Goal: Task Accomplishment & Management: Manage account settings

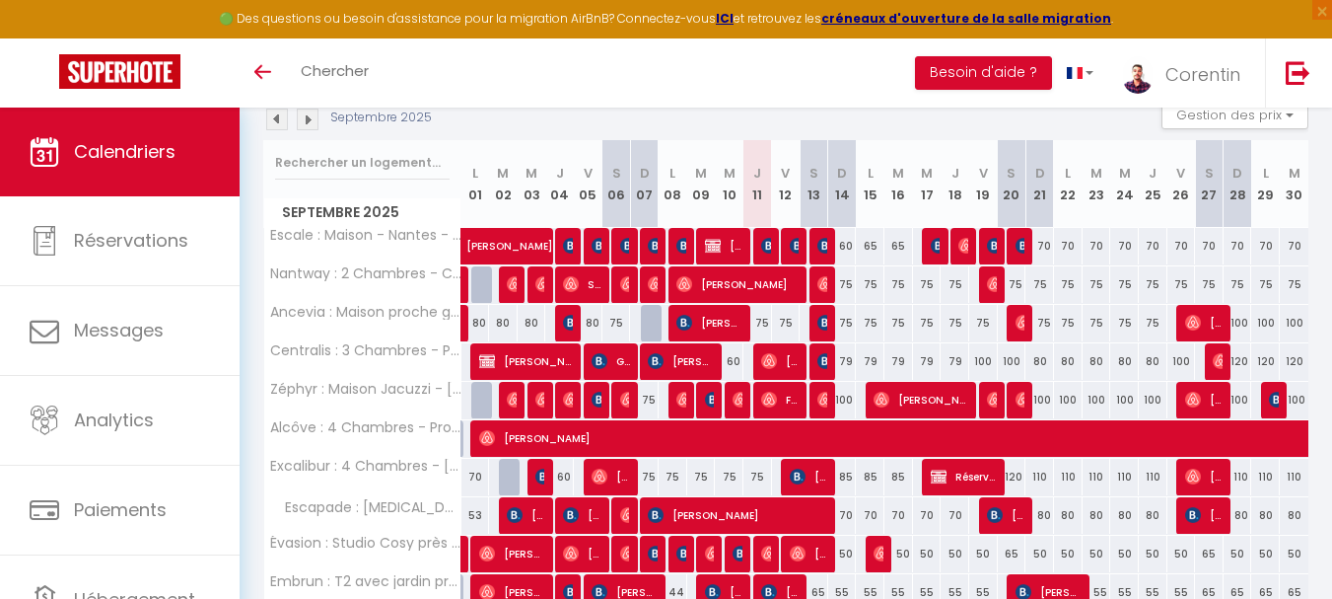
click at [306, 126] on img at bounding box center [308, 119] width 22 height 22
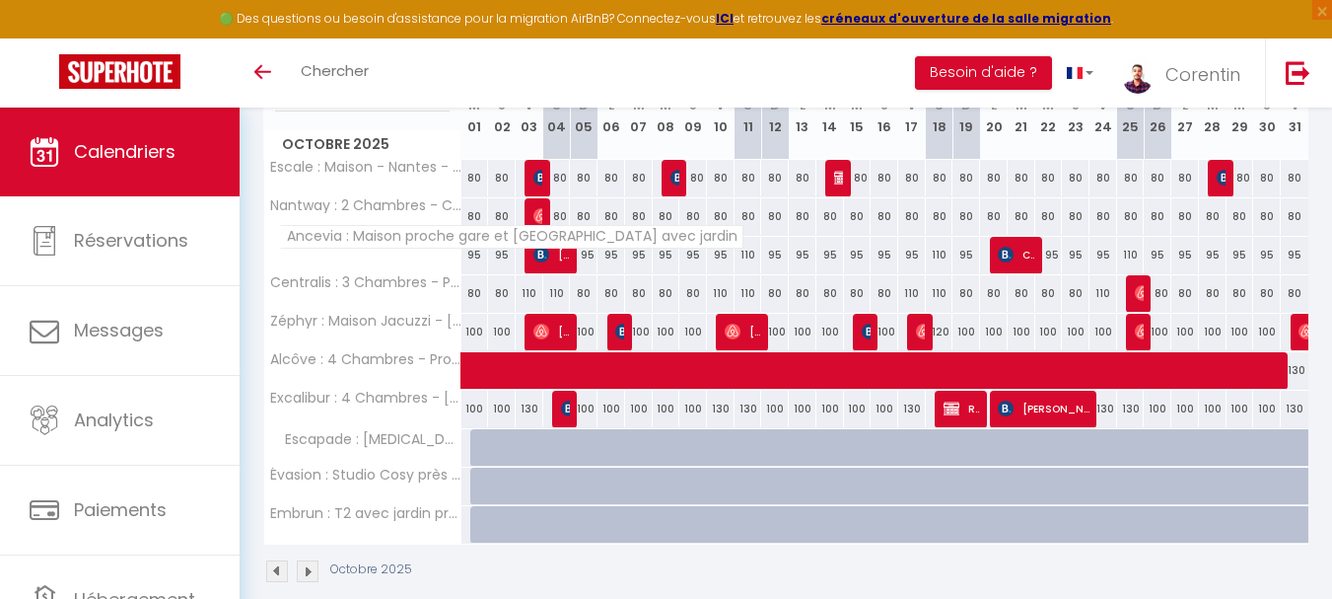
scroll to position [296, 0]
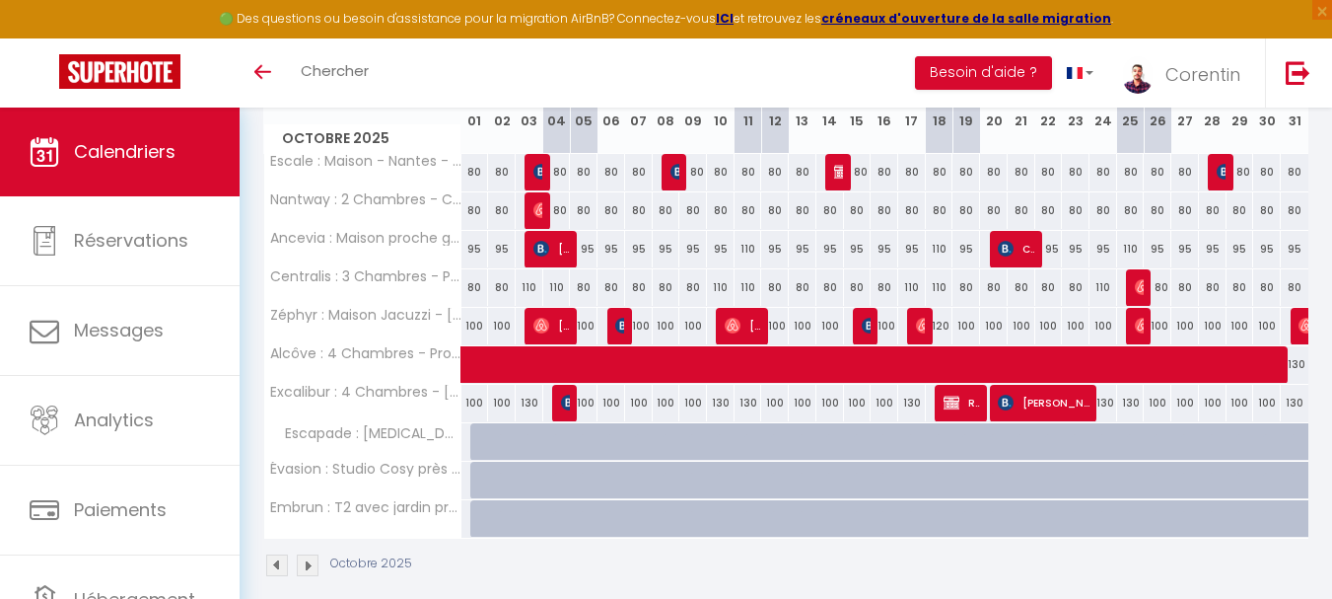
click at [480, 433] on div at bounding box center [484, 441] width 28 height 37
type input "80"
type input "Mer 01 Octobre 2025"
type input "Jeu 02 Octobre 2025"
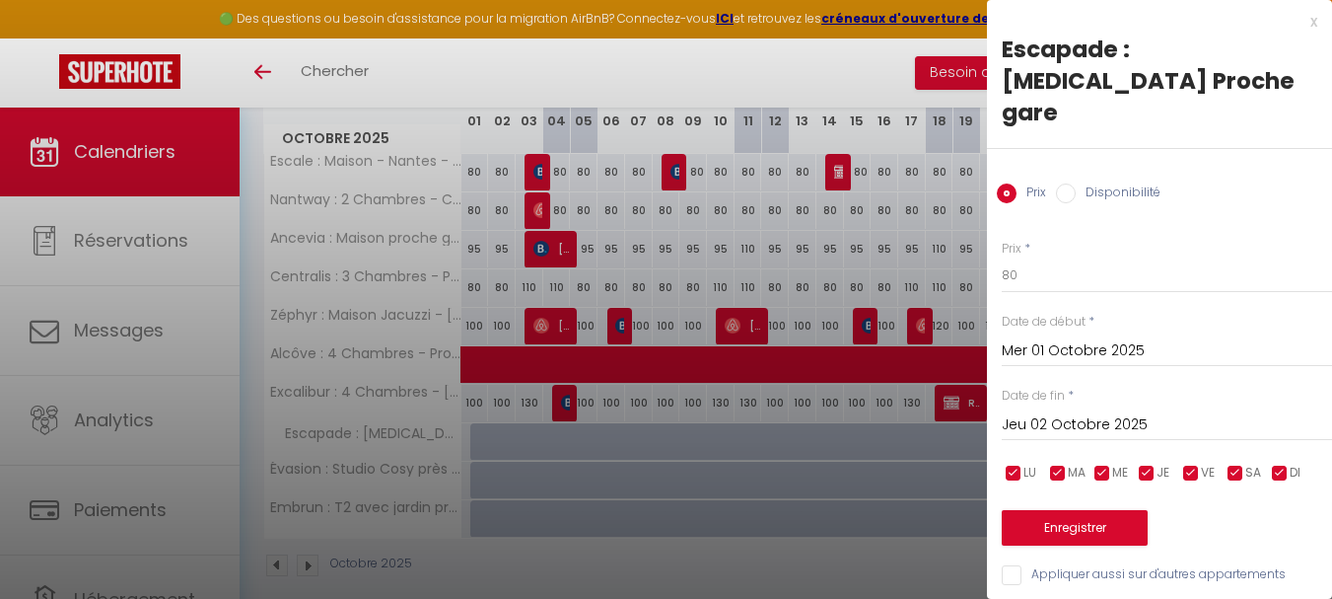
click at [1109, 149] on div "Prix Disponibilité" at bounding box center [1159, 182] width 345 height 66
click at [1109, 183] on label "Disponibilité" at bounding box center [1118, 194] width 85 height 22
click at [1076, 183] on input "Disponibilité" at bounding box center [1066, 193] width 20 height 20
radio input "true"
radio input "false"
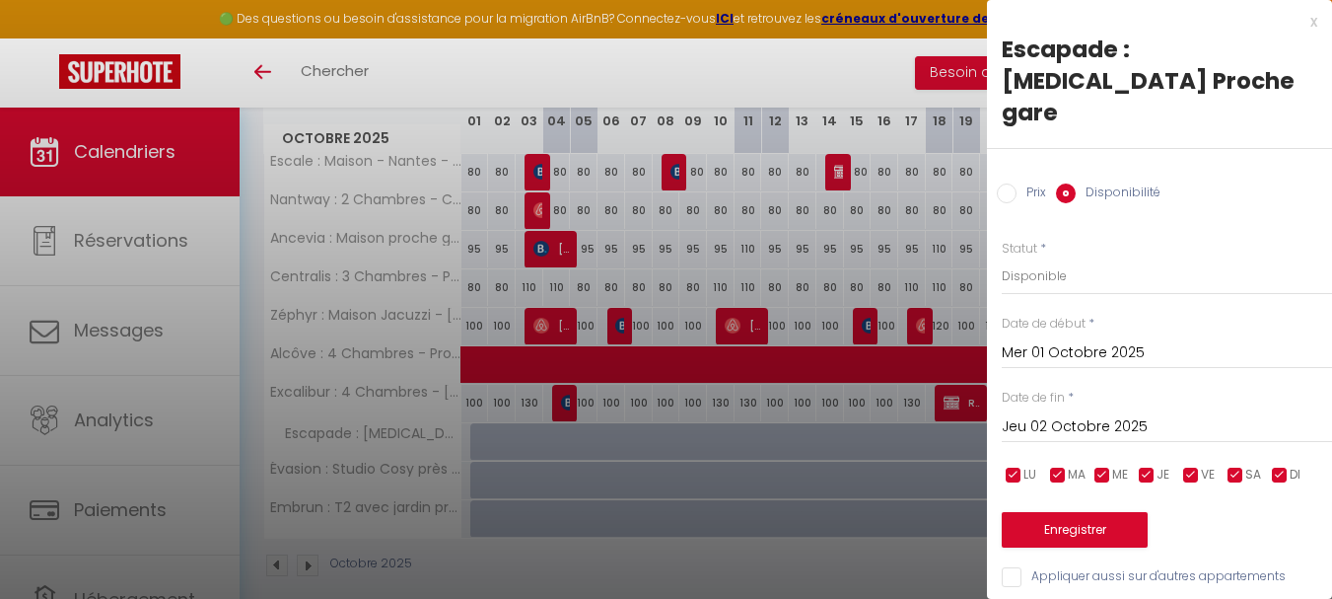
click at [1138, 414] on input "Jeu 02 Octobre 2025" at bounding box center [1167, 427] width 330 height 26
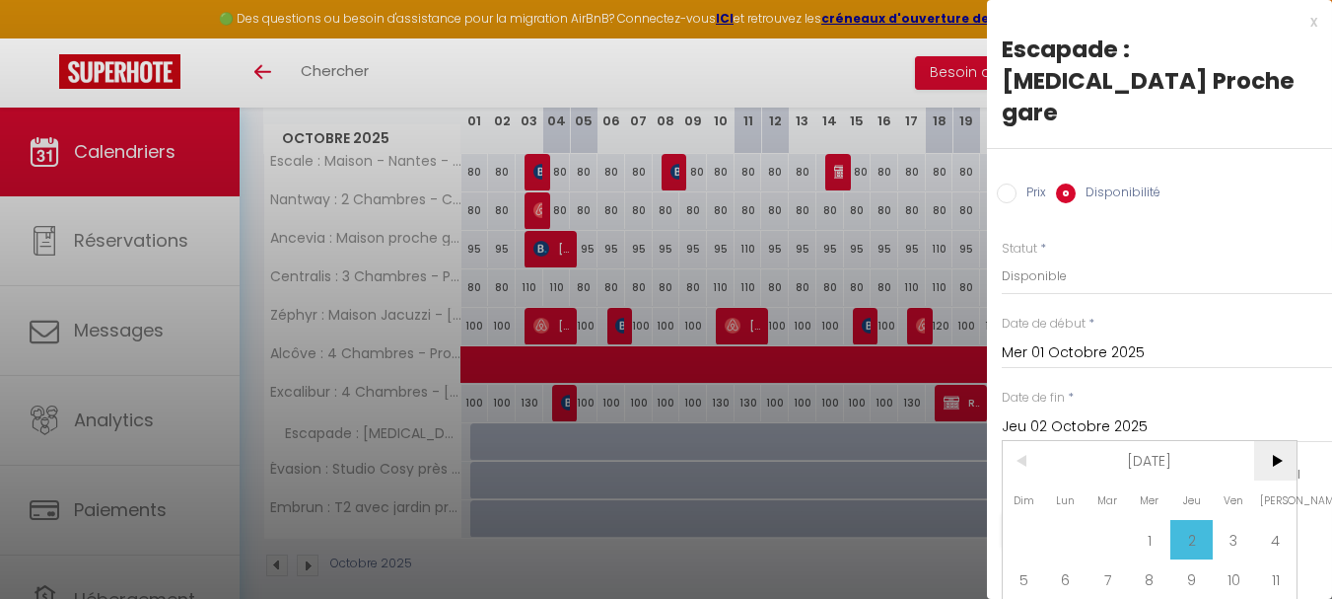
click at [1280, 441] on span ">" at bounding box center [1275, 460] width 42 height 39
click at [1270, 520] on span "1" at bounding box center [1275, 539] width 42 height 39
type input "[DATE]"
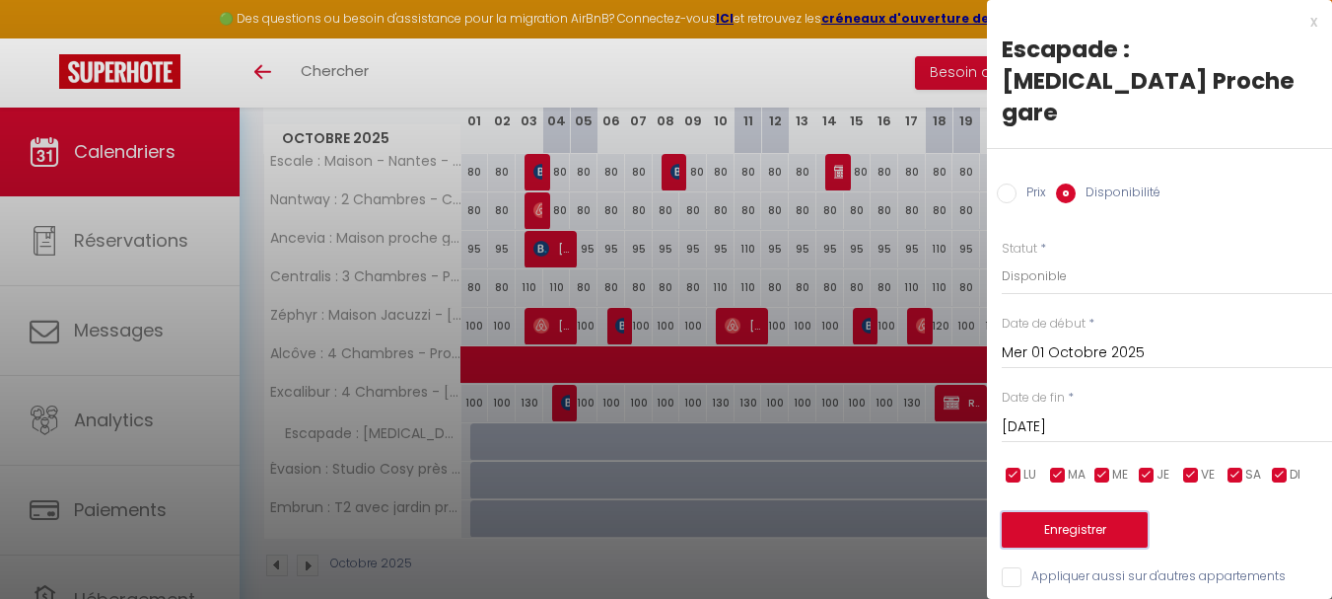
click at [1121, 512] on button "Enregistrer" at bounding box center [1075, 530] width 146 height 36
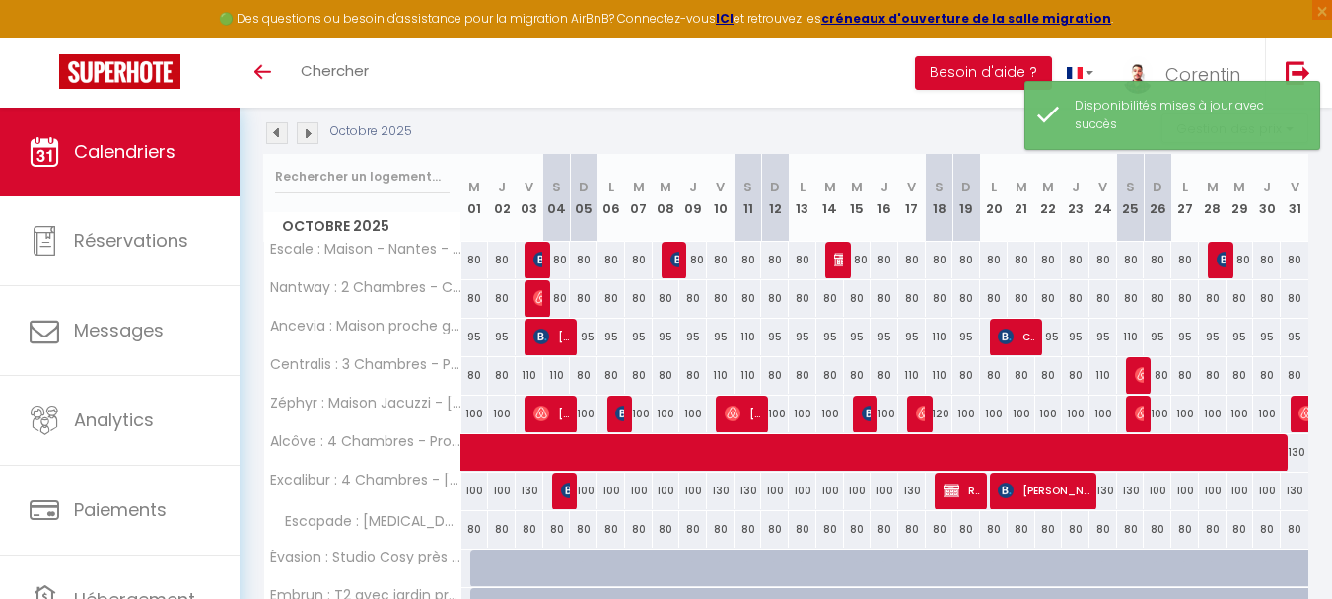
scroll to position [197, 0]
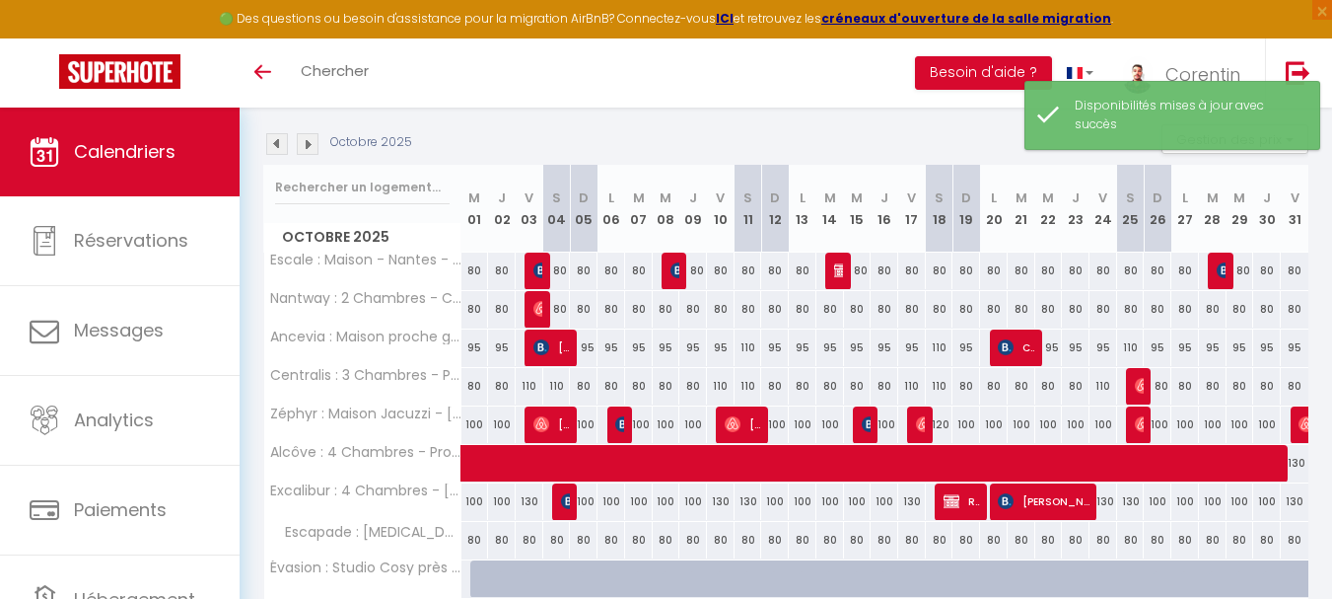
click at [285, 150] on img at bounding box center [277, 144] width 22 height 22
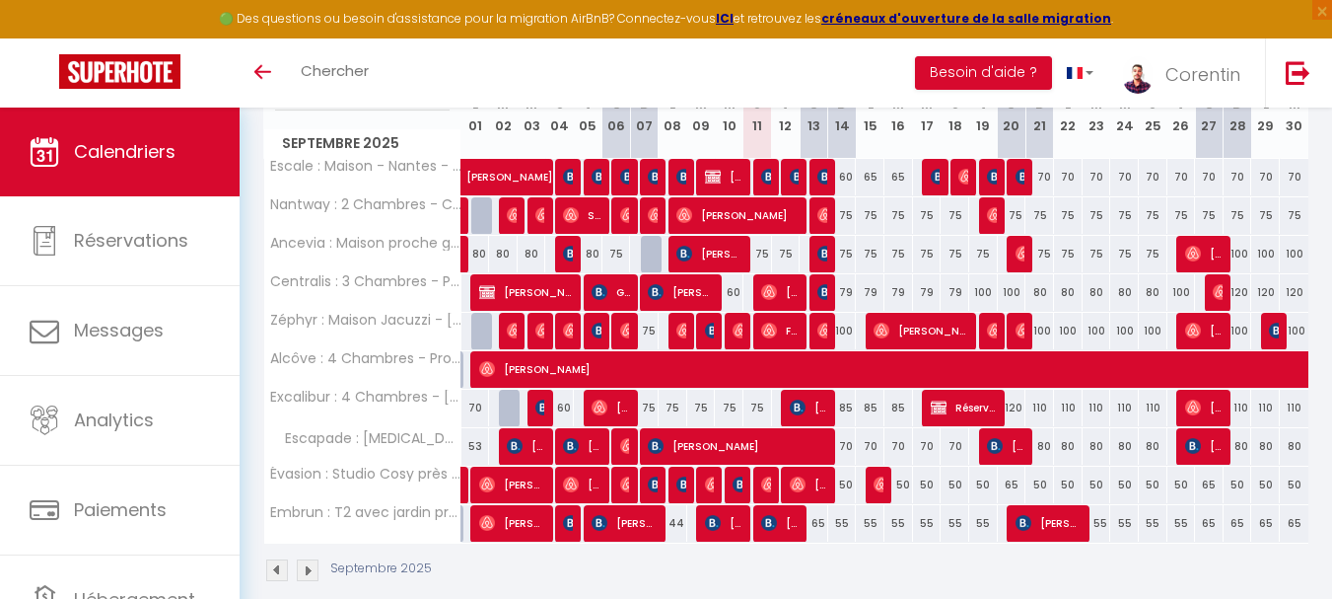
scroll to position [293, 0]
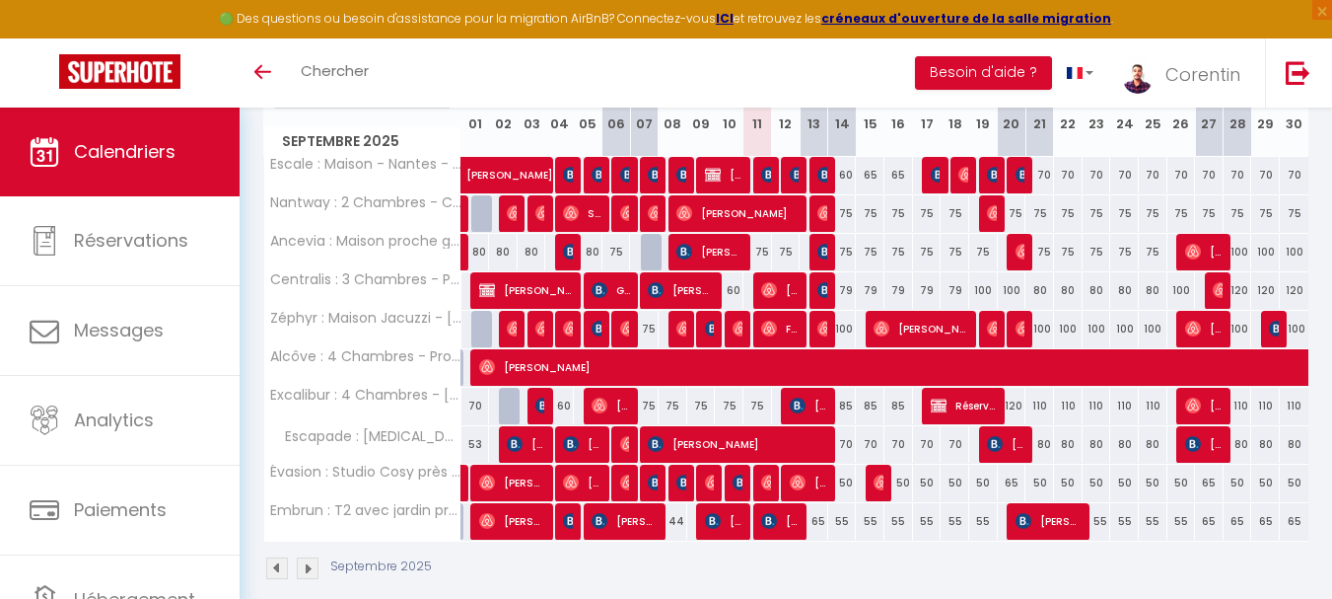
click at [847, 447] on div "70" at bounding box center [842, 444] width 29 height 36
type input "70"
select select "1"
type input "Dim 14 Septembre 2025"
type input "Lun 15 Septembre 2025"
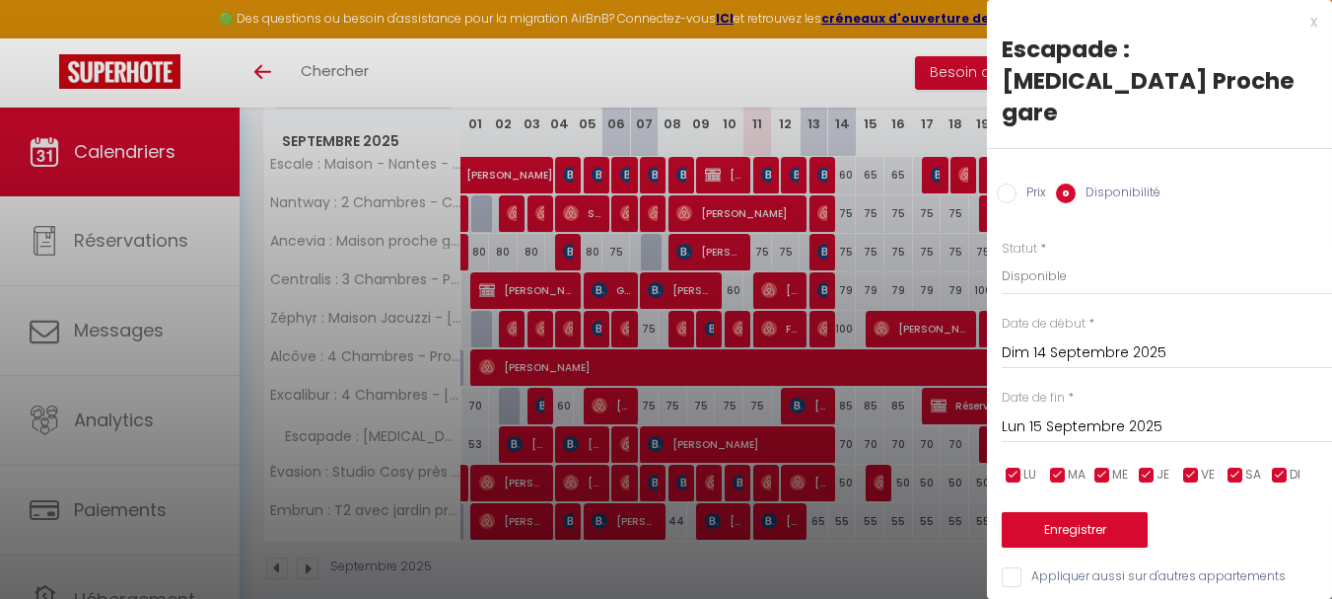
click at [1041, 183] on label "Prix" at bounding box center [1032, 194] width 30 height 22
click at [1017, 183] on input "Prix" at bounding box center [1007, 193] width 20 height 20
radio input "true"
radio input "false"
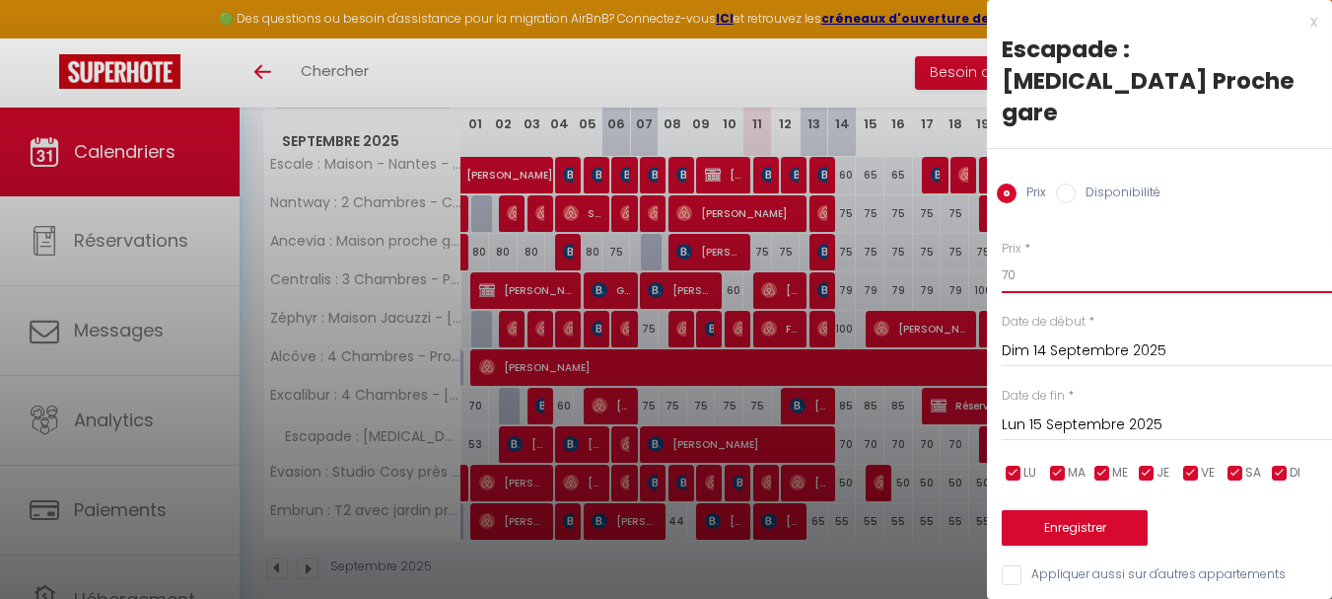
click at [1081, 257] on input "70" at bounding box center [1167, 275] width 330 height 36
type input "60"
click at [1063, 412] on input "Lun 15 Septembre 2025" at bounding box center [1167, 425] width 330 height 26
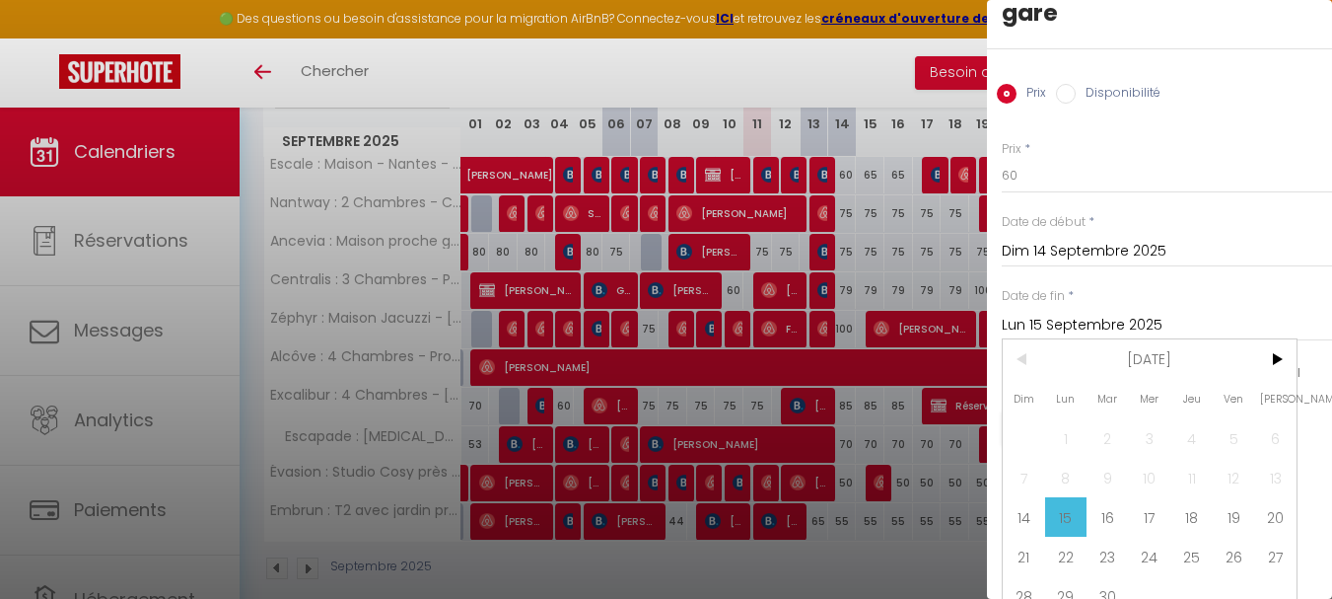
scroll to position [101, 0]
click at [1238, 496] on span "19" at bounding box center [1234, 515] width 42 height 39
type input "Ven 19 Septembre 2025"
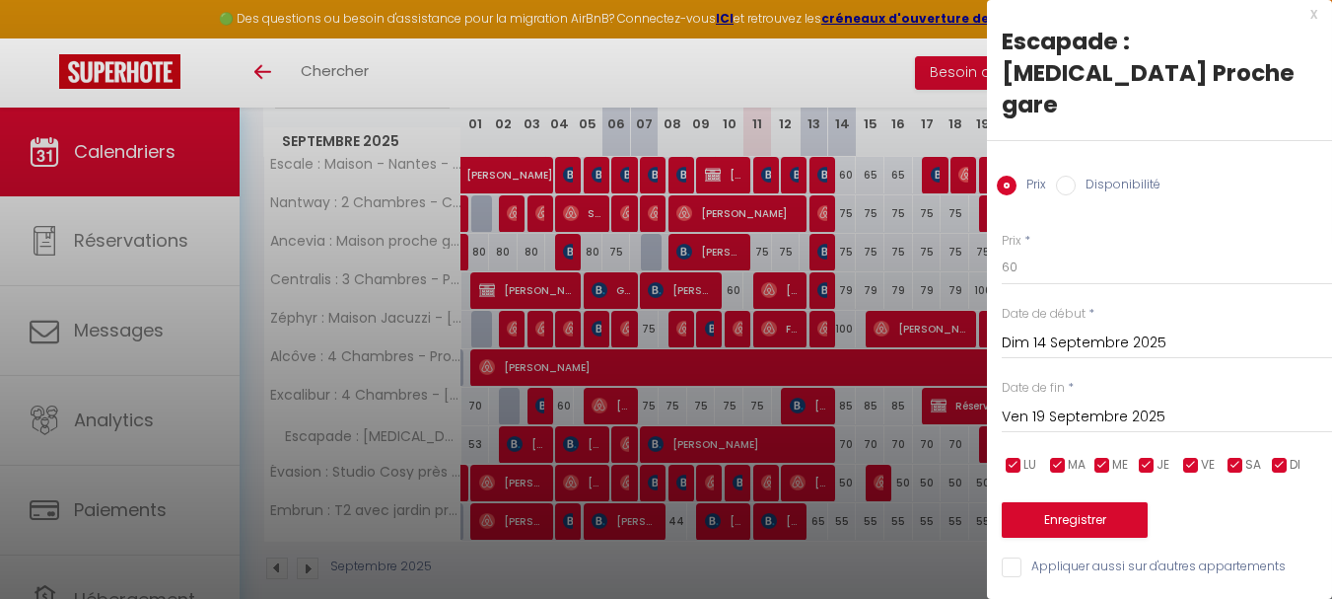
scroll to position [0, 0]
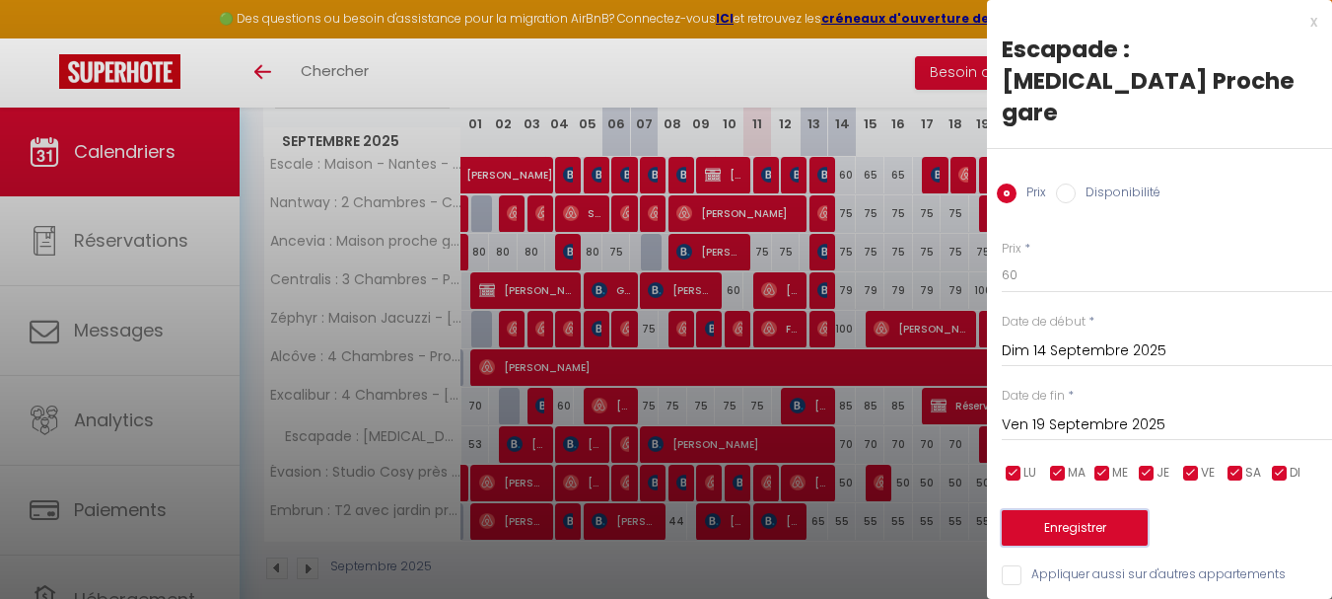
click at [1106, 510] on button "Enregistrer" at bounding box center [1075, 528] width 146 height 36
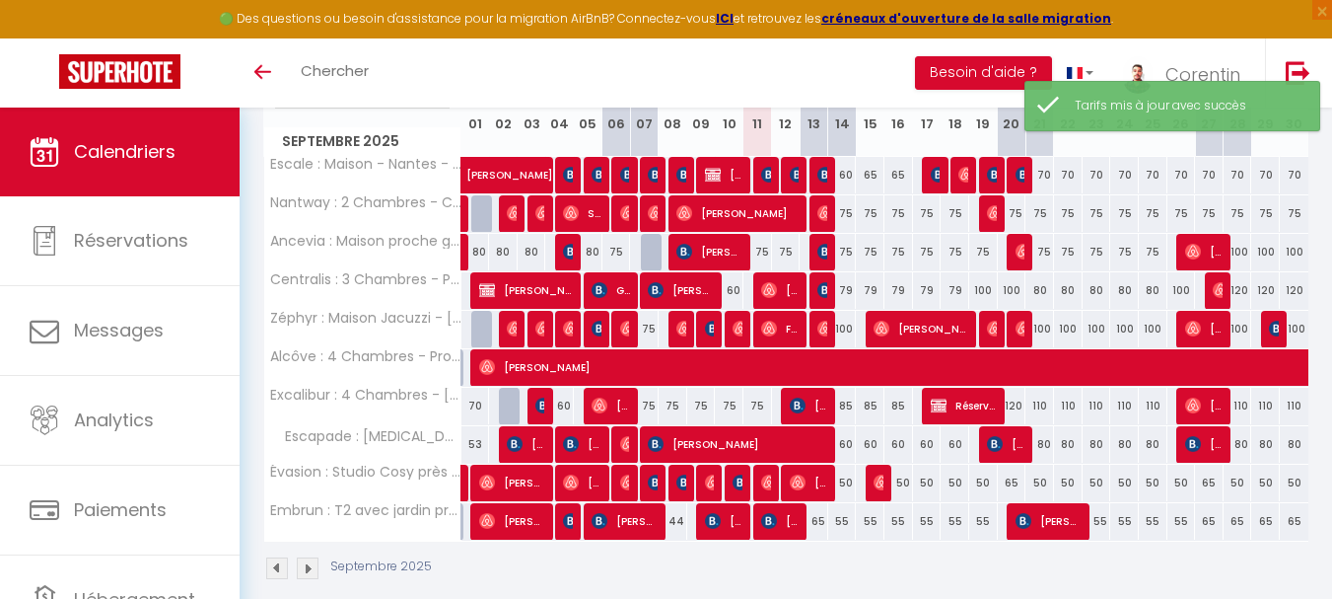
scroll to position [318, 0]
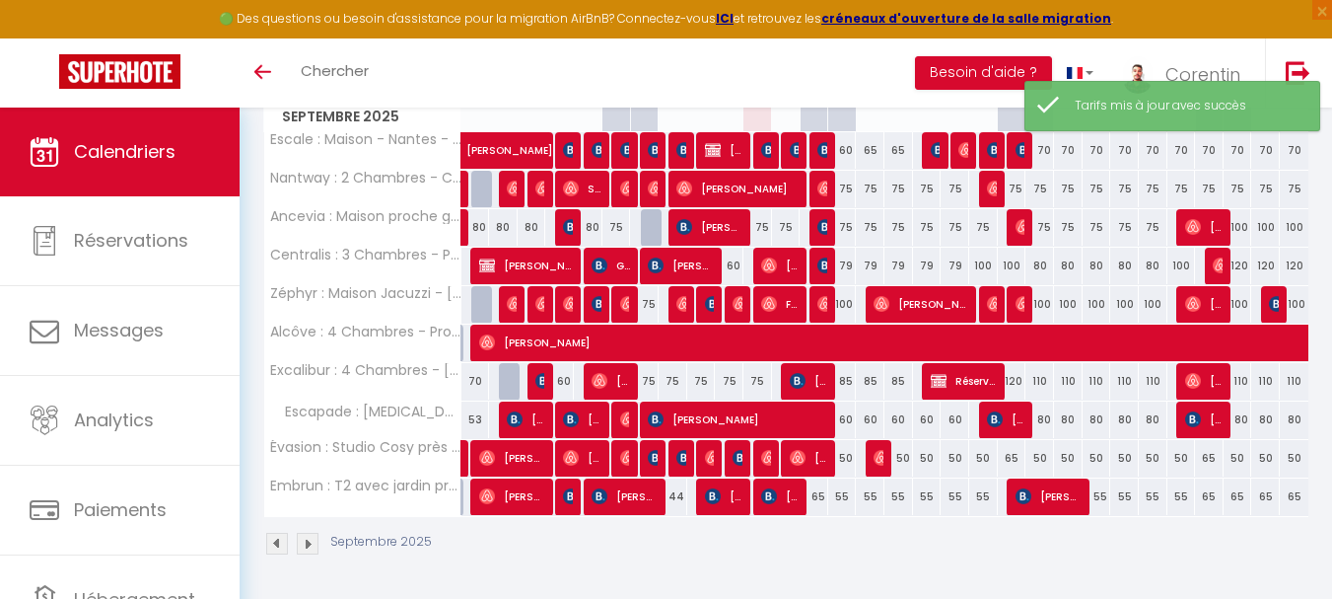
click at [1040, 421] on div "80" at bounding box center [1040, 419] width 29 height 36
type input "80"
type input "Dim 21 Septembre 2025"
type input "Lun 22 Septembre 2025"
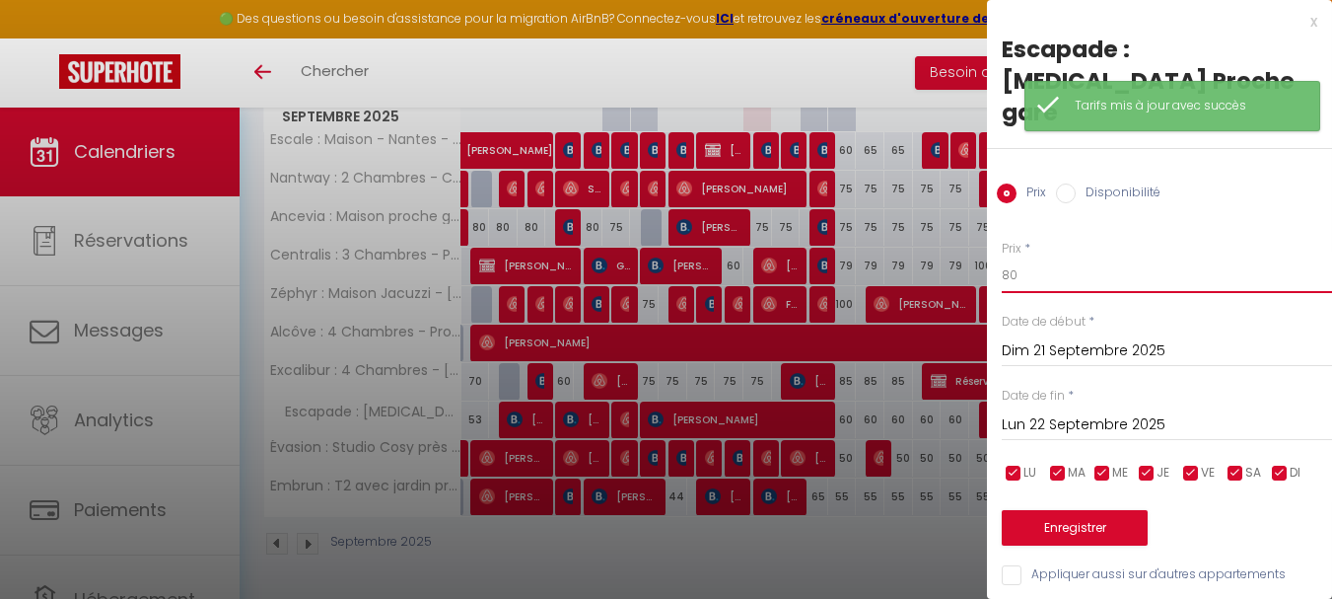
click at [1085, 257] on input "80" at bounding box center [1167, 275] width 330 height 36
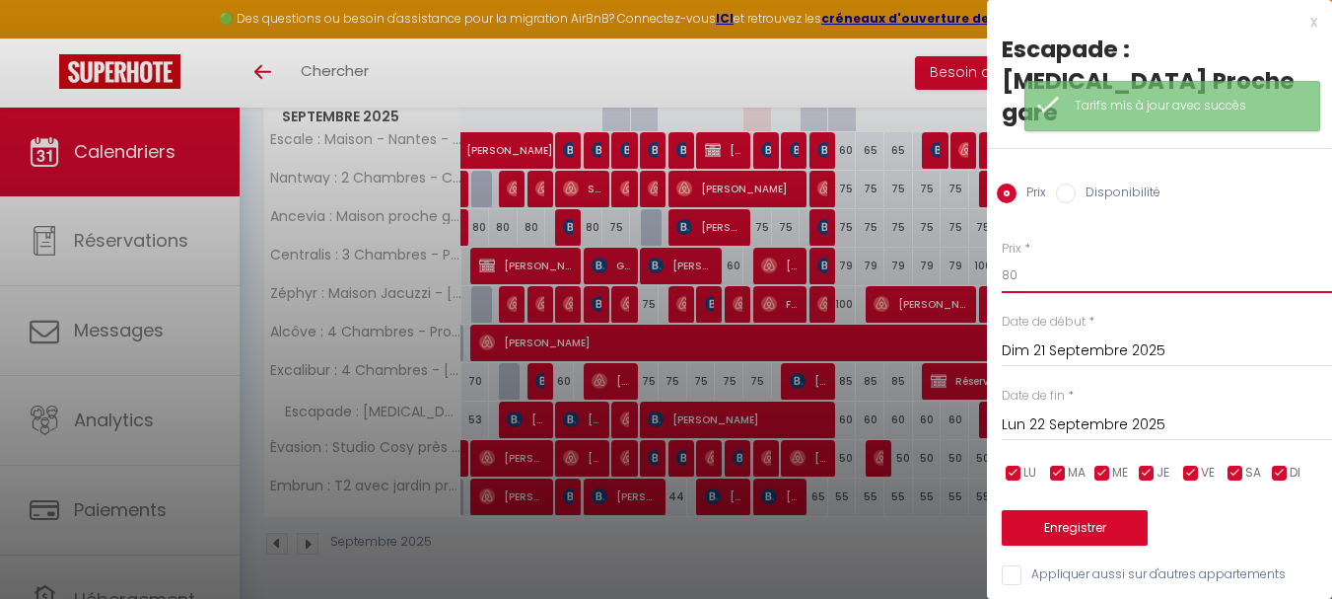
click at [1085, 257] on input "80" at bounding box center [1167, 275] width 330 height 36
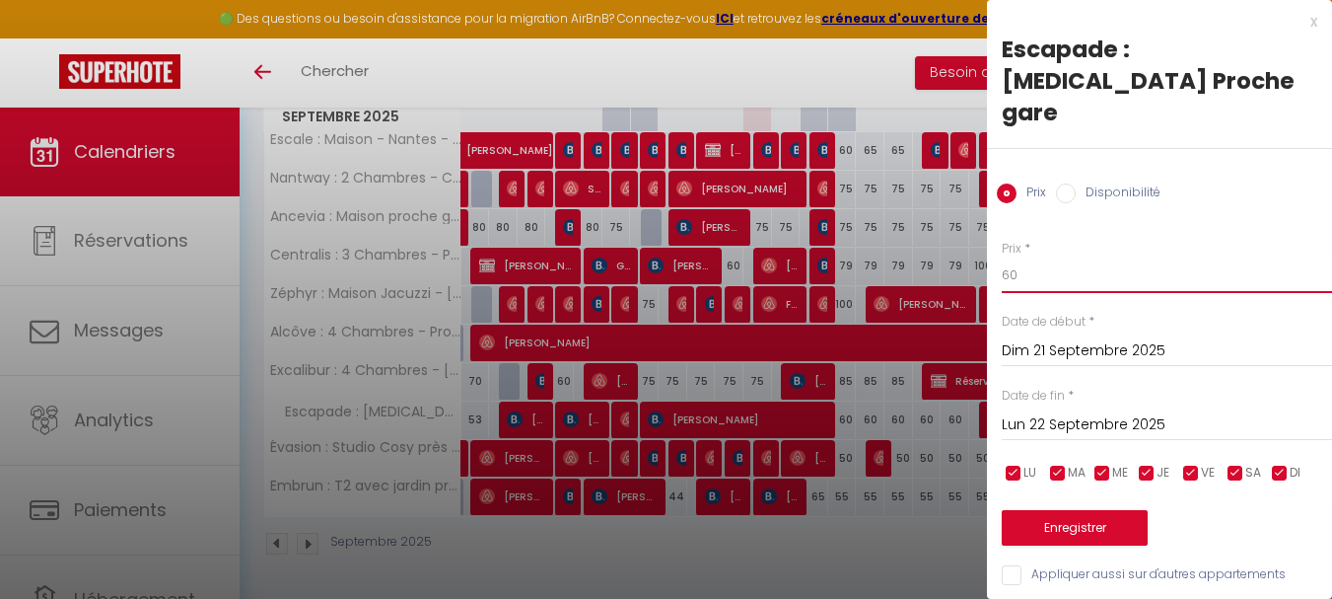
type input "60"
click at [1027, 412] on input "Lun 22 Septembre 2025" at bounding box center [1167, 425] width 330 height 26
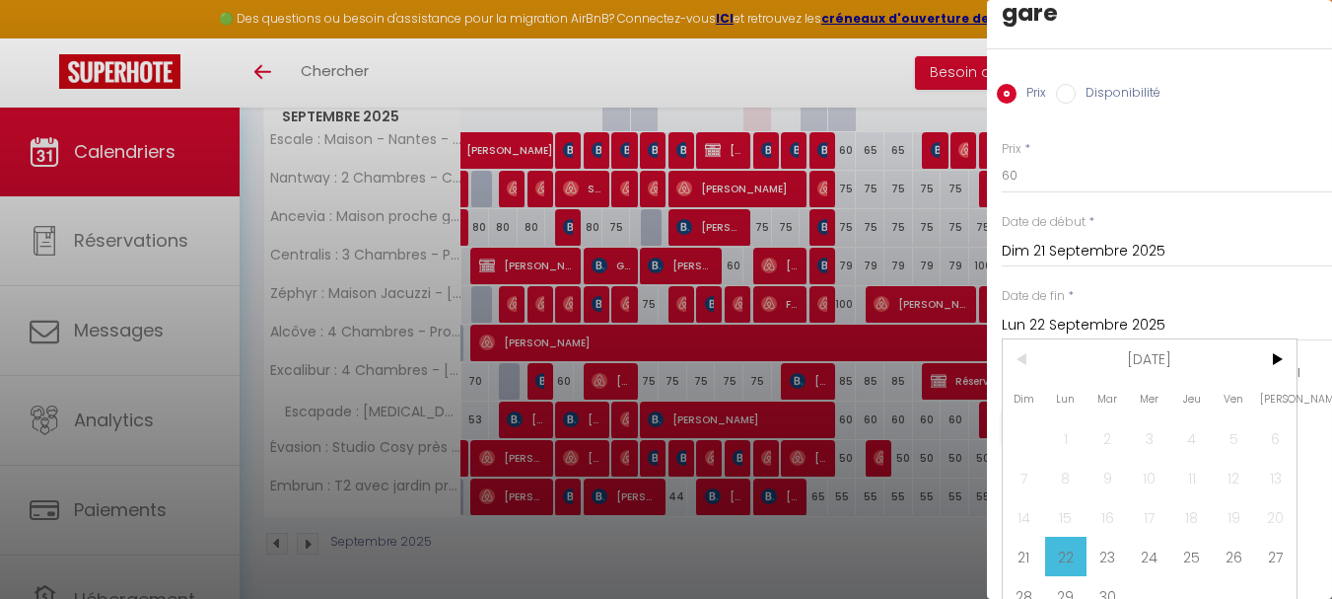
scroll to position [101, 0]
click at [1226, 536] on span "26" at bounding box center [1234, 555] width 42 height 39
type input "Ven 26 Septembre 2025"
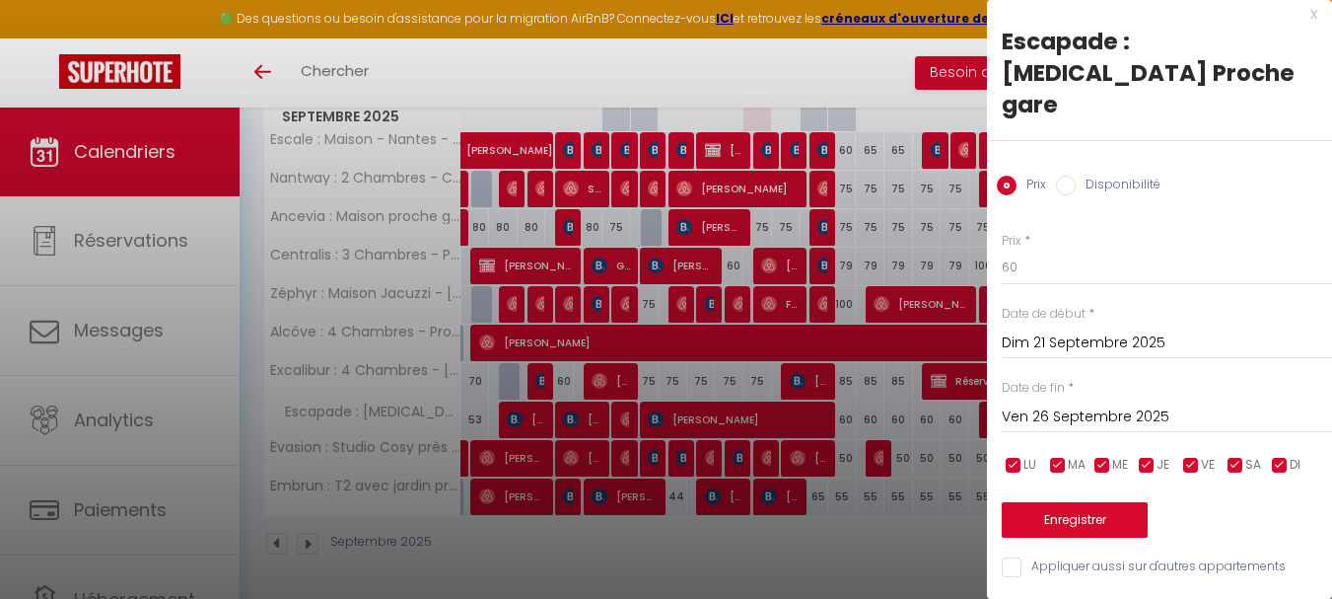
scroll to position [0, 0]
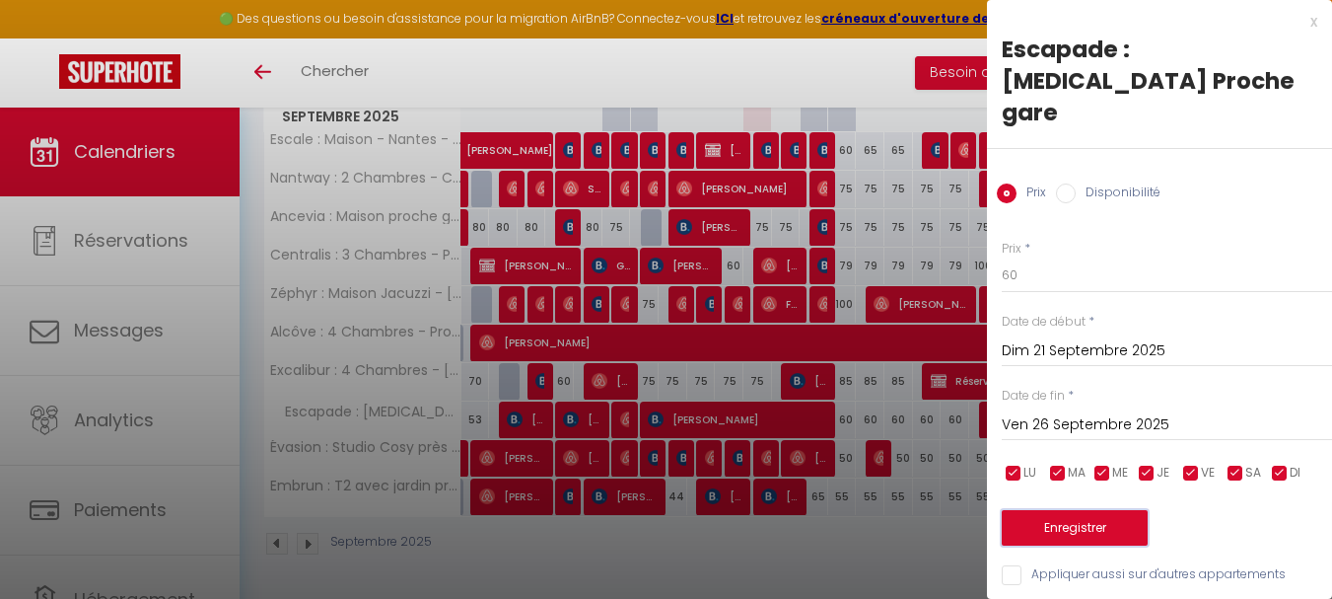
click at [1107, 510] on button "Enregistrer" at bounding box center [1075, 528] width 146 height 36
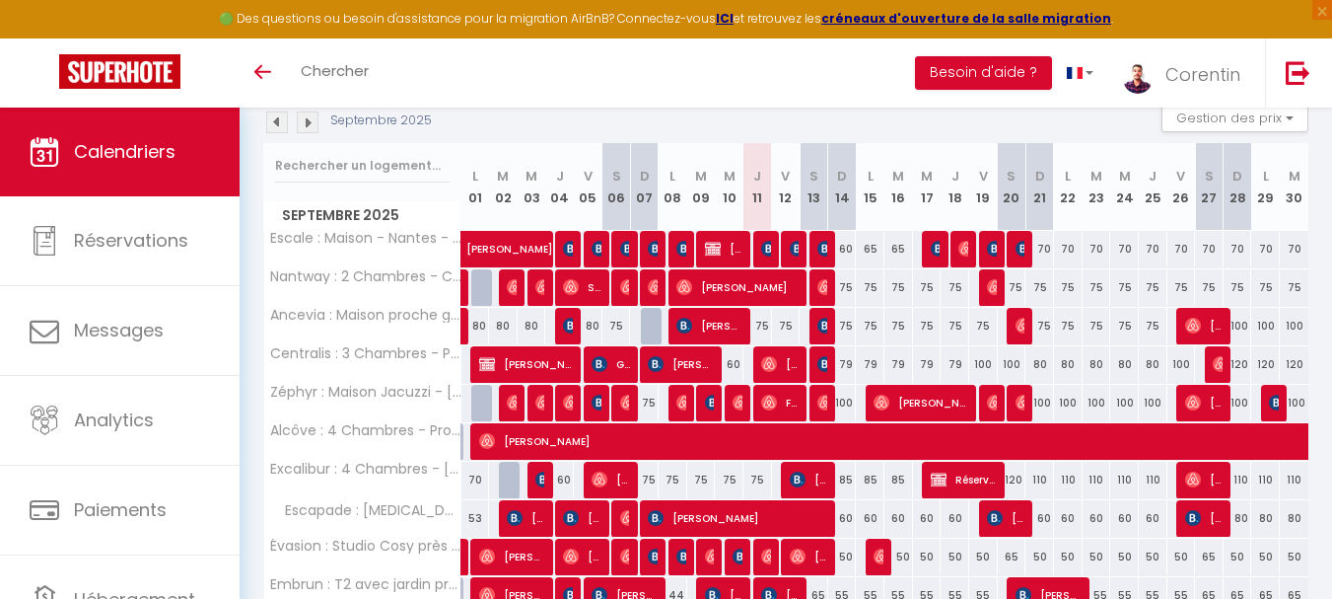
scroll to position [268, 0]
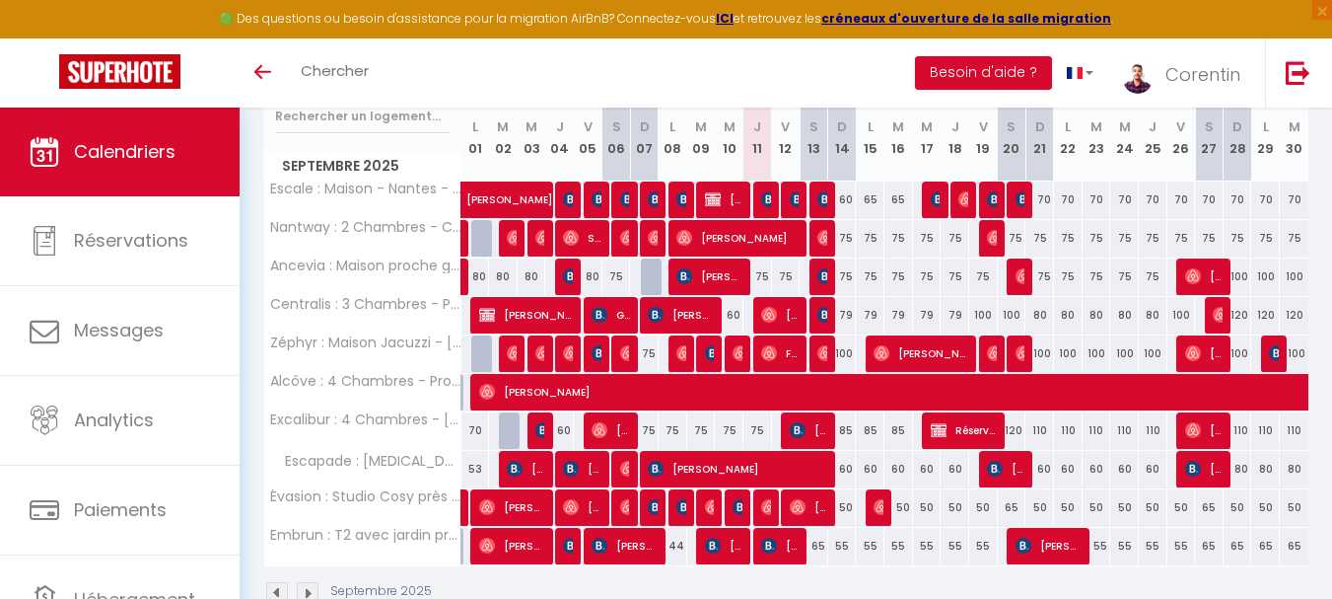
click at [1244, 472] on div "80" at bounding box center [1238, 469] width 29 height 36
type input "80"
type input "Dim 28 Septembre 2025"
type input "Lun 29 Septembre 2025"
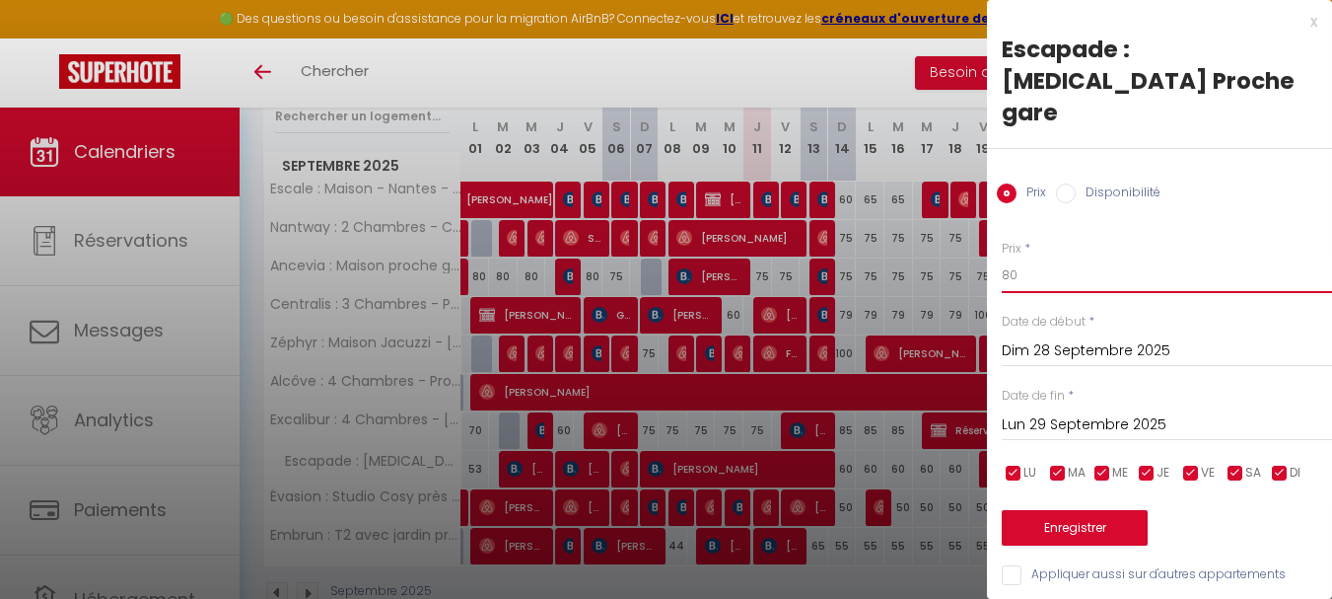
click at [1179, 257] on input "80" at bounding box center [1167, 275] width 330 height 36
type input "70"
click at [1112, 412] on input "Lun 29 Septembre 2025" at bounding box center [1167, 425] width 330 height 26
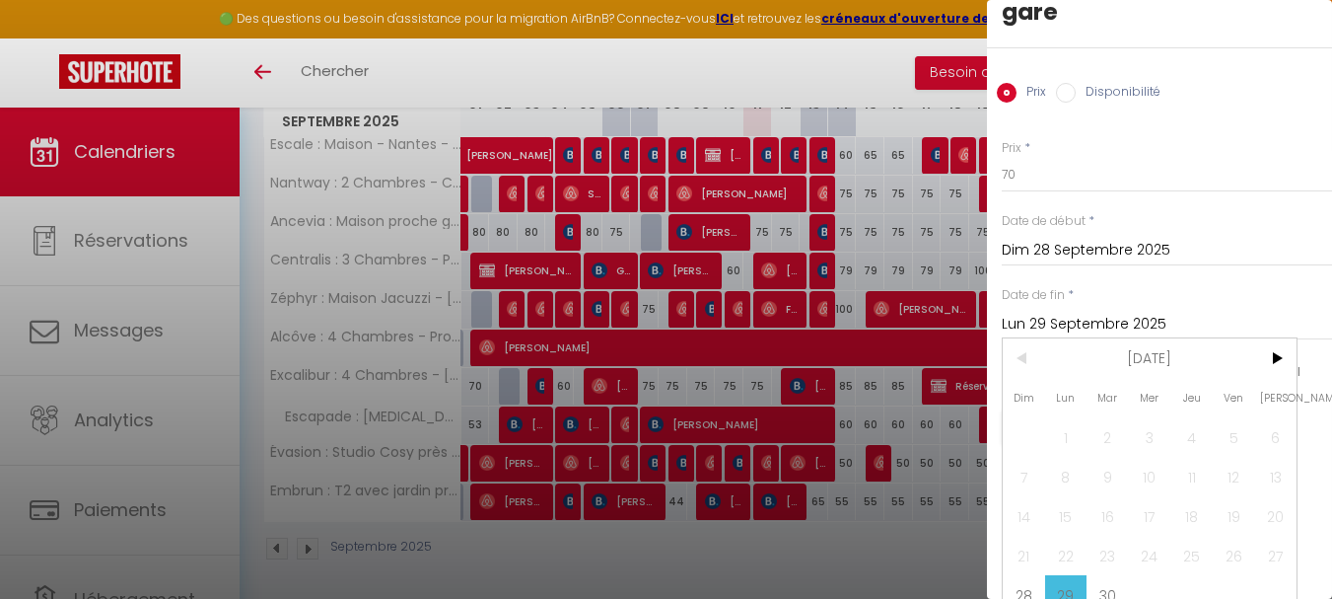
scroll to position [318, 0]
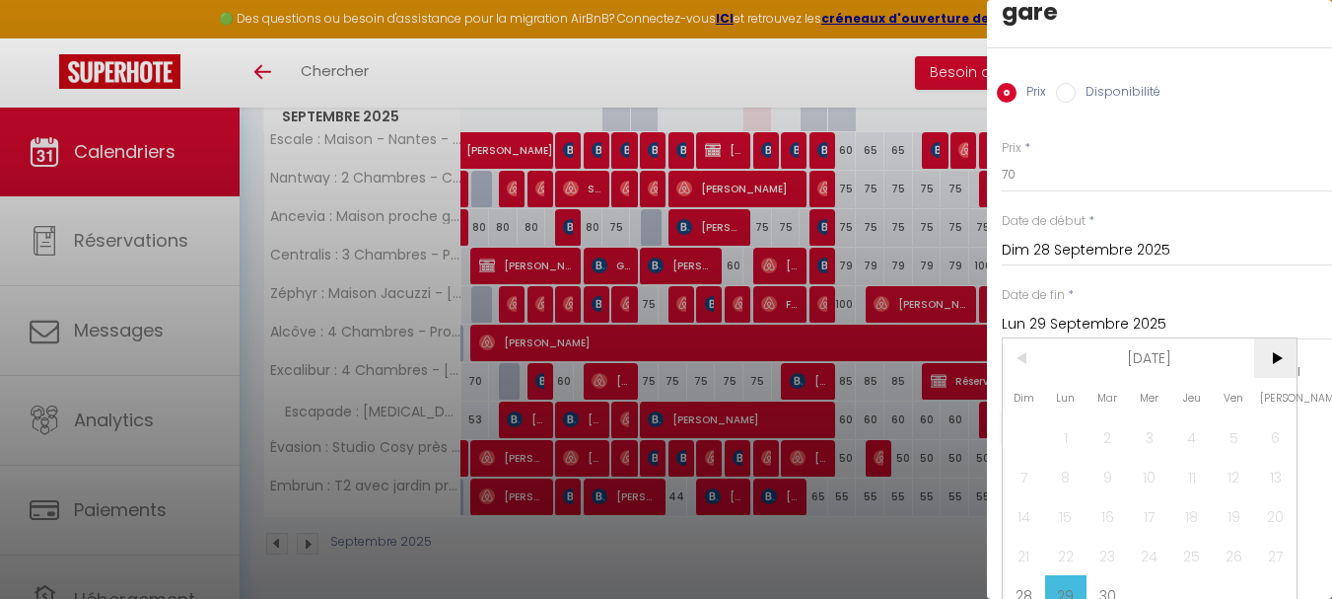
click at [1262, 338] on span ">" at bounding box center [1275, 357] width 42 height 39
click at [1230, 417] on span "3" at bounding box center [1234, 436] width 42 height 39
type input "Ven 03 Octobre 2025"
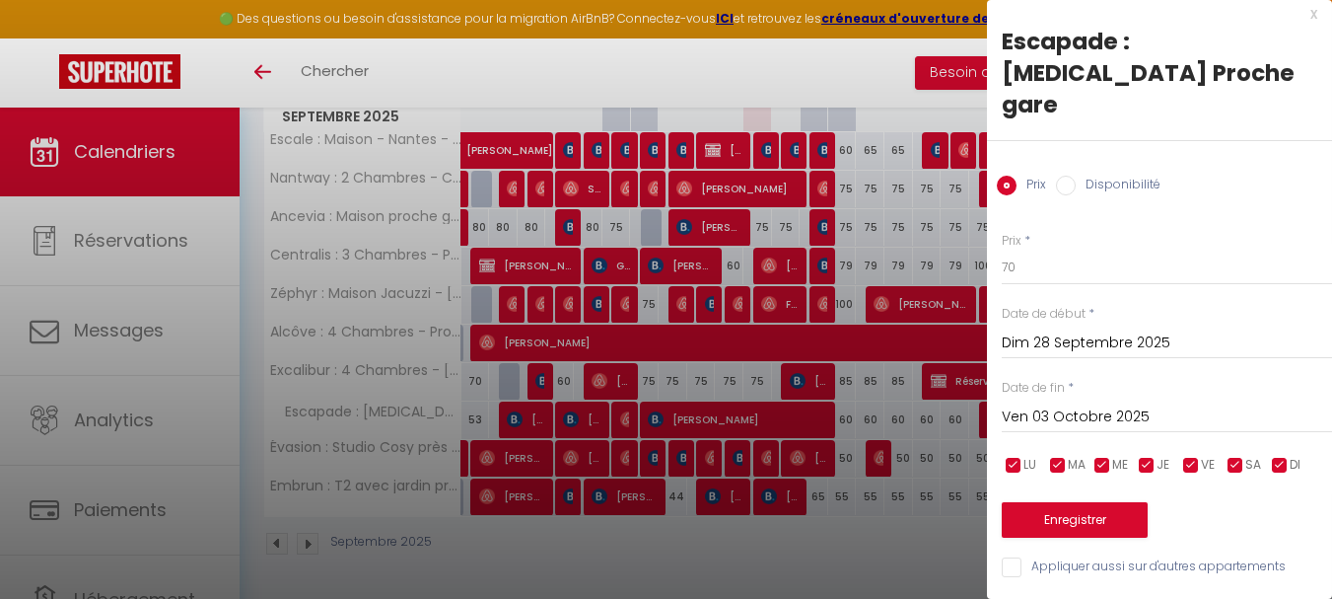
scroll to position [0, 0]
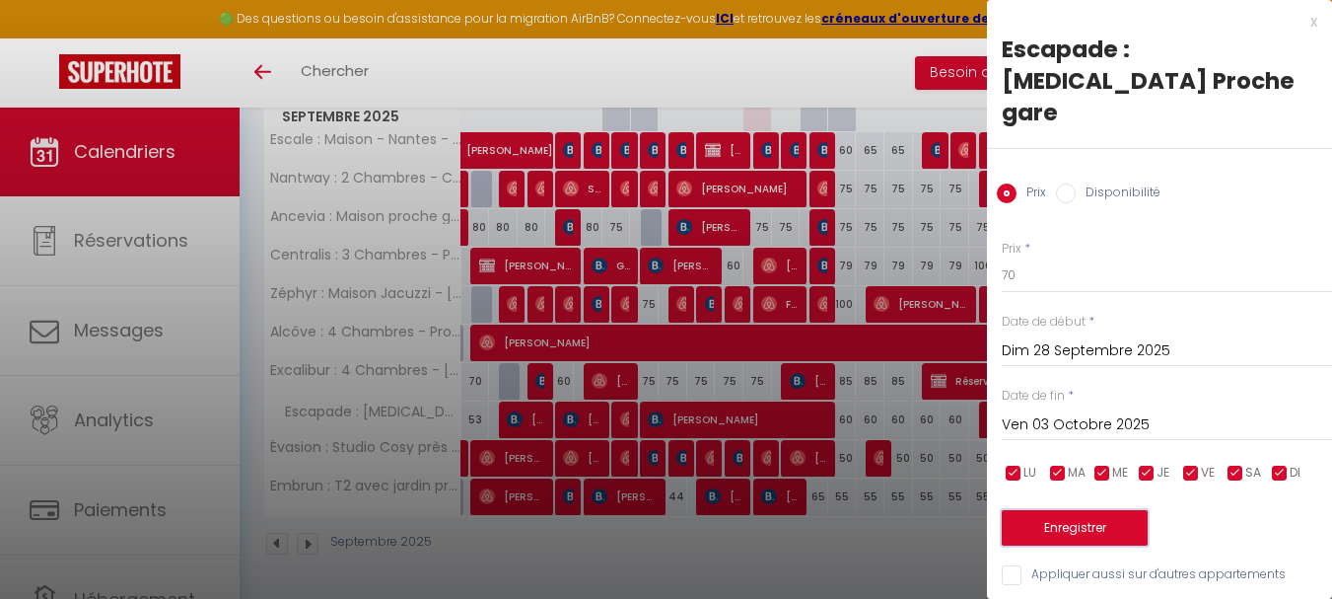
click at [1082, 510] on button "Enregistrer" at bounding box center [1075, 528] width 146 height 36
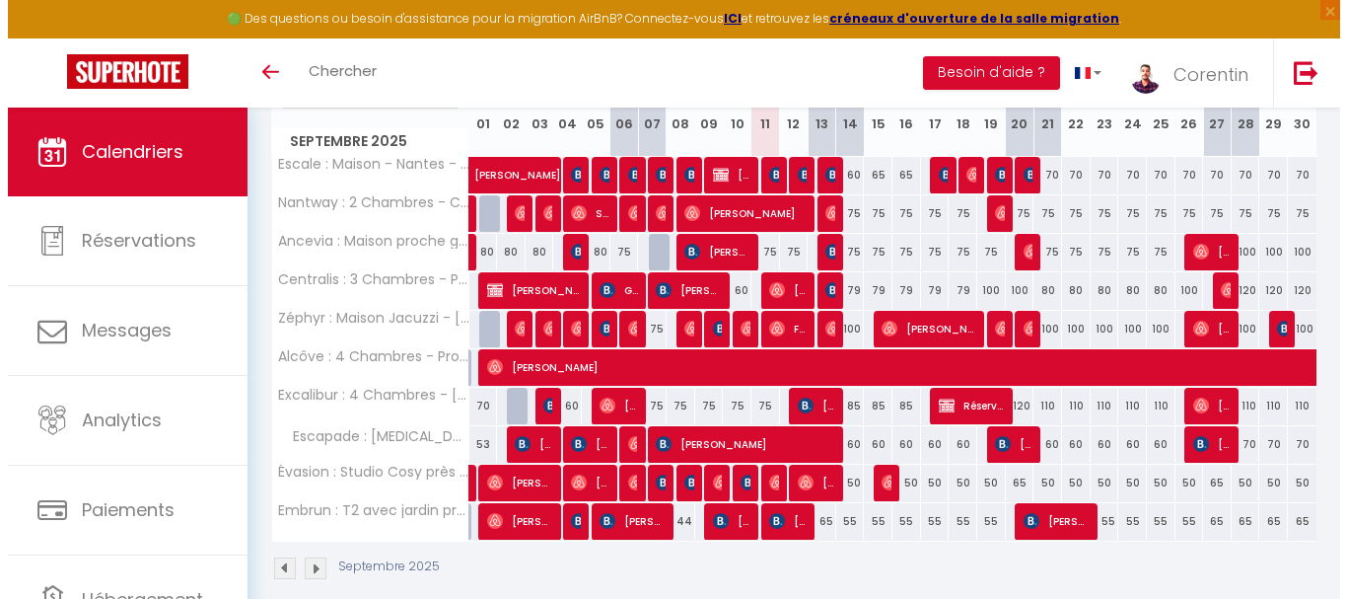
scroll to position [318, 0]
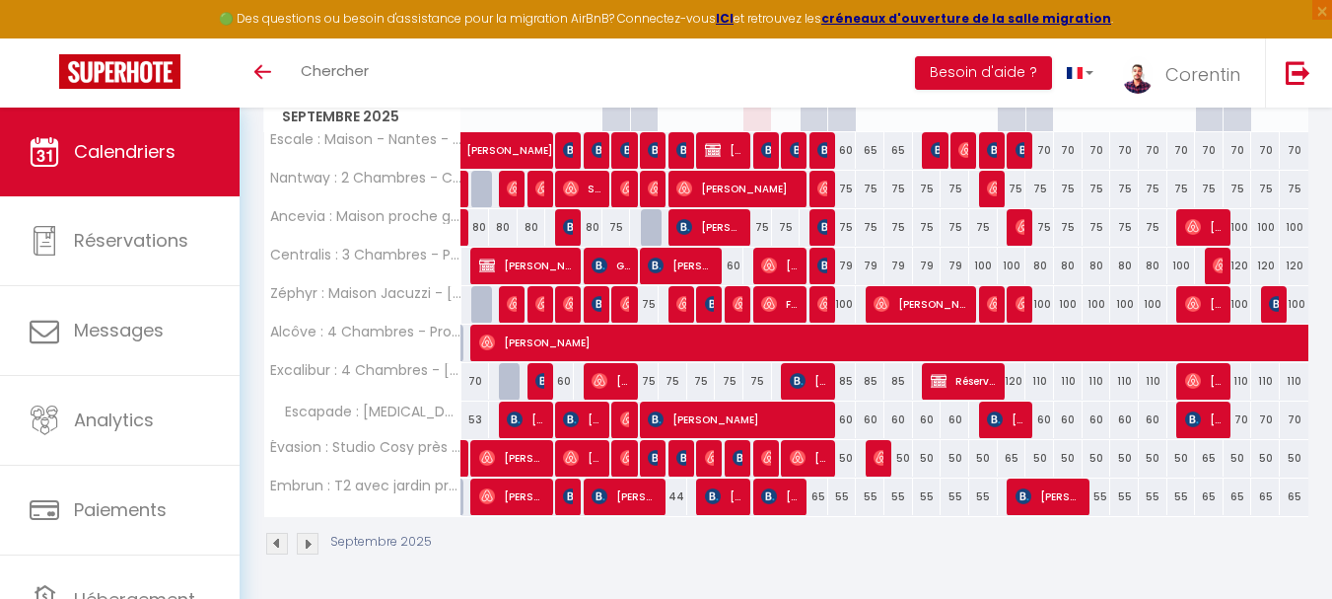
click at [849, 459] on div "50" at bounding box center [842, 458] width 29 height 36
type input "50"
type input "Dim 14 Septembre 2025"
type input "Lun 15 Septembre 2025"
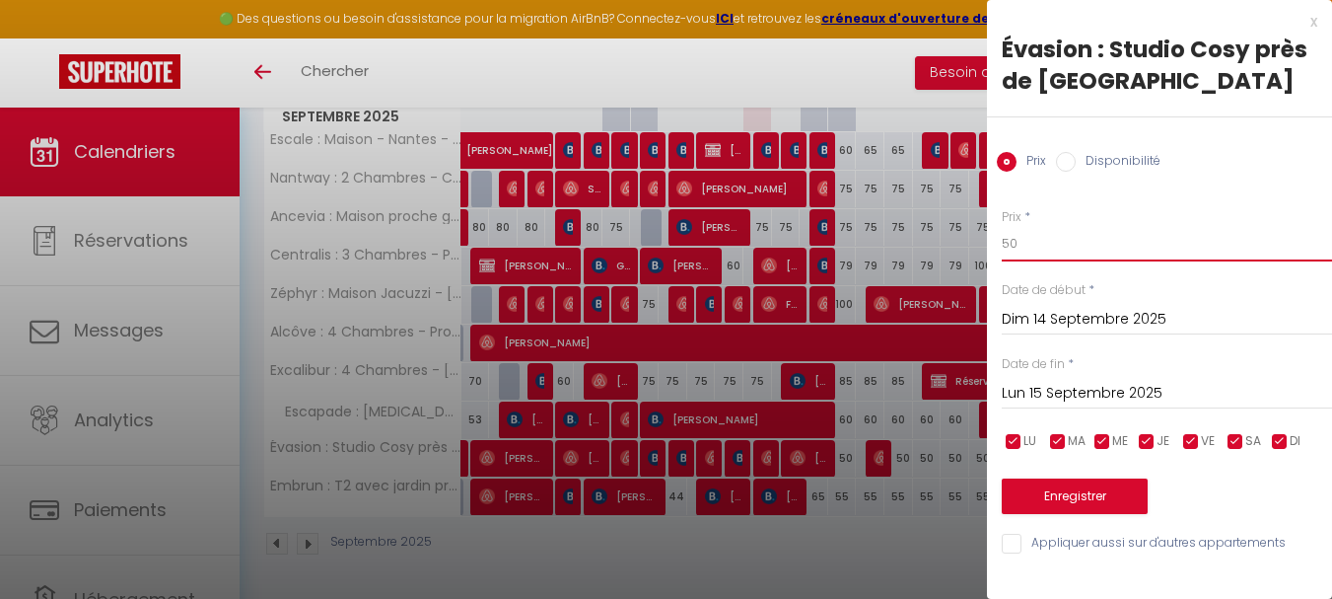
click at [1069, 249] on input "50" at bounding box center [1167, 244] width 330 height 36
type input "45"
click at [1091, 546] on input "Appliquer aussi sur d'autres appartements" at bounding box center [1167, 544] width 330 height 20
checkbox input "true"
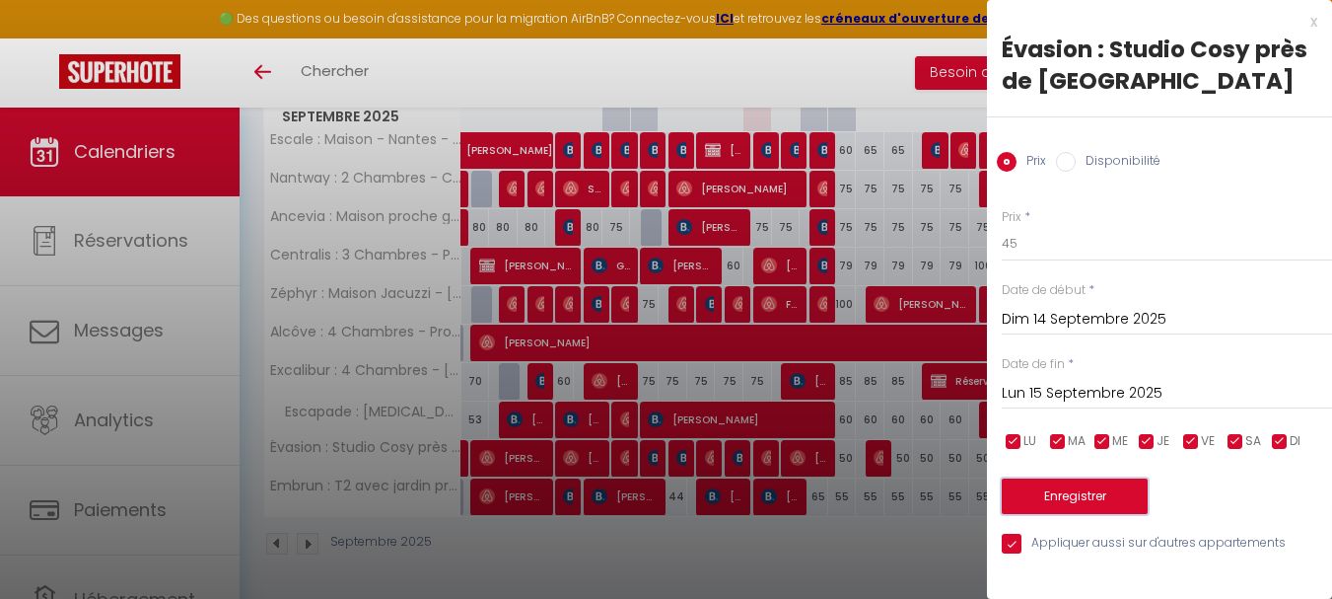
click at [1075, 490] on button "Enregistrer" at bounding box center [1075, 496] width 146 height 36
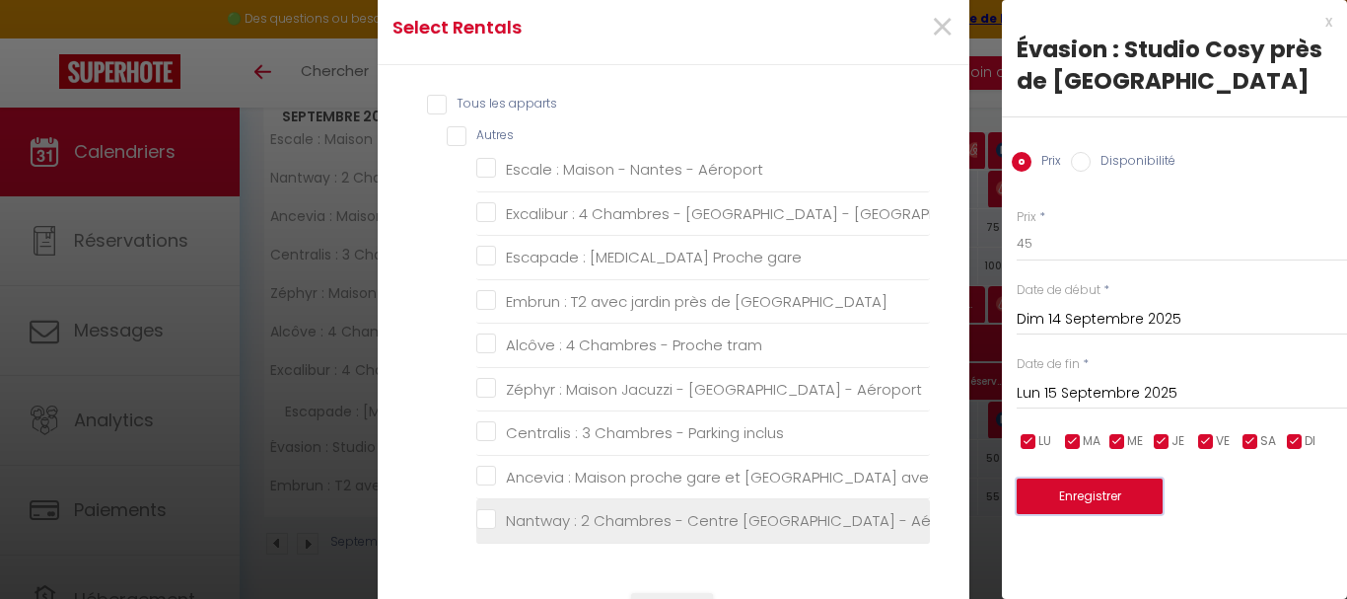
scroll to position [25, 0]
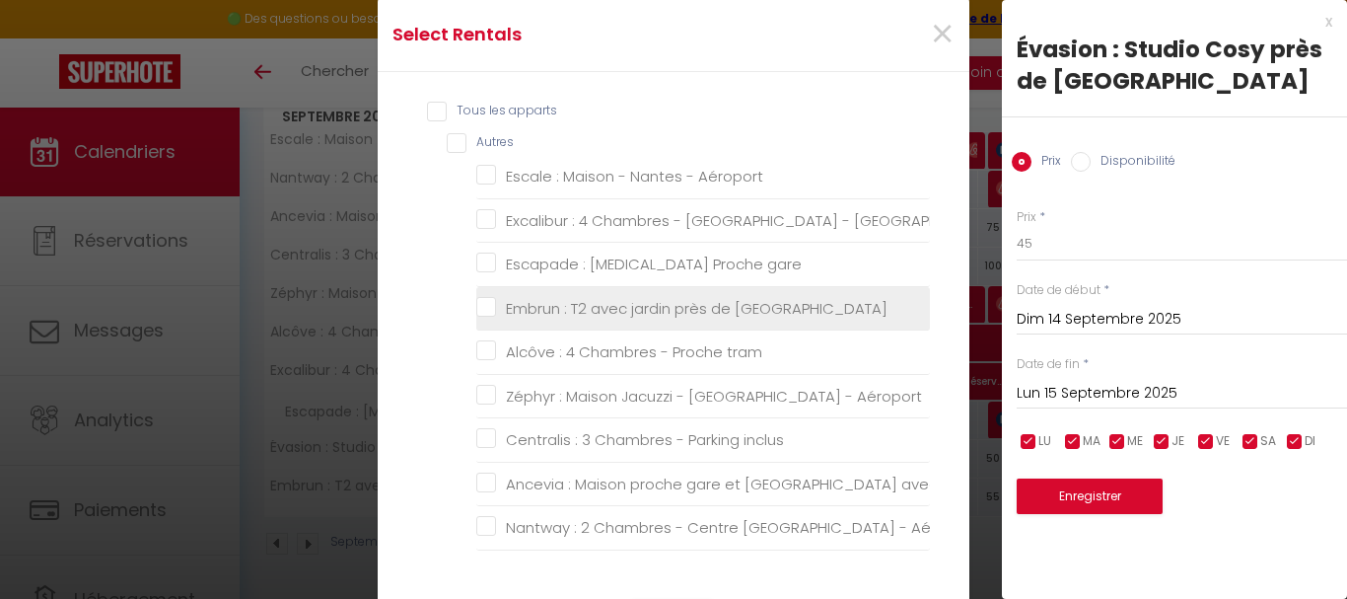
click at [483, 307] on Plage "Embrun : T2 avec jardin près de [GEOGRAPHIC_DATA]" at bounding box center [703, 308] width 454 height 20
checkbox Plage "true"
checkbox Aéroport "false"
checkbox gare "false"
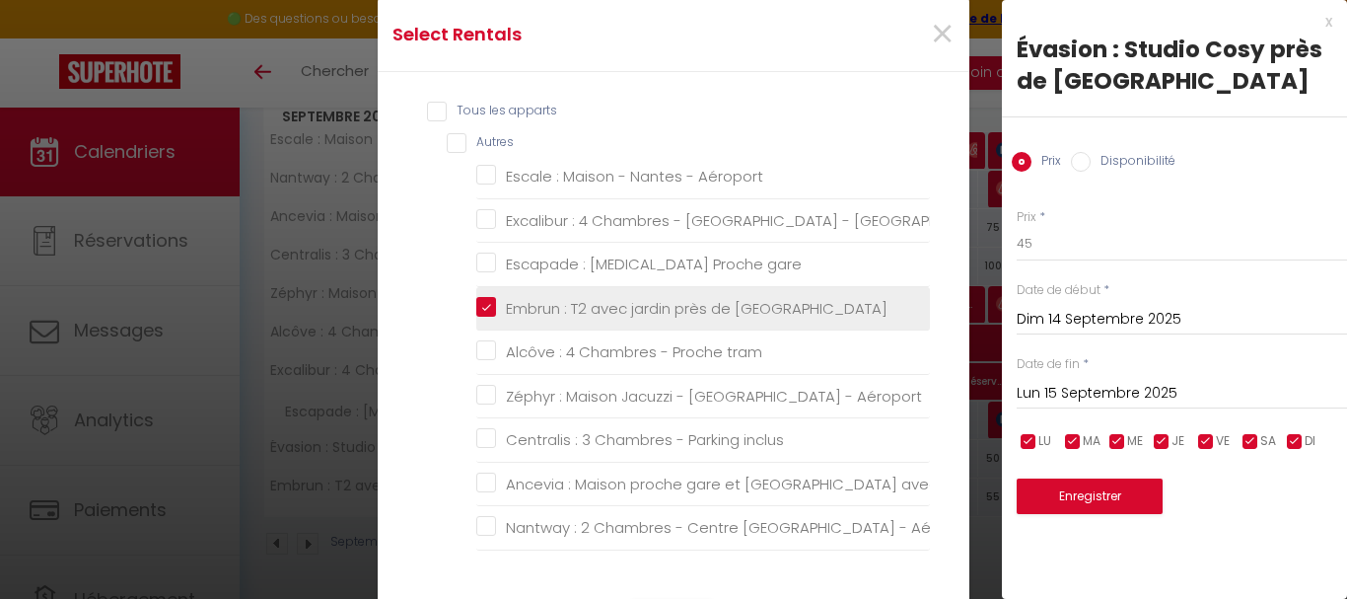
checkbox tram "false"
checkbox Aéroport "false"
checkbox inclus "false"
checkbox jardin "false"
checkbox Aéroport "false"
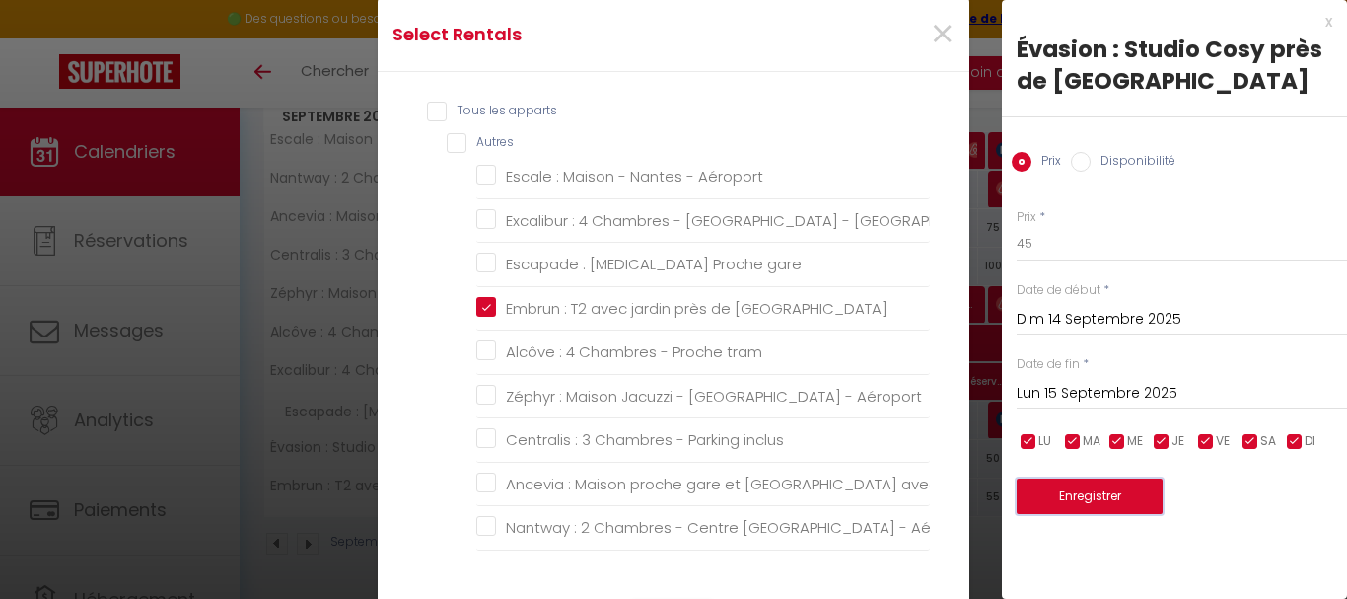
click at [1082, 498] on button "Enregistrer" at bounding box center [1090, 496] width 146 height 36
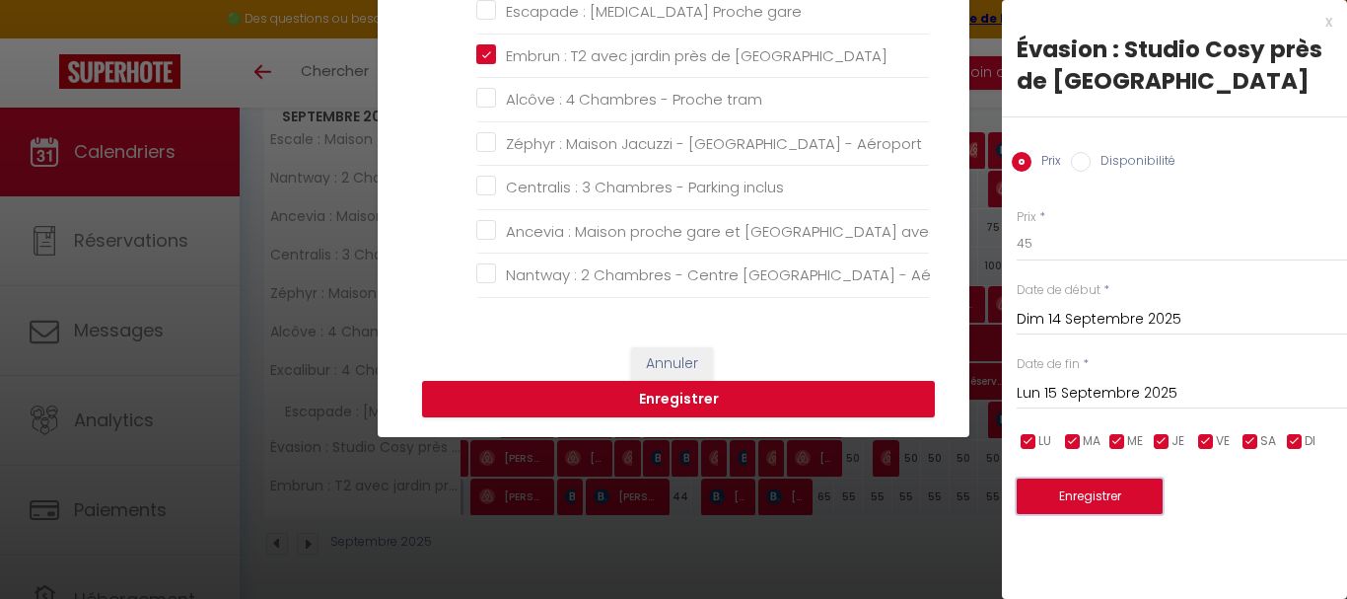
scroll to position [394, 0]
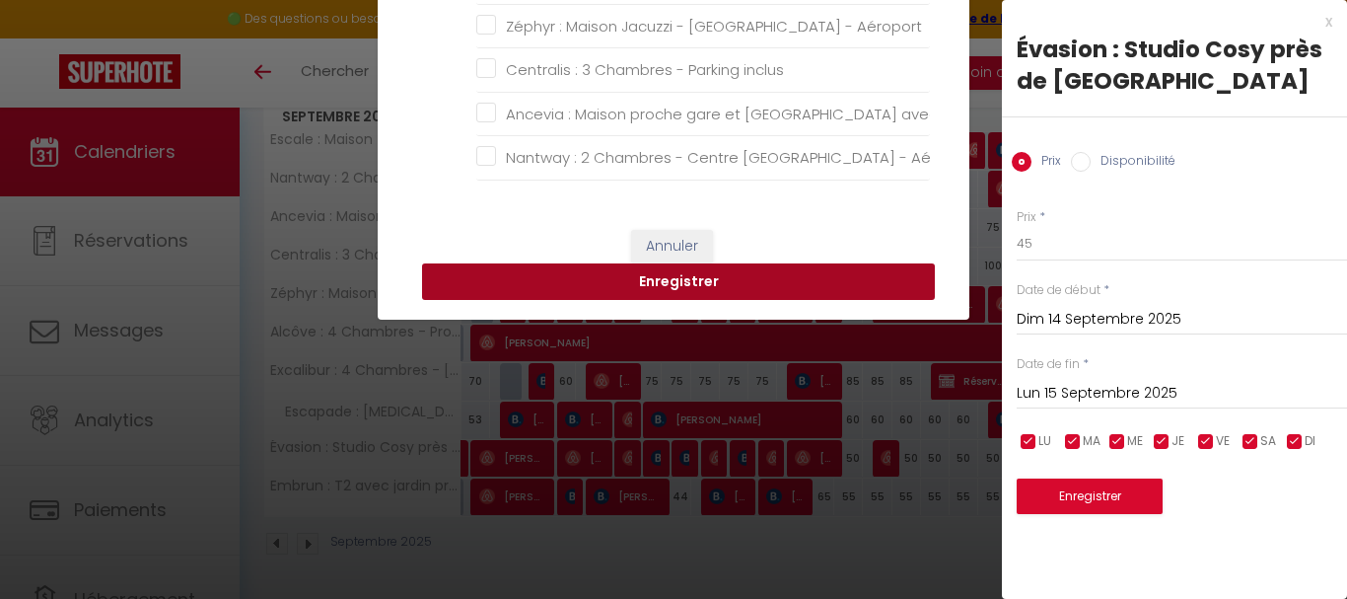
click at [711, 286] on button "Enregistrer" at bounding box center [678, 281] width 513 height 37
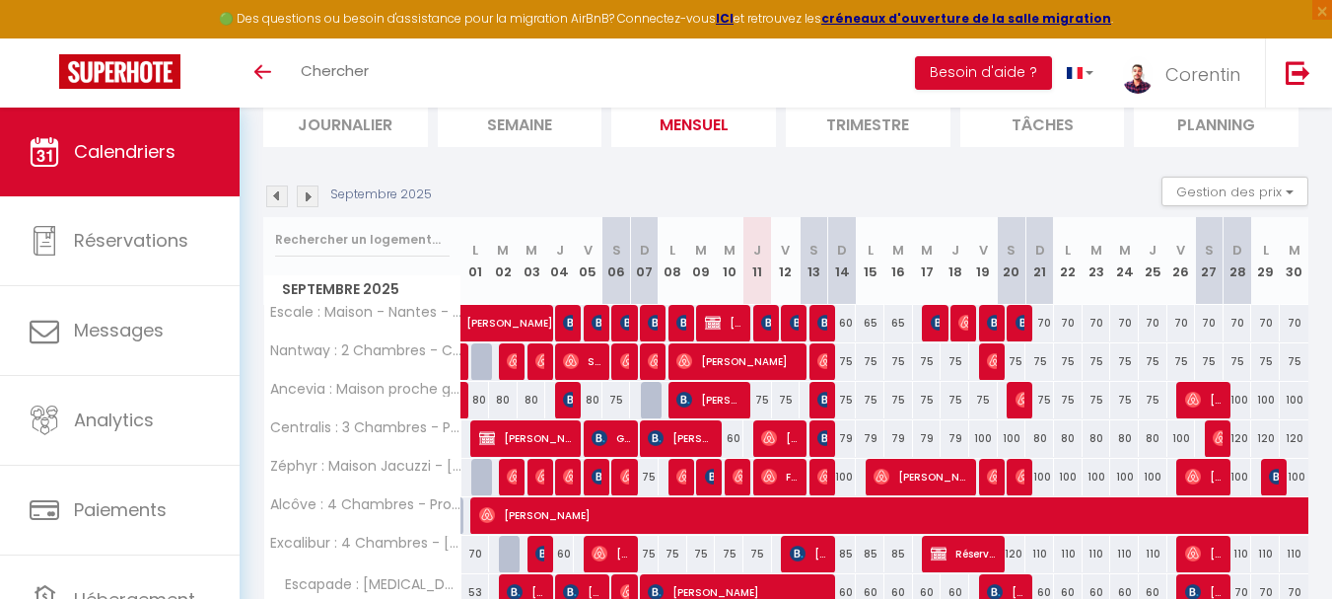
scroll to position [170, 0]
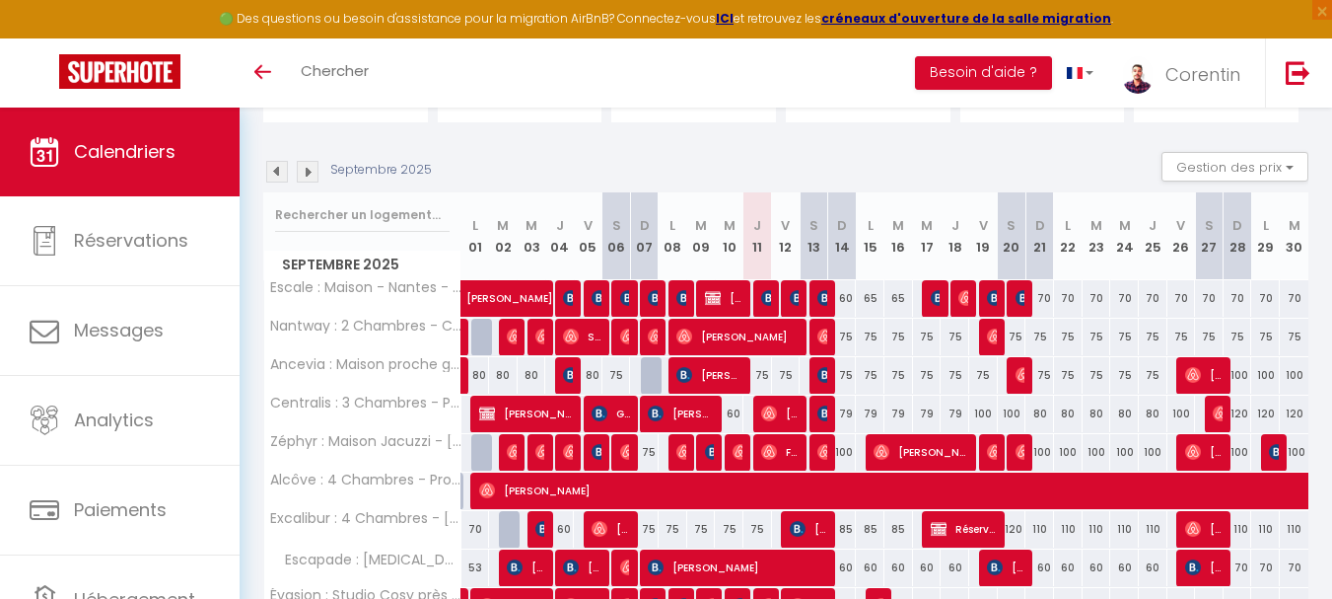
click at [848, 334] on div "75" at bounding box center [842, 337] width 29 height 36
type input "75"
type input "Dim 14 Septembre 2025"
type input "Lun 15 Septembre 2025"
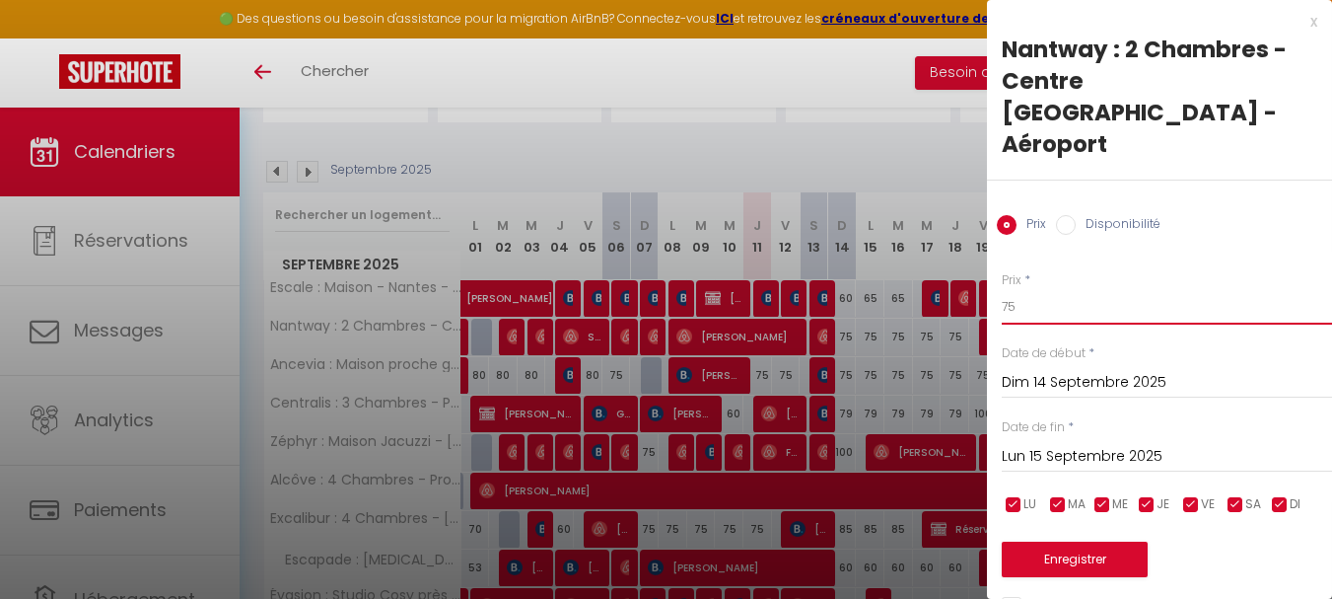
click at [1163, 289] on input "75" at bounding box center [1167, 307] width 330 height 36
type input "70"
click at [1101, 444] on input "Lun 15 Septembre 2025" at bounding box center [1167, 457] width 330 height 26
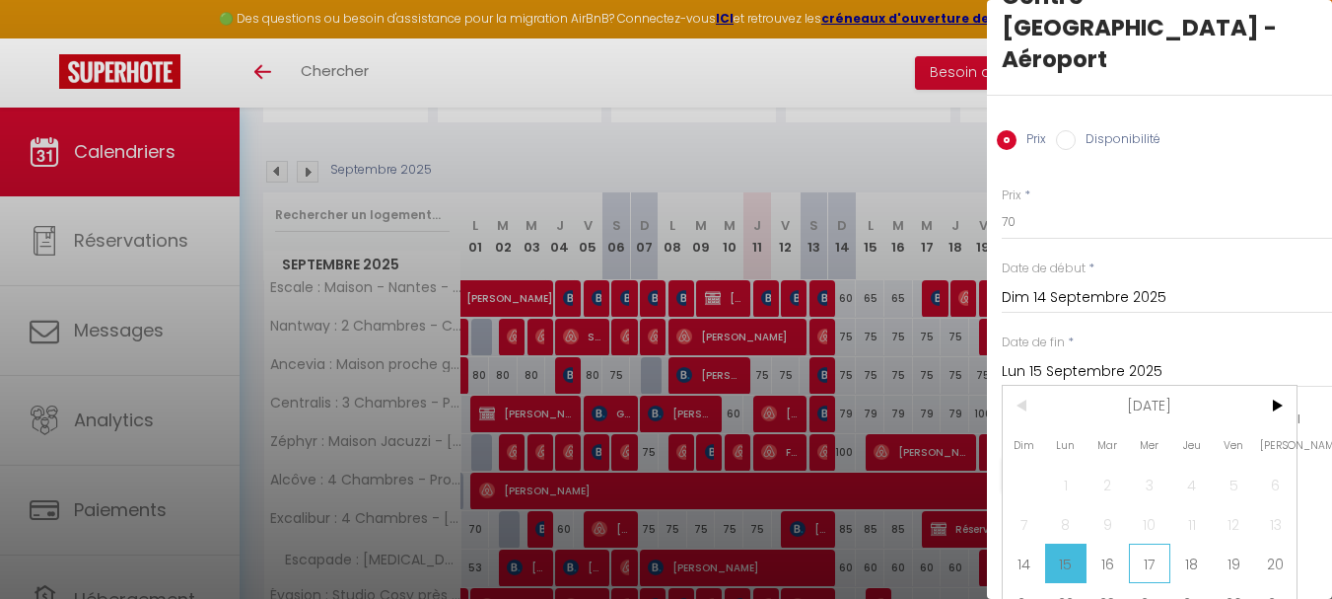
scroll to position [99, 0]
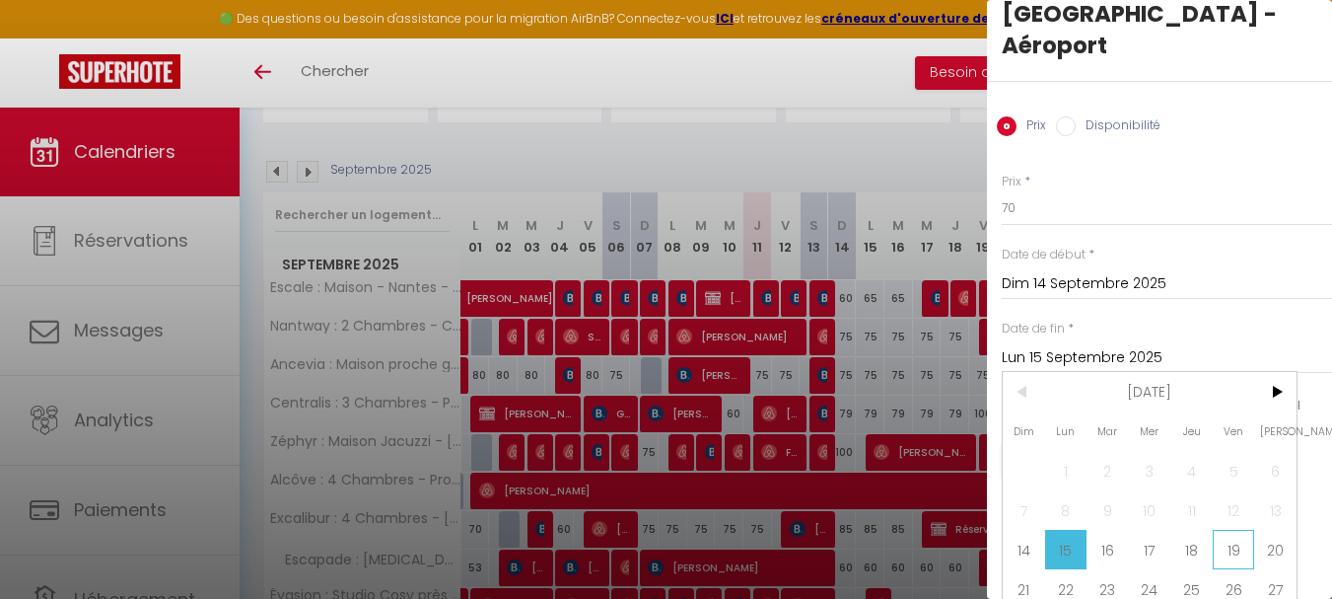
click at [1224, 530] on span "19" at bounding box center [1234, 549] width 42 height 39
type input "Ven 19 Septembre 2025"
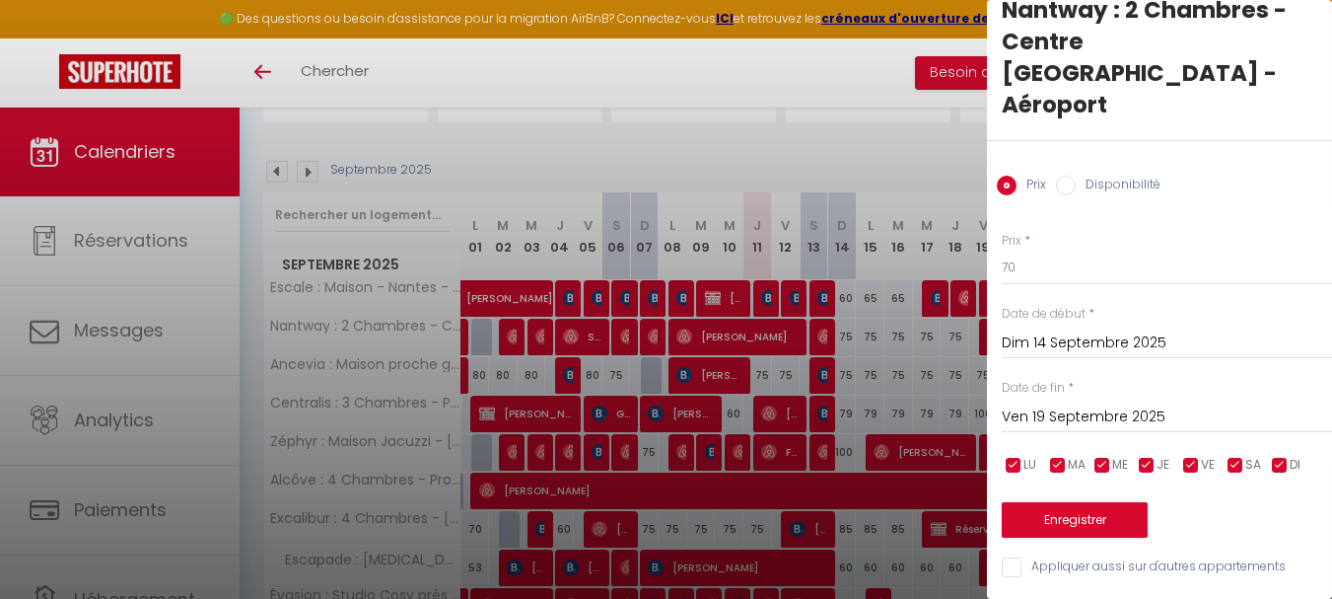
scroll to position [0, 0]
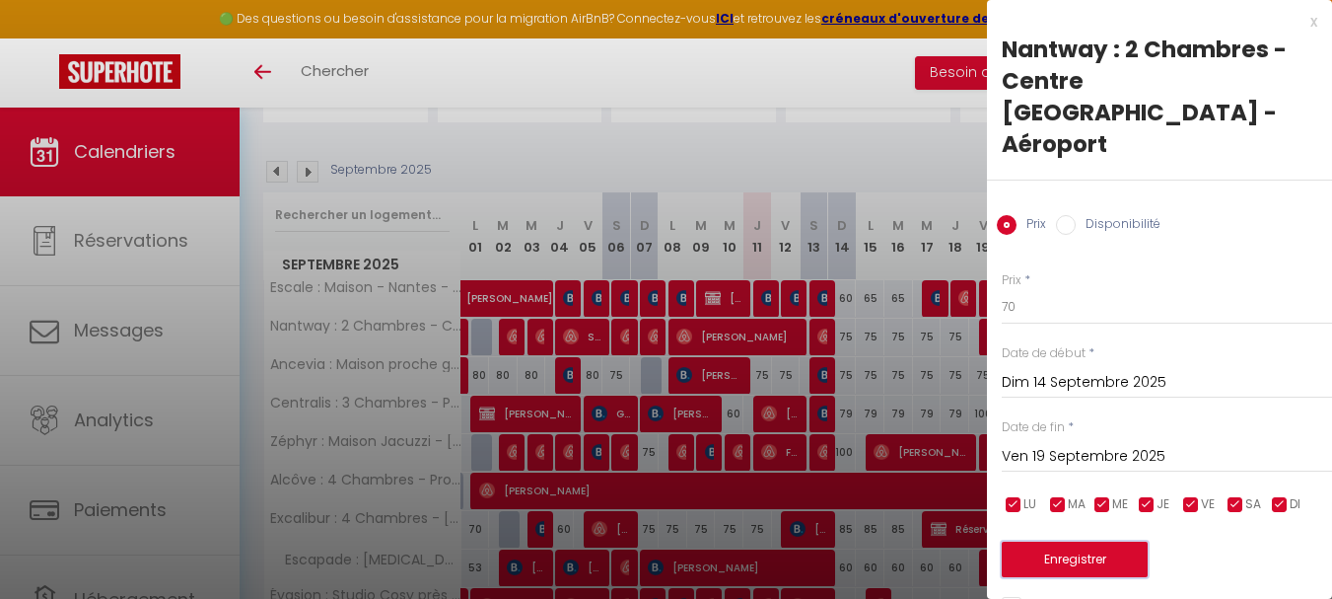
click at [1076, 541] on button "Enregistrer" at bounding box center [1075, 559] width 146 height 36
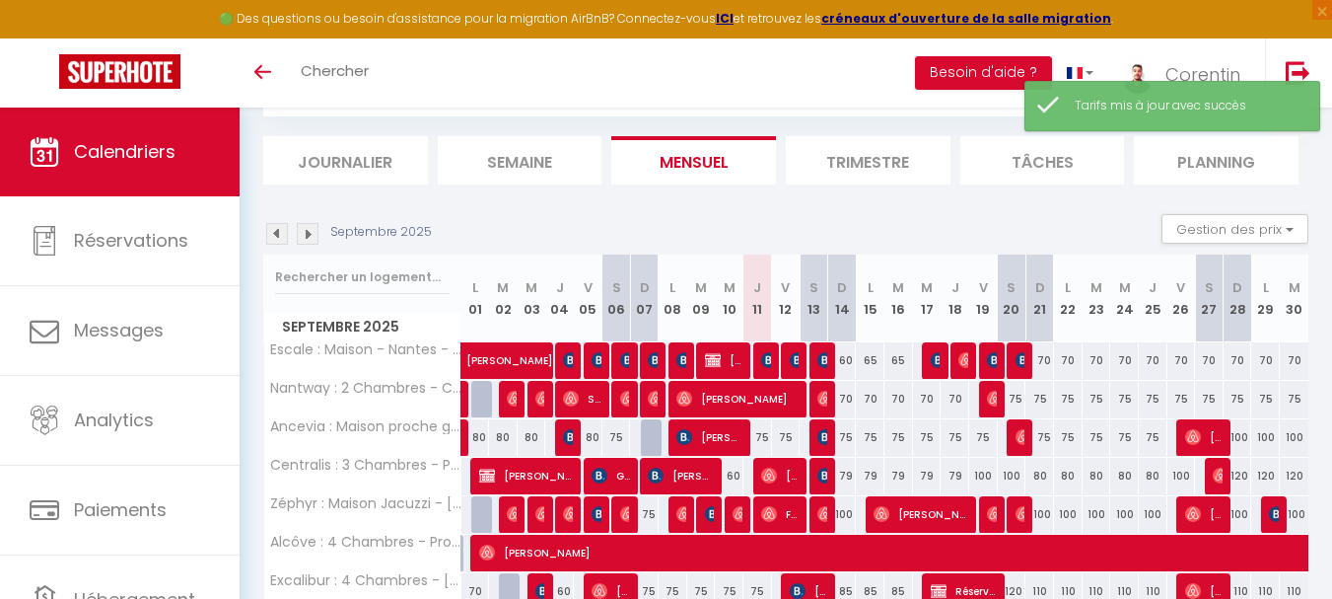
scroll to position [170, 0]
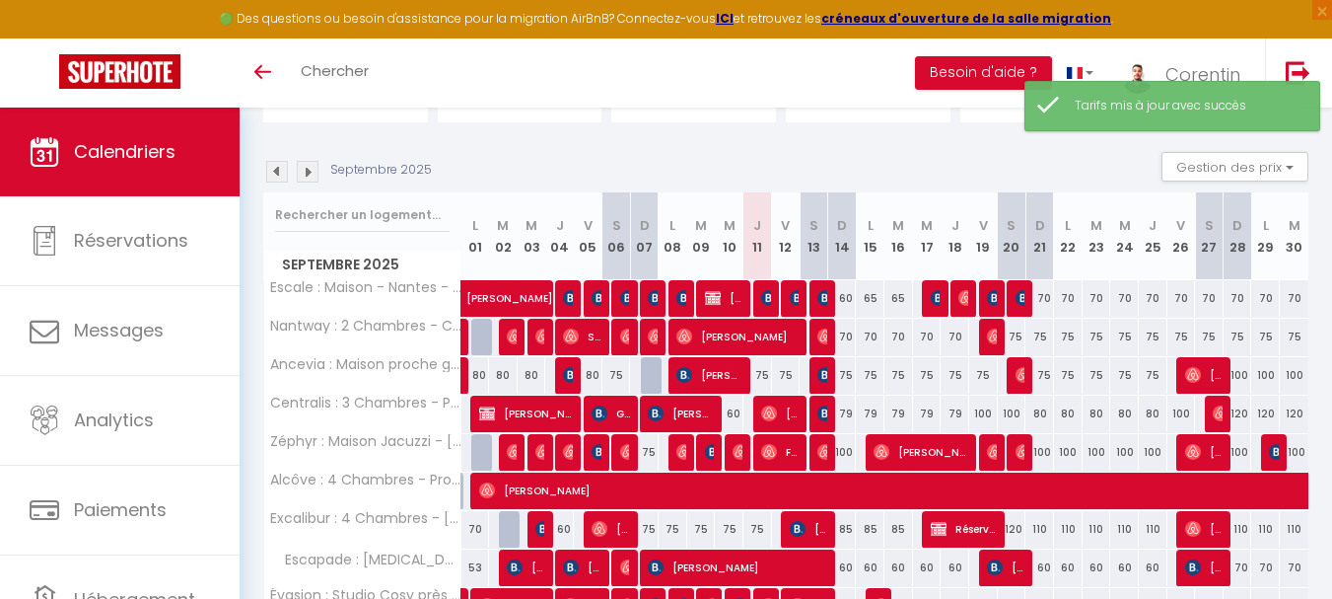
click at [843, 335] on div "70" at bounding box center [842, 337] width 29 height 36
type input "70"
type input "Dim 14 Septembre 2025"
type input "Lun 15 Septembre 2025"
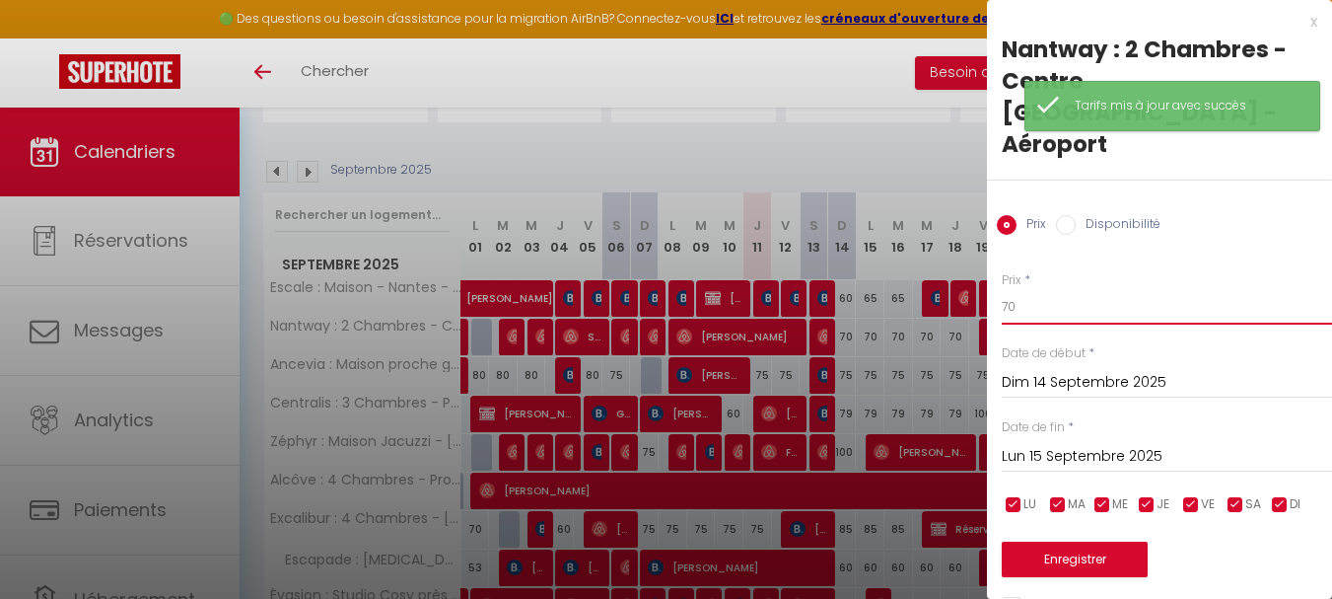
click at [1111, 289] on input "70" at bounding box center [1167, 307] width 330 height 36
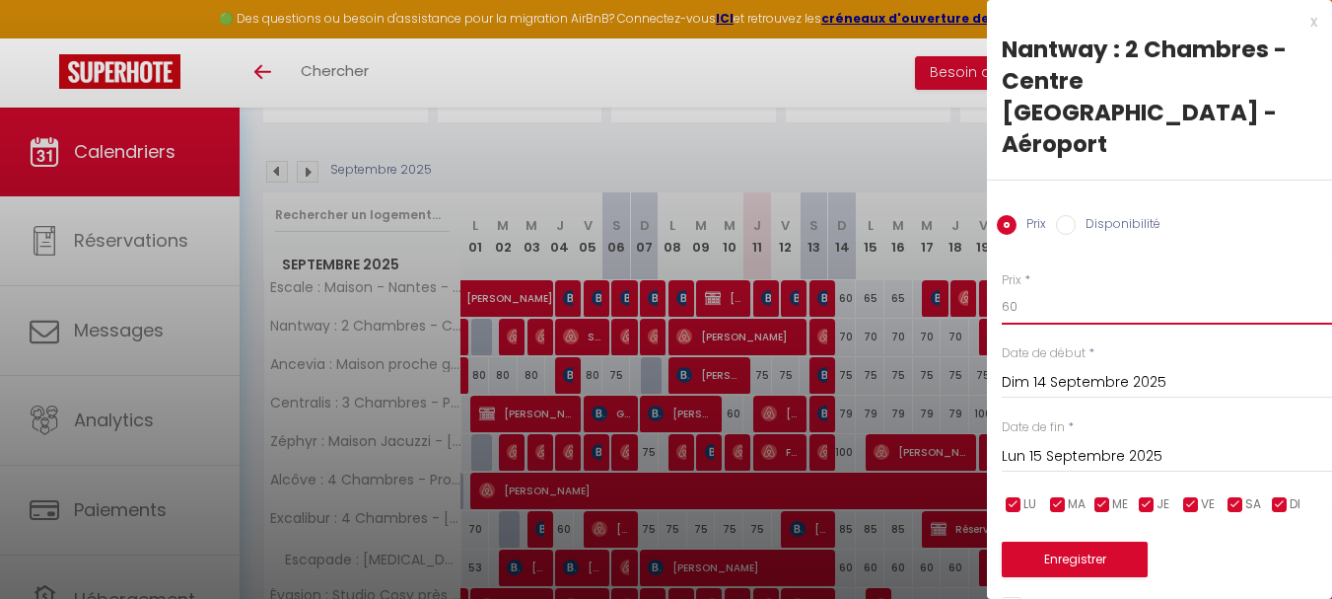
type input "60"
click at [1079, 541] on button "Enregistrer" at bounding box center [1075, 559] width 146 height 36
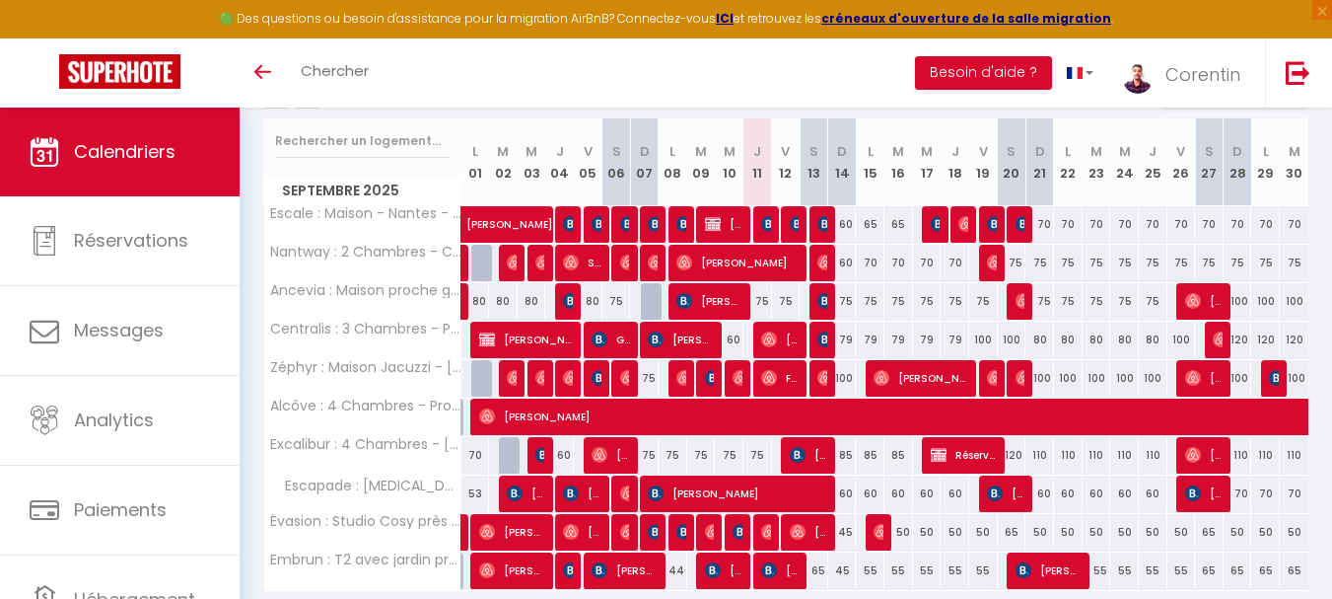
scroll to position [268, 0]
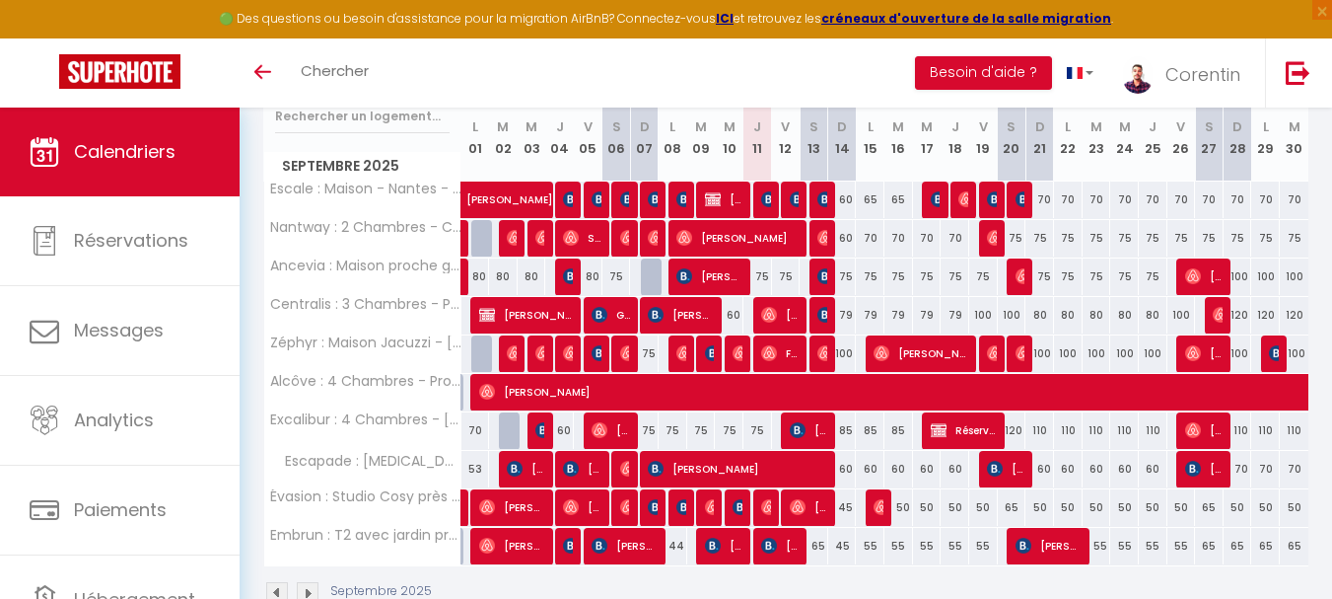
click at [1015, 429] on div "120" at bounding box center [1012, 430] width 29 height 36
type input "120"
type input "[DATE]"
type input "Dim 21 Septembre 2025"
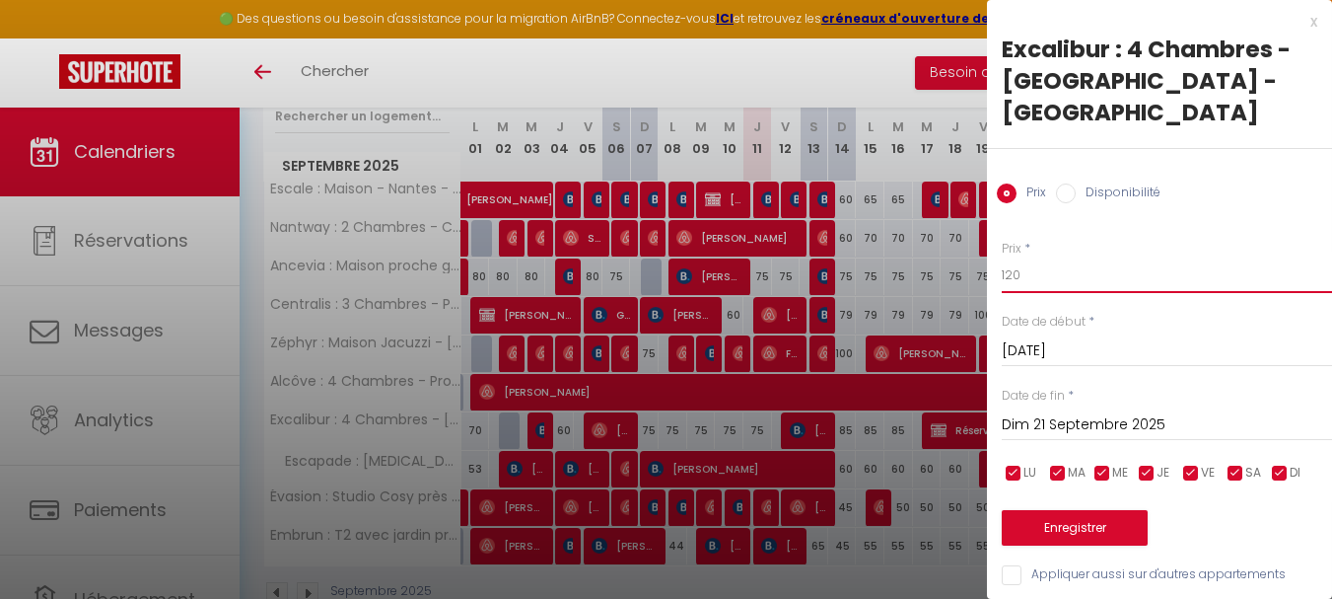
click at [1073, 257] on input "120" at bounding box center [1167, 275] width 330 height 36
drag, startPoint x: 1028, startPoint y: 246, endPoint x: 1008, endPoint y: 243, distance: 19.9
click at [1008, 257] on input "90" at bounding box center [1167, 275] width 330 height 36
click at [997, 243] on div "Prix * 90 Statut * Disponible Indisponible Date de début * [DATE] < [DATE] > Di…" at bounding box center [1159, 401] width 345 height 373
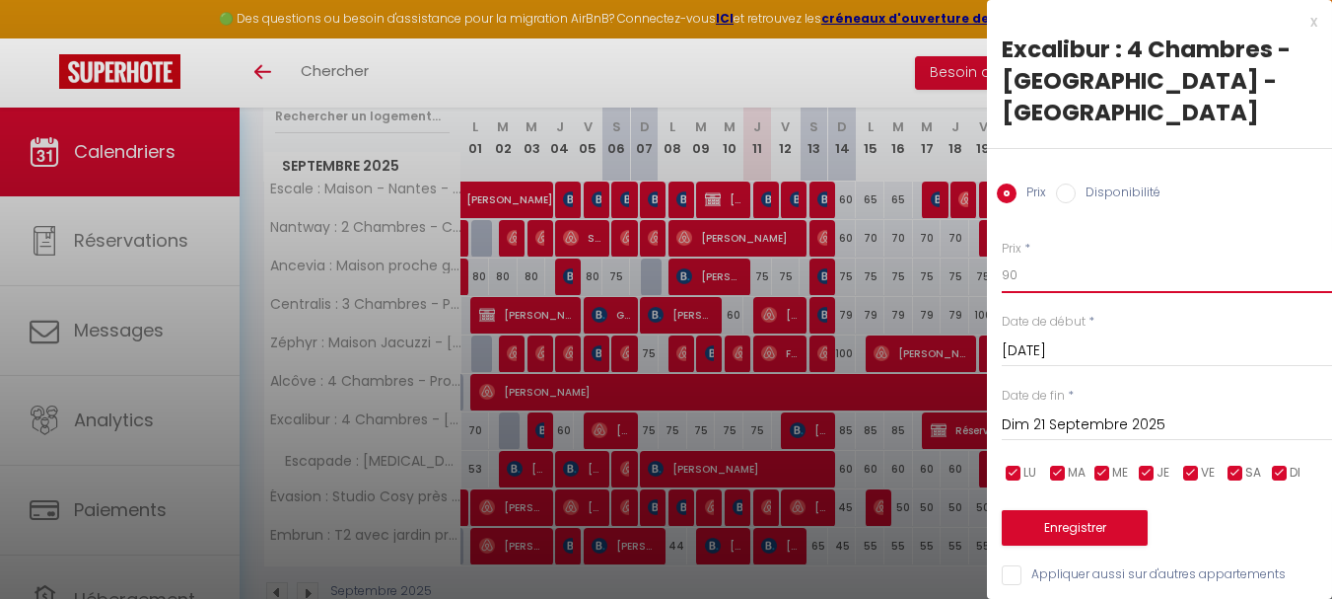
drag, startPoint x: 1004, startPoint y: 243, endPoint x: 1030, endPoint y: 242, distance: 25.7
click at [1030, 257] on input "90" at bounding box center [1167, 275] width 330 height 36
click at [1052, 257] on input "90" at bounding box center [1167, 275] width 330 height 36
type input "100"
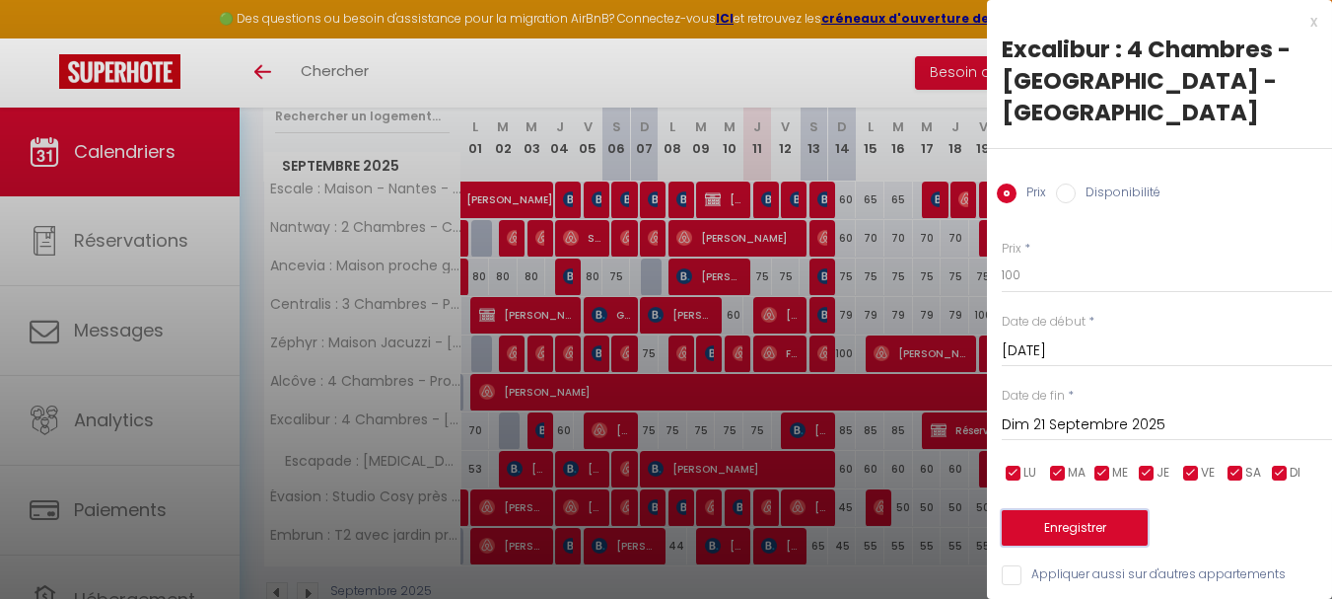
click at [1078, 510] on button "Enregistrer" at bounding box center [1075, 528] width 146 height 36
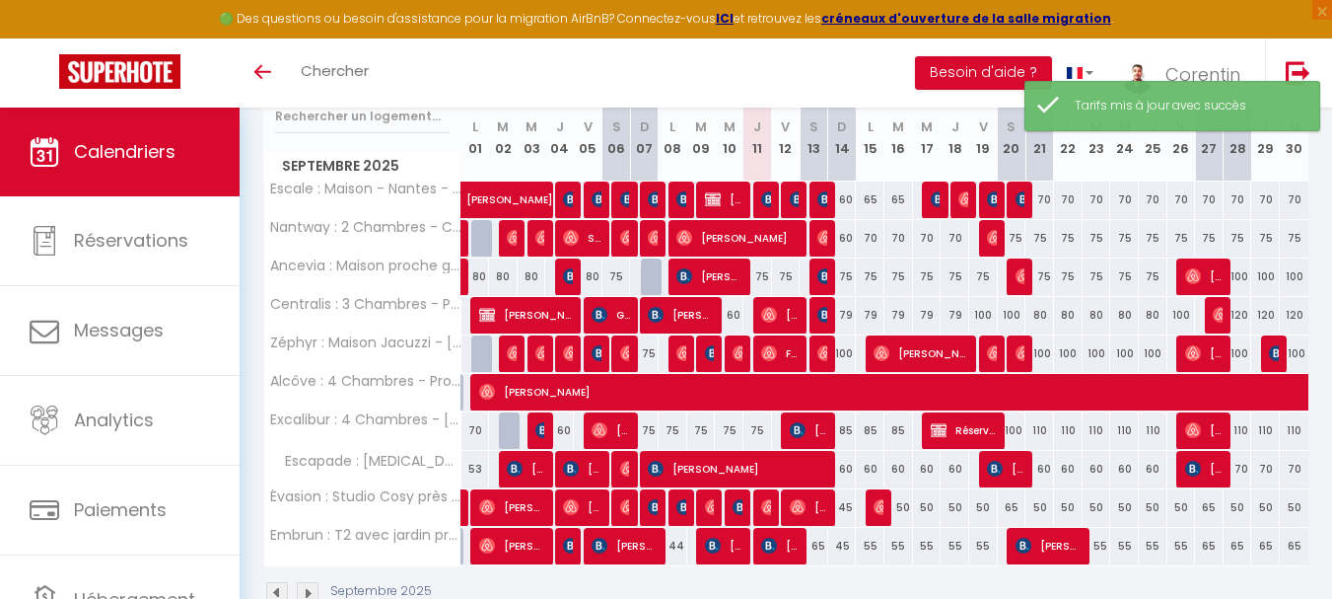
click at [1037, 432] on div "110" at bounding box center [1040, 430] width 29 height 36
type input "110"
type input "Dim 21 Septembre 2025"
type input "Lun 22 Septembre 2025"
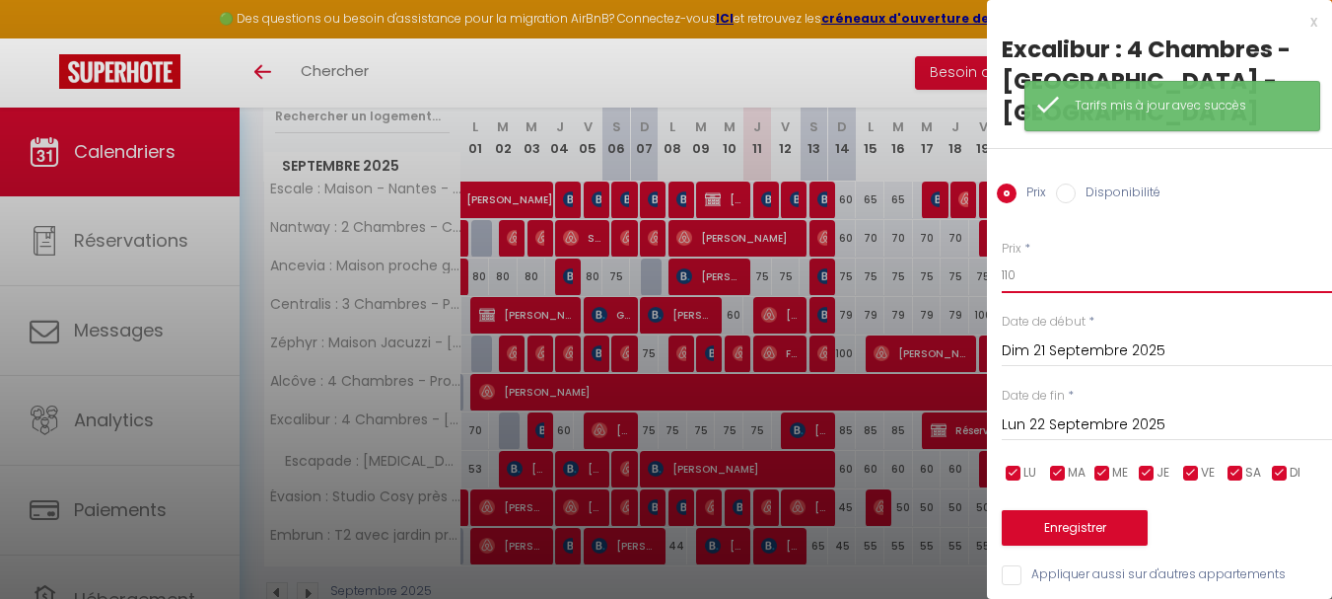
click at [1180, 257] on input "110" at bounding box center [1167, 275] width 330 height 36
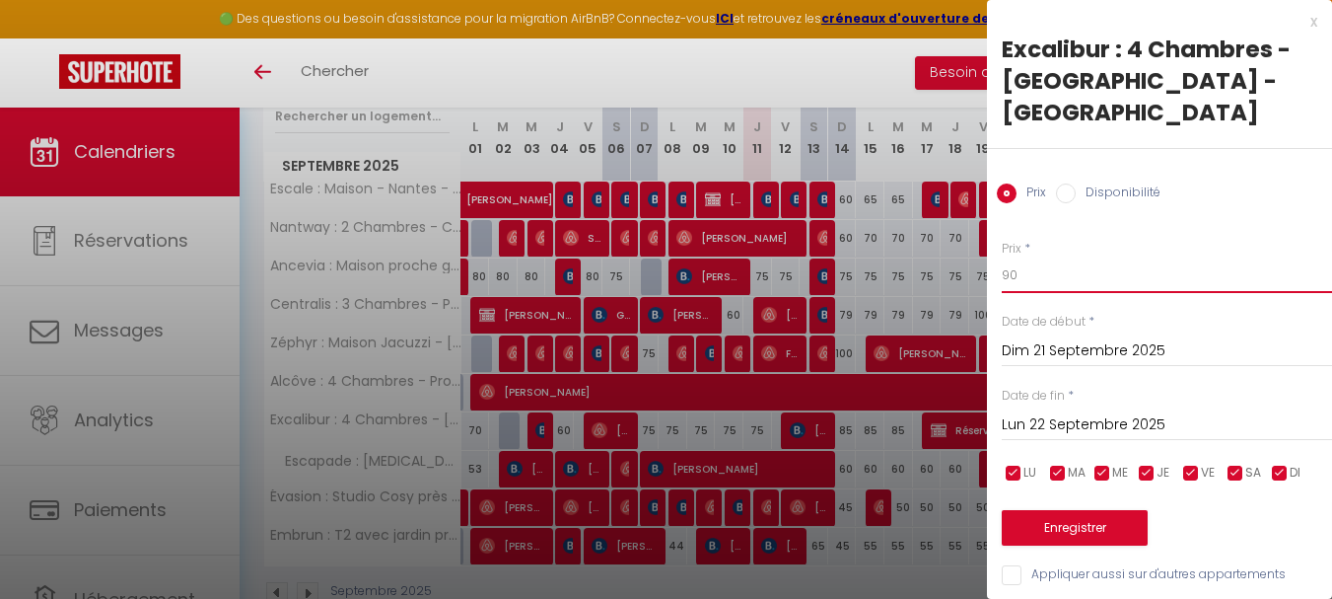
type input "90"
click at [1037, 412] on input "Lun 22 Septembre 2025" at bounding box center [1167, 425] width 330 height 26
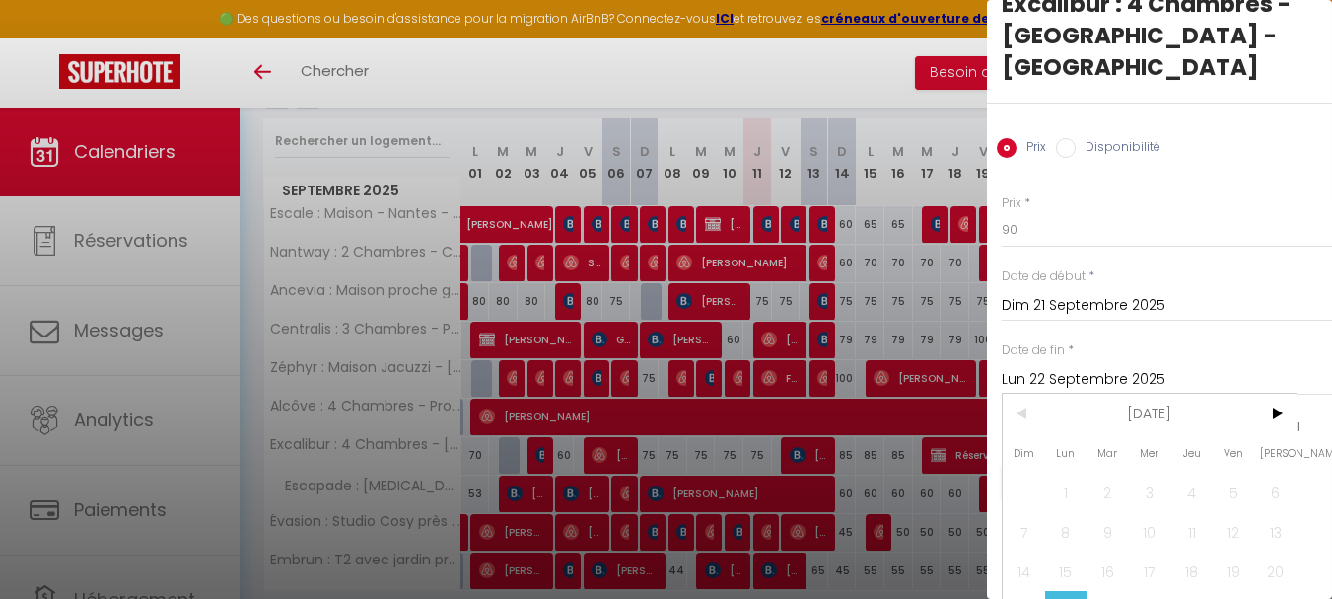
scroll to position [101, 0]
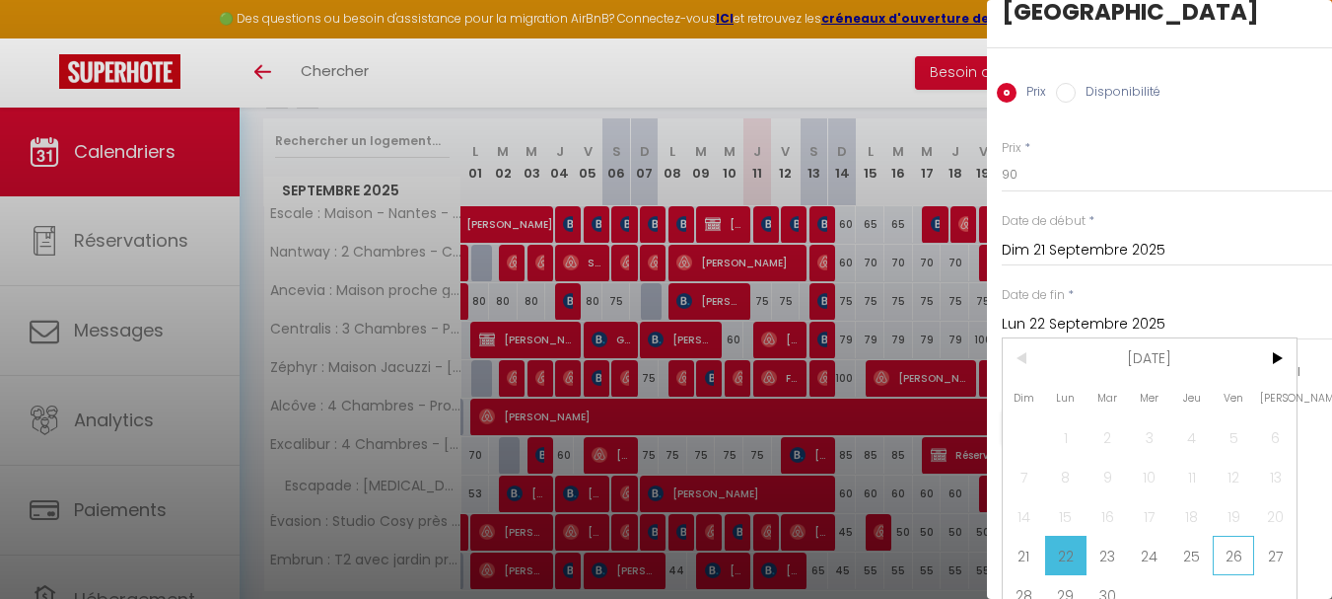
click at [1232, 536] on span "26" at bounding box center [1234, 555] width 42 height 39
type input "Ven 26 Septembre 2025"
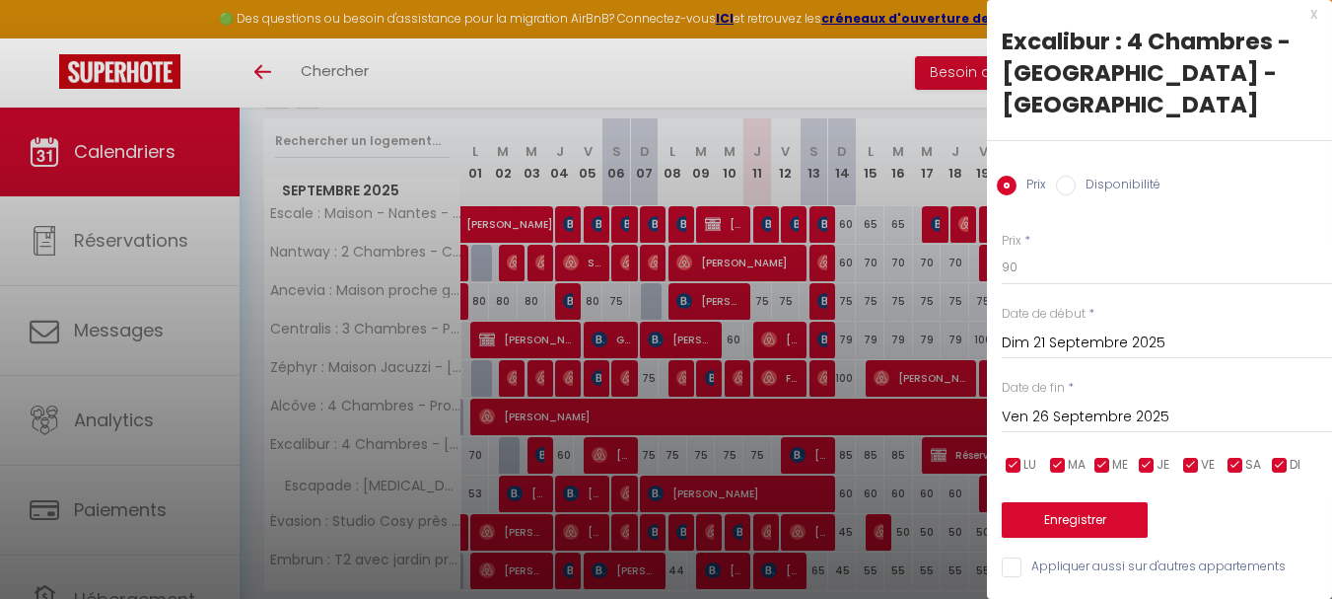
scroll to position [0, 0]
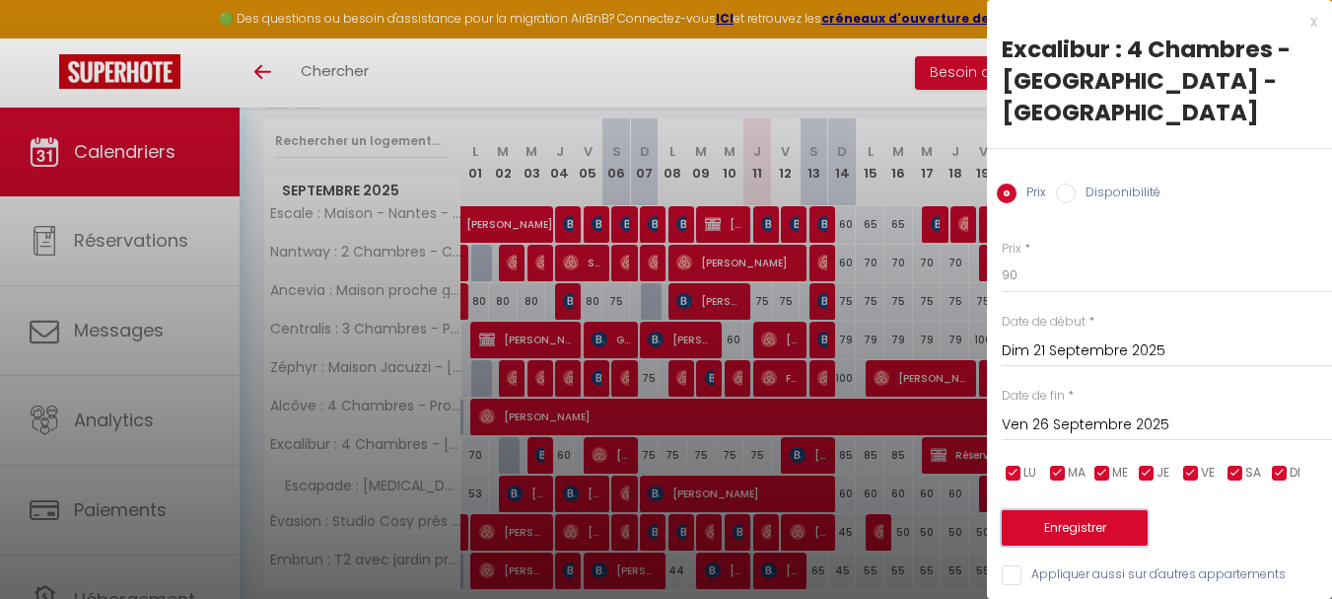
click at [1088, 510] on button "Enregistrer" at bounding box center [1075, 528] width 146 height 36
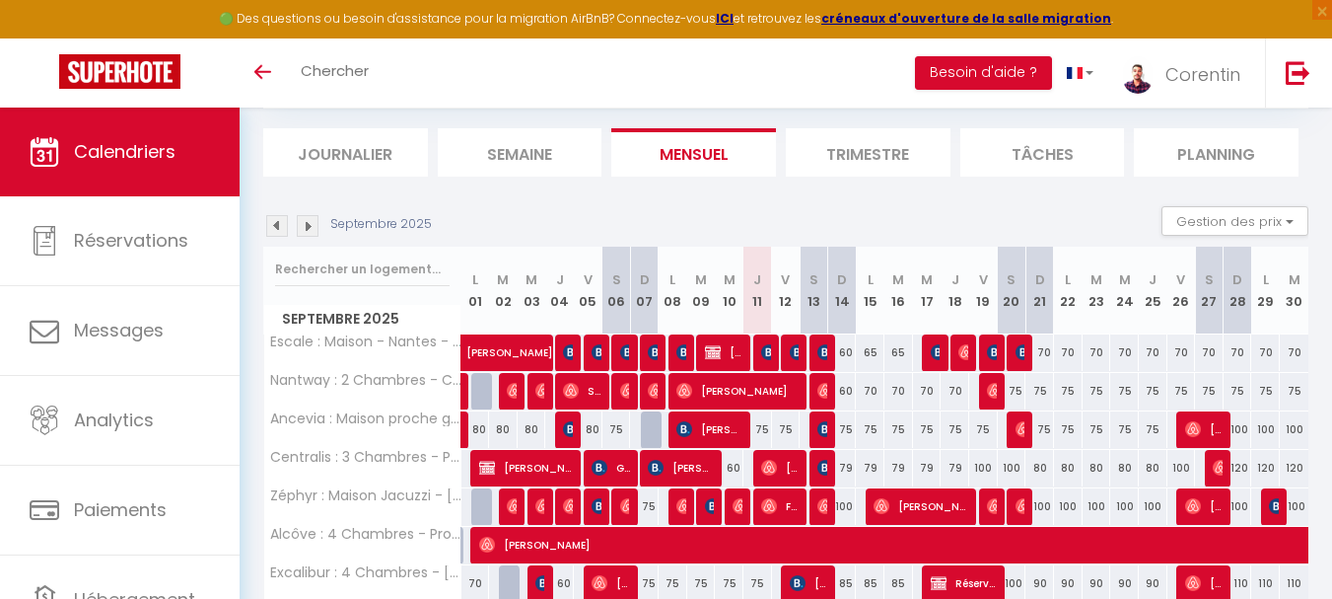
scroll to position [96, 0]
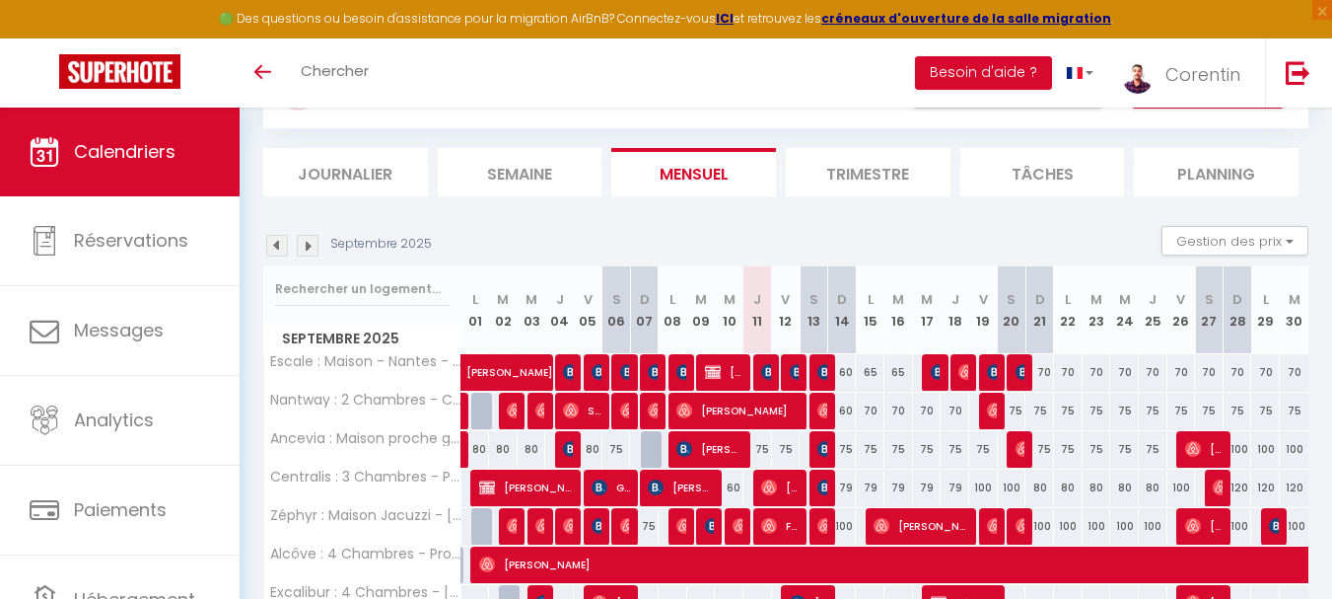
click at [303, 244] on img at bounding box center [308, 246] width 22 height 22
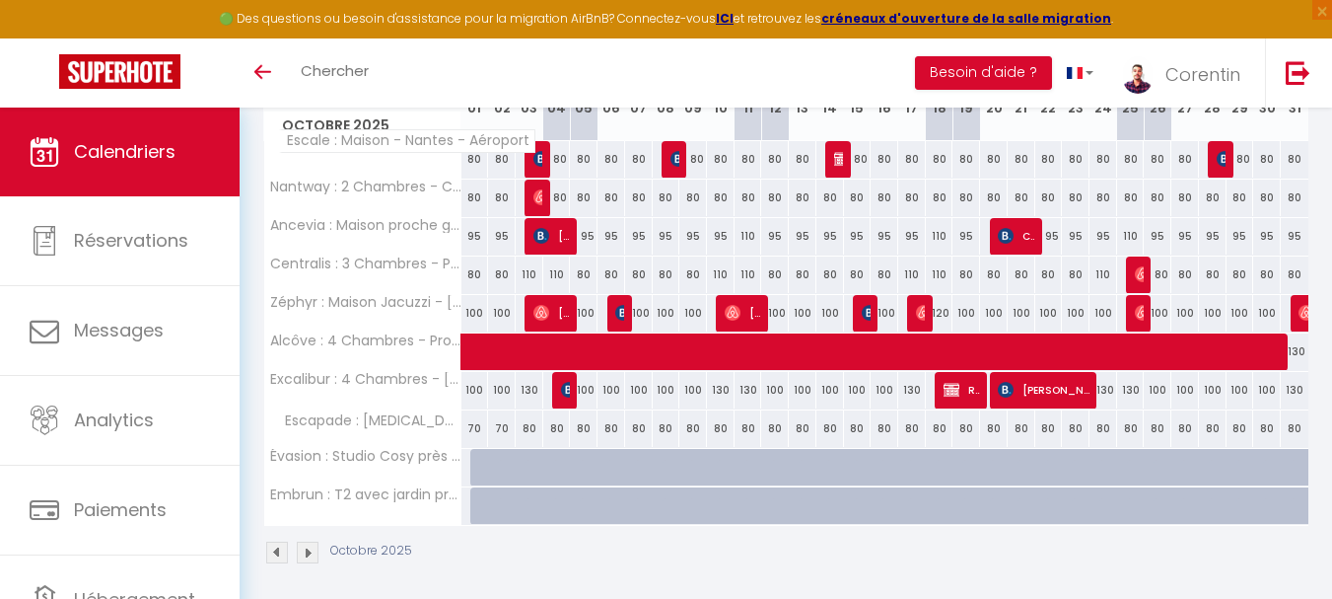
scroll to position [318, 0]
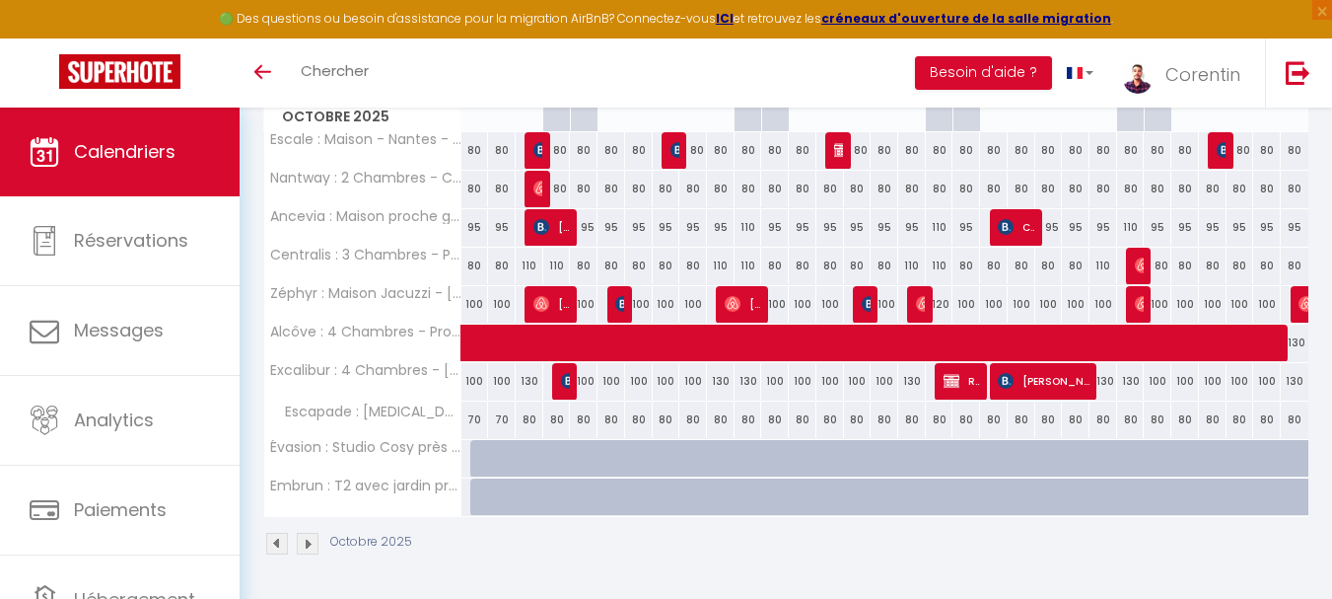
click at [476, 454] on div at bounding box center [484, 458] width 28 height 37
type input "63"
type input "Mer 01 Octobre 2025"
type input "Jeu 02 Octobre 2025"
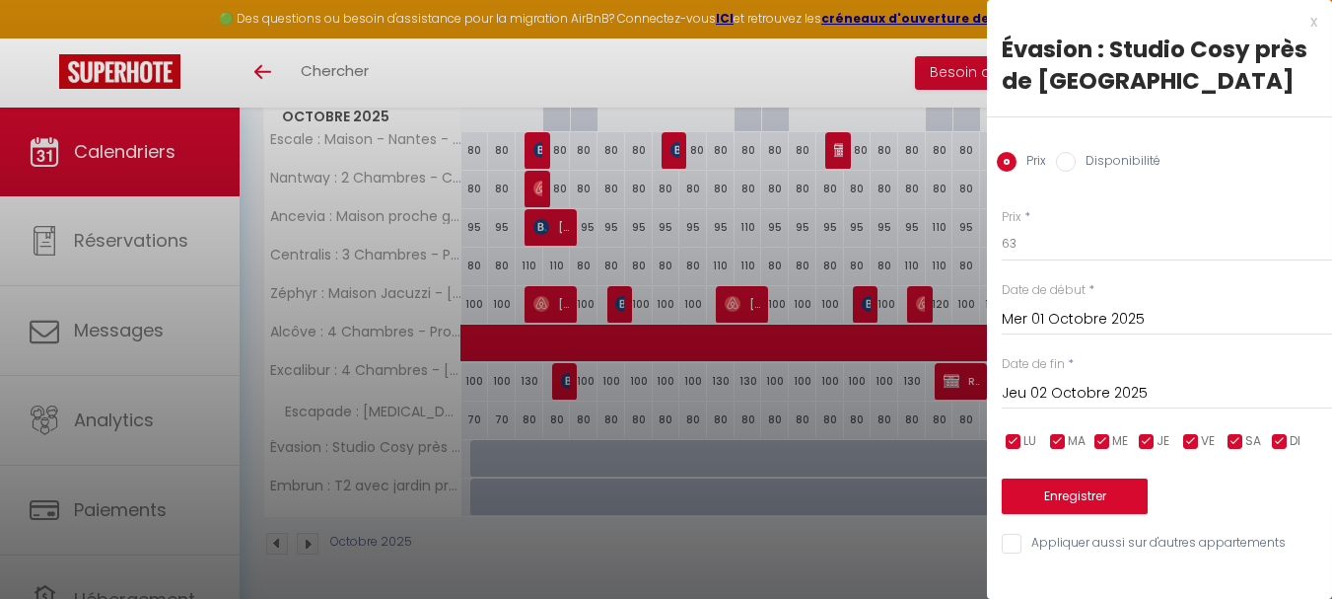
click at [1068, 166] on input "Disponibilité" at bounding box center [1066, 162] width 20 height 20
radio input "true"
radio input "false"
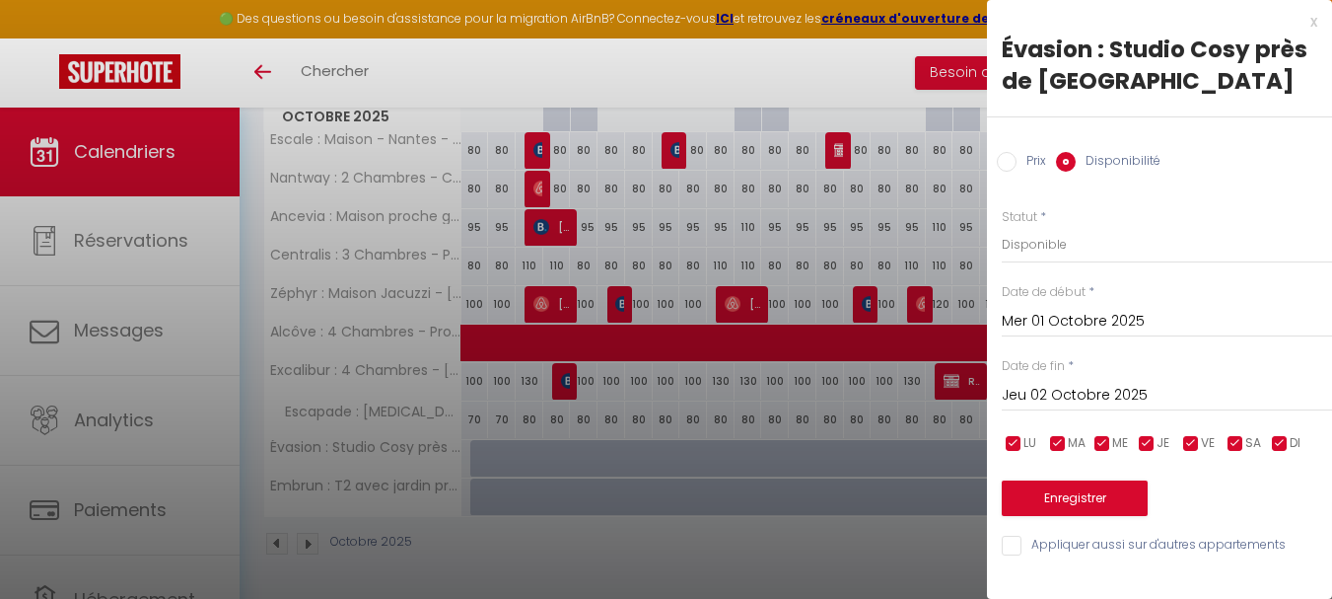
click at [1080, 394] on input "Jeu 02 Octobre 2025" at bounding box center [1167, 396] width 330 height 26
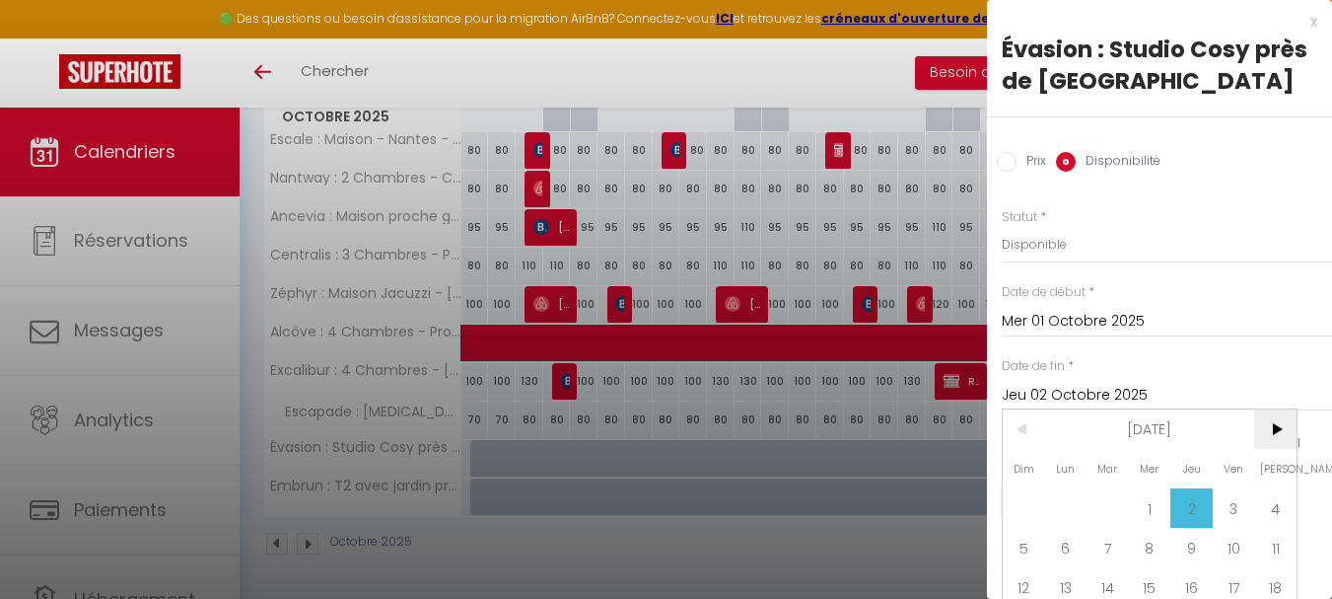
click at [1278, 426] on span ">" at bounding box center [1275, 428] width 42 height 39
click at [1280, 497] on span "1" at bounding box center [1275, 507] width 42 height 39
type input "[DATE]"
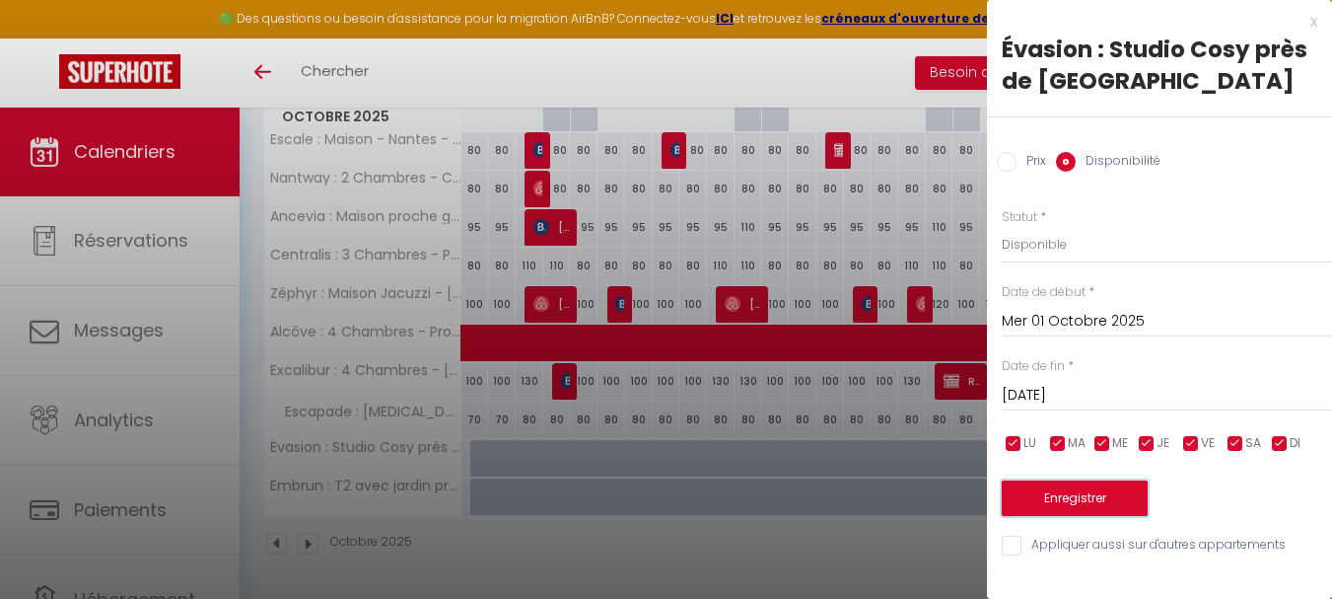
click at [1105, 497] on button "Enregistrer" at bounding box center [1075, 498] width 146 height 36
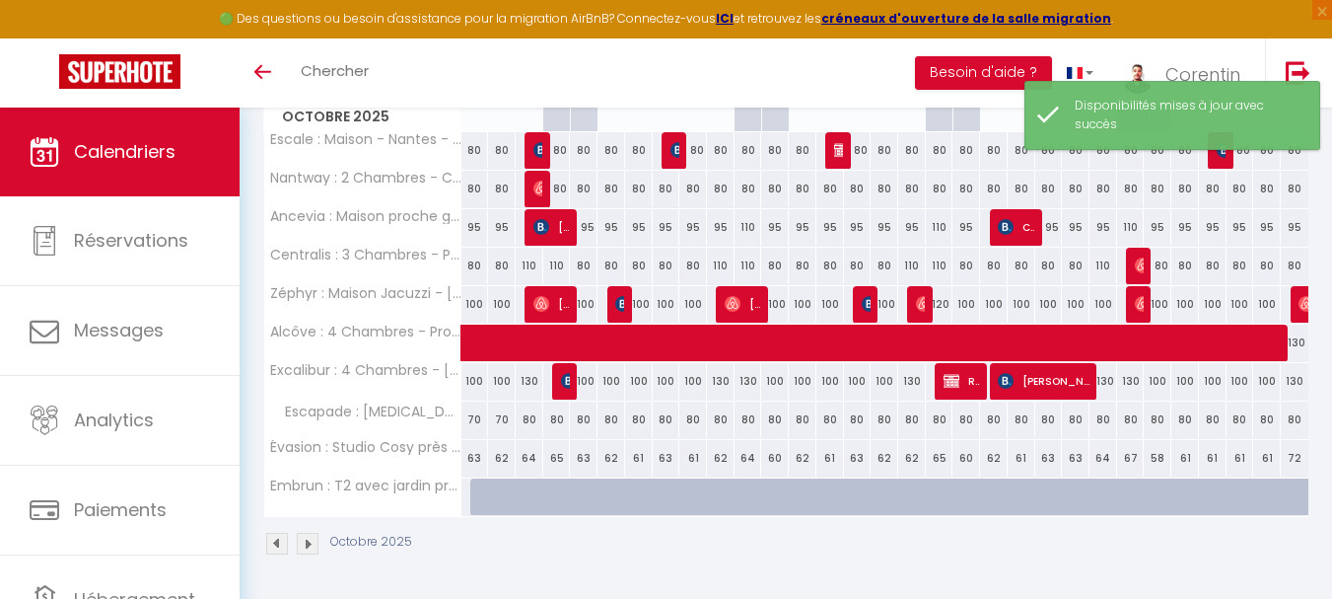
click at [478, 498] on div at bounding box center [484, 496] width 28 height 37
select select "1"
type input "Mer 01 Octobre 2025"
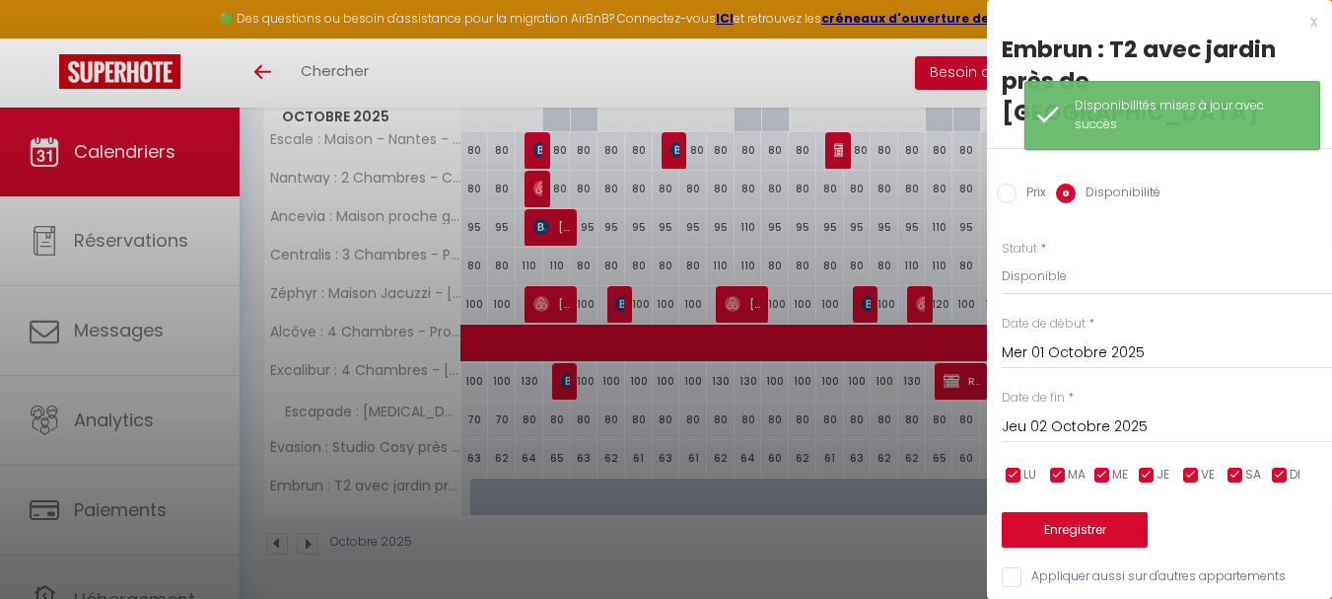
click at [1060, 414] on input "Jeu 02 Octobre 2025" at bounding box center [1167, 427] width 330 height 26
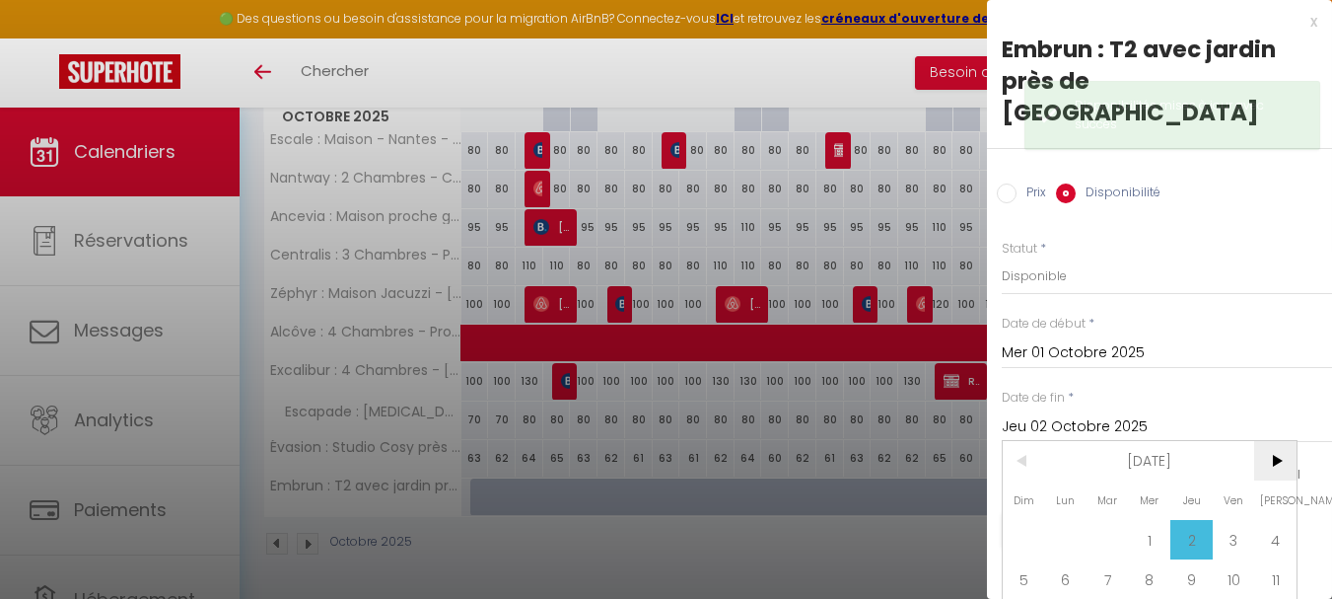
click at [1274, 441] on span ">" at bounding box center [1275, 460] width 42 height 39
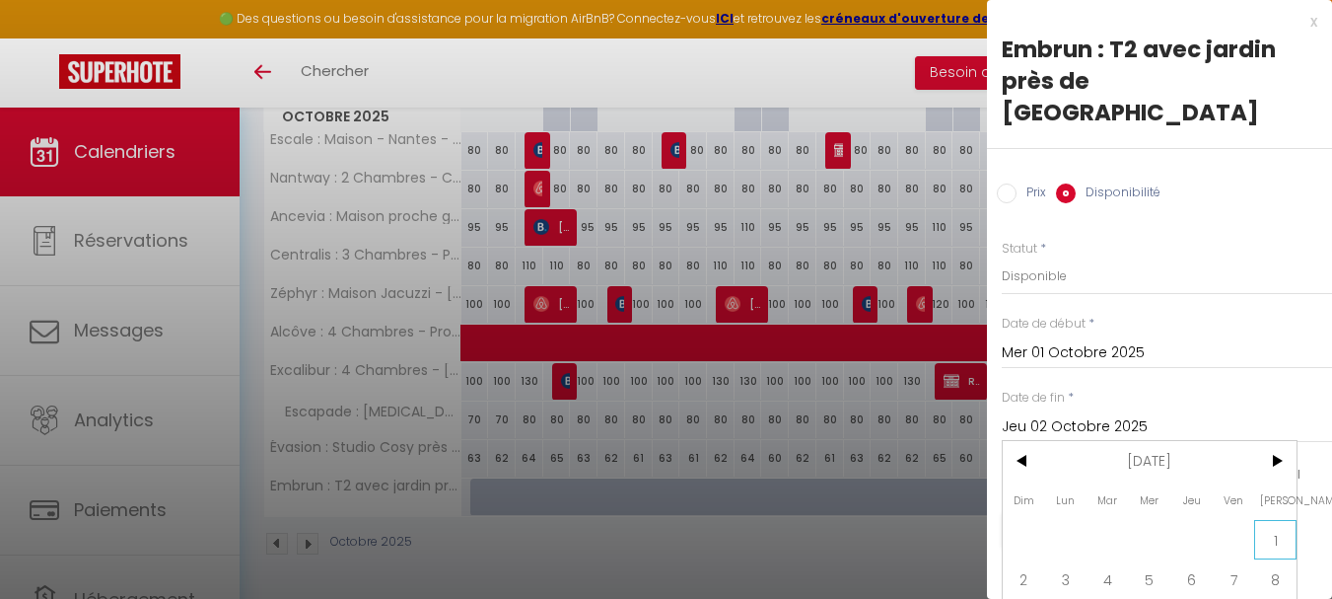
click at [1269, 520] on span "1" at bounding box center [1275, 539] width 42 height 39
type input "[DATE]"
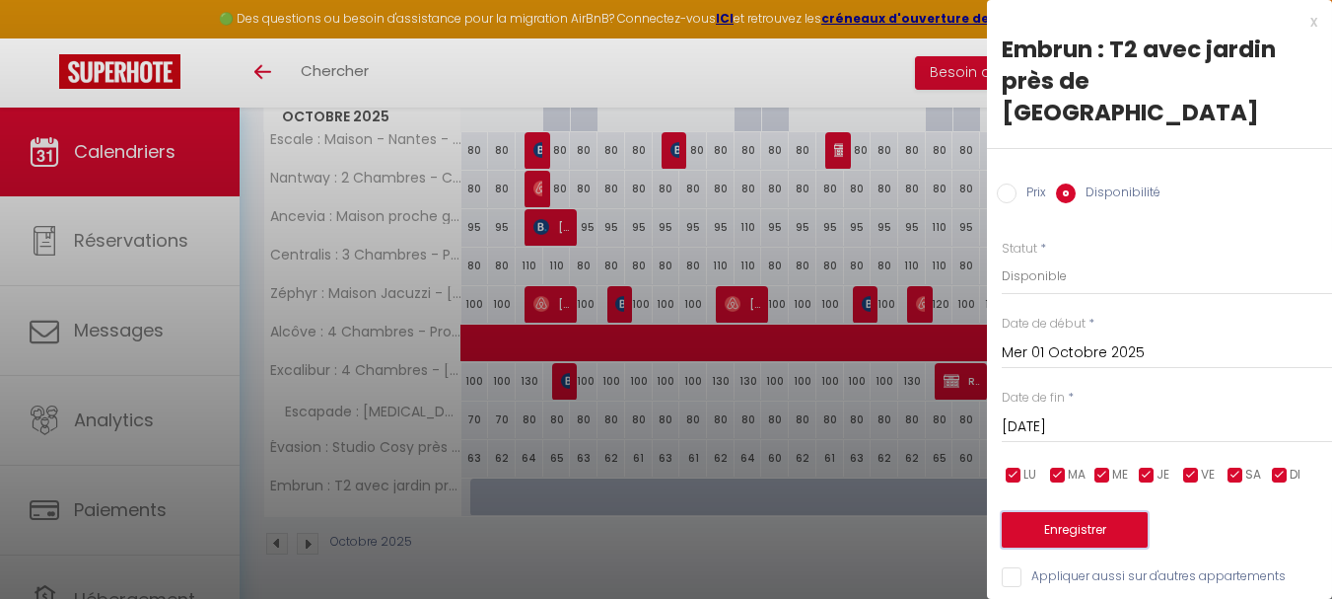
click at [1050, 512] on button "Enregistrer" at bounding box center [1075, 530] width 146 height 36
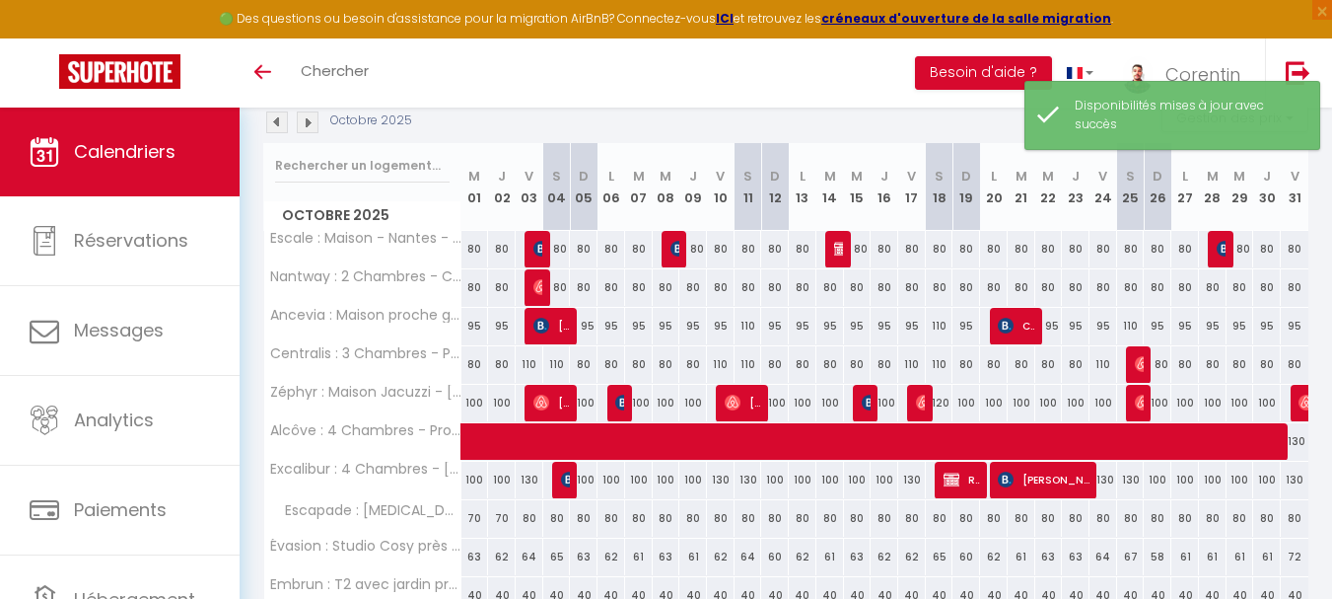
click at [279, 131] on img at bounding box center [277, 122] width 22 height 22
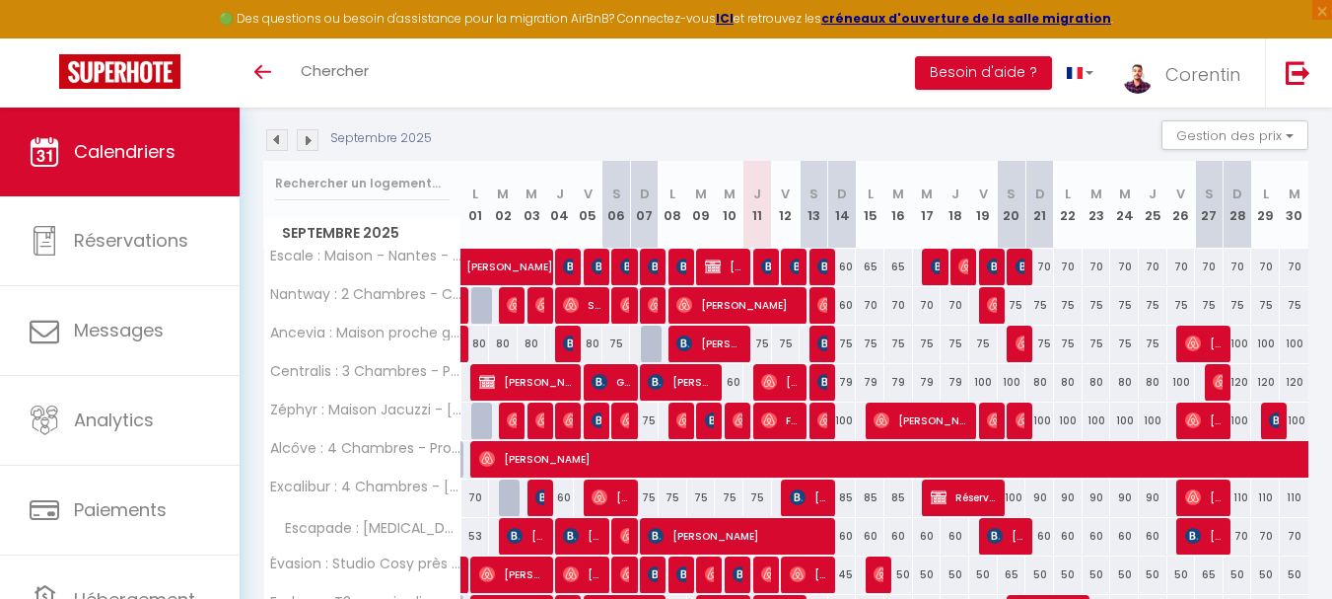
scroll to position [145, 0]
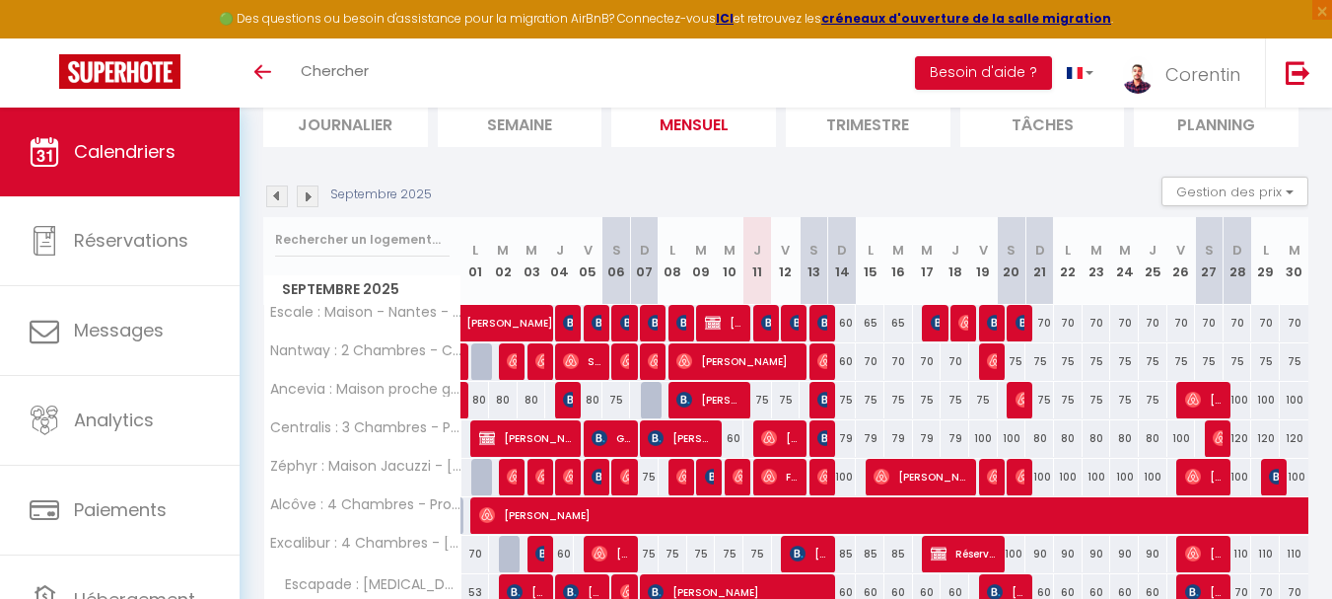
click at [314, 198] on img at bounding box center [308, 196] width 22 height 22
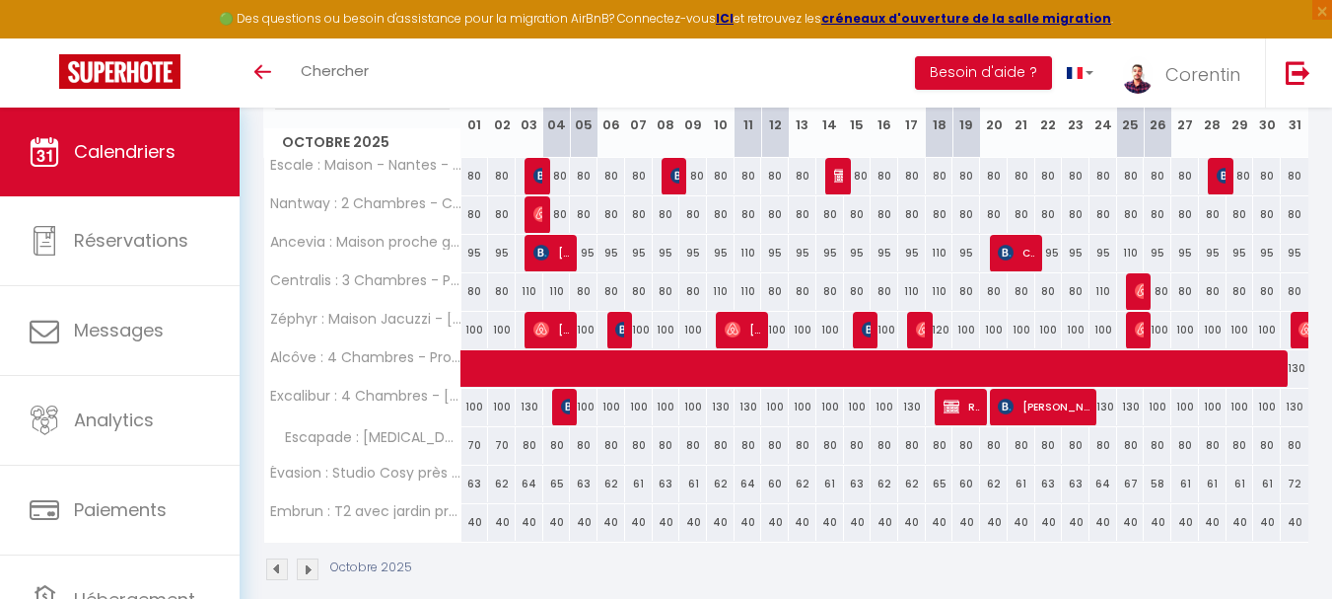
scroll to position [318, 0]
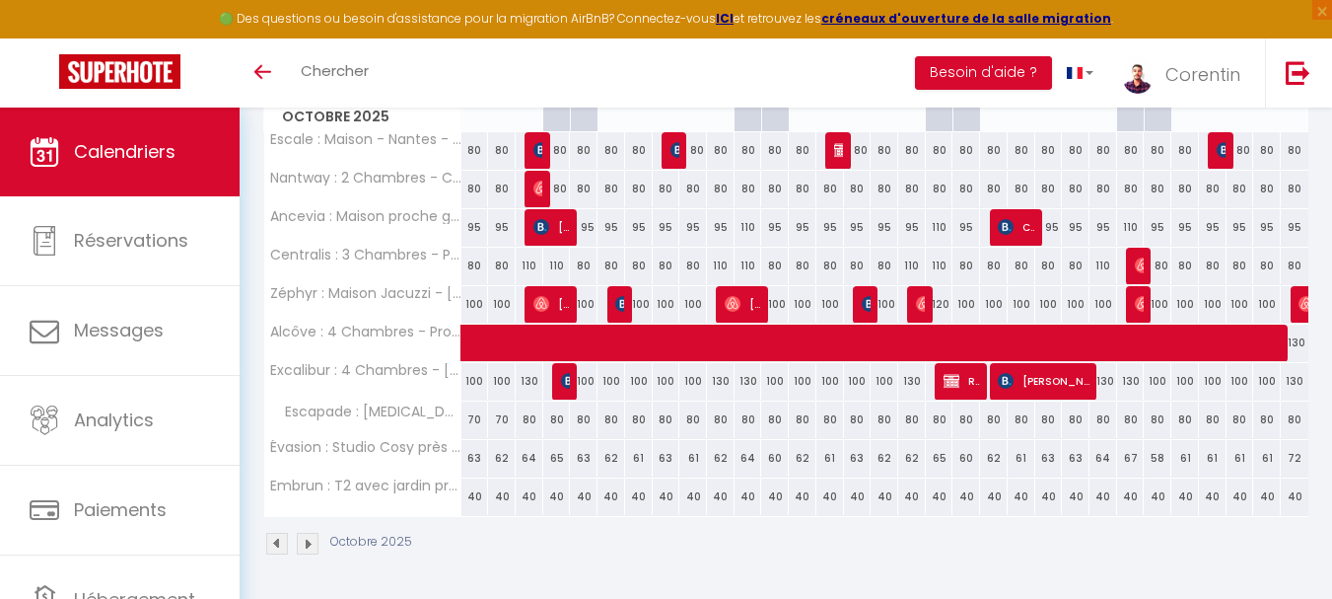
click at [474, 494] on div "40" at bounding box center [476, 496] width 28 height 36
type input "40"
select select "1"
type input "Mer 01 Octobre 2025"
type input "Jeu 02 Octobre 2025"
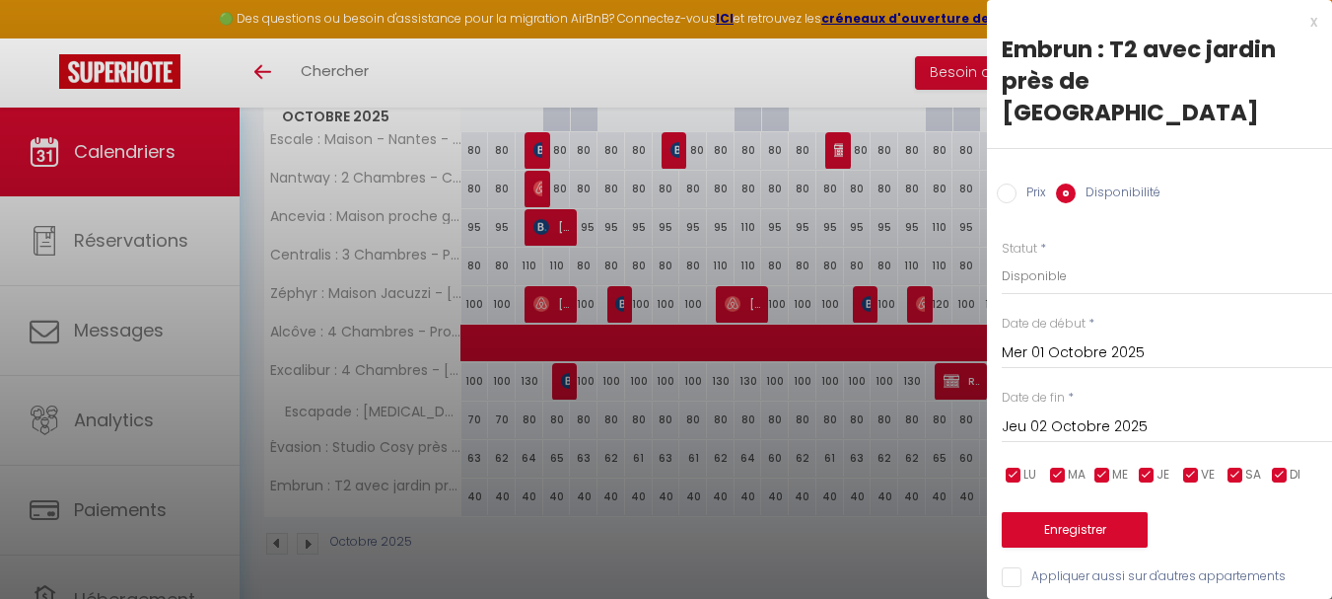
click at [1038, 183] on label "Prix" at bounding box center [1032, 194] width 30 height 22
click at [1017, 183] on input "Prix" at bounding box center [1007, 193] width 20 height 20
radio input "true"
radio input "false"
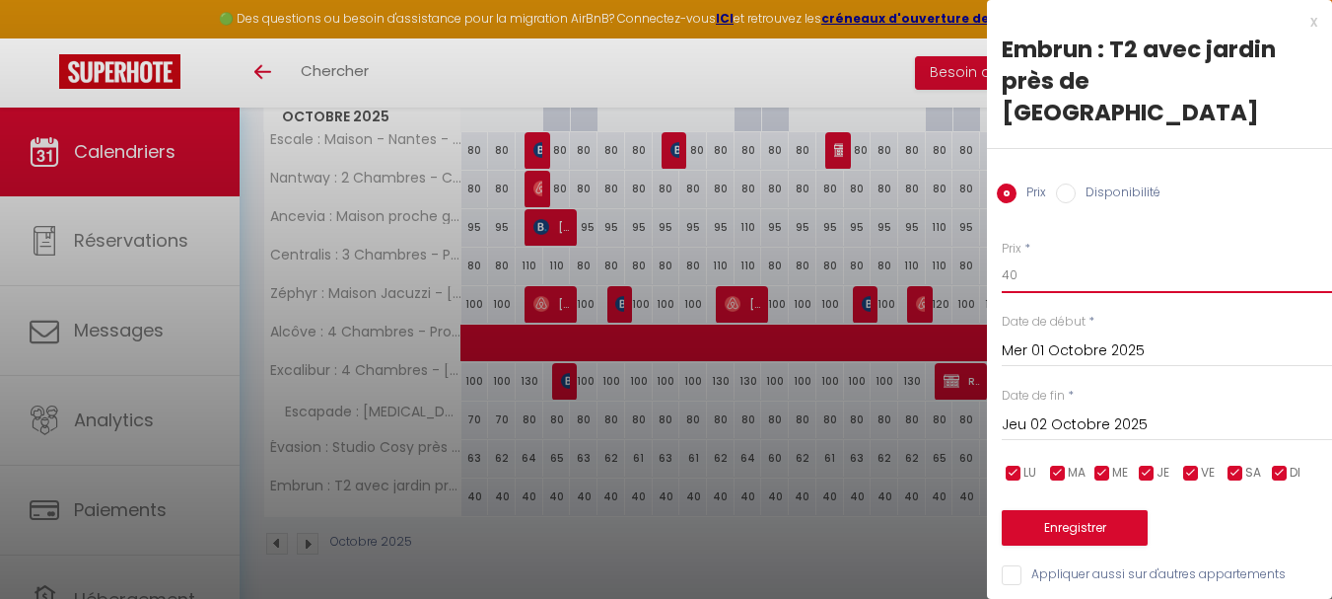
click at [1078, 257] on input "40" at bounding box center [1167, 275] width 330 height 36
type input "50"
click at [1076, 510] on button "Enregistrer" at bounding box center [1075, 528] width 146 height 36
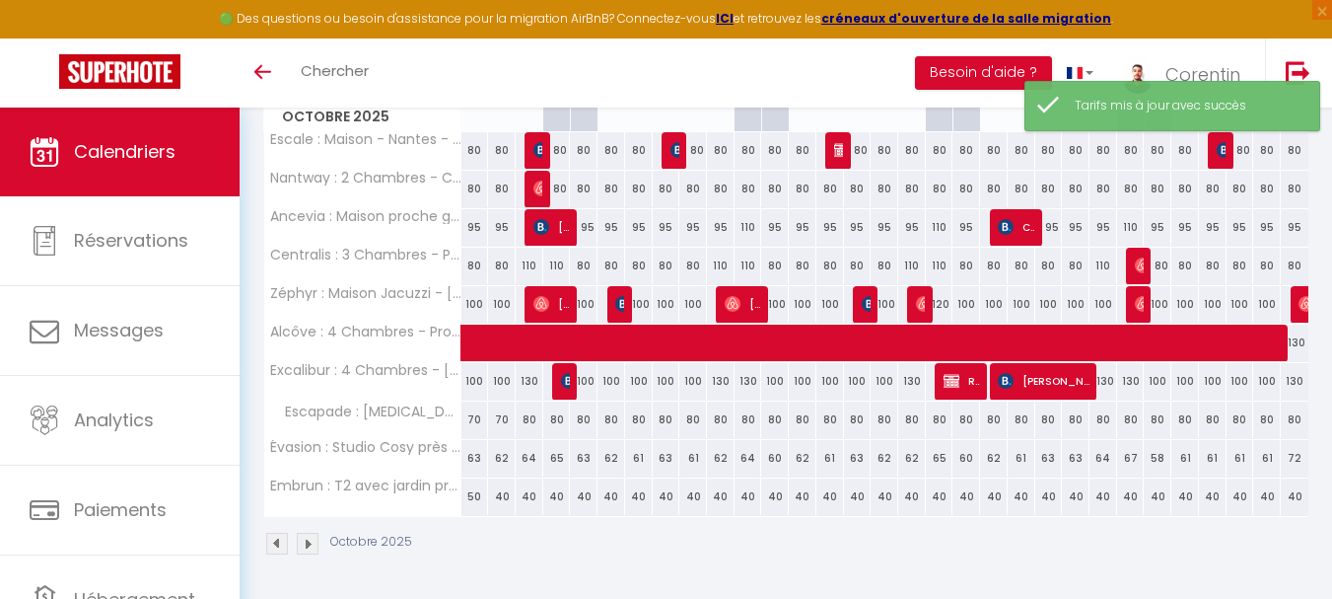
click at [475, 500] on div "50" at bounding box center [476, 496] width 28 height 36
type input "50"
type input "Mer 01 Octobre 2025"
type input "Jeu 02 Octobre 2025"
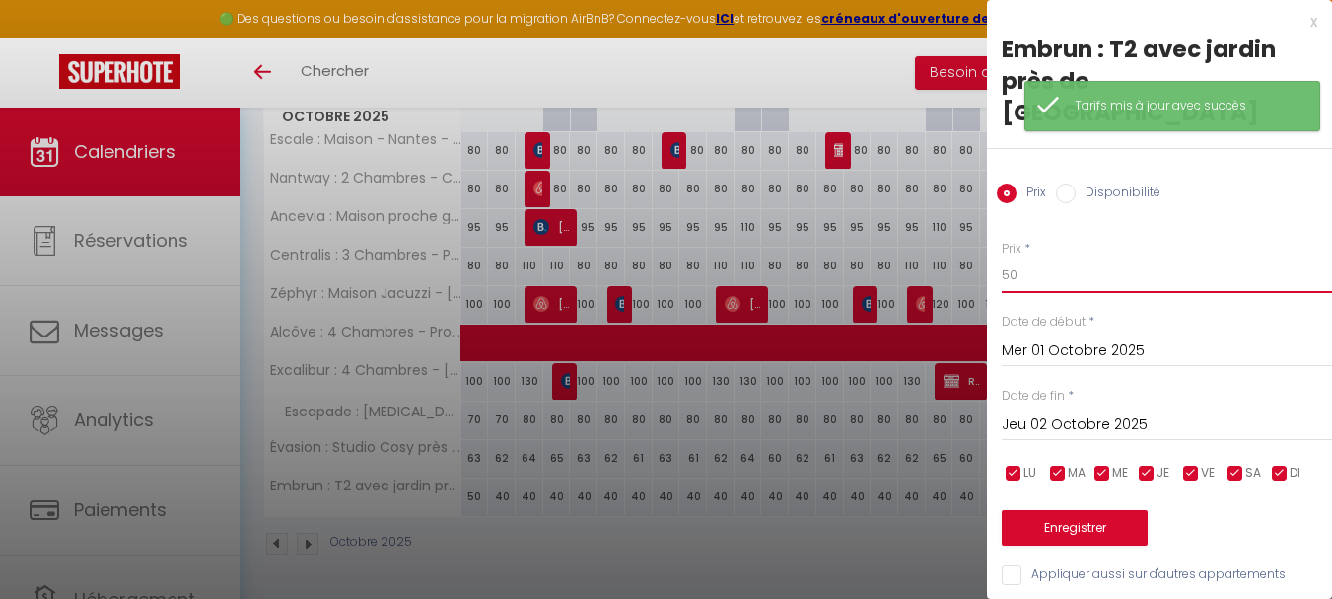
click at [1191, 257] on input "50" at bounding box center [1167, 275] width 330 height 36
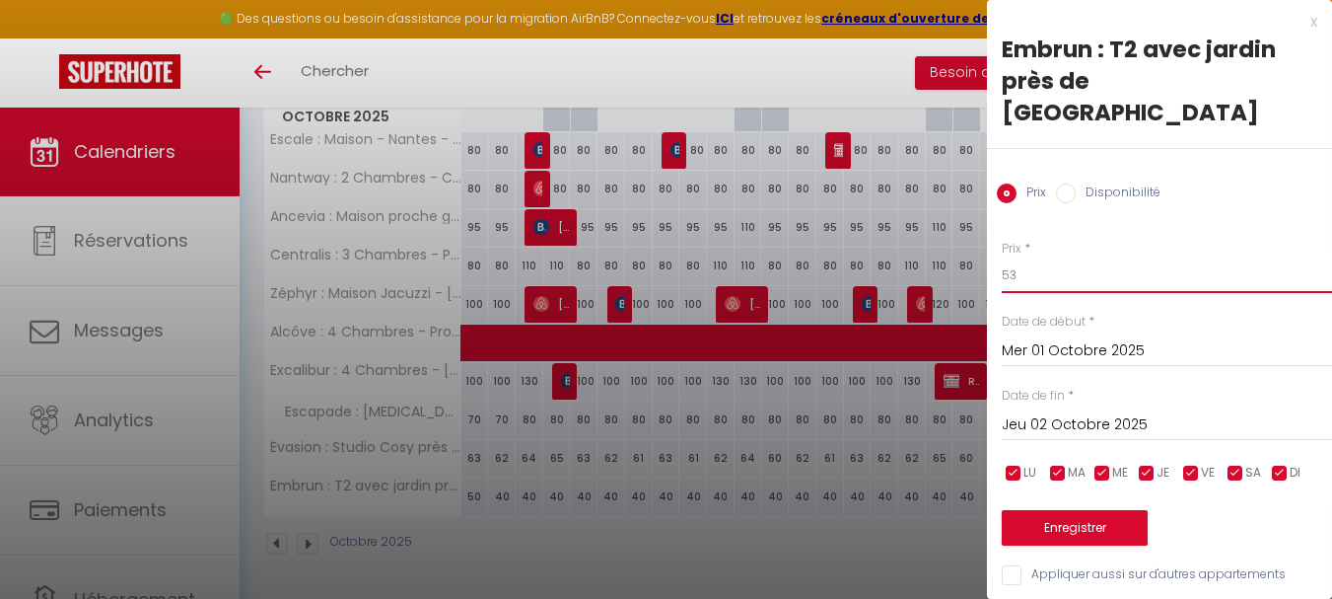
type input "53"
click at [1175, 412] on input "Jeu 02 Octobre 2025" at bounding box center [1167, 425] width 330 height 26
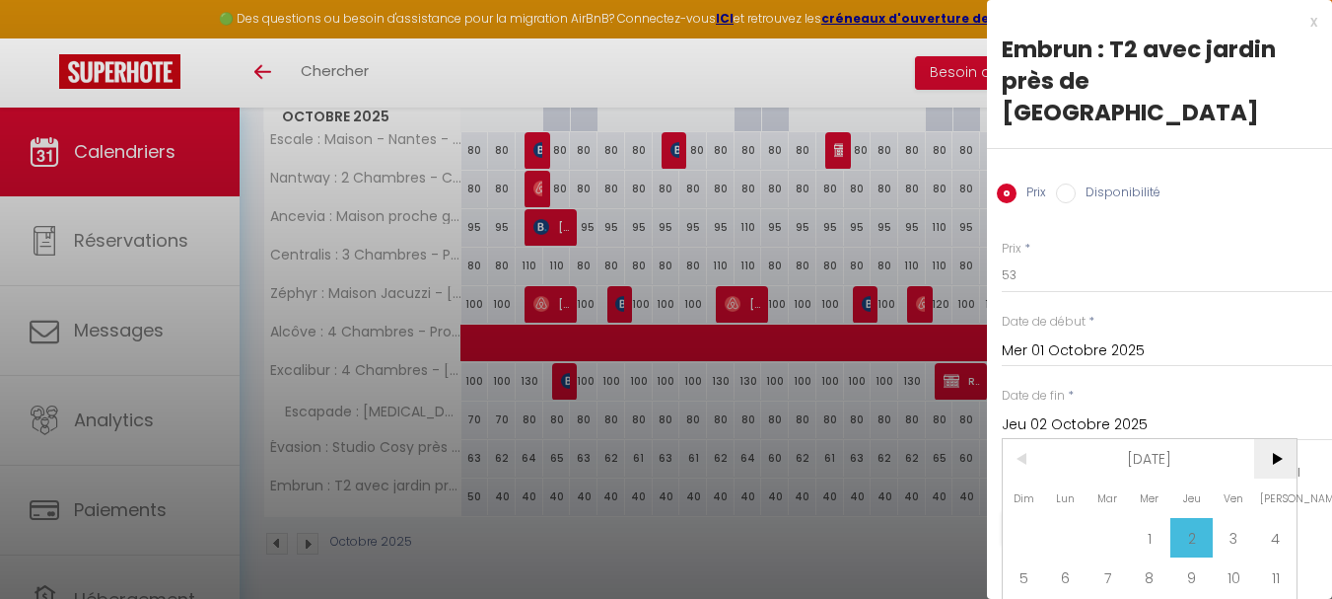
click at [1275, 439] on span ">" at bounding box center [1275, 458] width 42 height 39
click at [1068, 518] on span "1" at bounding box center [1066, 537] width 42 height 39
type input "Lun 01 Décembre 2025"
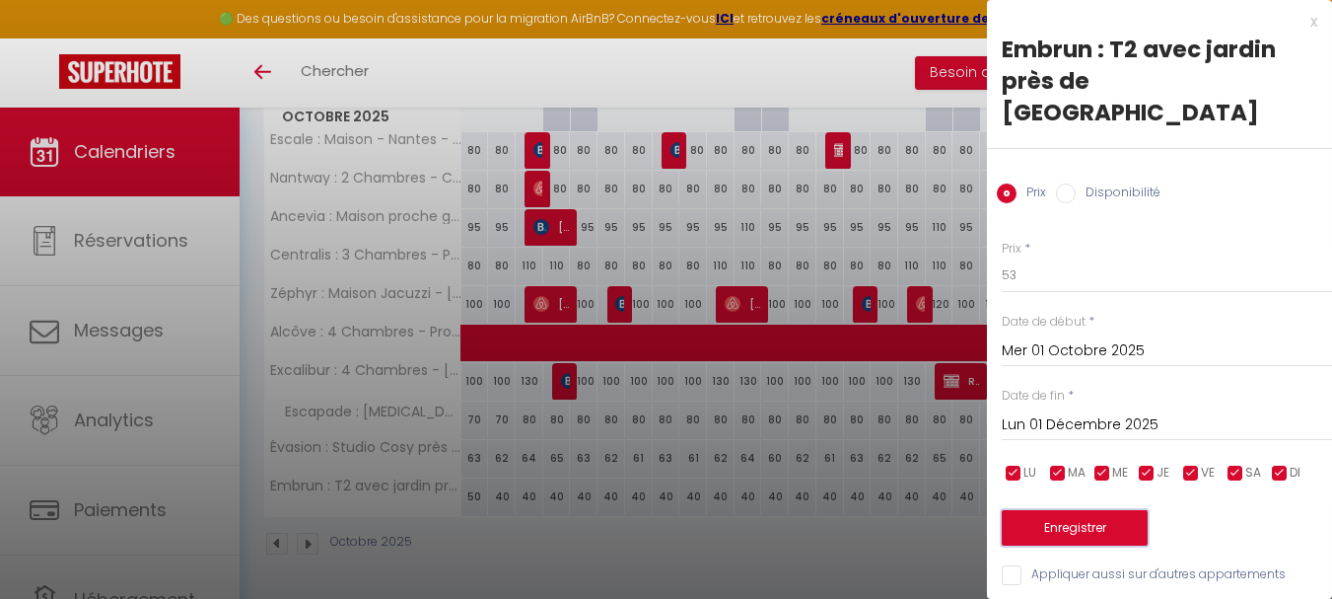
click at [1084, 510] on button "Enregistrer" at bounding box center [1075, 528] width 146 height 36
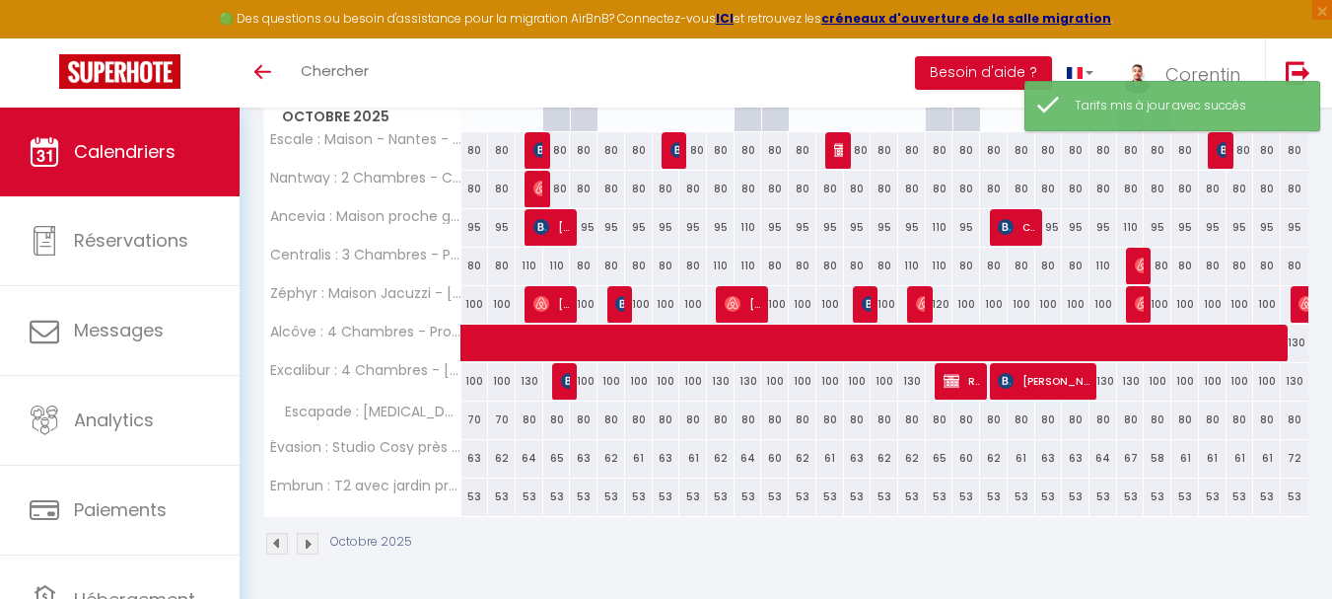
click at [473, 496] on div "53" at bounding box center [476, 496] width 28 height 36
type input "53"
type input "Mer 01 Octobre 2025"
type input "Jeu 02 Octobre 2025"
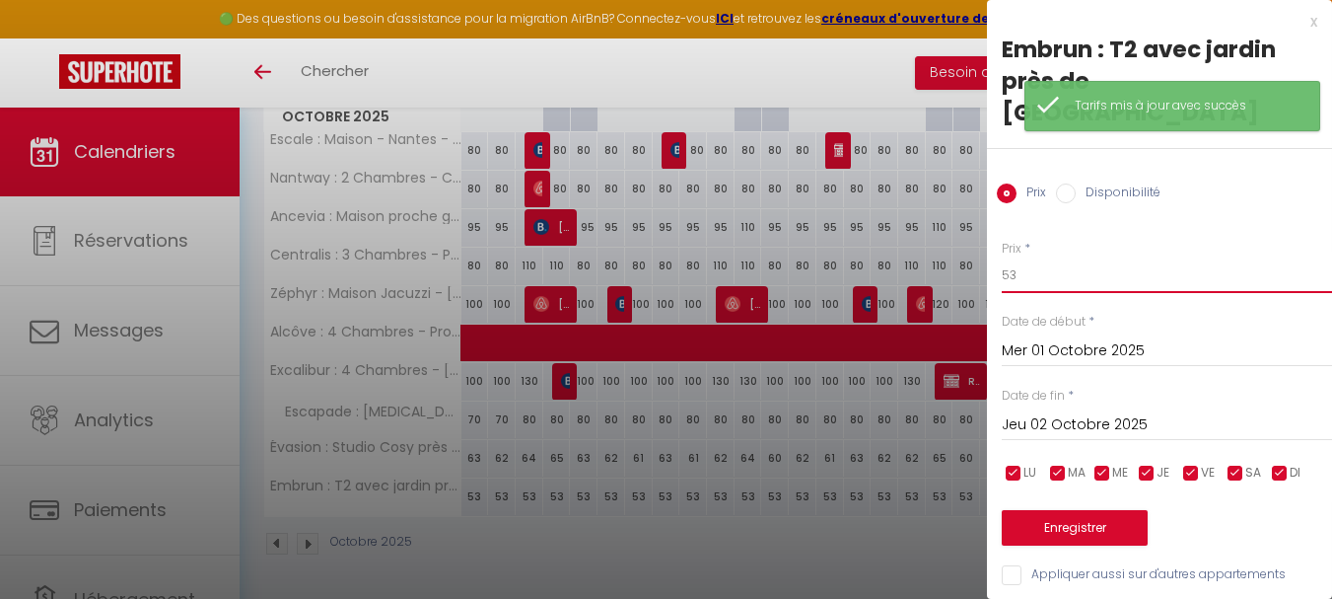
click at [1129, 257] on input "53" at bounding box center [1167, 275] width 330 height 36
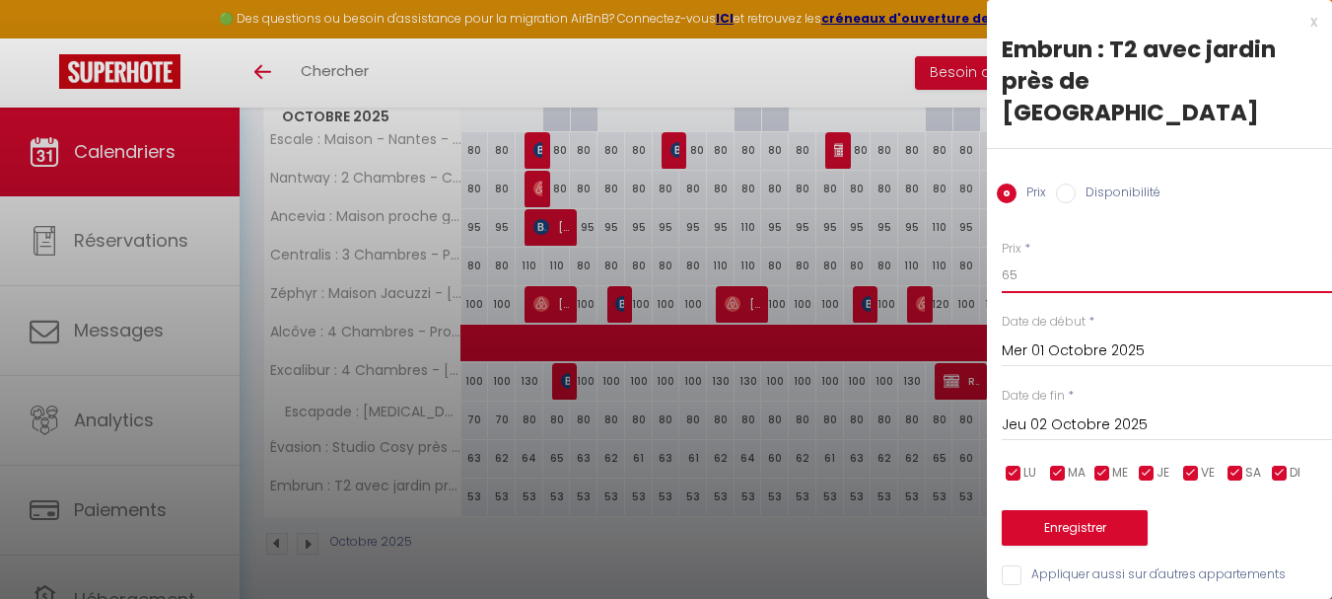
type input "65"
click at [1108, 412] on input "Jeu 02 Octobre 2025" at bounding box center [1167, 425] width 330 height 26
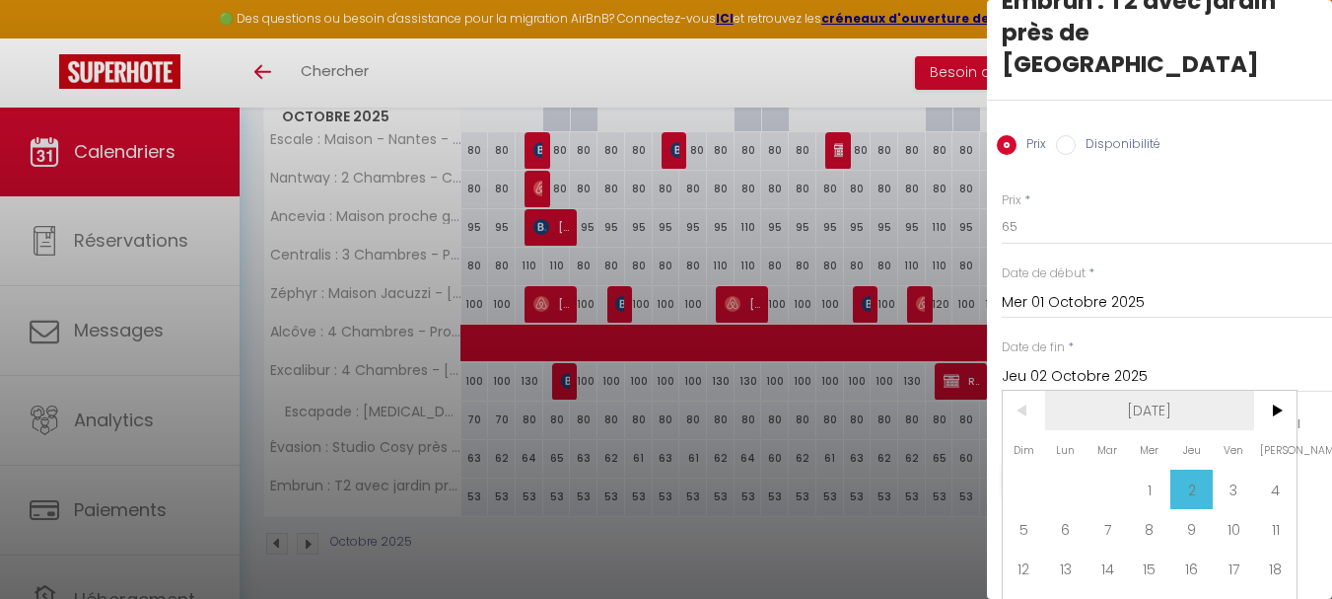
scroll to position [49, 0]
click at [1277, 390] on span ">" at bounding box center [1275, 409] width 42 height 39
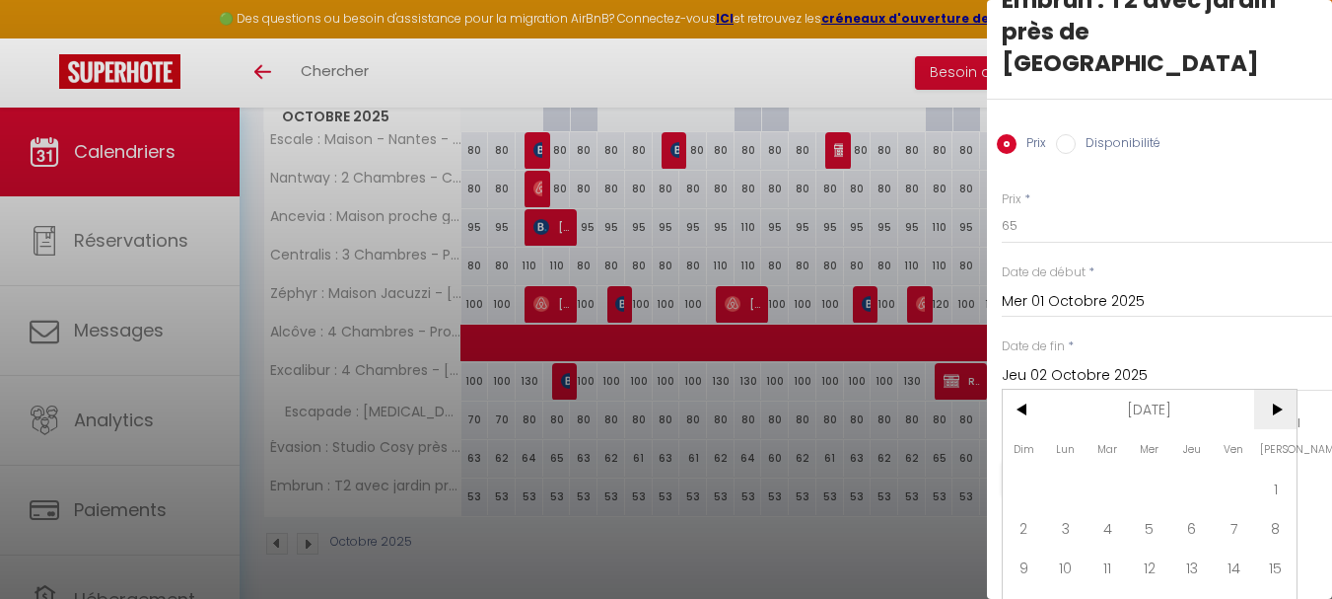
click at [1265, 390] on span ">" at bounding box center [1275, 409] width 42 height 39
click at [1050, 468] on span "1" at bounding box center [1066, 487] width 42 height 39
type input "Lun 01 Décembre 2025"
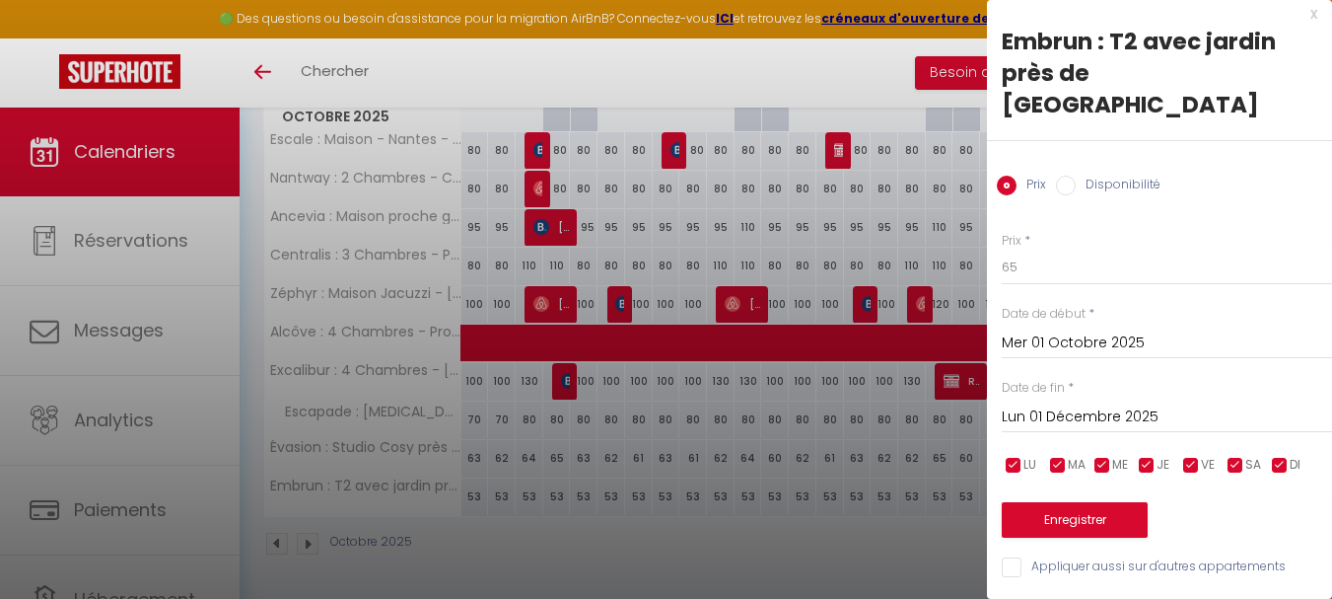
scroll to position [0, 0]
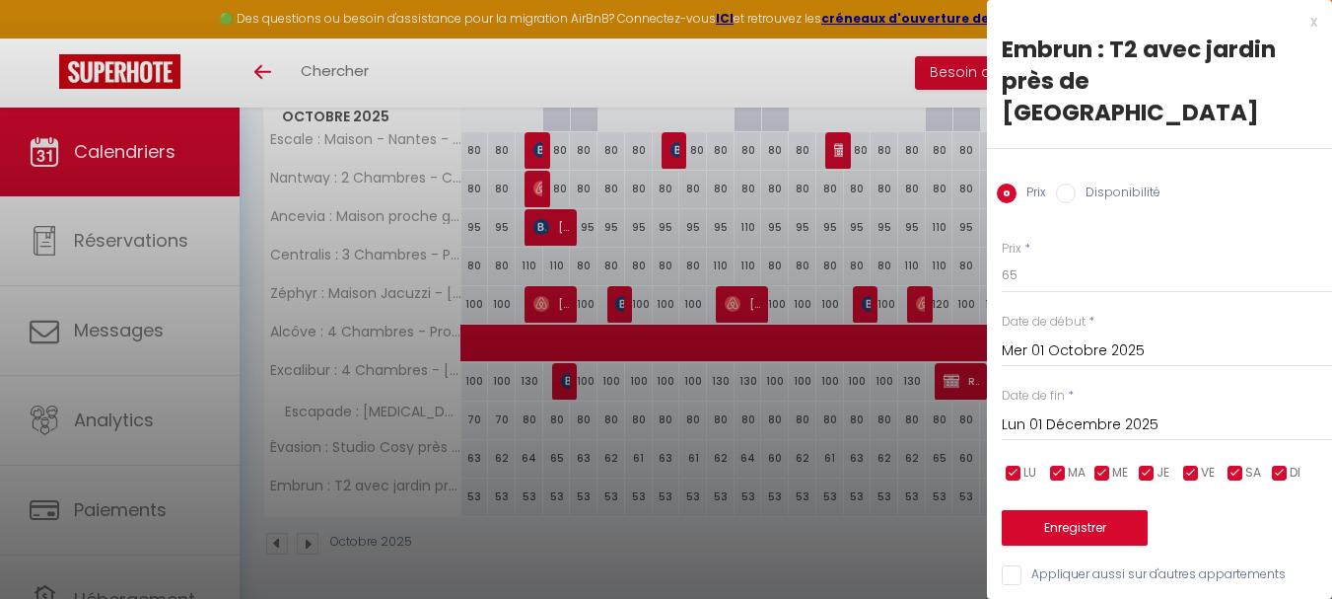
click at [1010, 464] on input "checkbox" at bounding box center [1014, 474] width 20 height 20
checkbox input "false"
click at [1057, 464] on input "checkbox" at bounding box center [1058, 474] width 20 height 20
checkbox input "false"
click at [1106, 464] on input "checkbox" at bounding box center [1103, 474] width 20 height 20
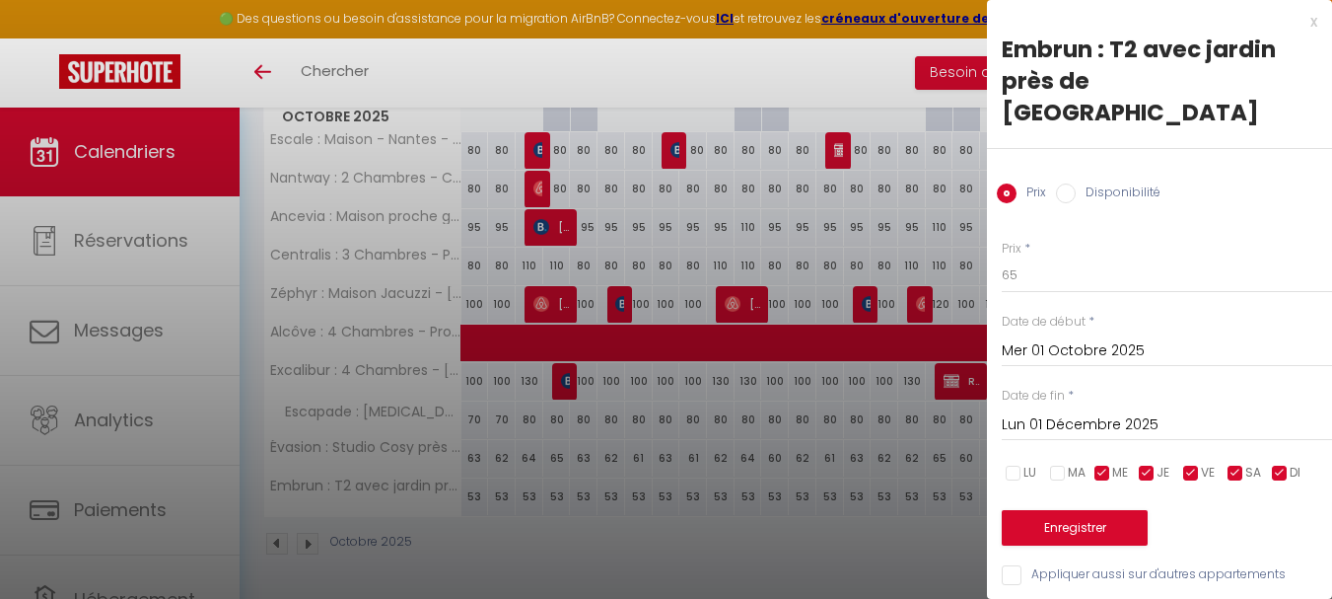
checkbox input "false"
click at [1149, 464] on input "checkbox" at bounding box center [1147, 474] width 20 height 20
checkbox input "false"
click at [1287, 464] on input "checkbox" at bounding box center [1280, 474] width 20 height 20
checkbox input "false"
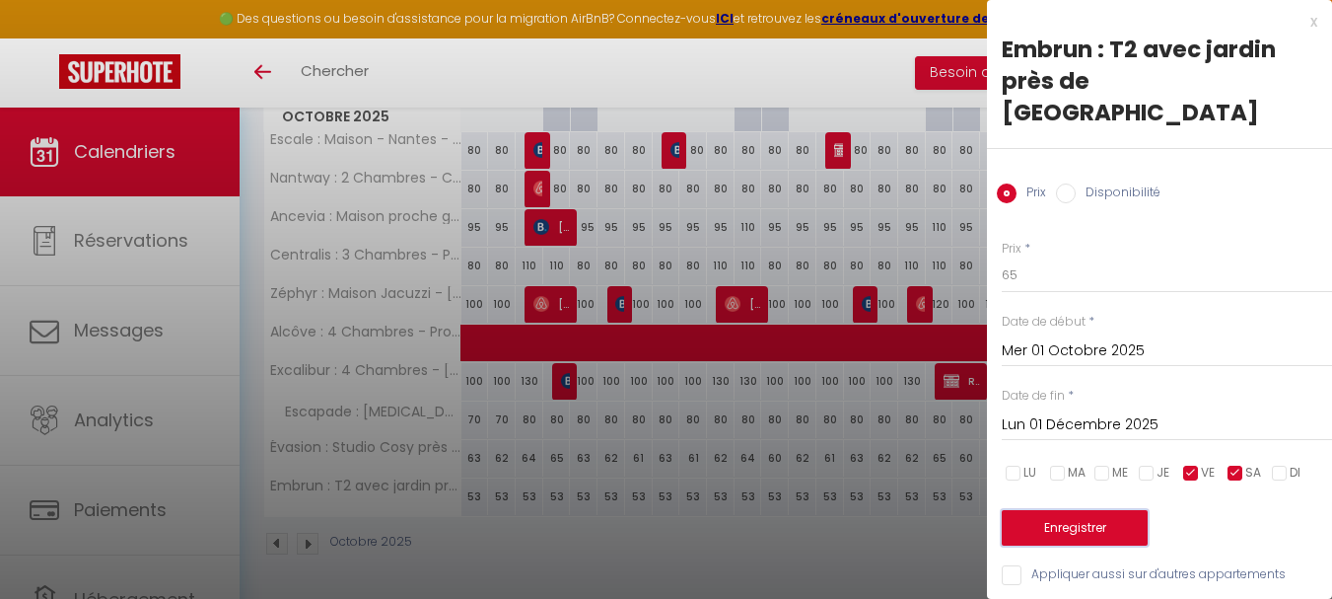
click at [1116, 510] on button "Enregistrer" at bounding box center [1075, 528] width 146 height 36
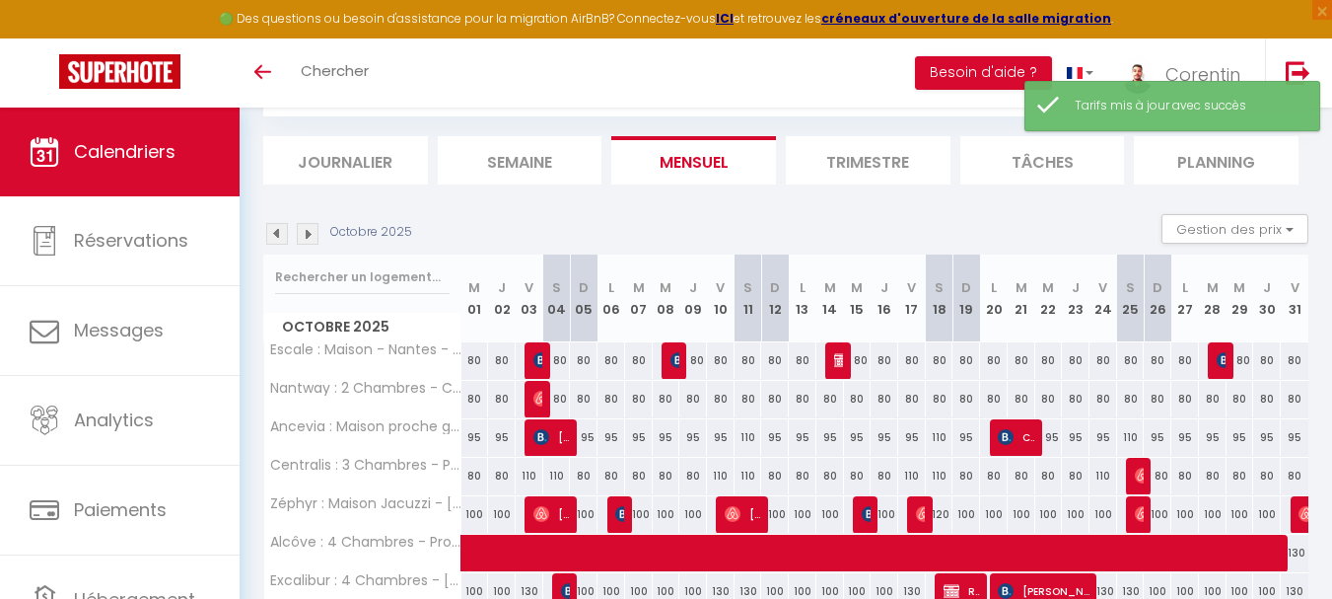
scroll to position [318, 0]
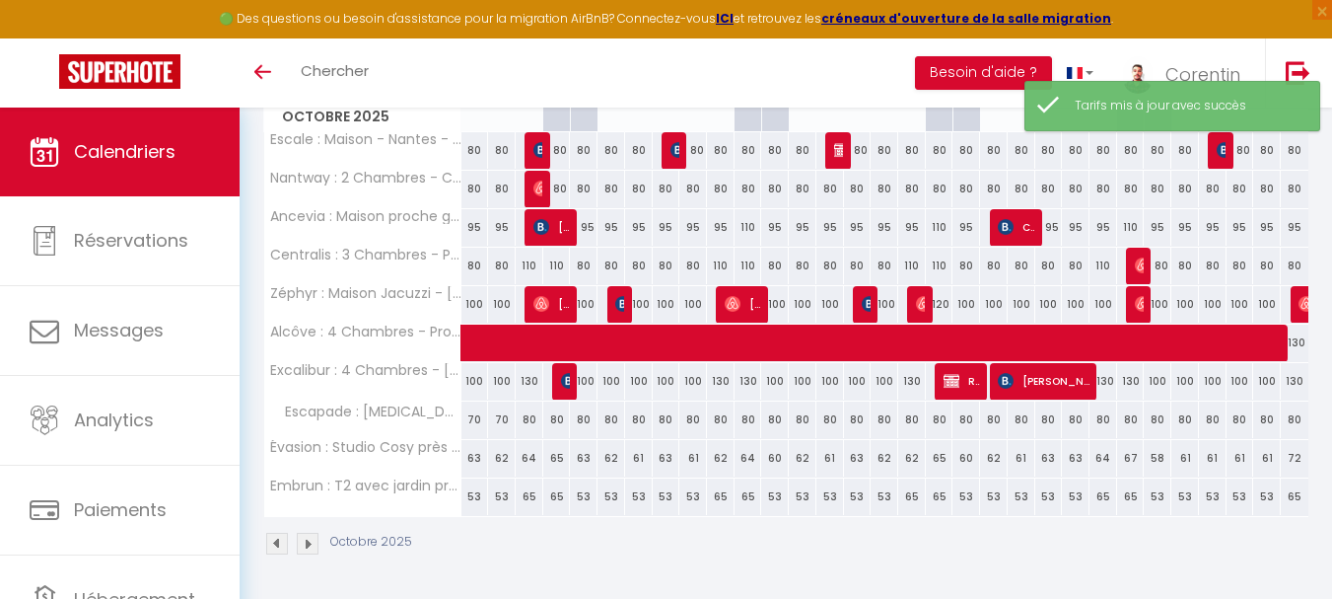
click at [473, 456] on div "63" at bounding box center [476, 458] width 28 height 36
type input "63"
type input "Mer 01 Octobre 2025"
type input "Jeu 02 Octobre 2025"
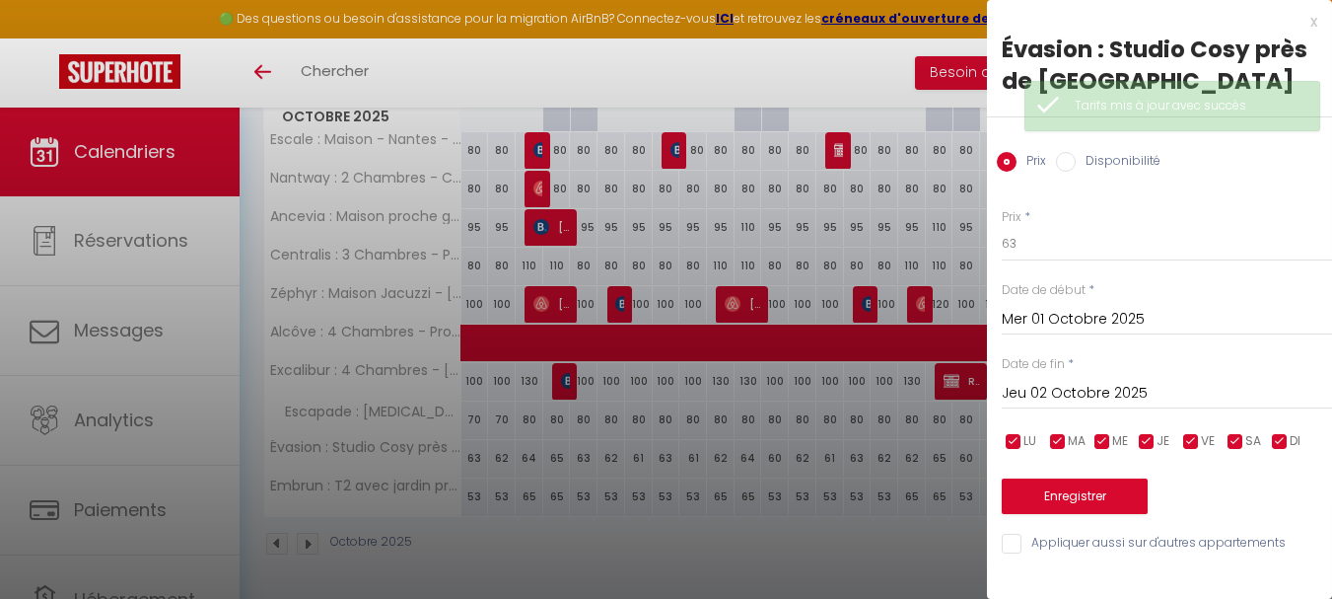
click at [823, 530] on div at bounding box center [666, 299] width 1332 height 599
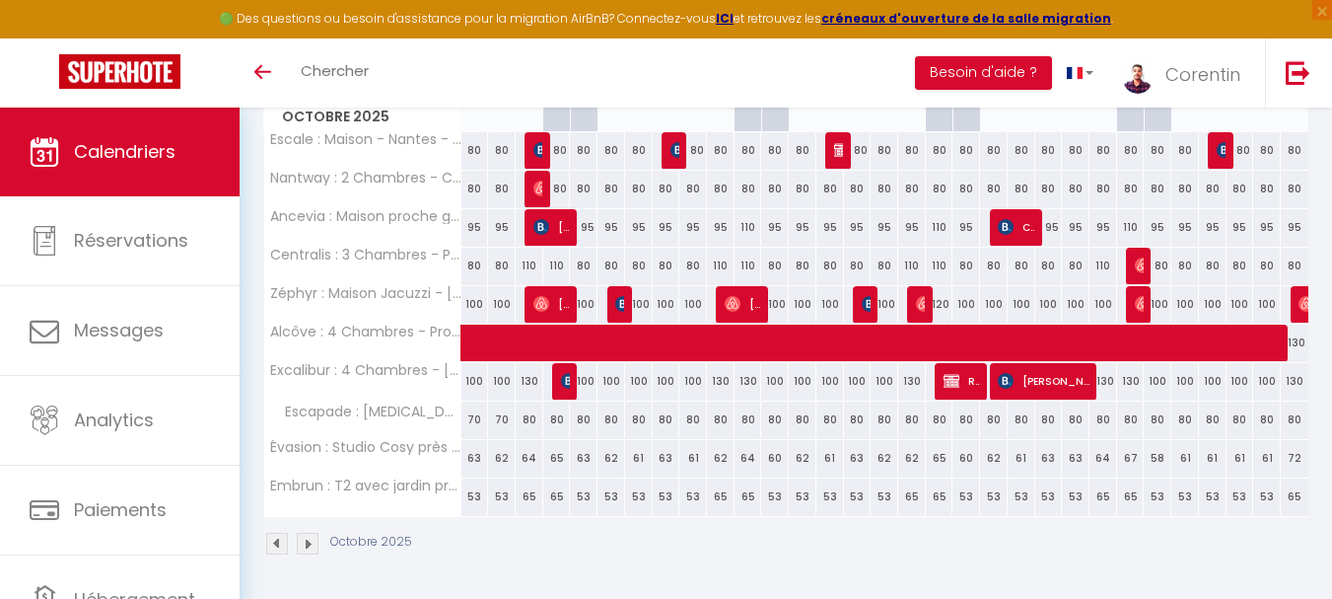
click at [471, 460] on div "63" at bounding box center [476, 458] width 28 height 36
type input "63"
type input "Mer 01 Octobre 2025"
type input "Jeu 02 Octobre 2025"
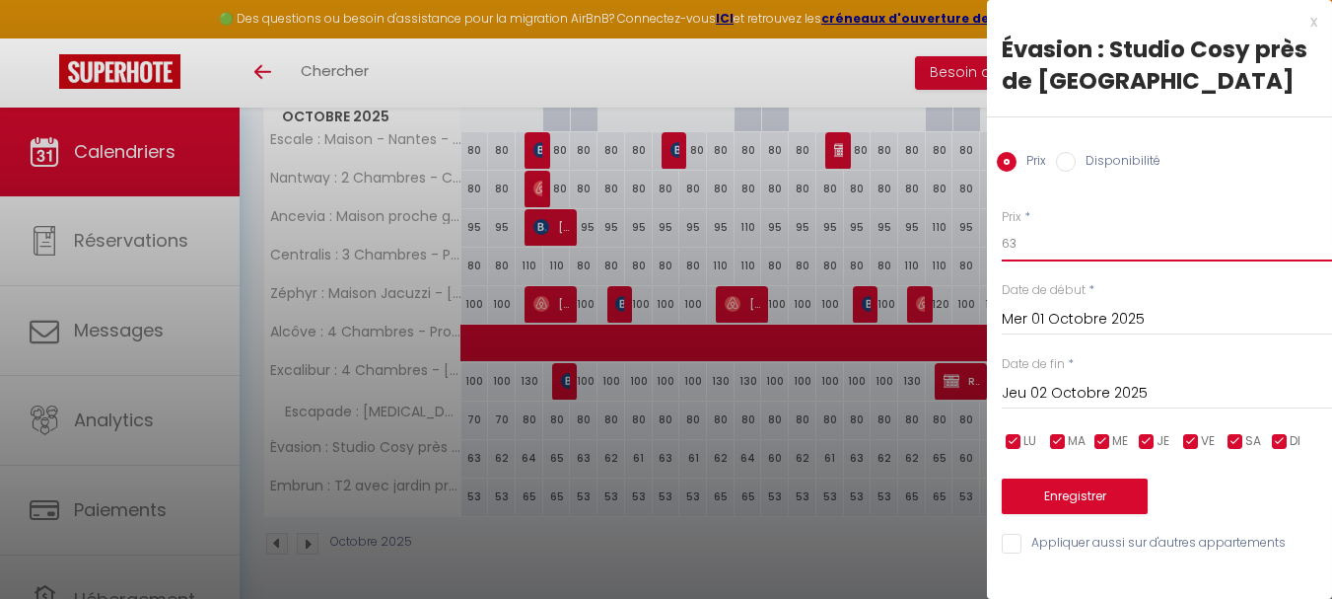
click at [1107, 250] on input "63" at bounding box center [1167, 244] width 330 height 36
type input "50"
click at [1074, 388] on input "Jeu 02 Octobre 2025" at bounding box center [1167, 394] width 330 height 26
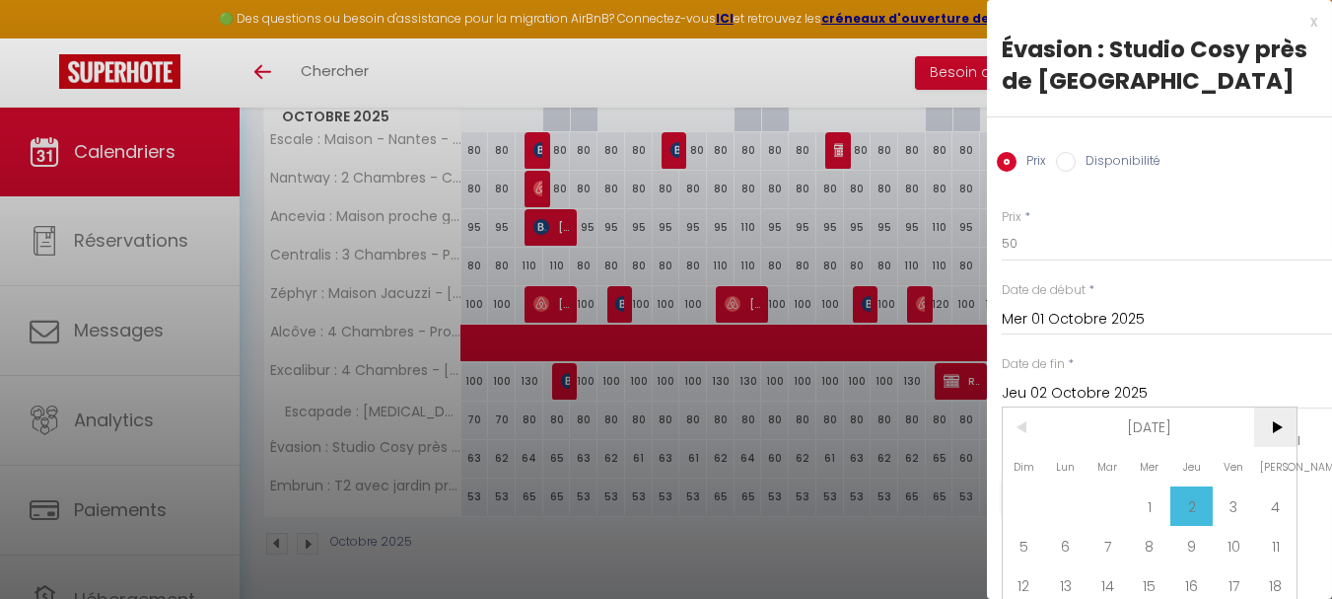
click at [1287, 431] on span ">" at bounding box center [1275, 426] width 42 height 39
click at [1074, 499] on span "1" at bounding box center [1066, 505] width 42 height 39
type input "Lun 01 Décembre 2025"
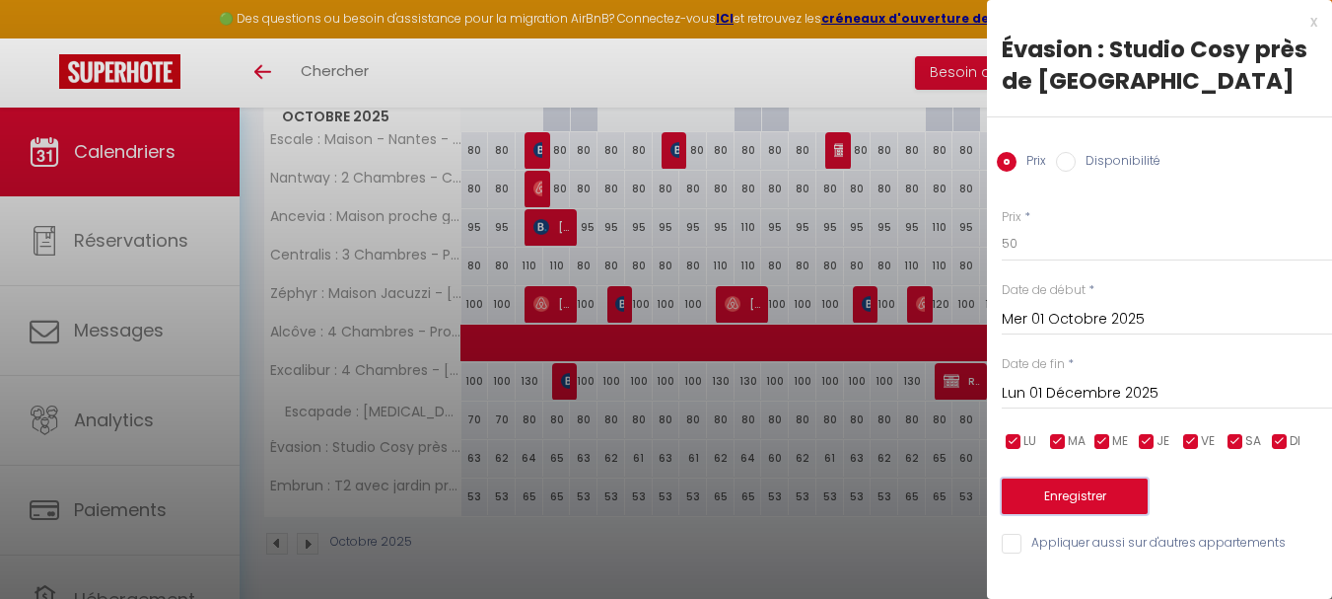
click at [1073, 494] on button "Enregistrer" at bounding box center [1075, 496] width 146 height 36
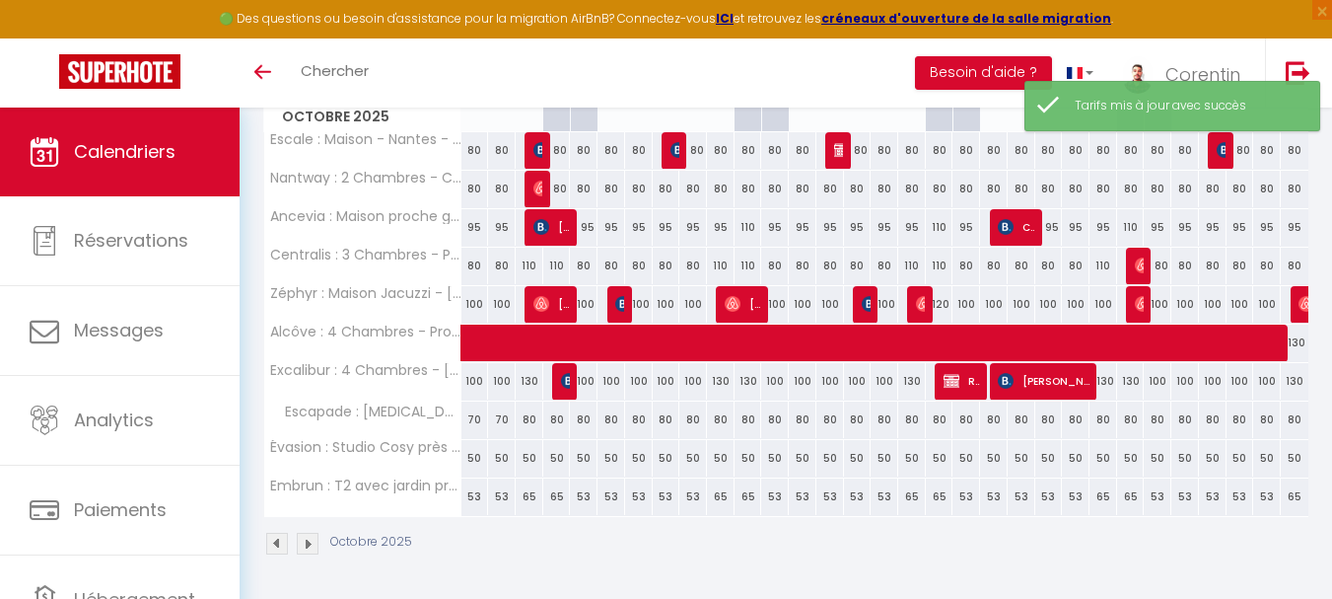
click at [479, 460] on div "50" at bounding box center [476, 458] width 28 height 36
type input "50"
type input "Mer 01 Octobre 2025"
type input "Jeu 02 Octobre 2025"
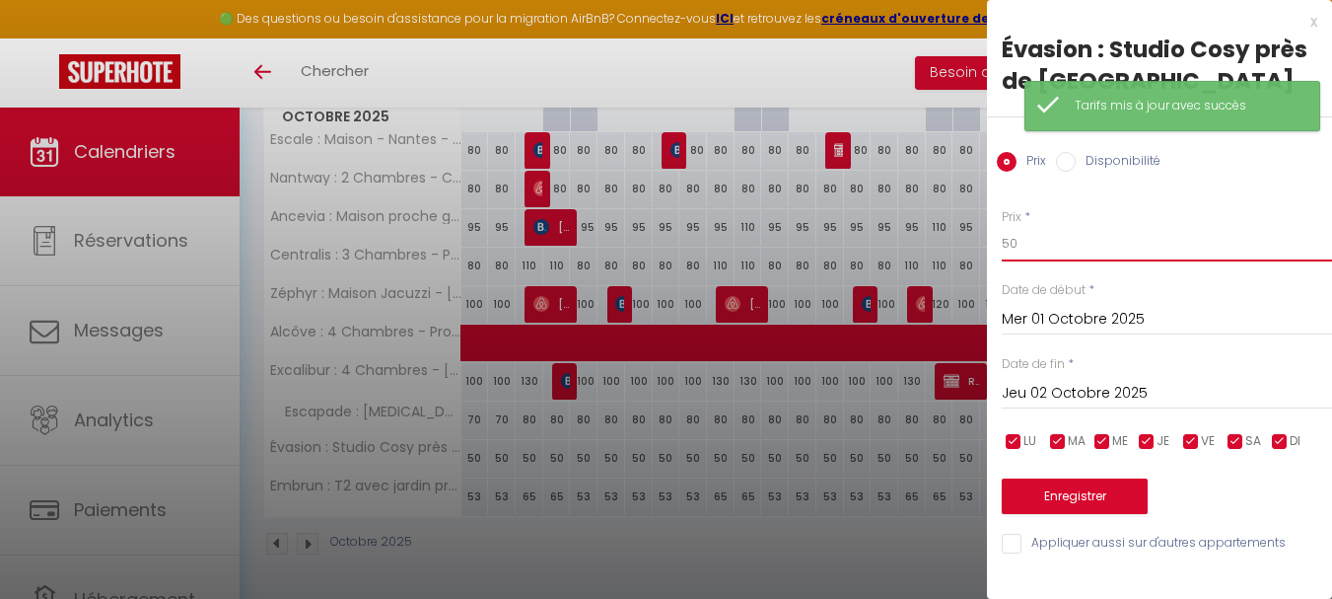
click at [1123, 255] on input "50" at bounding box center [1167, 244] width 330 height 36
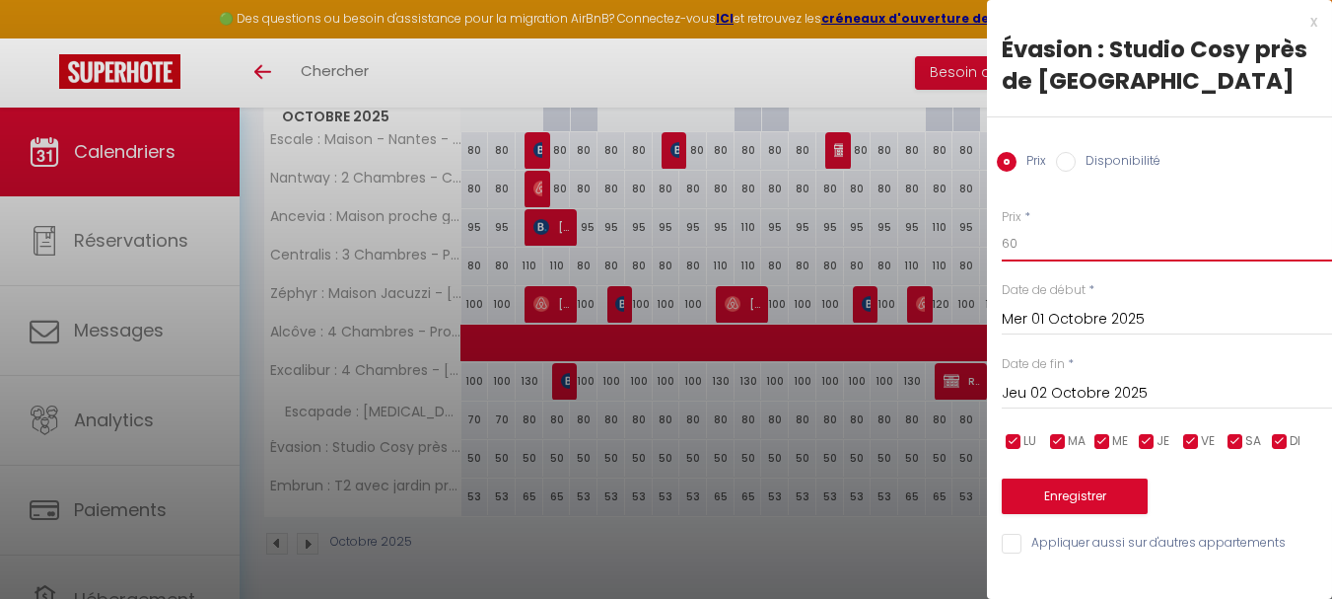
type input "60"
click at [1018, 439] on input "checkbox" at bounding box center [1014, 442] width 20 height 20
checkbox input "false"
click at [1065, 438] on input "checkbox" at bounding box center [1058, 442] width 20 height 20
checkbox input "false"
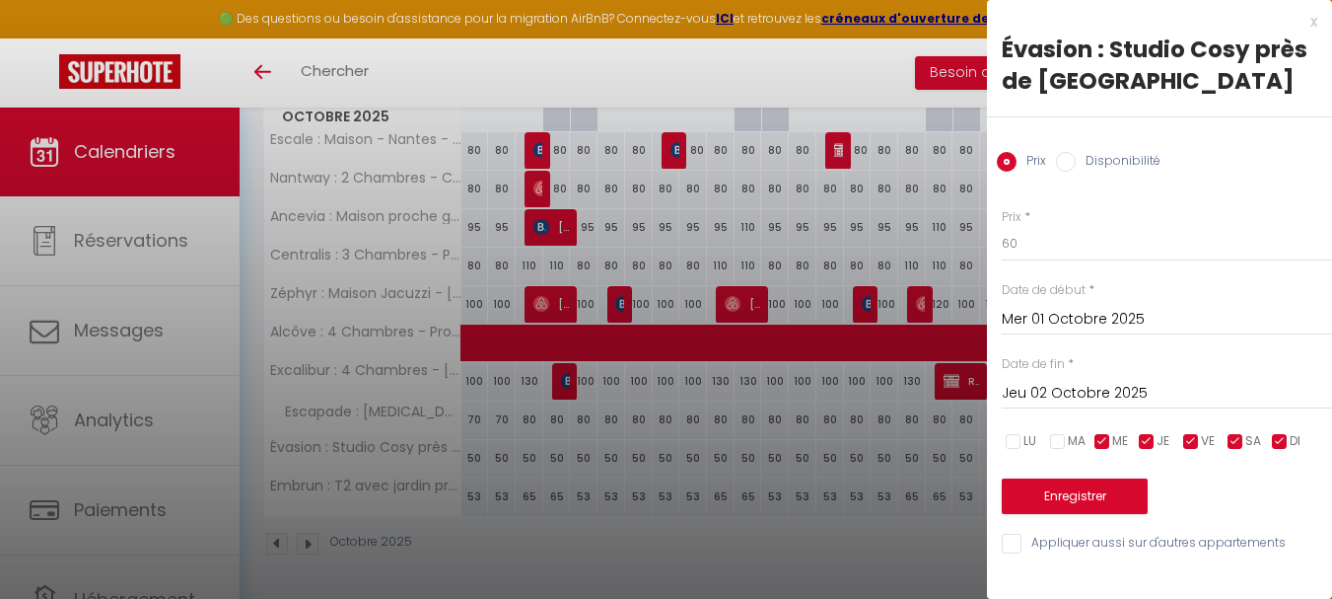
click at [1103, 440] on input "checkbox" at bounding box center [1103, 442] width 20 height 20
checkbox input "false"
click at [1152, 441] on input "checkbox" at bounding box center [1147, 442] width 20 height 20
checkbox input "false"
click at [1268, 437] on div "LU MA ME JE VE SA DI" at bounding box center [1167, 441] width 356 height 25
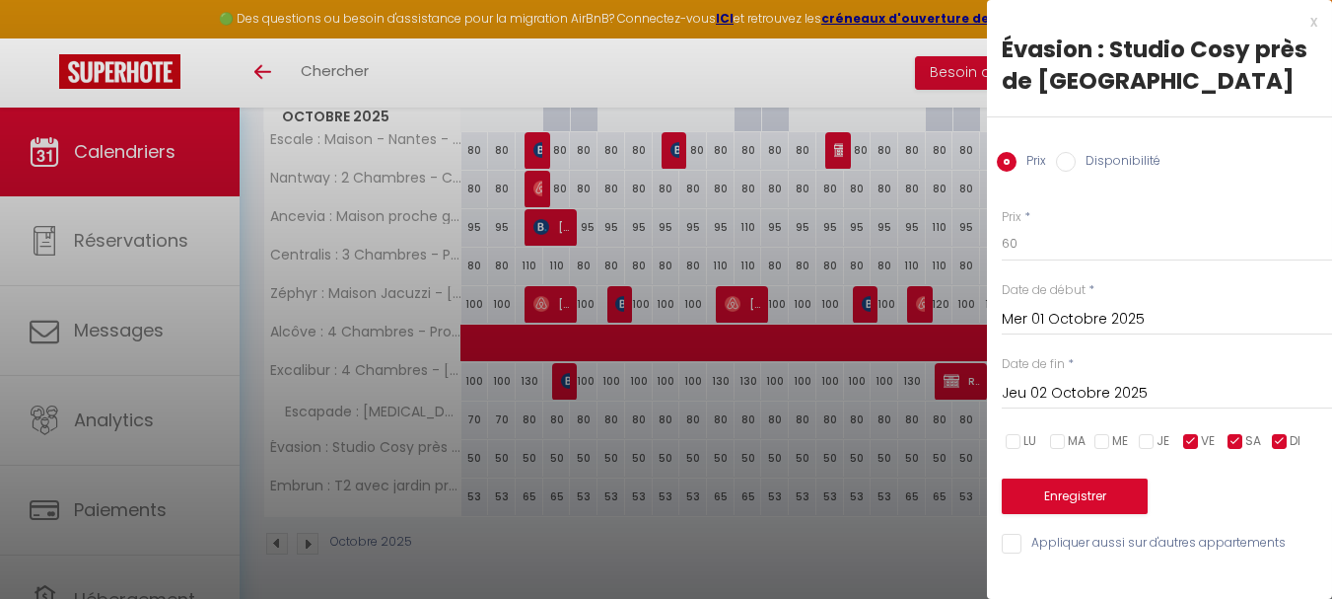
click at [1276, 440] on input "checkbox" at bounding box center [1280, 442] width 20 height 20
checkbox input "false"
click at [1111, 398] on input "Jeu 02 Octobre 2025" at bounding box center [1167, 394] width 330 height 26
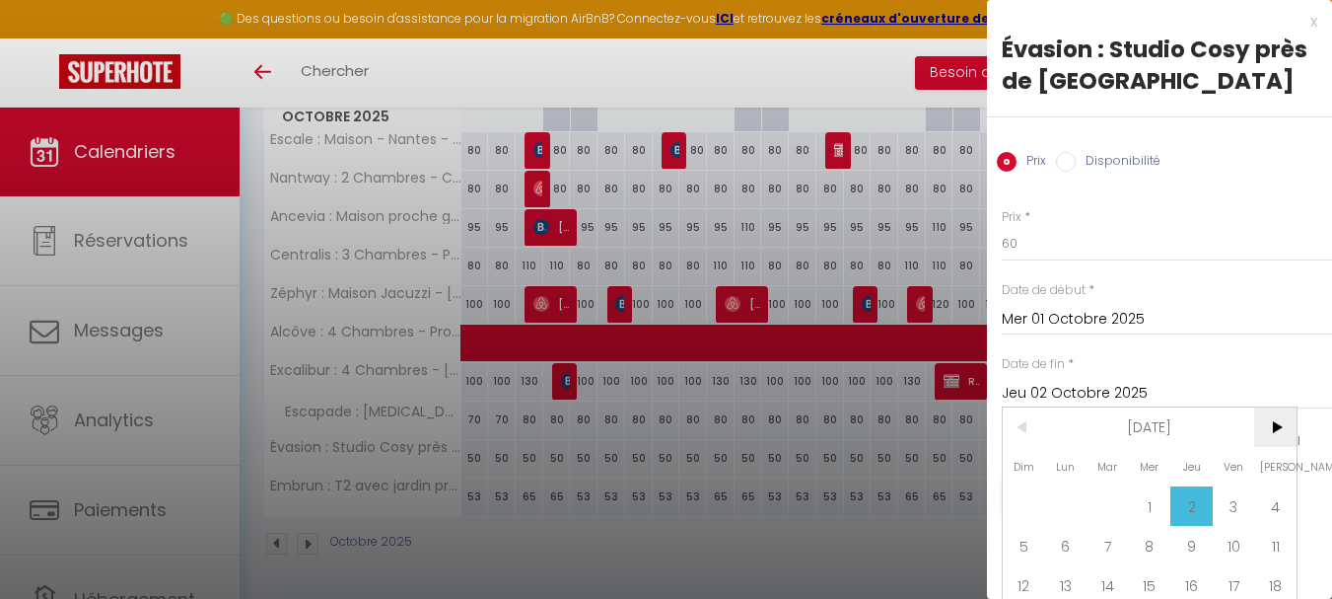
click at [1279, 411] on span ">" at bounding box center [1275, 426] width 42 height 39
click at [1077, 503] on span "1" at bounding box center [1066, 505] width 42 height 39
type input "Lun 01 Décembre 2025"
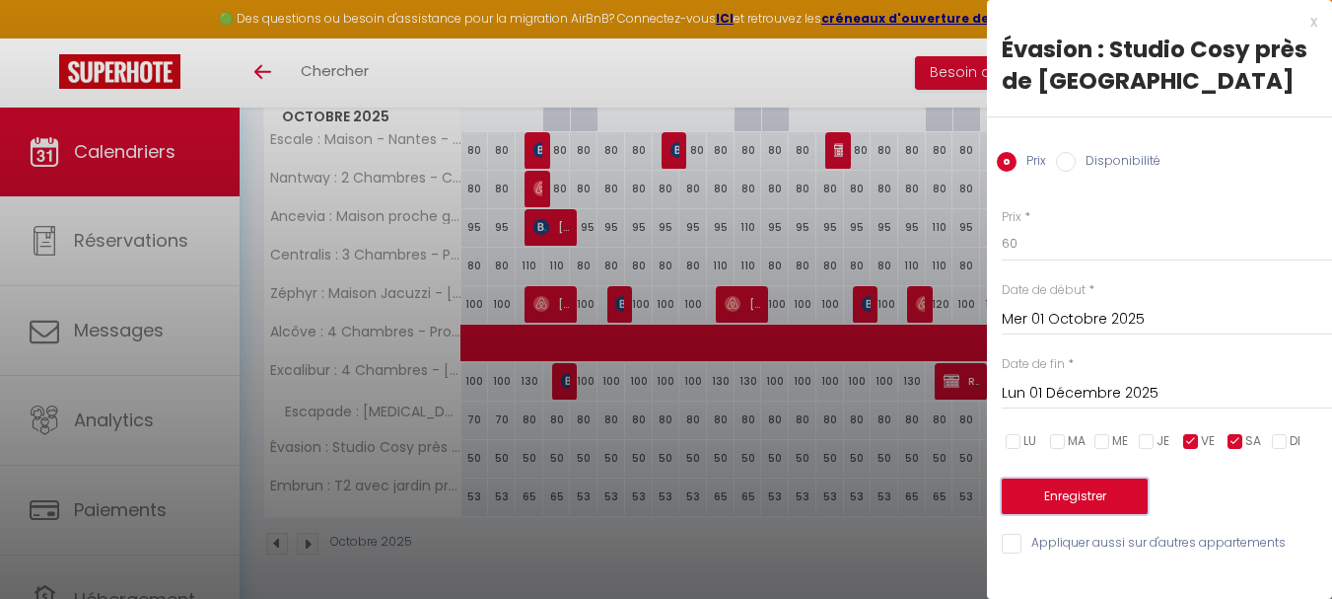
click at [1085, 499] on button "Enregistrer" at bounding box center [1075, 496] width 146 height 36
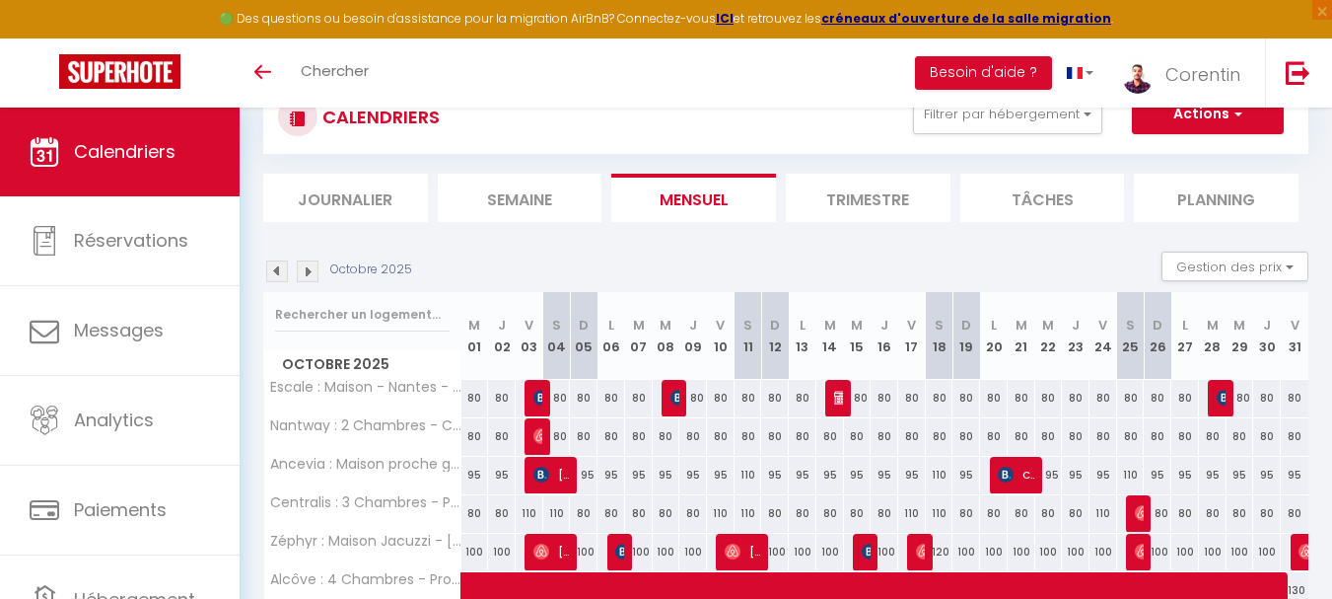
scroll to position [46, 0]
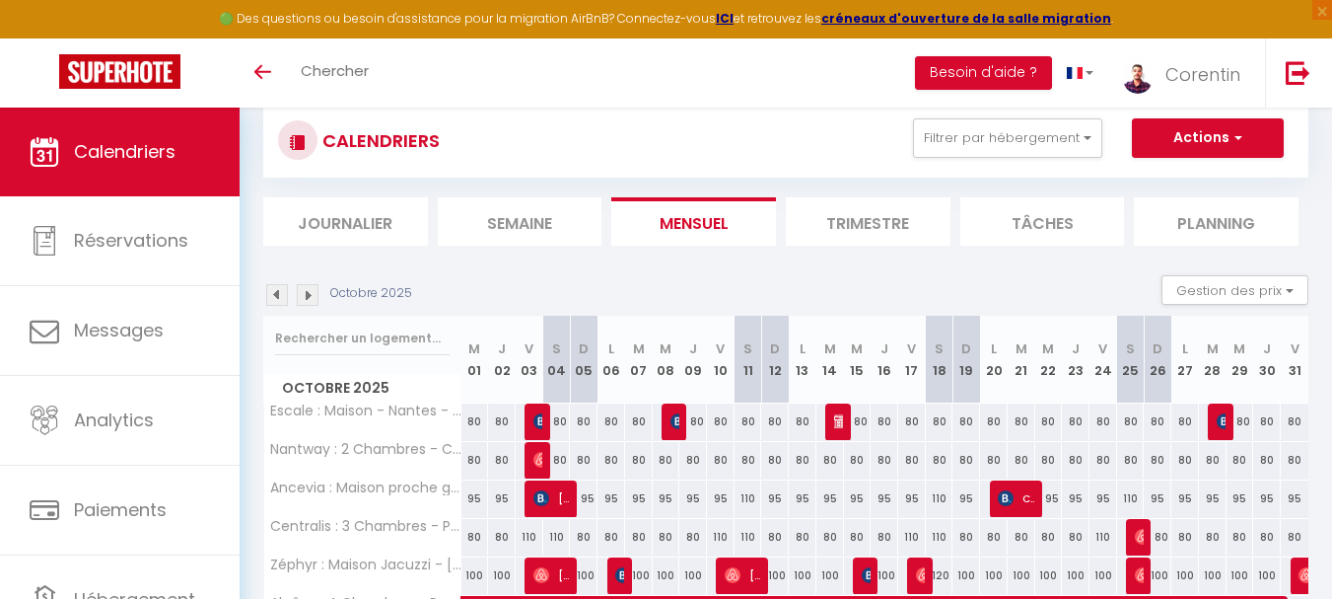
click at [312, 296] on img at bounding box center [308, 295] width 22 height 22
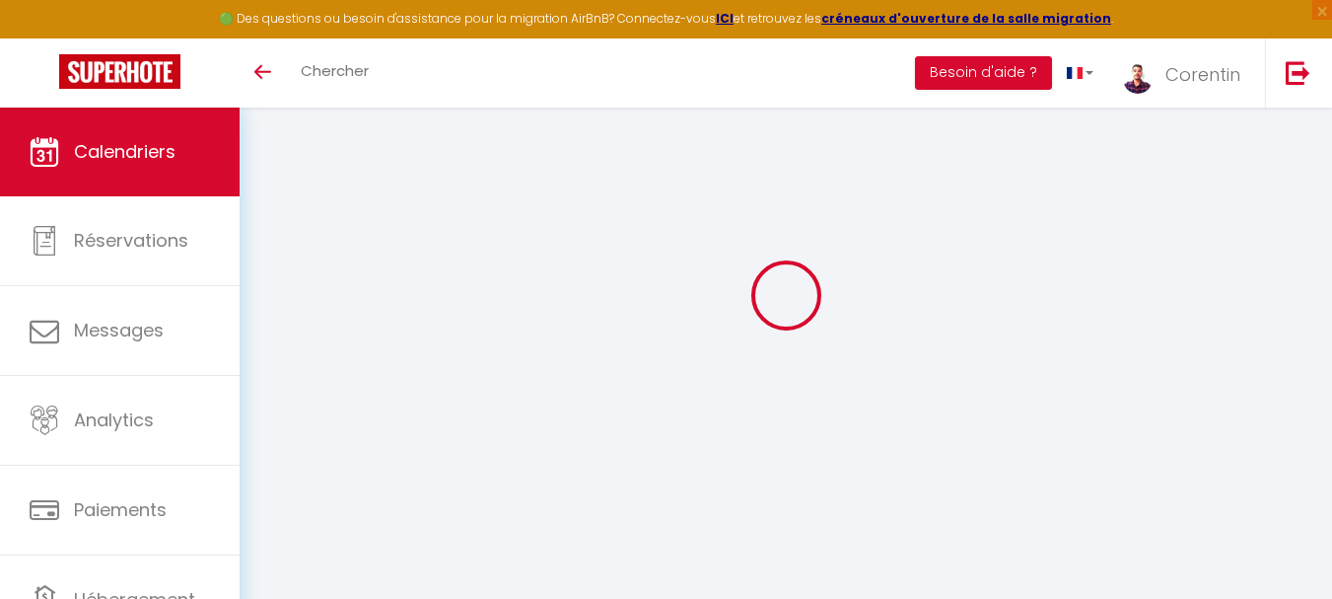
select select
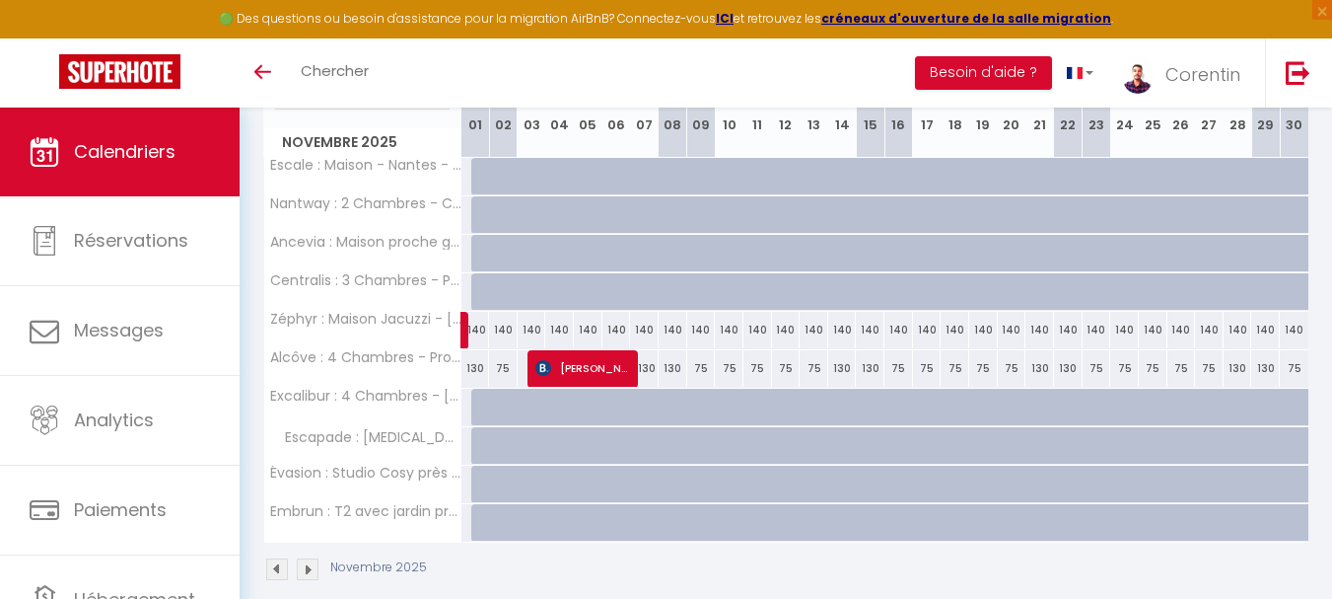
scroll to position [318, 0]
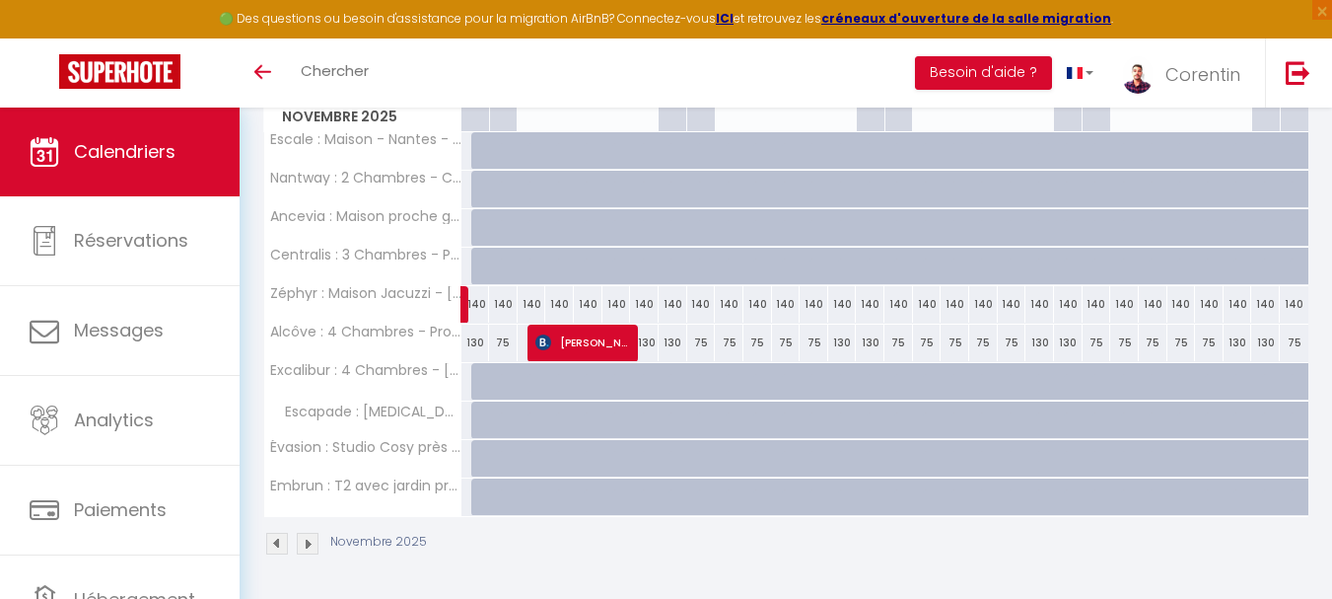
click at [484, 461] on div at bounding box center [485, 458] width 29 height 37
type input "60"
select select "1"
type input "[DATE]"
type input "Dim 02 Novembre 2025"
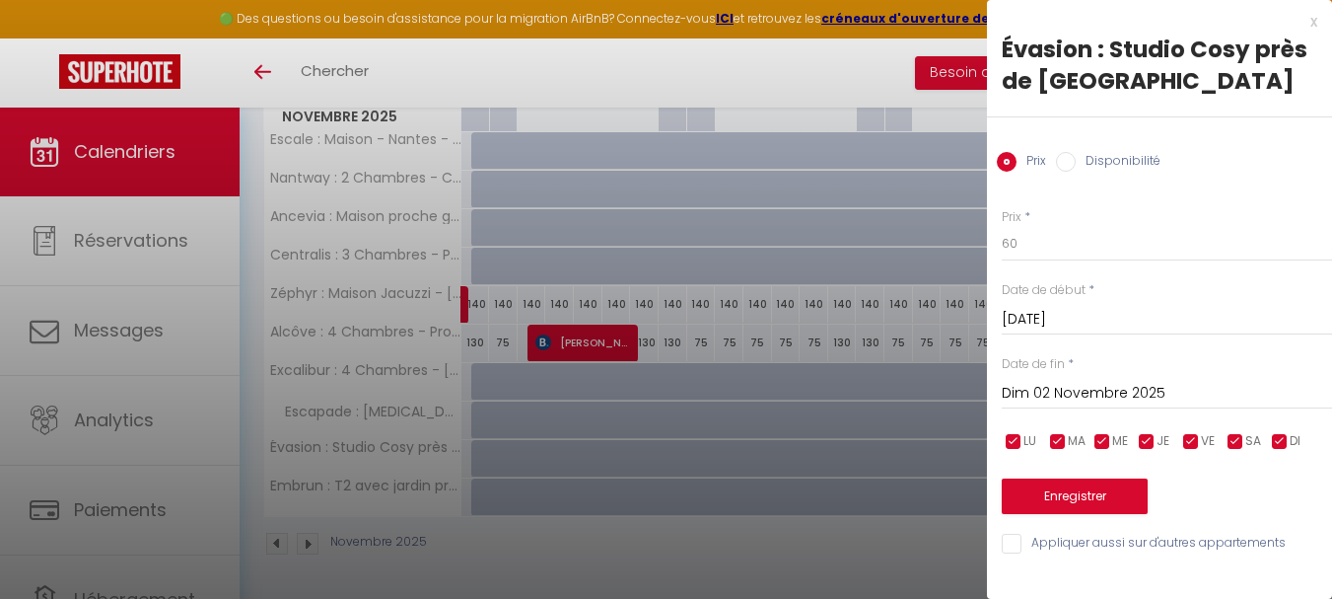
click at [1091, 160] on label "Disponibilité" at bounding box center [1118, 163] width 85 height 22
click at [1076, 160] on input "Disponibilité" at bounding box center [1066, 162] width 20 height 20
radio input "true"
radio input "false"
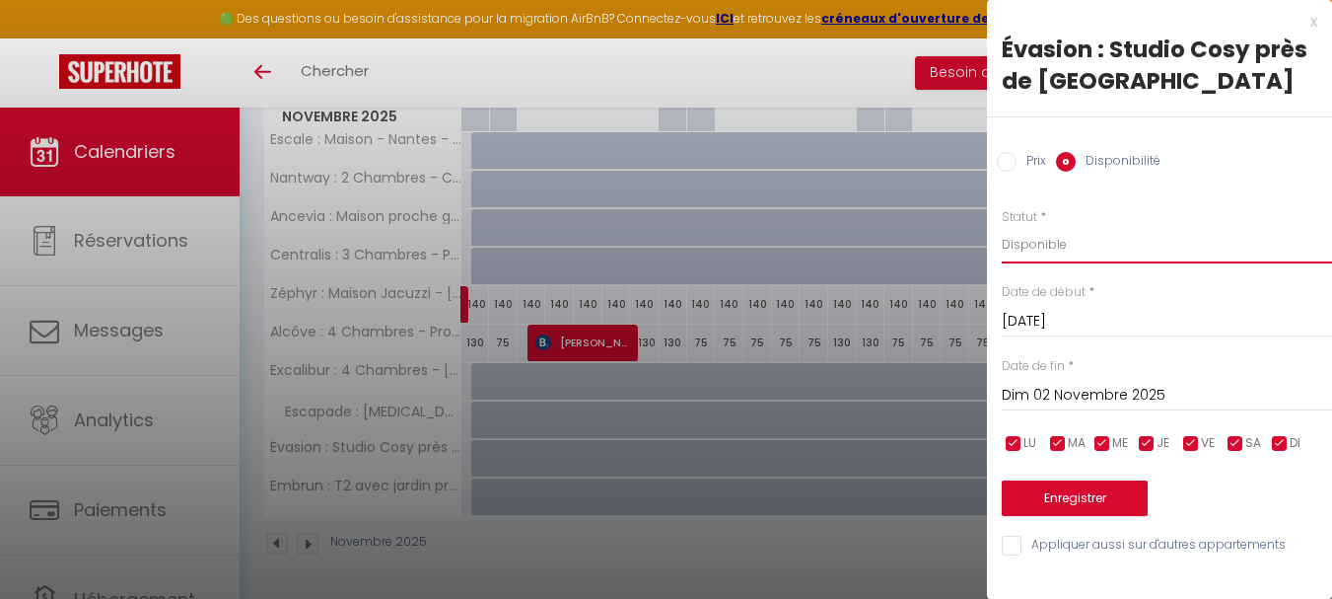
click at [1105, 253] on select "Disponible Indisponible" at bounding box center [1167, 244] width 330 height 37
click at [1226, 388] on input "Dim 02 Novembre 2025" at bounding box center [1167, 396] width 330 height 26
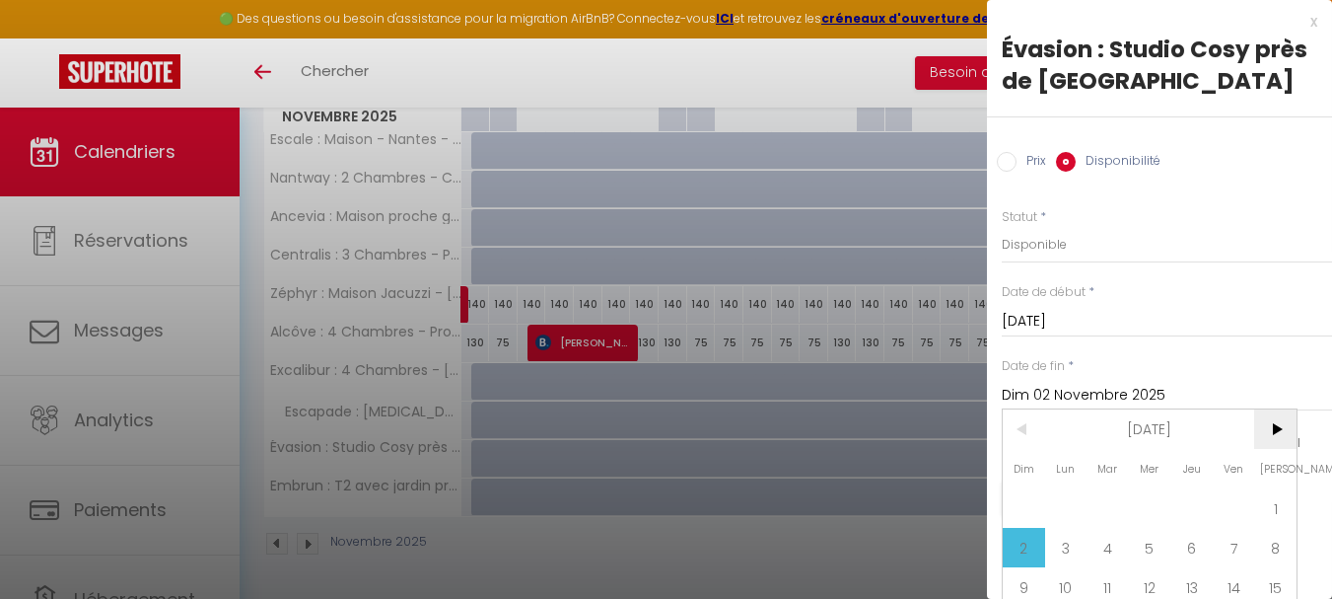
click at [1284, 436] on span ">" at bounding box center [1275, 428] width 42 height 39
click at [1069, 502] on span "1" at bounding box center [1066, 507] width 42 height 39
type input "Lun 01 Décembre 2025"
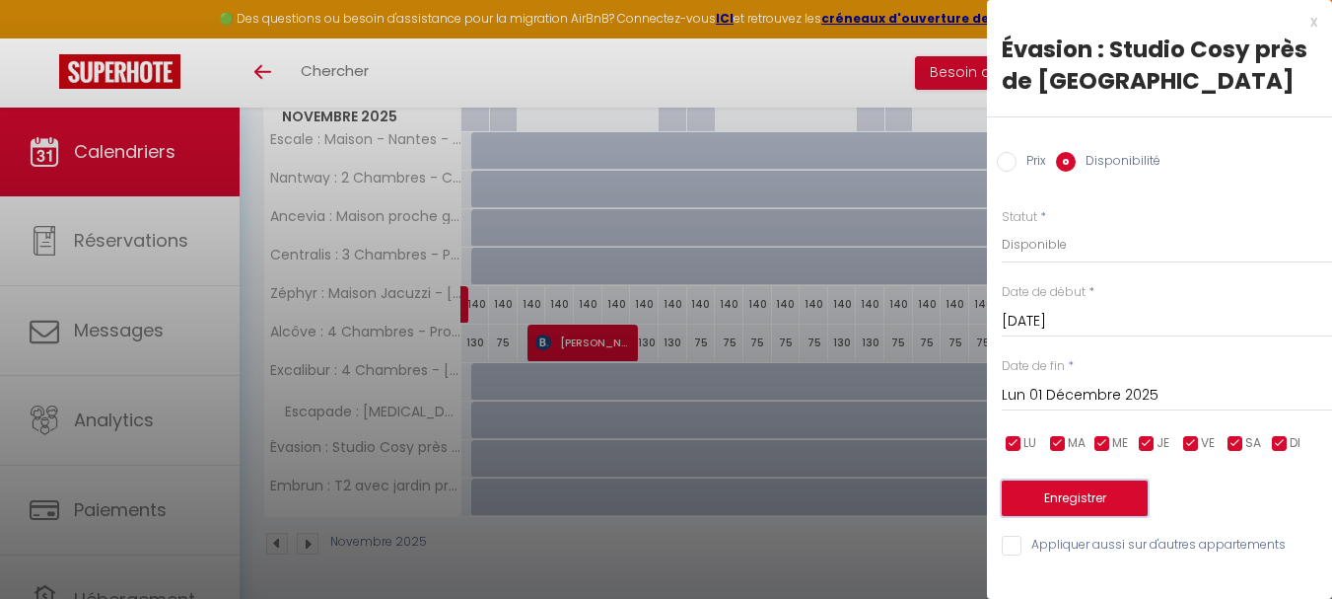
click at [1071, 504] on button "Enregistrer" at bounding box center [1075, 498] width 146 height 36
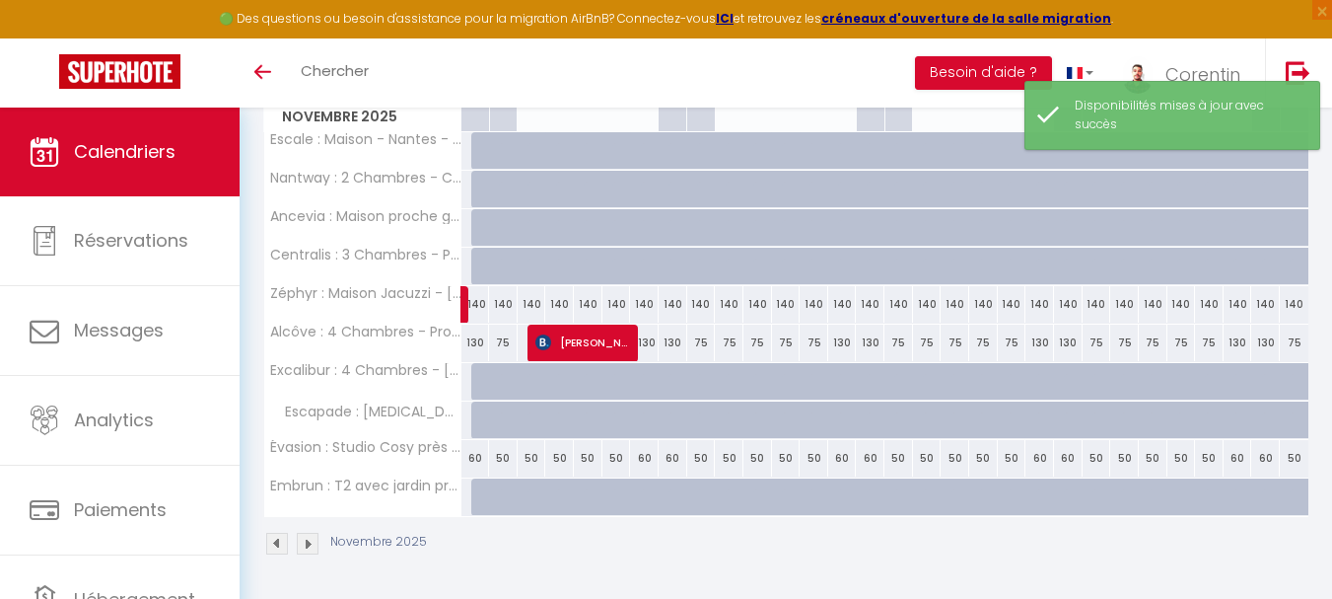
click at [479, 501] on div at bounding box center [485, 496] width 29 height 37
select select "1"
type input "[DATE]"
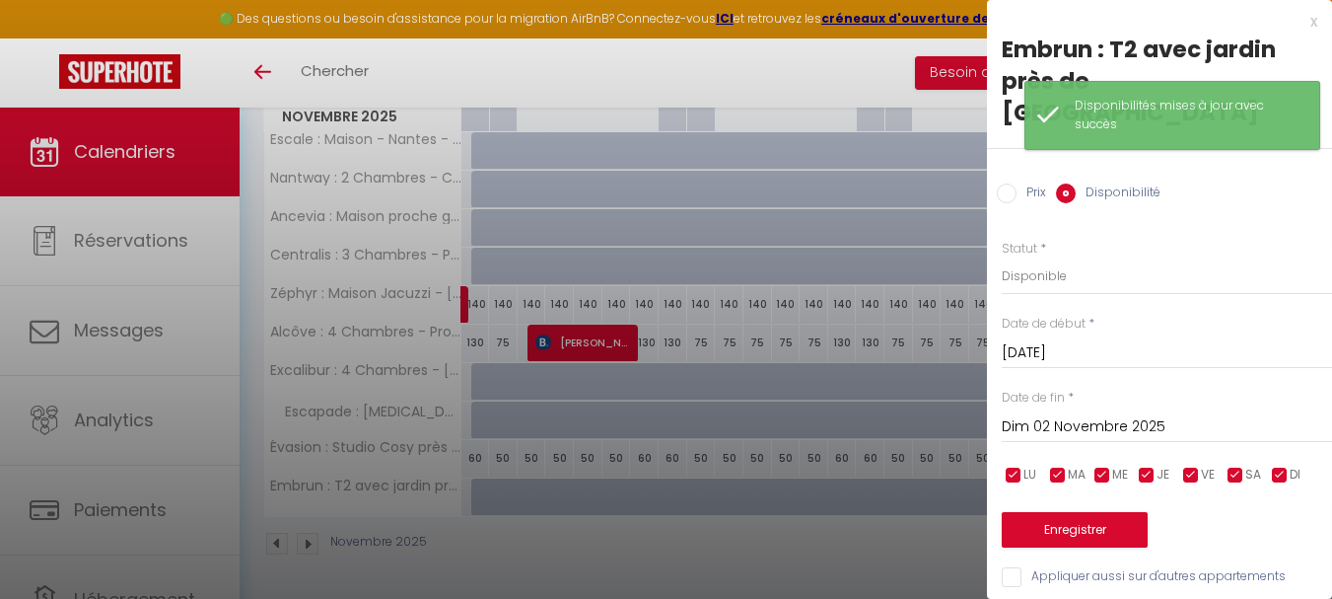
click at [1116, 414] on input "Dim 02 Novembre 2025" at bounding box center [1167, 427] width 330 height 26
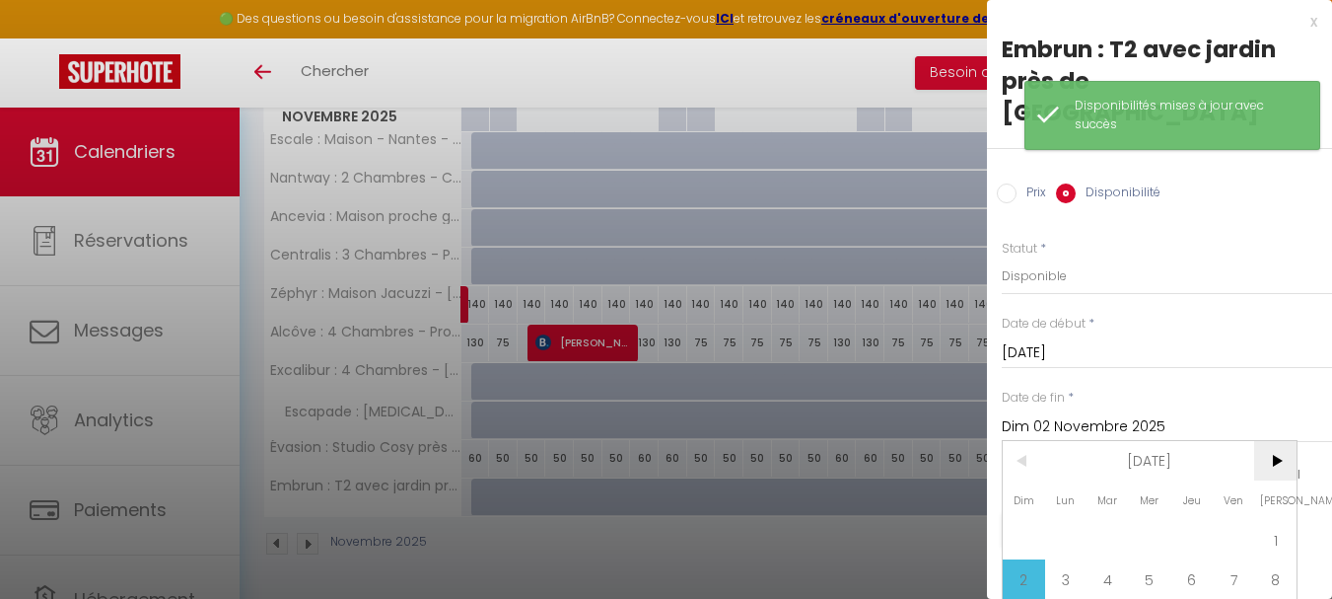
click at [1282, 441] on span ">" at bounding box center [1275, 460] width 42 height 39
click at [1057, 520] on span "1" at bounding box center [1066, 539] width 42 height 39
type input "Lun 01 Décembre 2025"
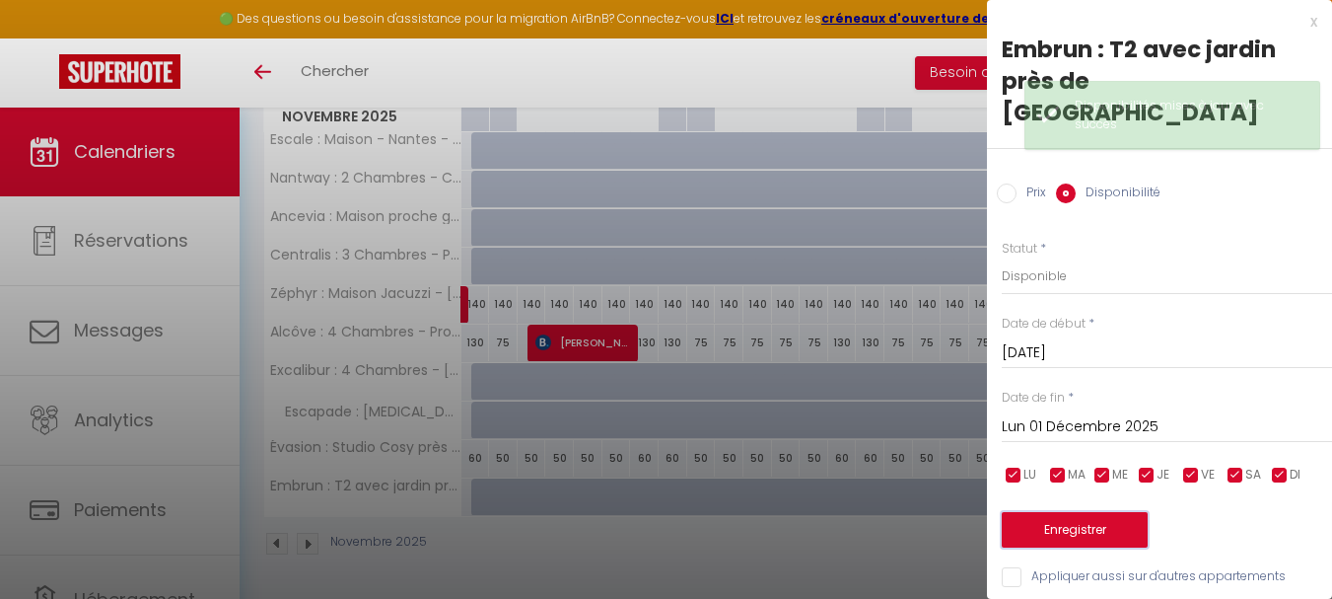
click at [1074, 512] on button "Enregistrer" at bounding box center [1075, 530] width 146 height 36
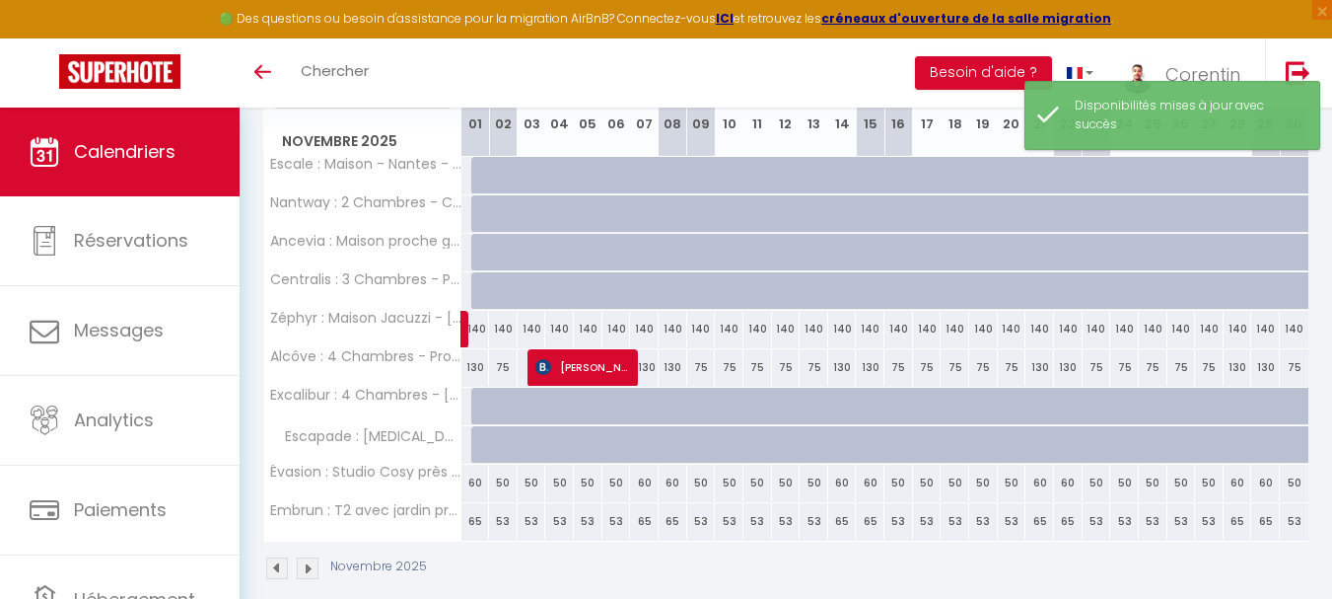
scroll to position [268, 0]
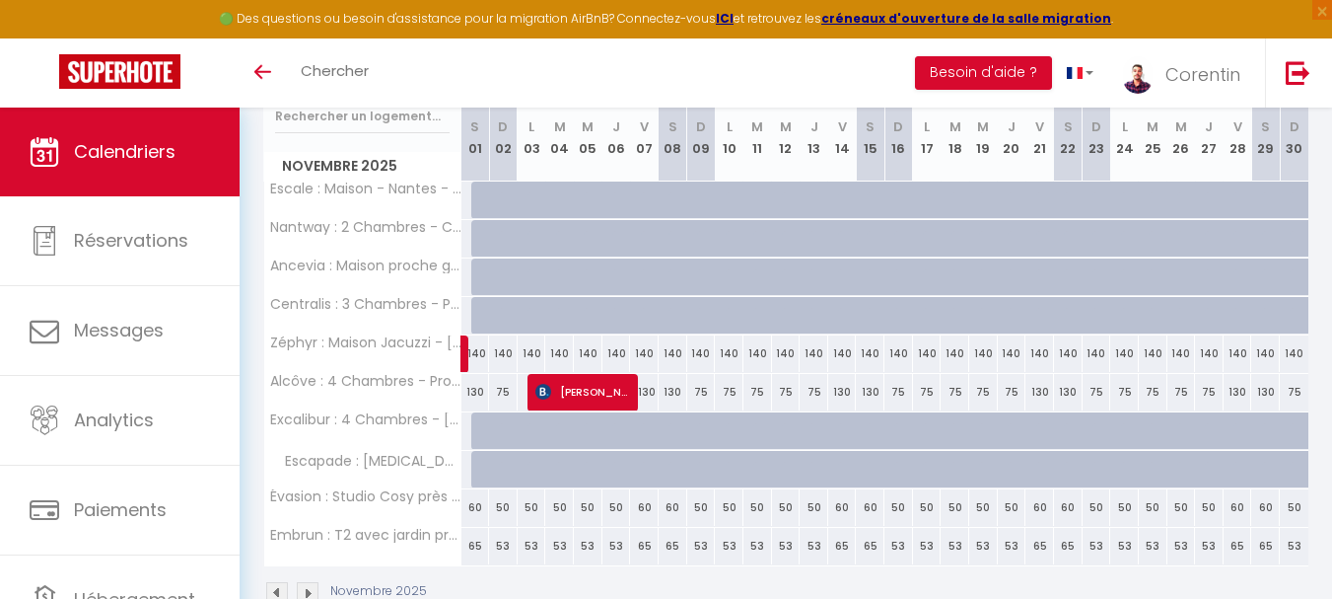
click at [697, 393] on div "75" at bounding box center [701, 392] width 29 height 36
type input "75"
select select "1"
type input "Dim 09 Novembre 2025"
type input "Lun 10 Novembre 2025"
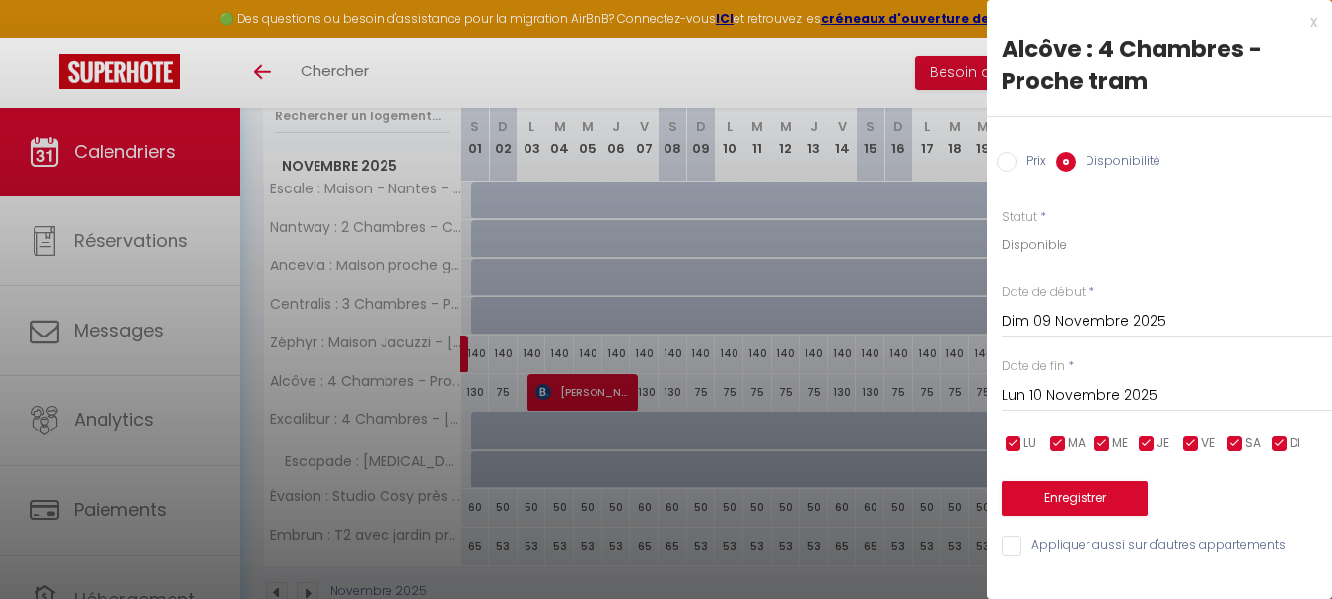
click at [1035, 155] on label "Prix" at bounding box center [1032, 163] width 30 height 22
click at [1017, 155] on input "Prix" at bounding box center [1007, 162] width 20 height 20
radio input "true"
radio input "false"
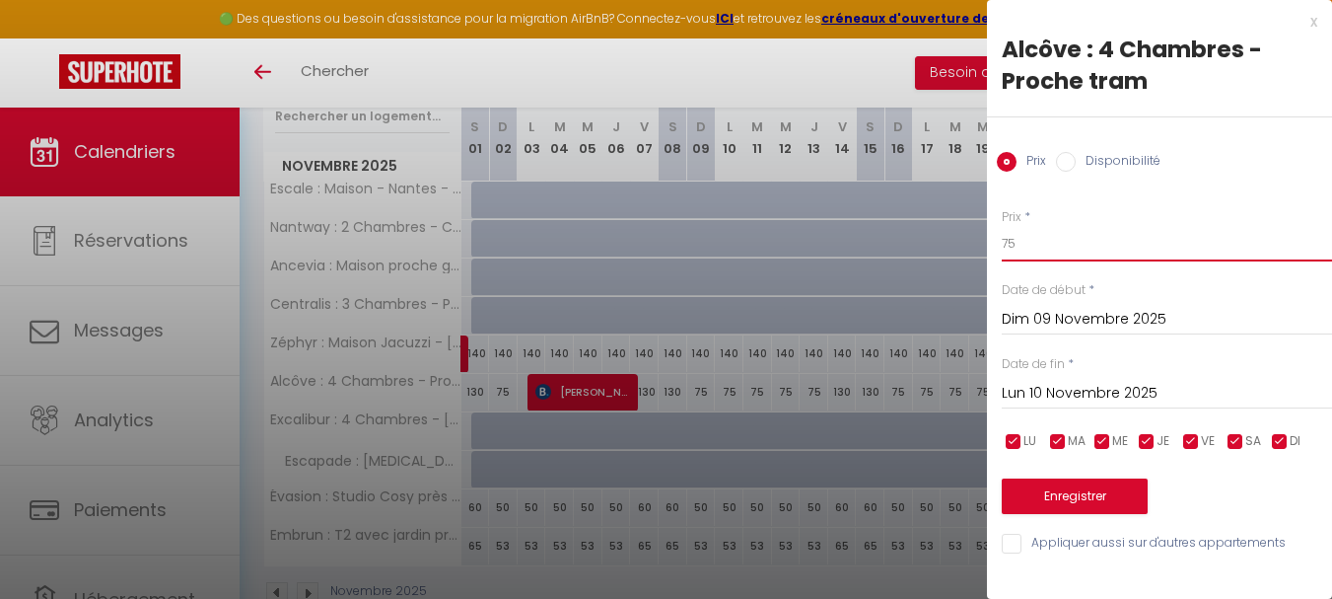
click at [1076, 246] on input "75" at bounding box center [1167, 244] width 330 height 36
type input "100"
click at [1117, 391] on input "Lun 10 Novembre 2025" at bounding box center [1167, 394] width 330 height 26
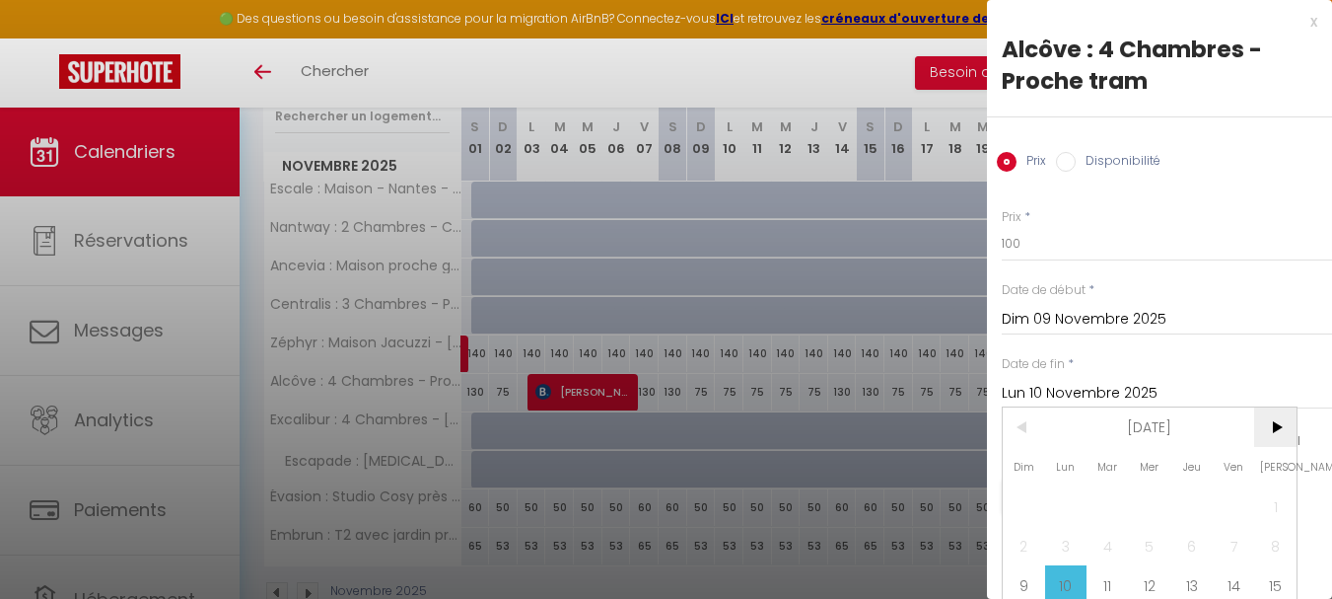
click at [1272, 428] on span ">" at bounding box center [1275, 426] width 42 height 39
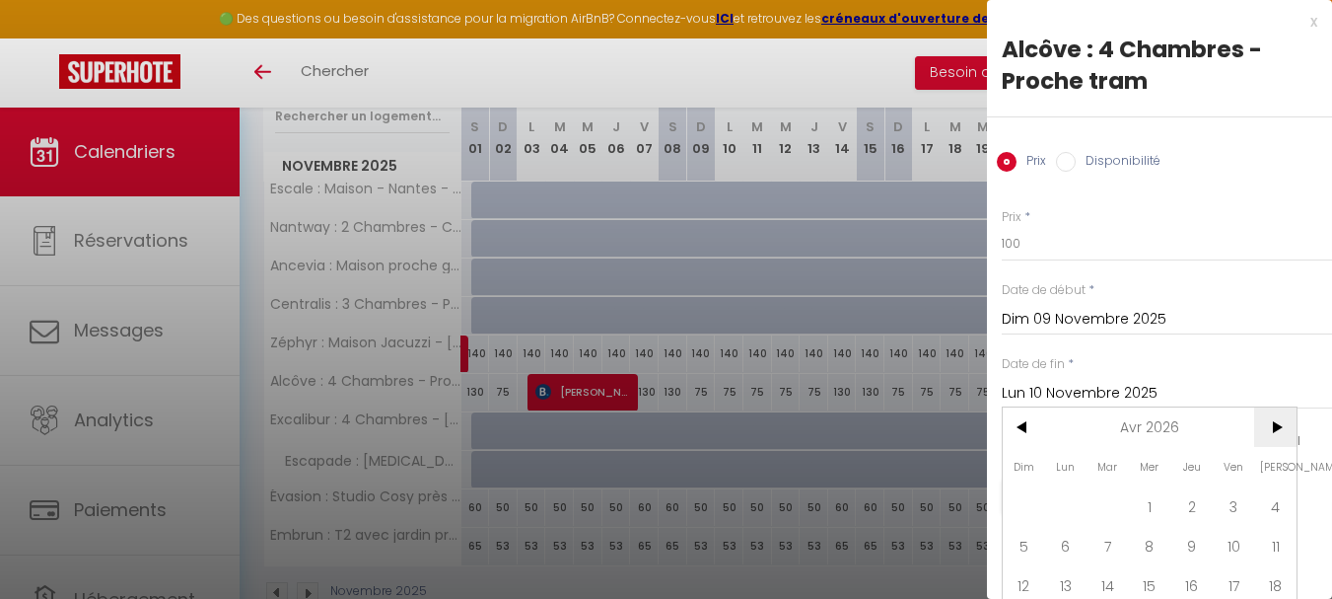
click at [1286, 413] on span ">" at bounding box center [1275, 426] width 42 height 39
click at [1068, 501] on span "1" at bounding box center [1066, 505] width 42 height 39
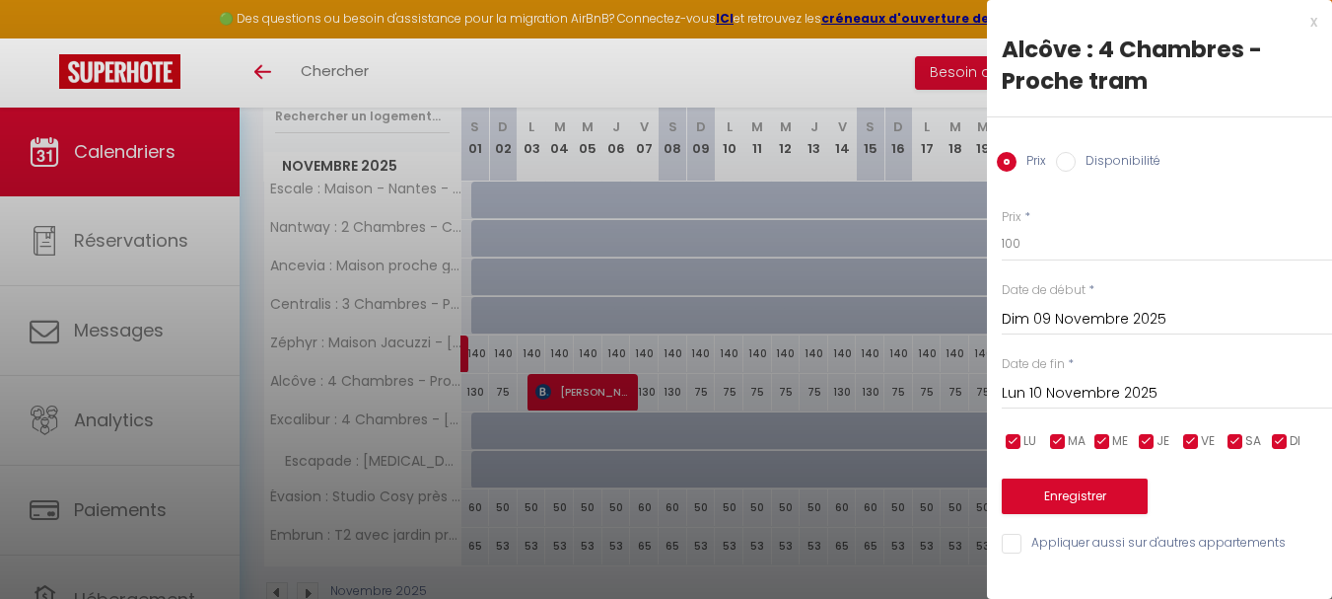
type input "Lun 01 Juin 2026"
click at [1194, 440] on input "checkbox" at bounding box center [1191, 442] width 20 height 20
checkbox input "false"
click at [1244, 446] on input "checkbox" at bounding box center [1236, 442] width 20 height 20
checkbox input "false"
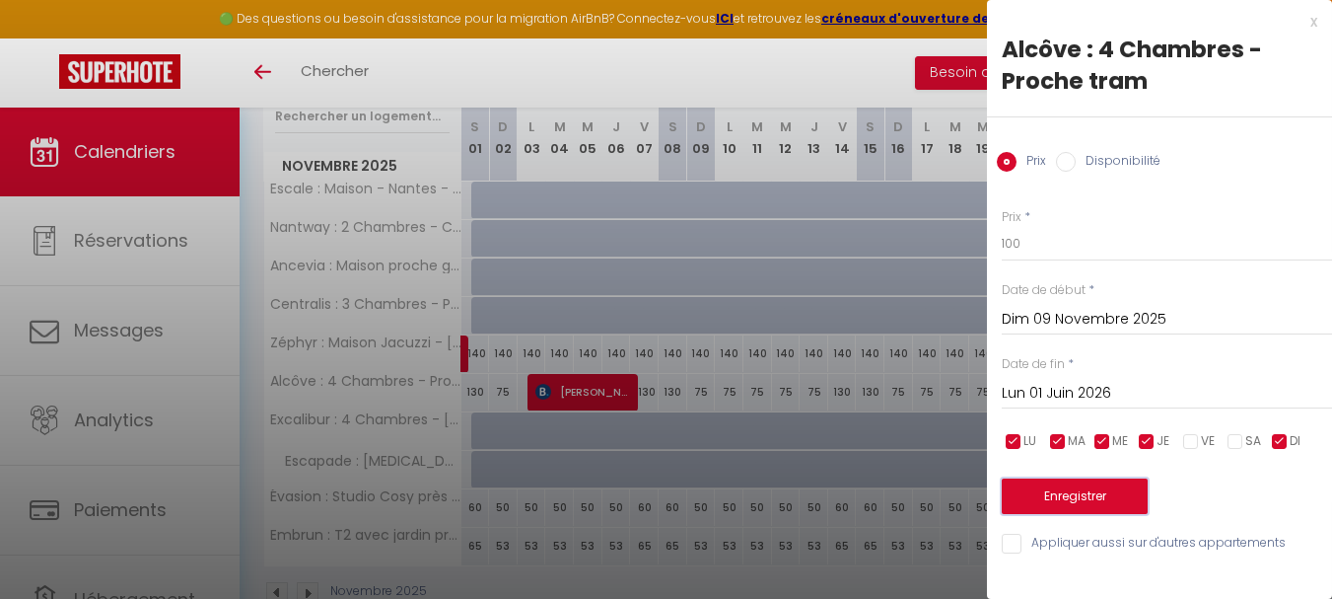
click at [1118, 497] on button "Enregistrer" at bounding box center [1075, 496] width 146 height 36
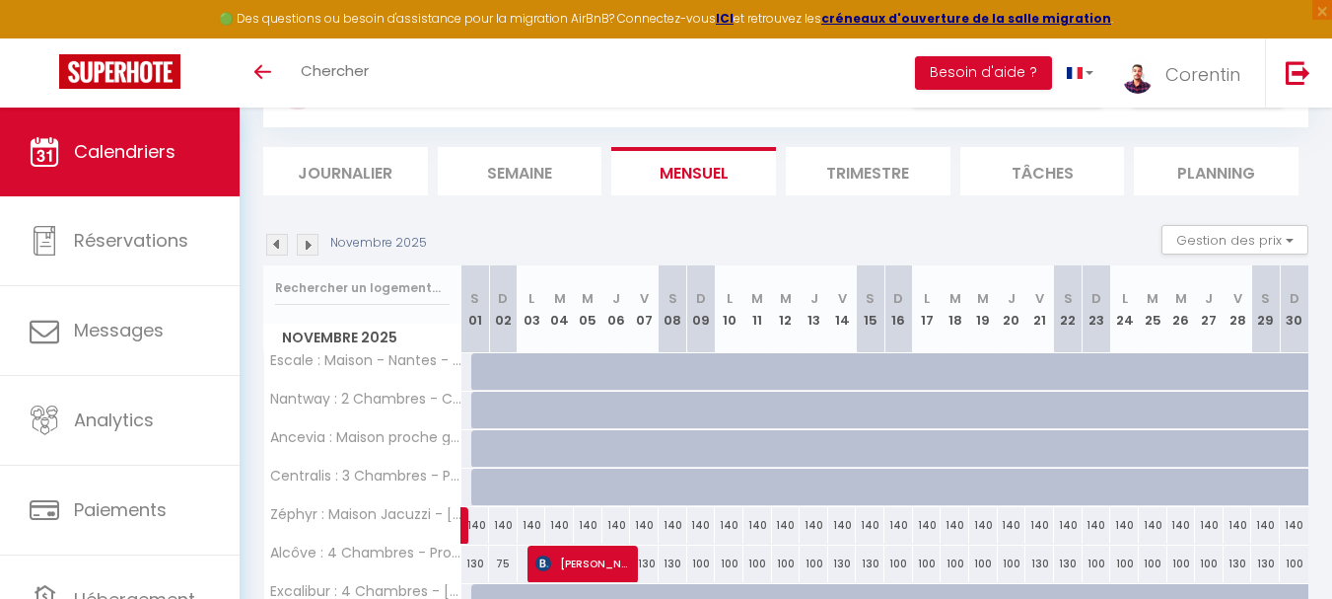
scroll to position [96, 0]
click at [483, 363] on div at bounding box center [485, 372] width 29 height 37
type input "50"
type input "[DATE]"
type input "Dim 02 Novembre 2025"
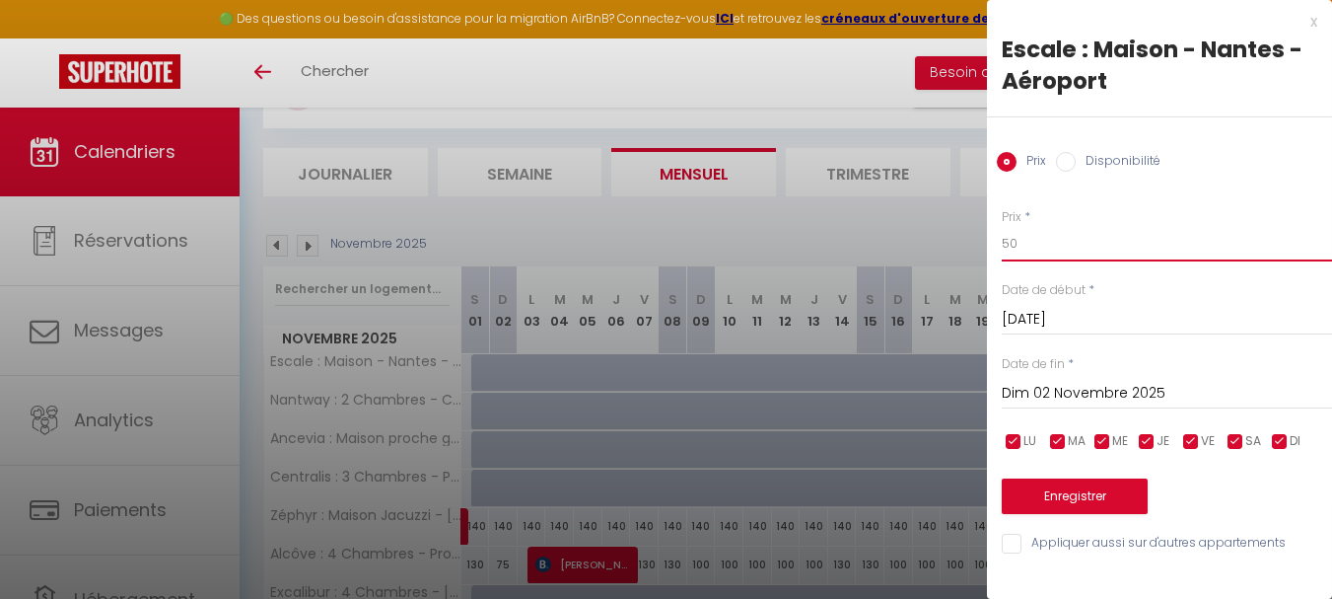
click at [1061, 247] on input "50" at bounding box center [1167, 244] width 330 height 36
type input "80"
click at [1077, 387] on input "Dim 02 Novembre 2025" at bounding box center [1167, 394] width 330 height 26
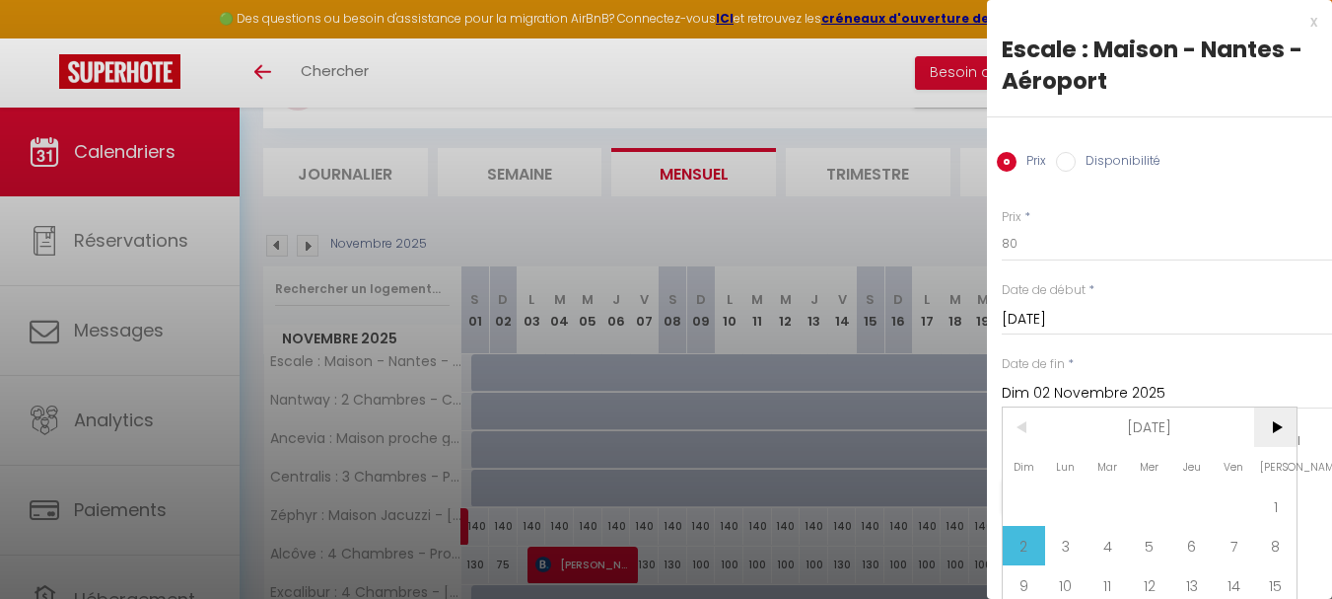
click at [1284, 435] on span ">" at bounding box center [1275, 426] width 42 height 39
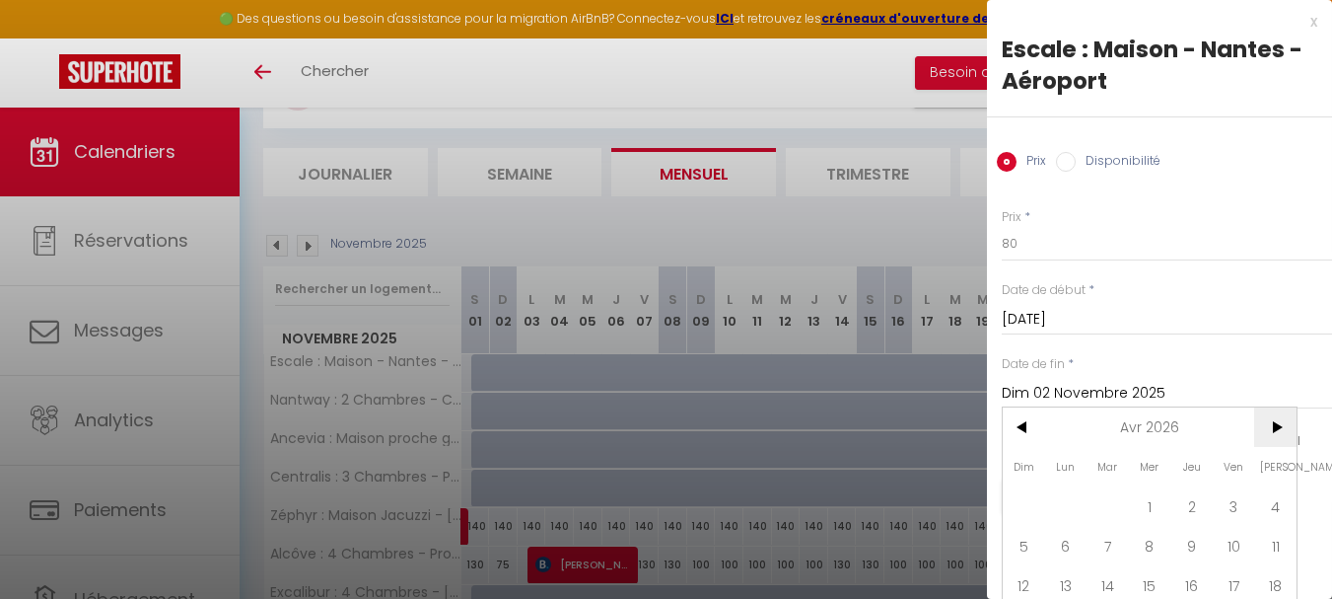
click at [1284, 435] on span ">" at bounding box center [1275, 426] width 42 height 39
click at [1274, 431] on span ">" at bounding box center [1275, 426] width 42 height 39
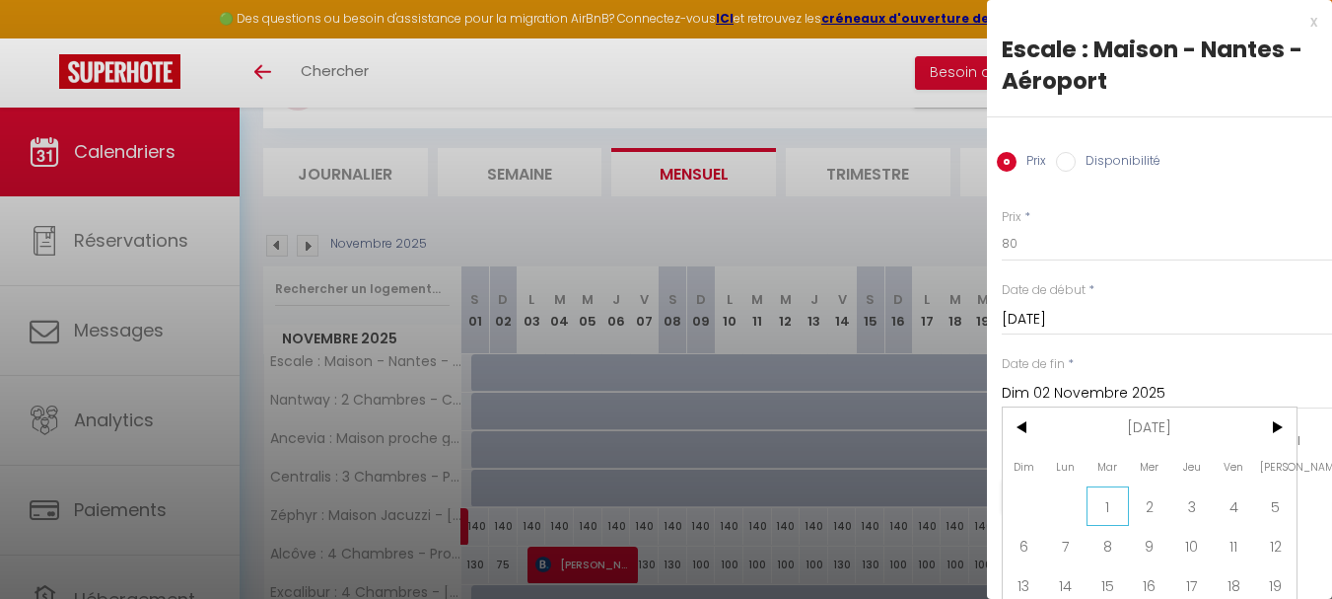
click at [1106, 501] on span "1" at bounding box center [1108, 505] width 42 height 39
type input "[DATE]"
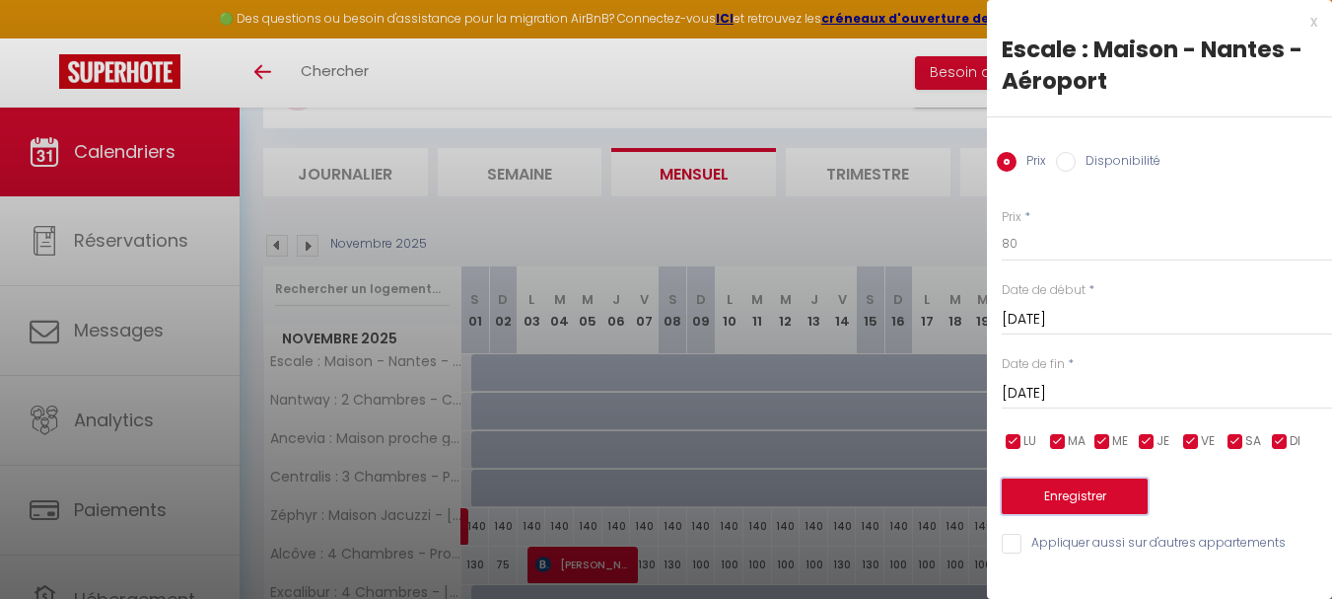
click at [1107, 501] on button "Enregistrer" at bounding box center [1075, 496] width 146 height 36
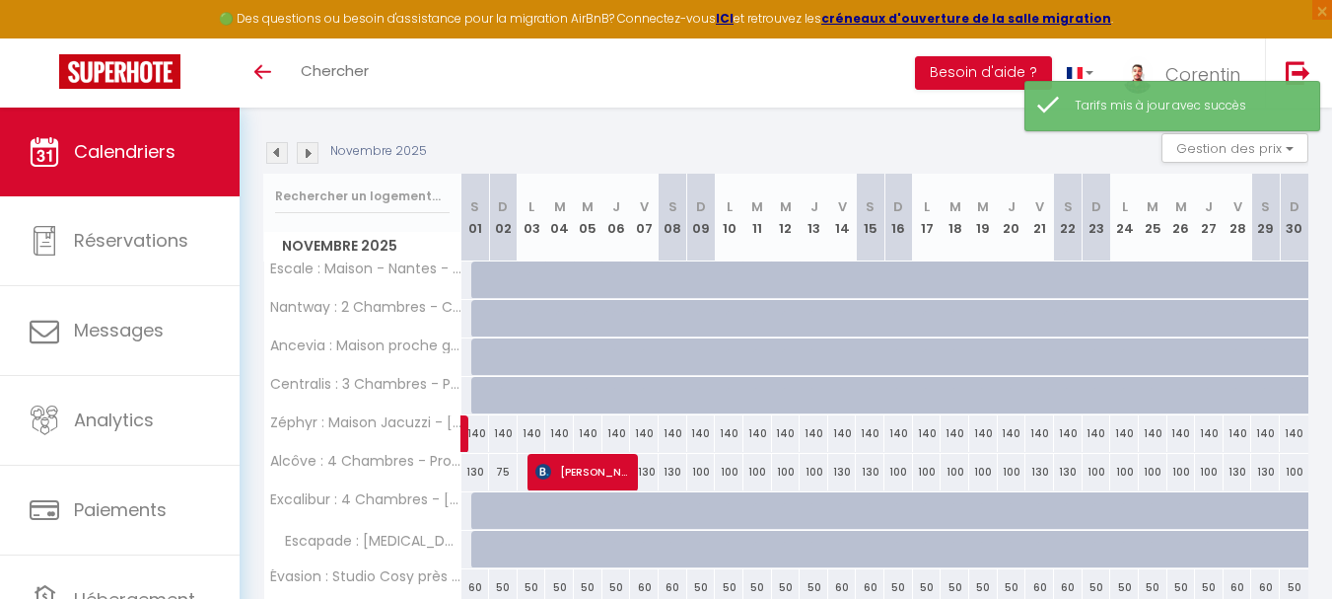
scroll to position [194, 0]
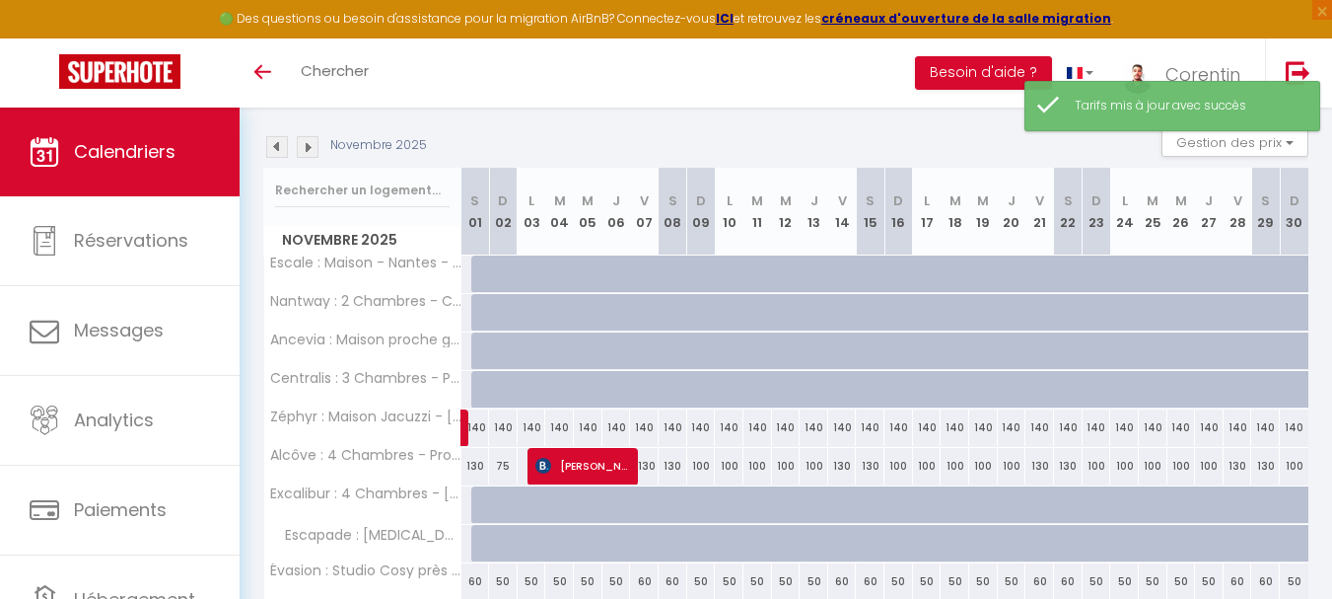
click at [478, 280] on div at bounding box center [485, 273] width 29 height 37
type input "80"
select select "1"
type input "[DATE]"
type input "Dim 02 Novembre 2025"
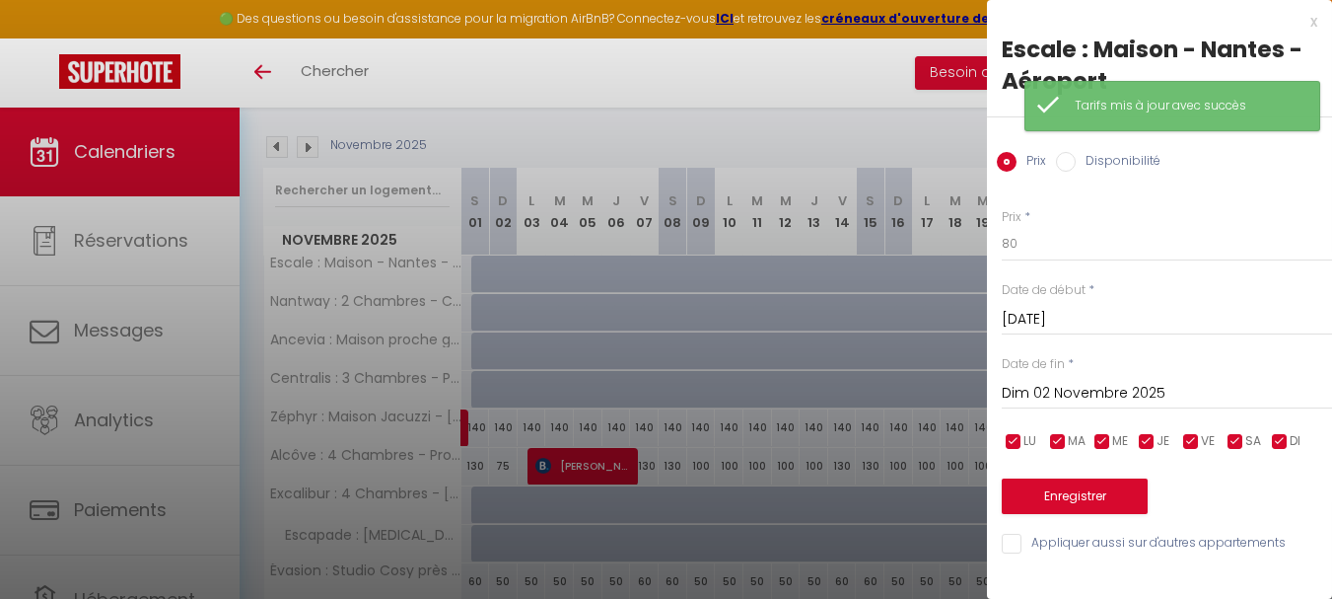
click at [1113, 164] on label "Disponibilité" at bounding box center [1118, 163] width 85 height 22
click at [1076, 164] on input "Disponibilité" at bounding box center [1066, 162] width 20 height 20
radio input "true"
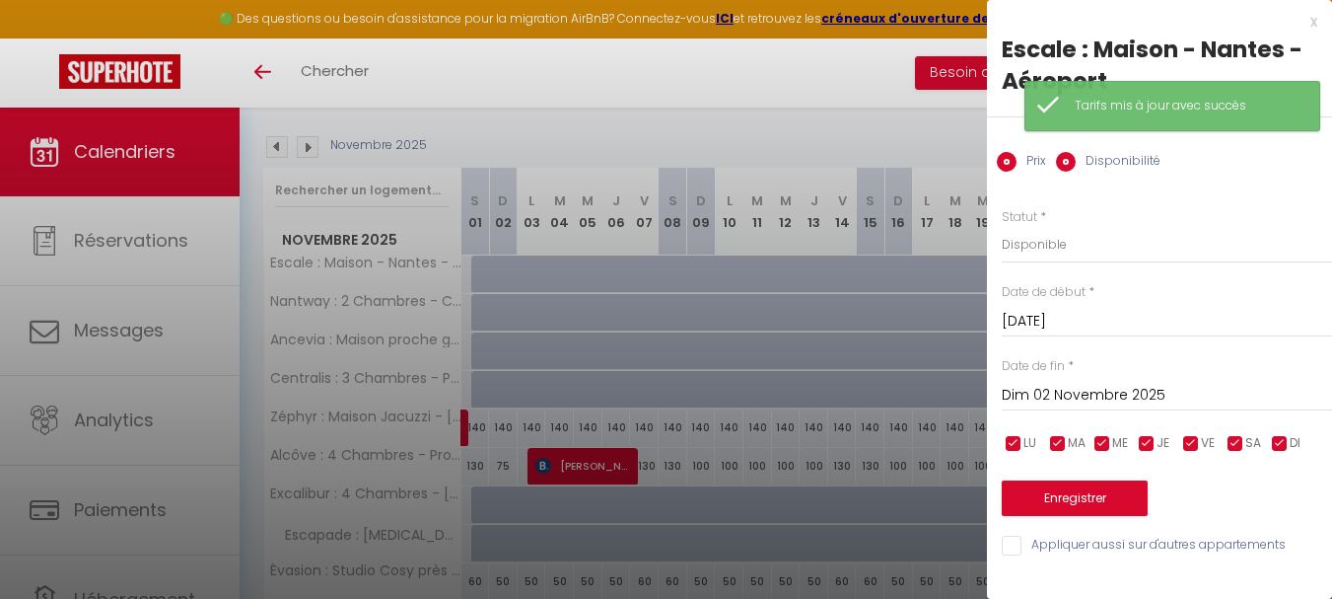
radio input "false"
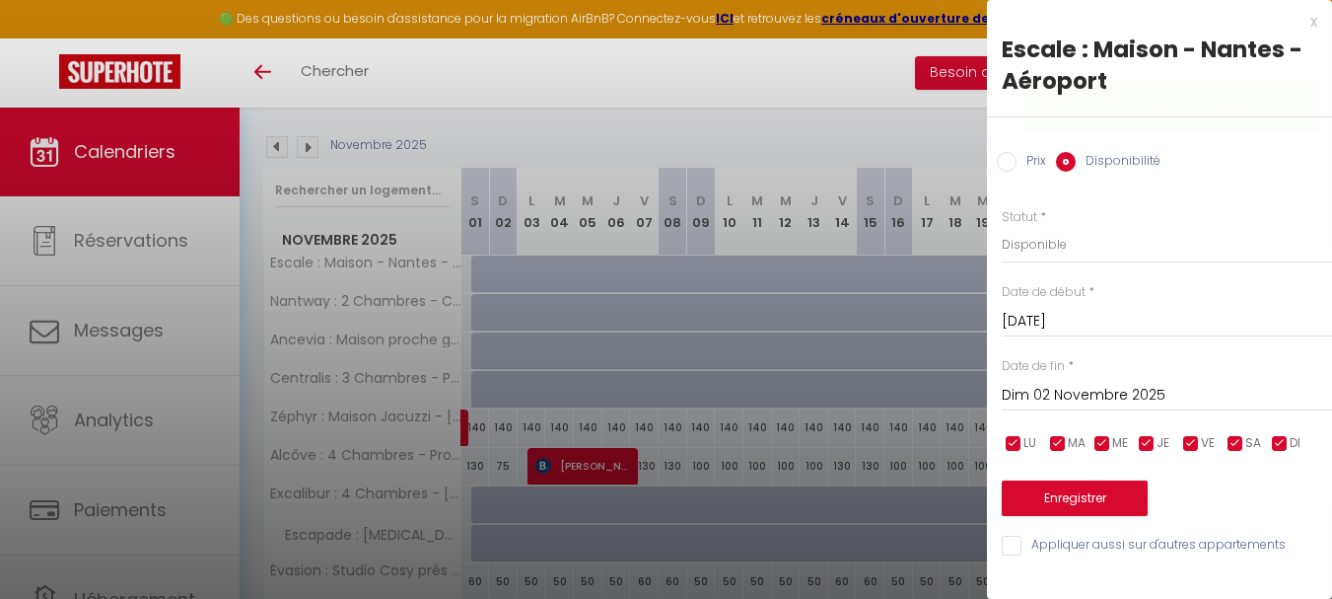
click at [1109, 393] on input "Dim 02 Novembre 2025" at bounding box center [1167, 396] width 330 height 26
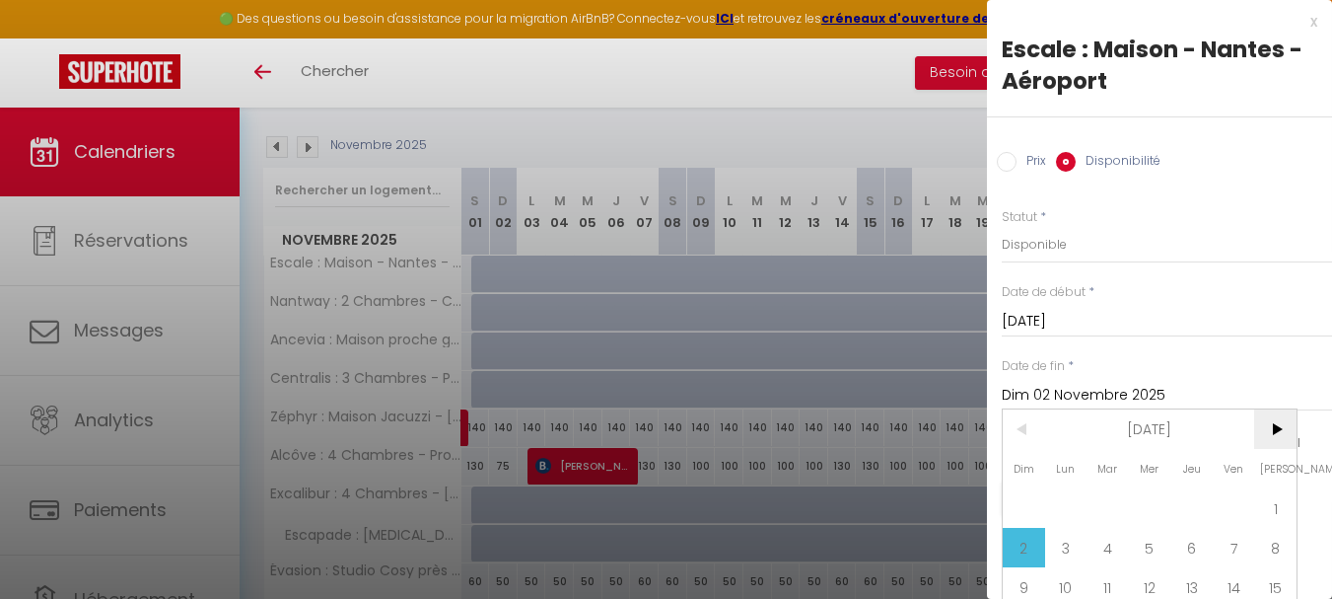
click at [1272, 424] on span ">" at bounding box center [1275, 428] width 42 height 39
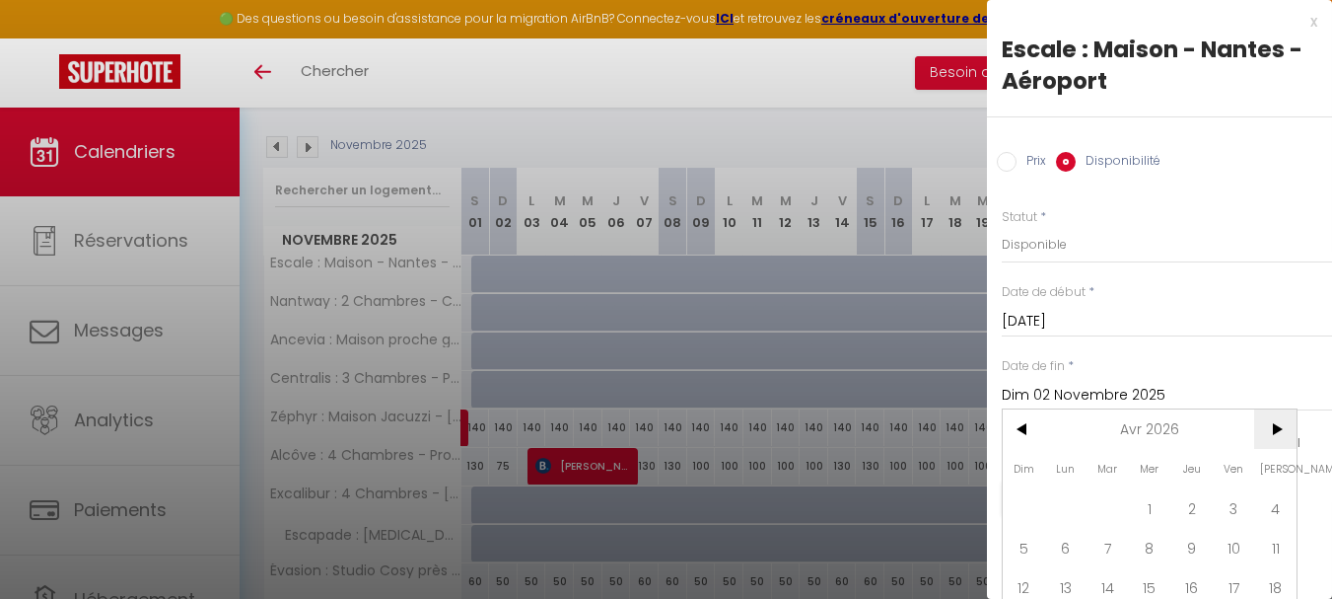
click at [1272, 424] on span ">" at bounding box center [1275, 428] width 42 height 39
click at [1263, 490] on span "1" at bounding box center [1275, 507] width 42 height 39
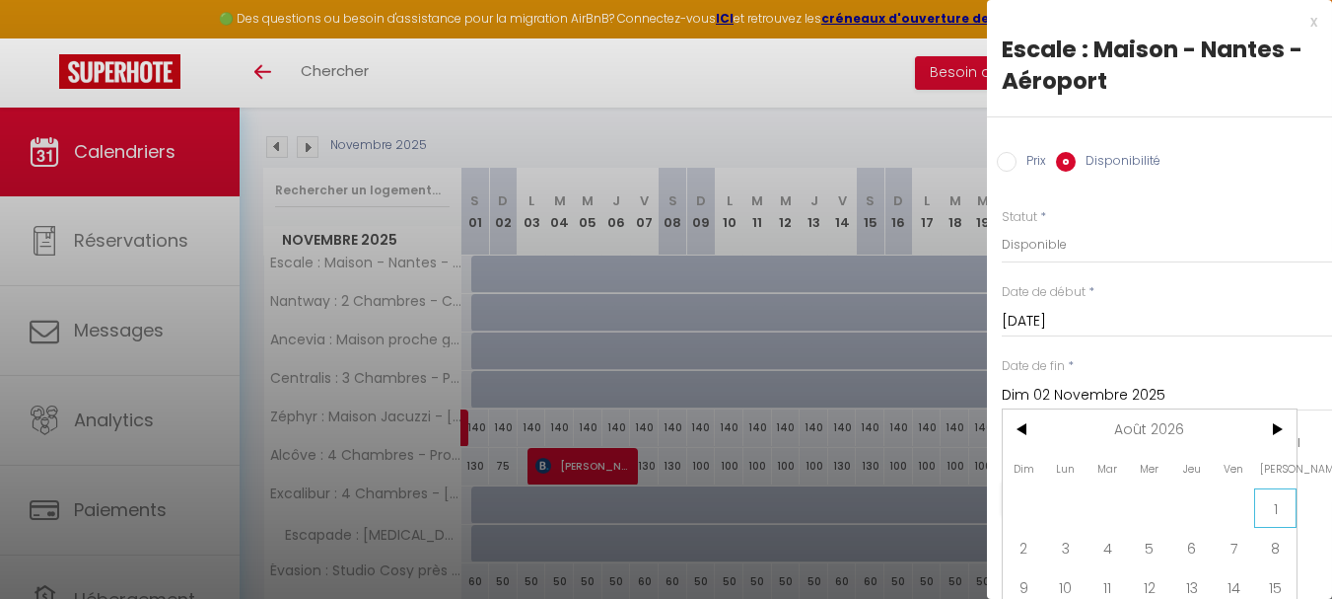
type input "[DATE]"
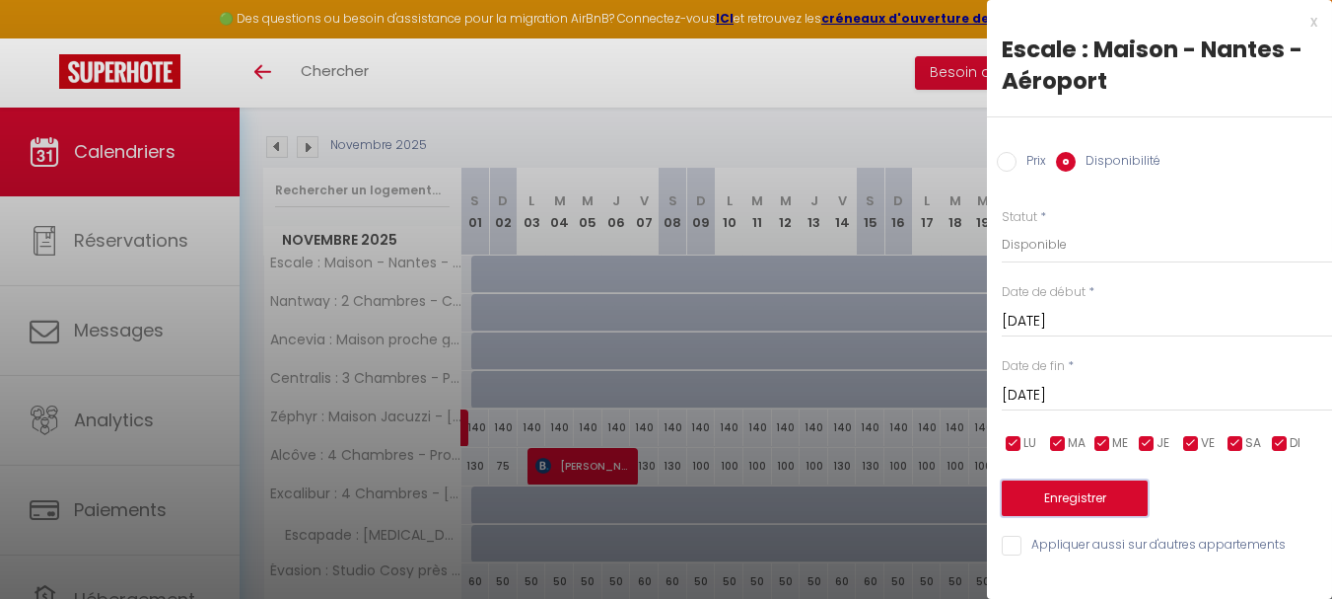
click at [1107, 498] on button "Enregistrer" at bounding box center [1075, 498] width 146 height 36
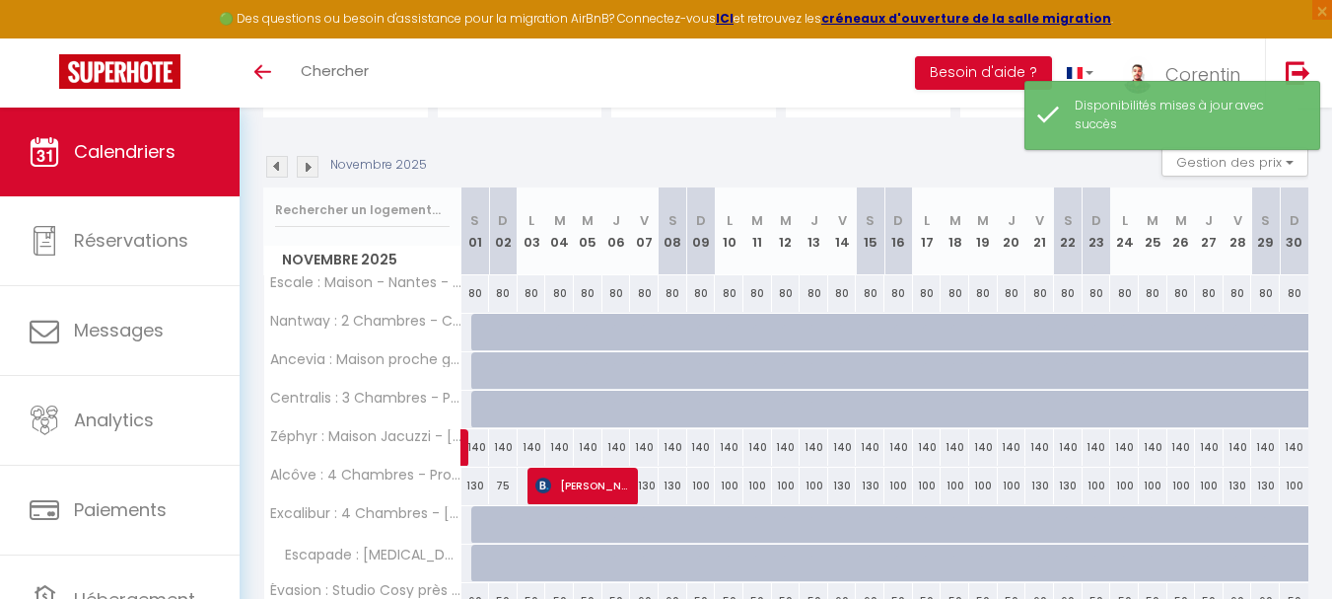
scroll to position [170, 0]
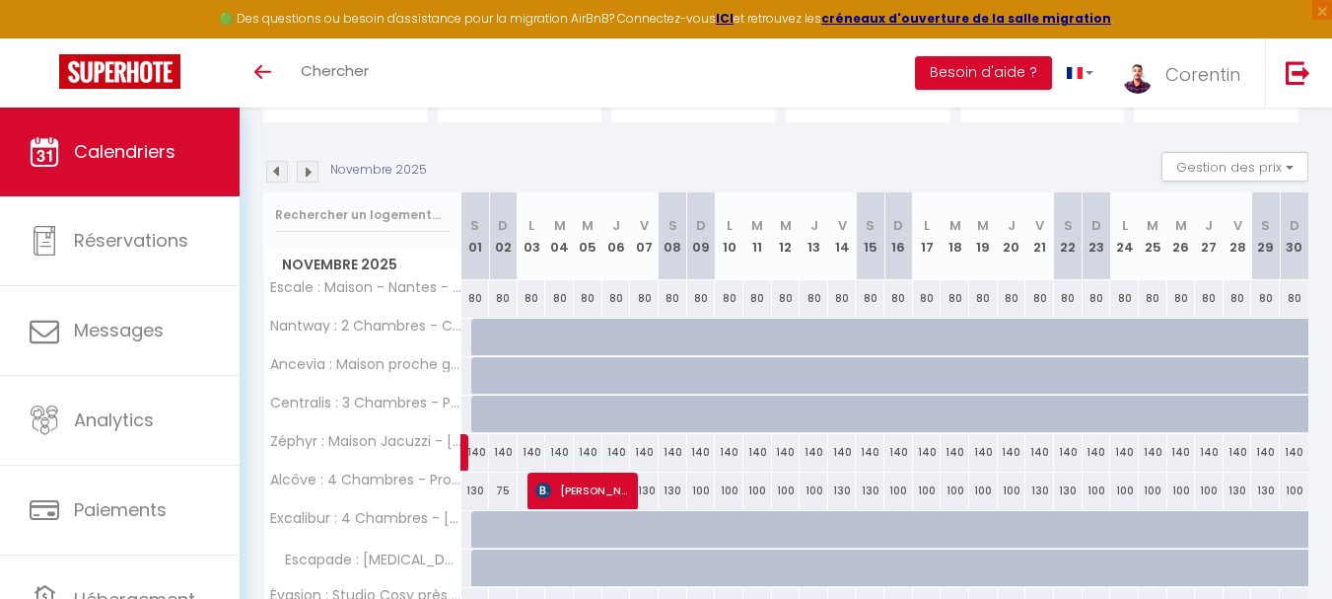
click at [479, 332] on div at bounding box center [485, 337] width 29 height 37
select select "1"
type input "[DATE]"
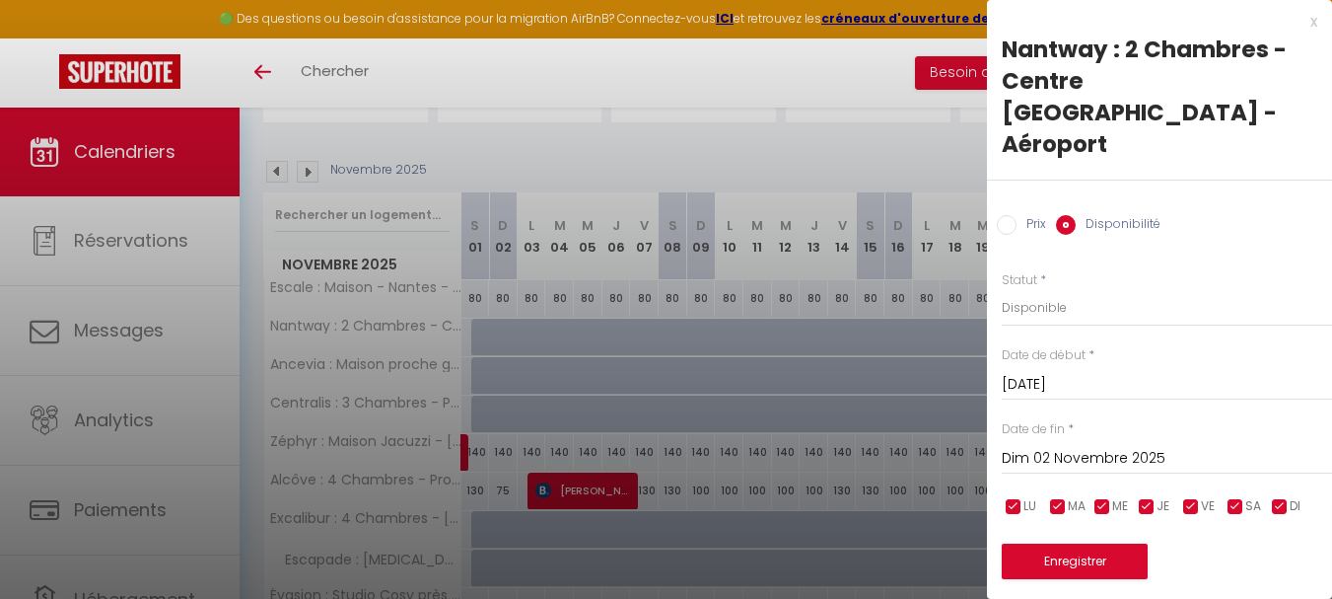
click at [1163, 446] on input "Dim 02 Novembre 2025" at bounding box center [1167, 459] width 330 height 26
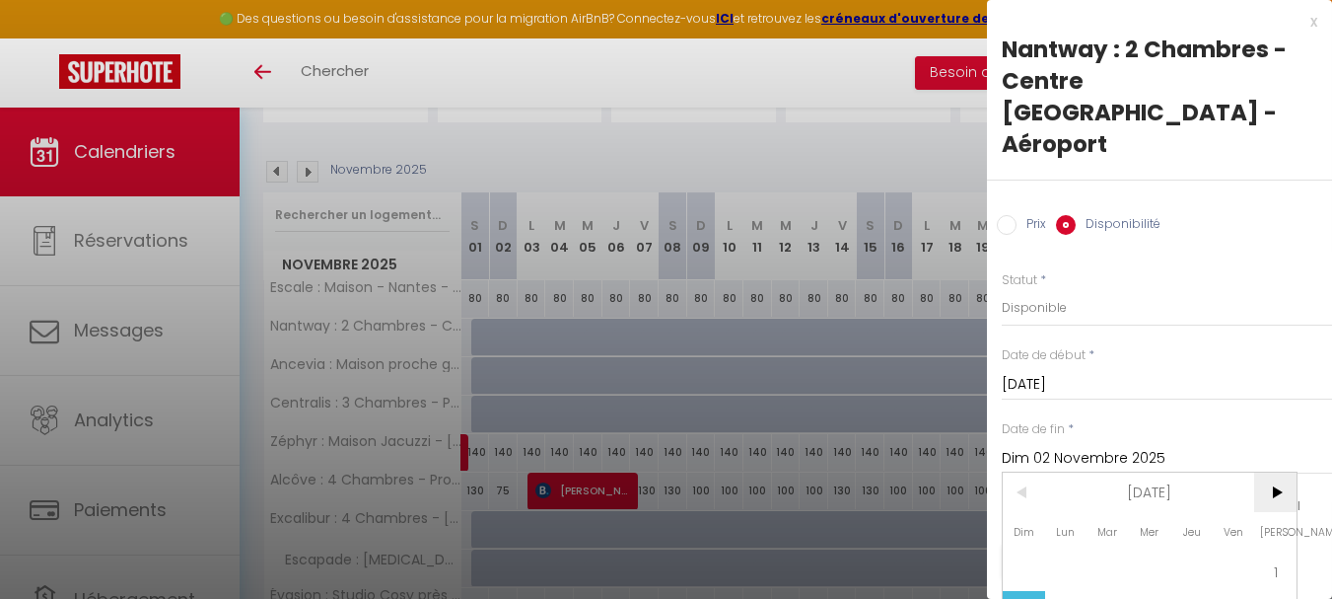
click at [1269, 472] on span ">" at bounding box center [1275, 491] width 42 height 39
click at [1059, 551] on span "1" at bounding box center [1066, 570] width 42 height 39
type input "Lun 01 Décembre 2025"
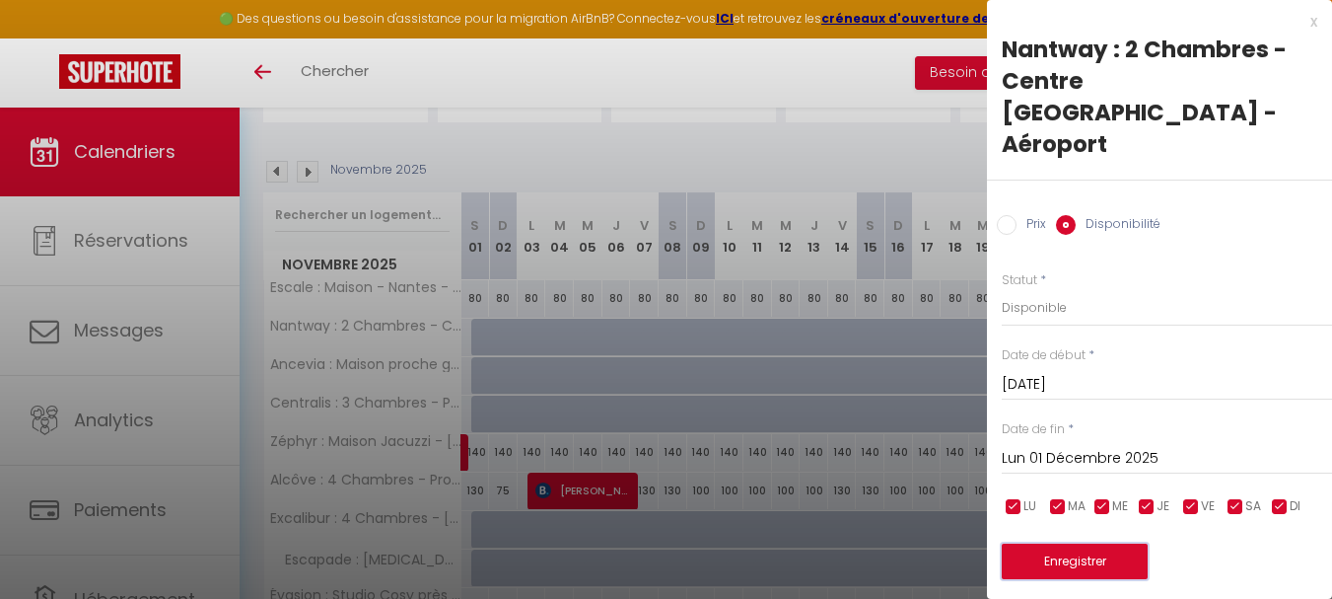
click at [1092, 543] on button "Enregistrer" at bounding box center [1075, 561] width 146 height 36
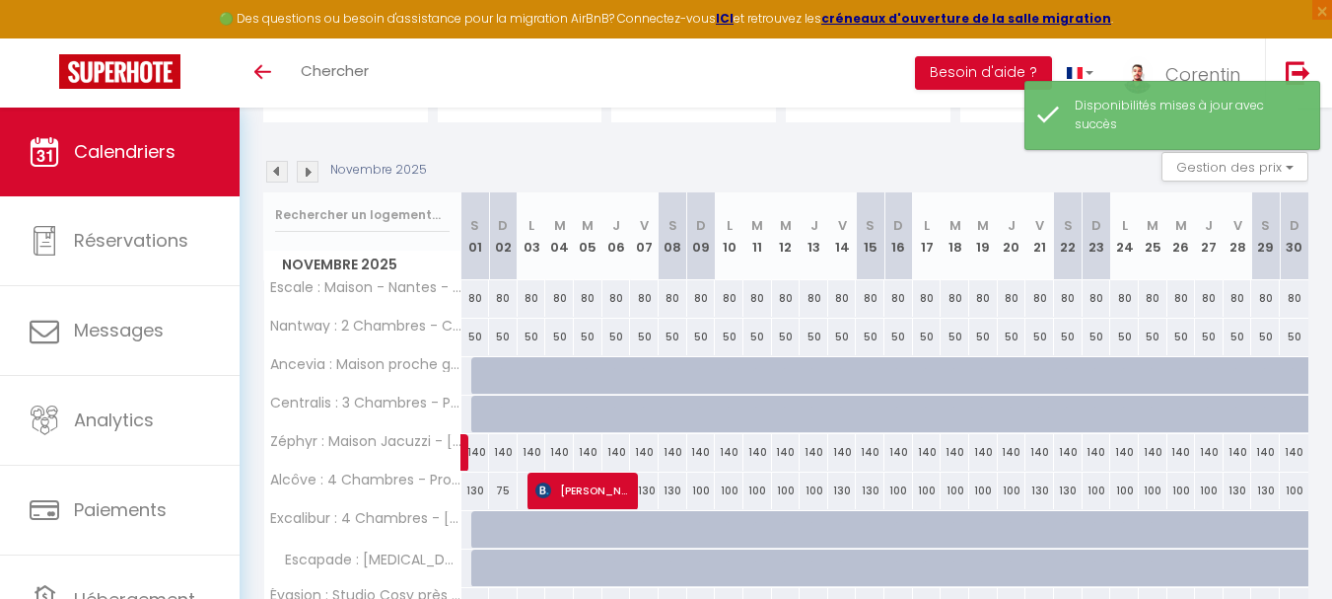
click at [475, 336] on div "50" at bounding box center [476, 337] width 29 height 36
type input "50"
select select "1"
type input "[DATE]"
type input "Dim 02 Novembre 2025"
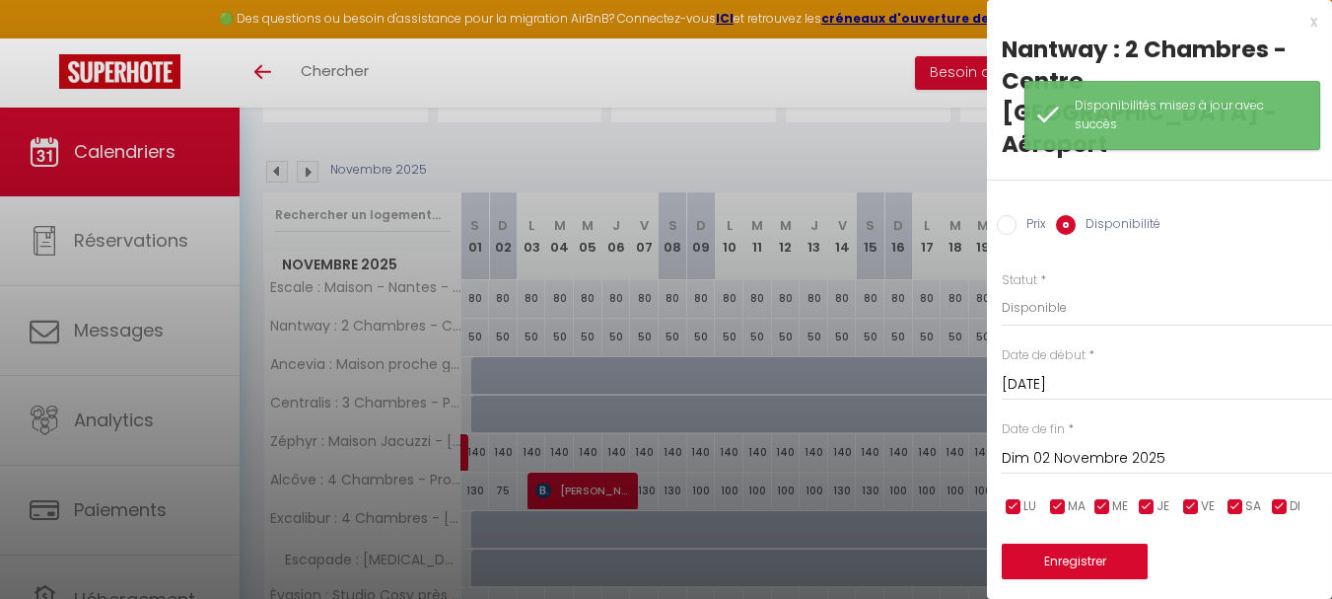
click at [1006, 215] on input "Prix" at bounding box center [1007, 225] width 20 height 20
radio input "true"
radio input "false"
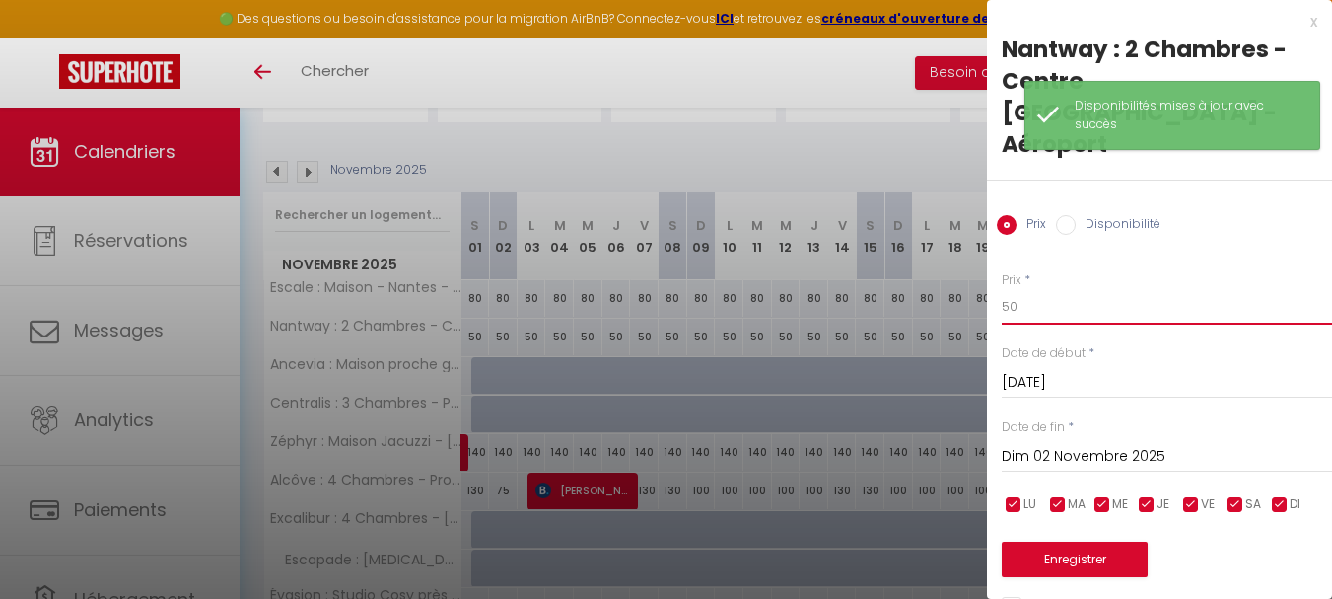
click at [1060, 289] on input "50" at bounding box center [1167, 307] width 330 height 36
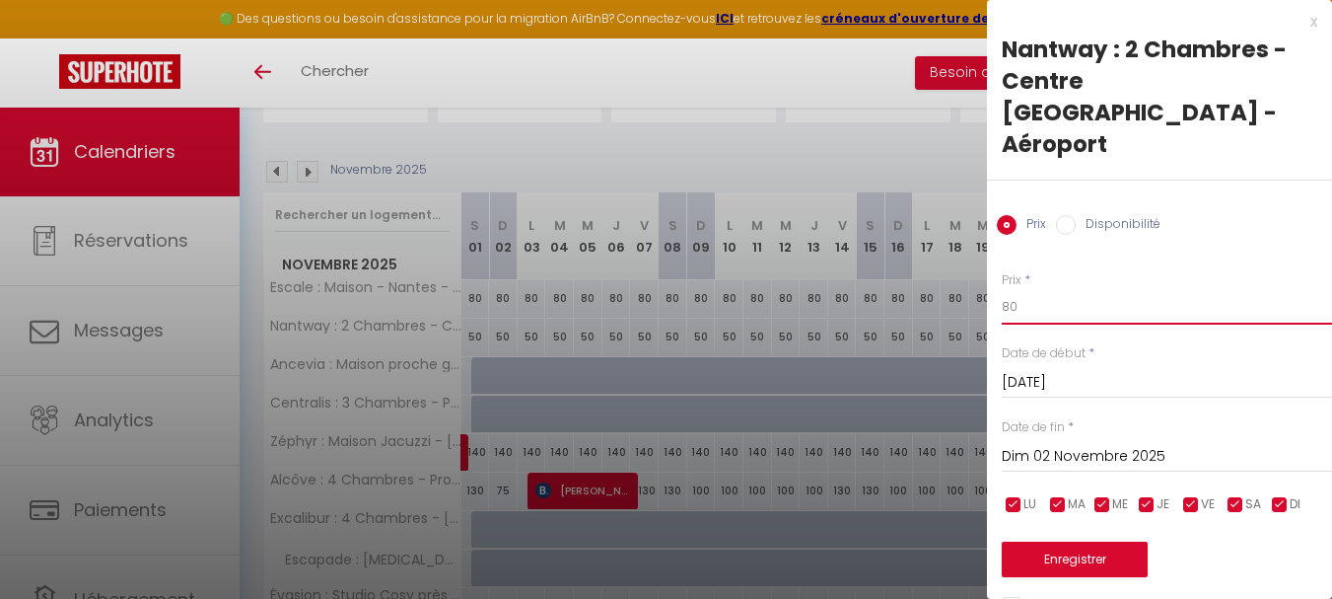
type input "80"
click at [1060, 444] on input "Dim 02 Novembre 2025" at bounding box center [1167, 457] width 330 height 26
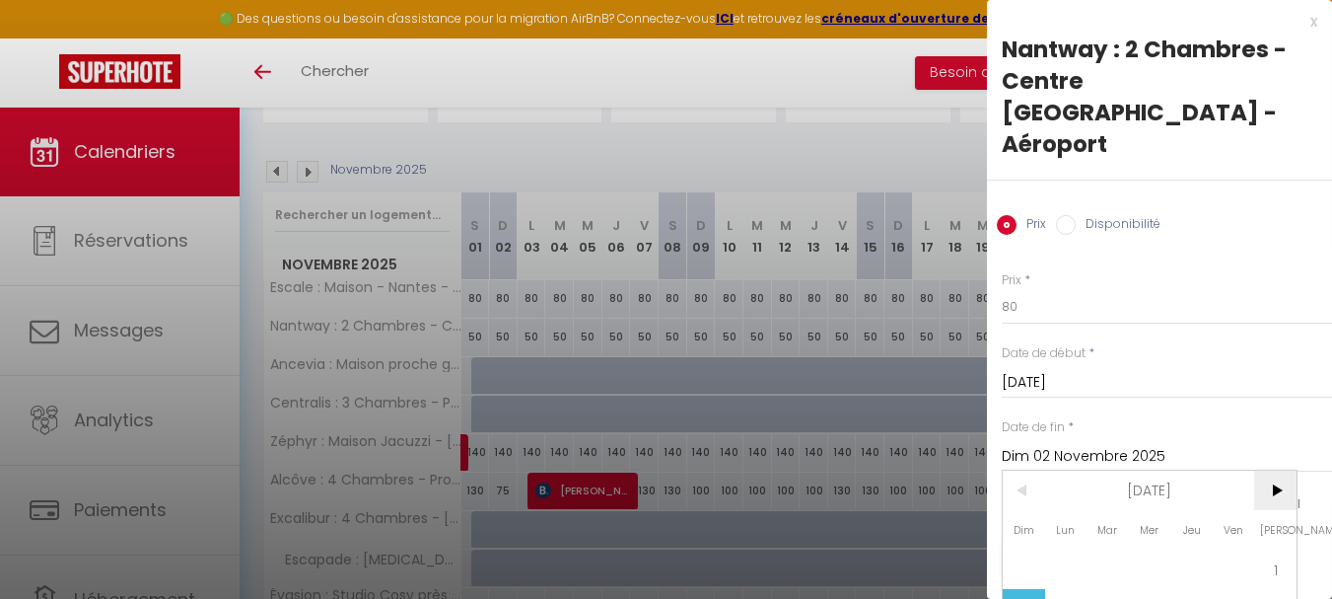
click at [1278, 470] on span ">" at bounding box center [1275, 489] width 42 height 39
click at [1069, 549] on span "1" at bounding box center [1066, 568] width 42 height 39
type input "Lun 01 Décembre 2025"
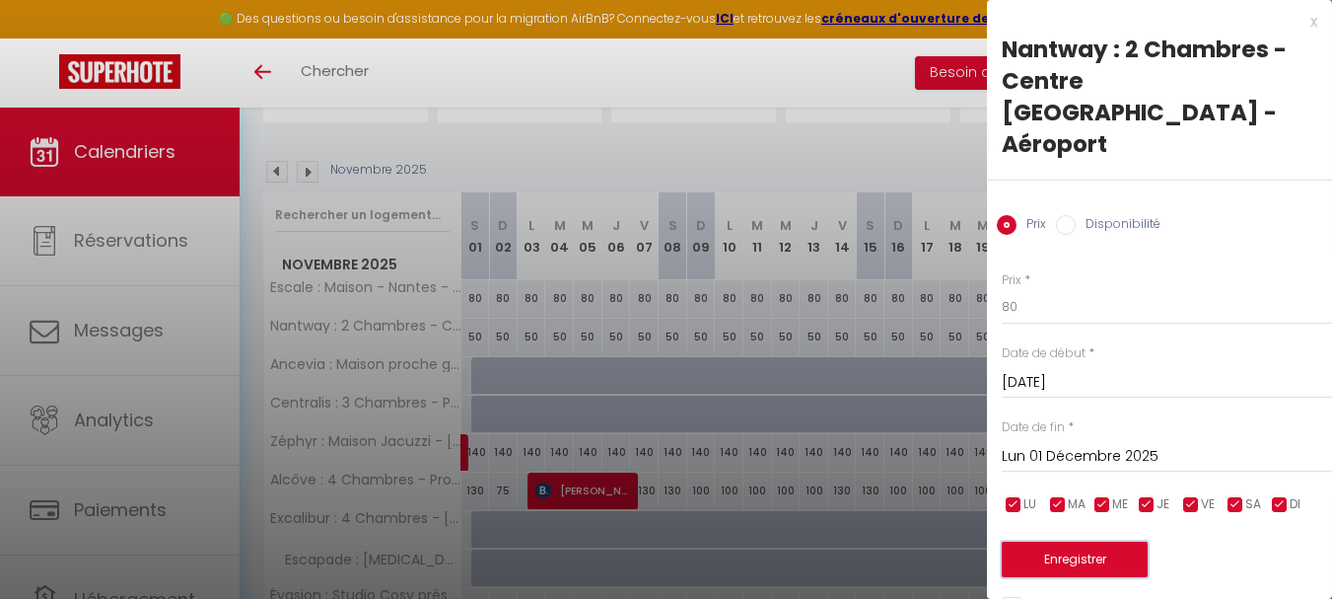
click at [1075, 541] on button "Enregistrer" at bounding box center [1075, 559] width 146 height 36
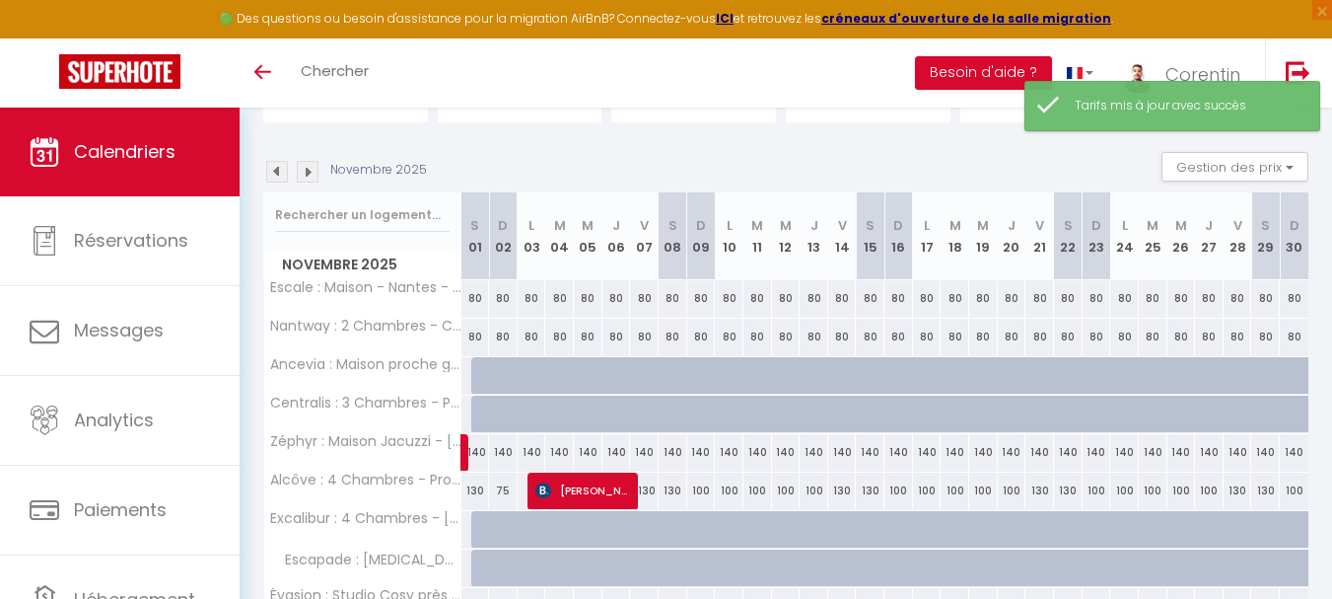
click at [477, 377] on div at bounding box center [485, 375] width 29 height 37
select select "1"
type input "[DATE]"
type input "Dim 02 Novembre 2025"
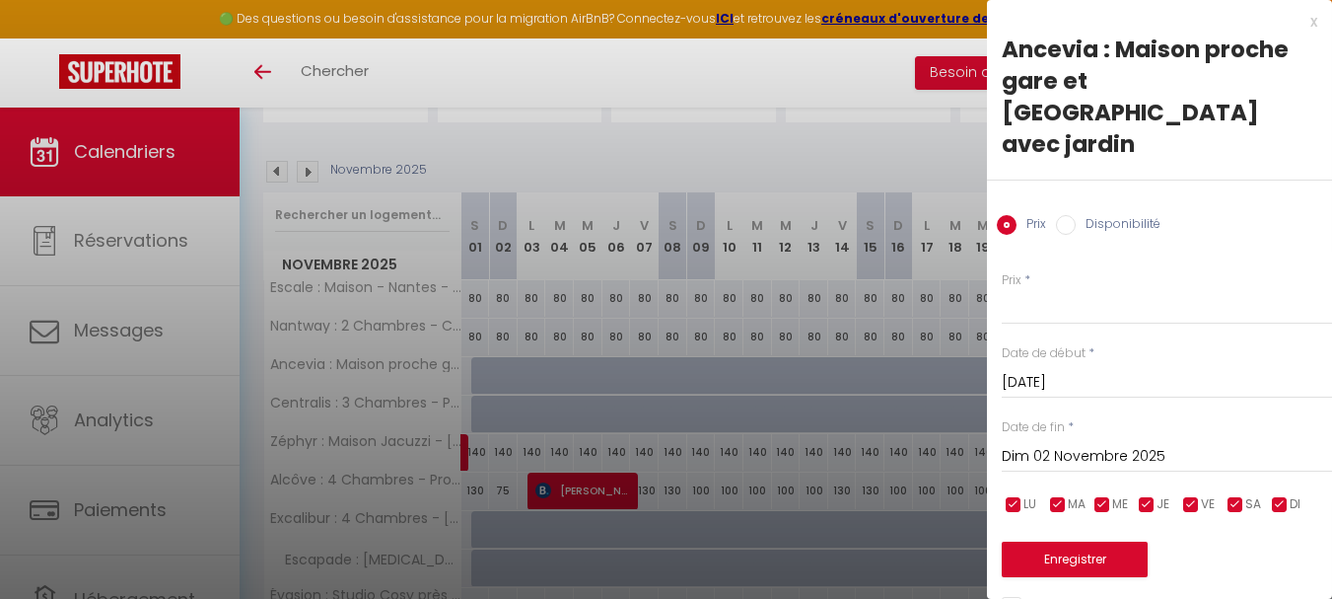
click at [1096, 215] on label "Disponibilité" at bounding box center [1118, 226] width 85 height 22
click at [1076, 215] on input "Disponibilité" at bounding box center [1066, 225] width 20 height 20
radio input "true"
radio input "false"
click at [1125, 446] on input "Dim 02 Novembre 2025" at bounding box center [1167, 459] width 330 height 26
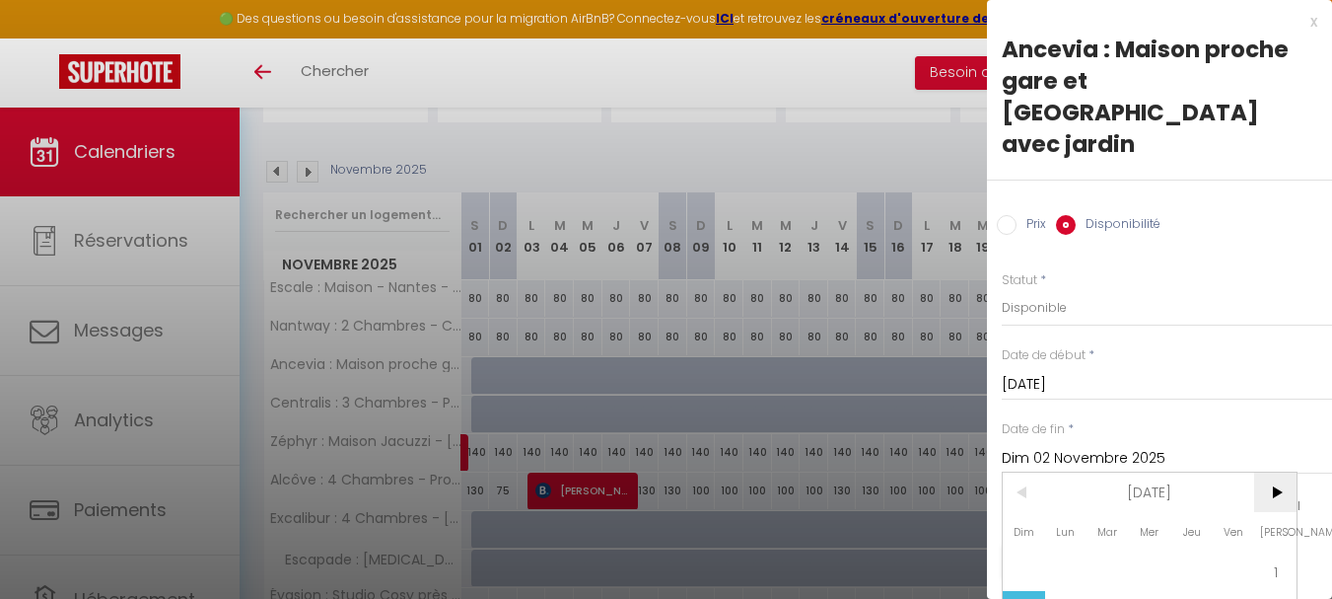
click at [1290, 472] on span ">" at bounding box center [1275, 491] width 42 height 39
click at [1070, 551] on span "1" at bounding box center [1066, 570] width 42 height 39
type input "Lun 01 Décembre 2025"
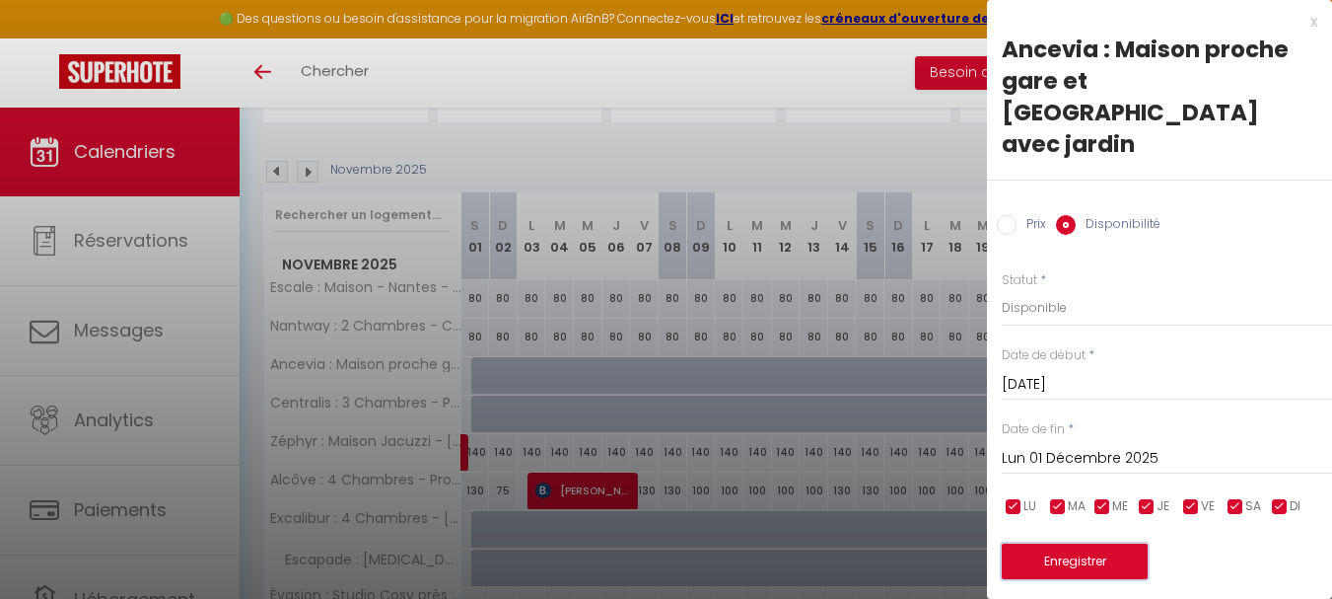
click at [1117, 543] on button "Enregistrer" at bounding box center [1075, 561] width 146 height 36
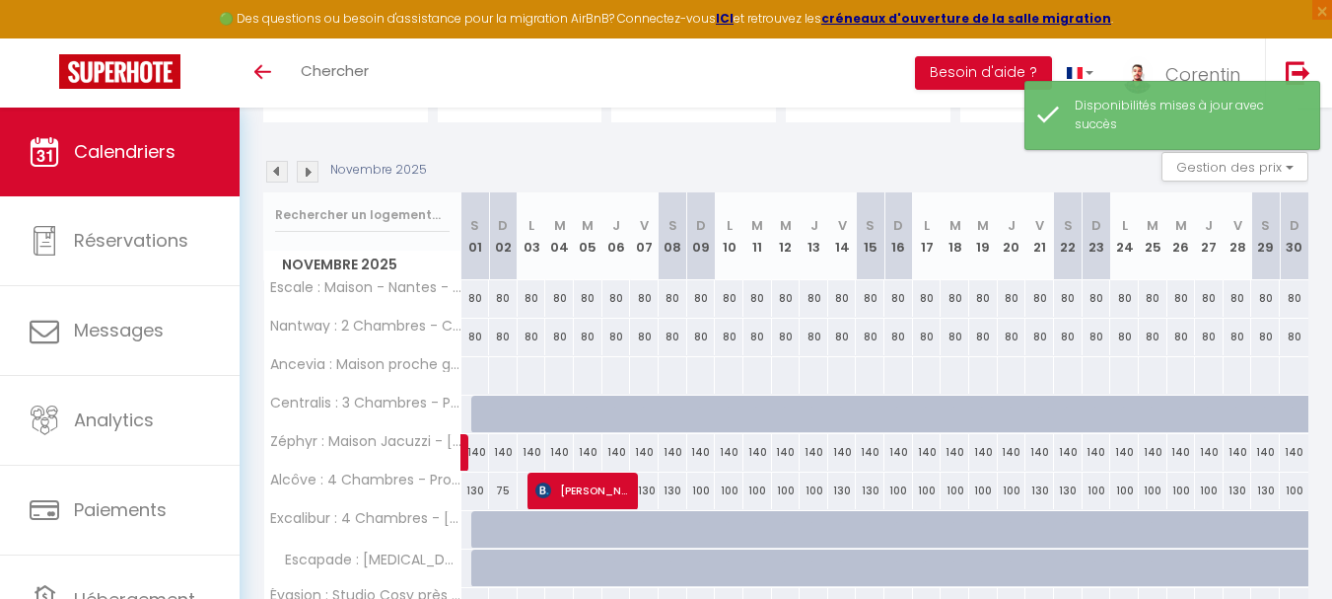
click at [476, 373] on div at bounding box center [476, 375] width 30 height 36
select select "1"
type input "[DATE]"
type input "Dim 02 Novembre 2025"
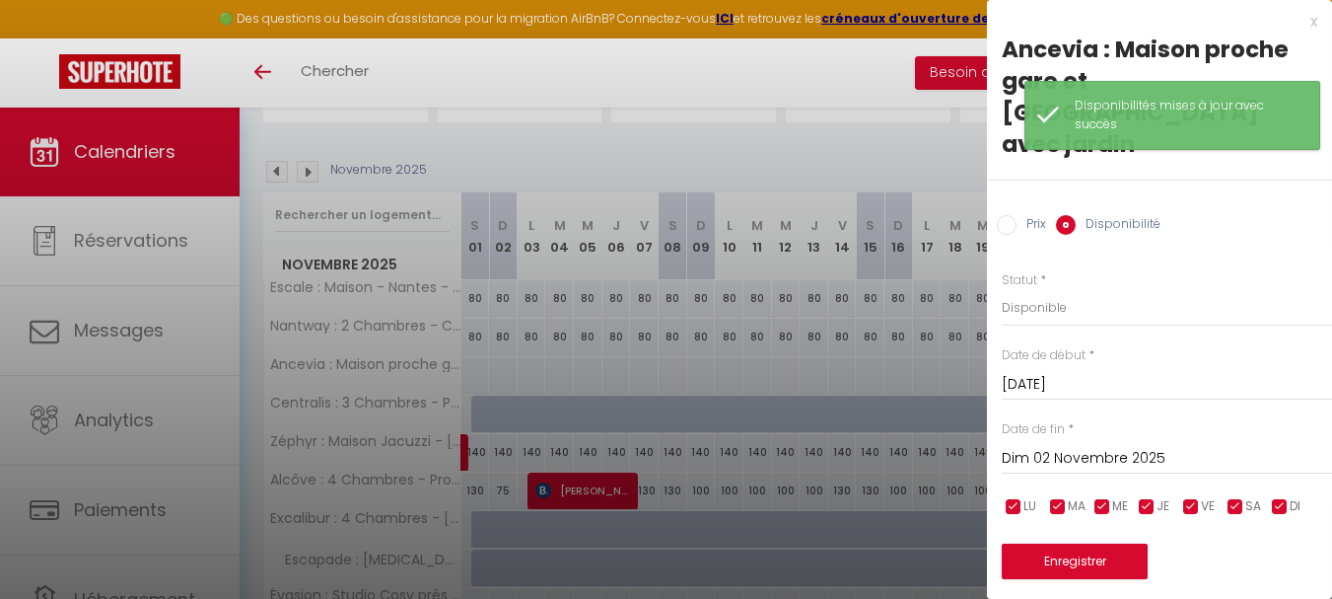
click at [1007, 215] on input "Prix" at bounding box center [1007, 225] width 20 height 20
radio input "true"
radio input "false"
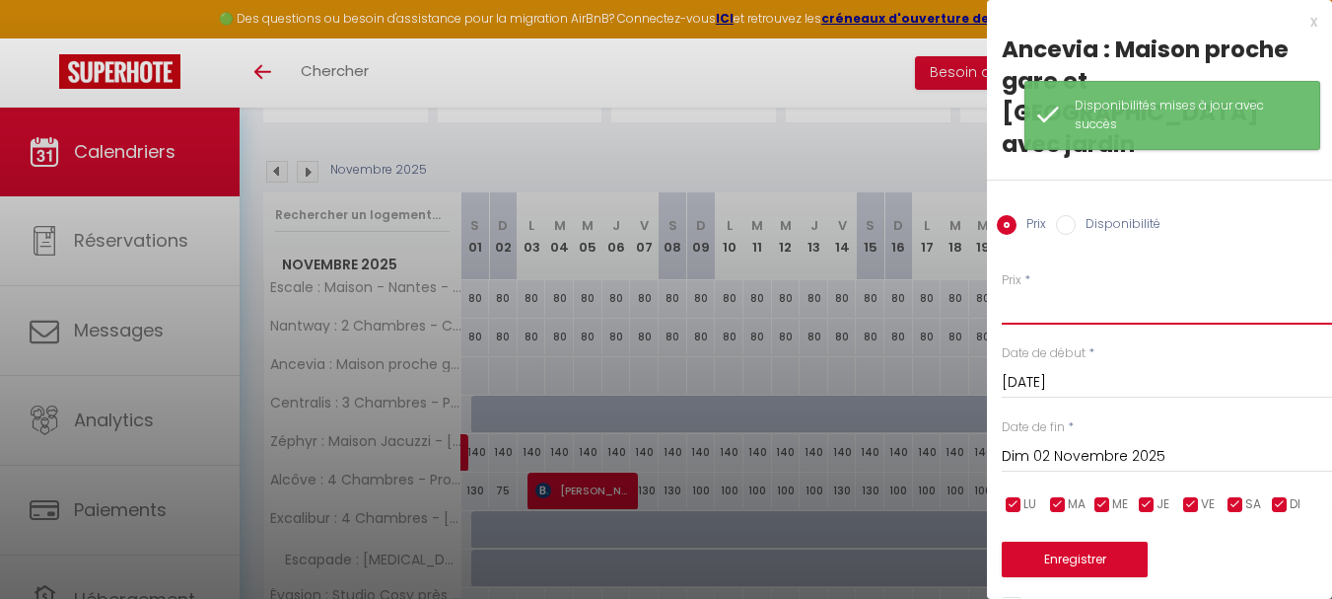
click at [1064, 289] on input "Prix" at bounding box center [1167, 307] width 330 height 36
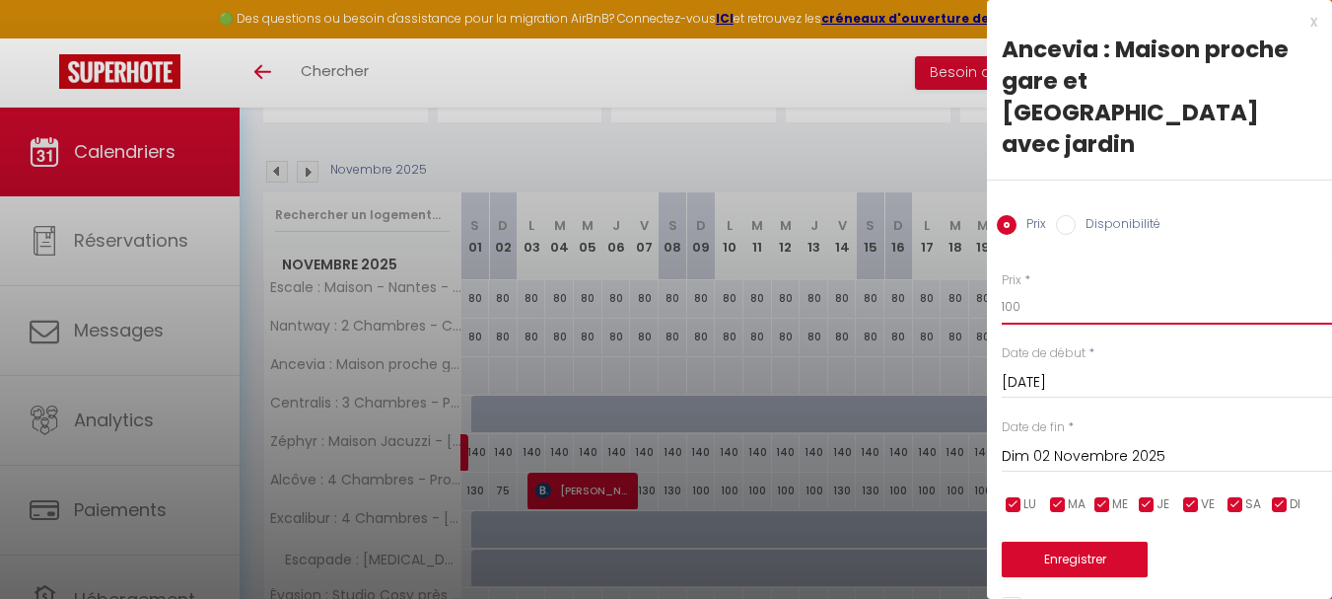
type input "100"
click at [1075, 444] on input "Dim 02 Novembre 2025" at bounding box center [1167, 457] width 330 height 26
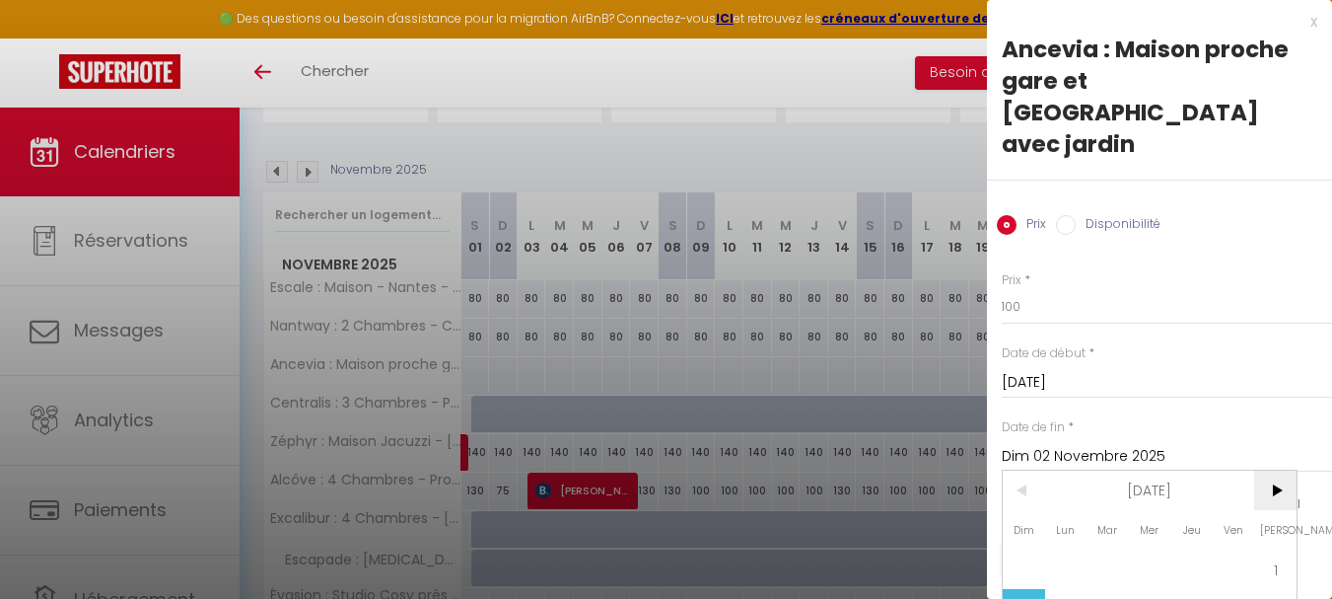
click at [1268, 470] on span ">" at bounding box center [1275, 489] width 42 height 39
click at [1060, 549] on span "1" at bounding box center [1066, 568] width 42 height 39
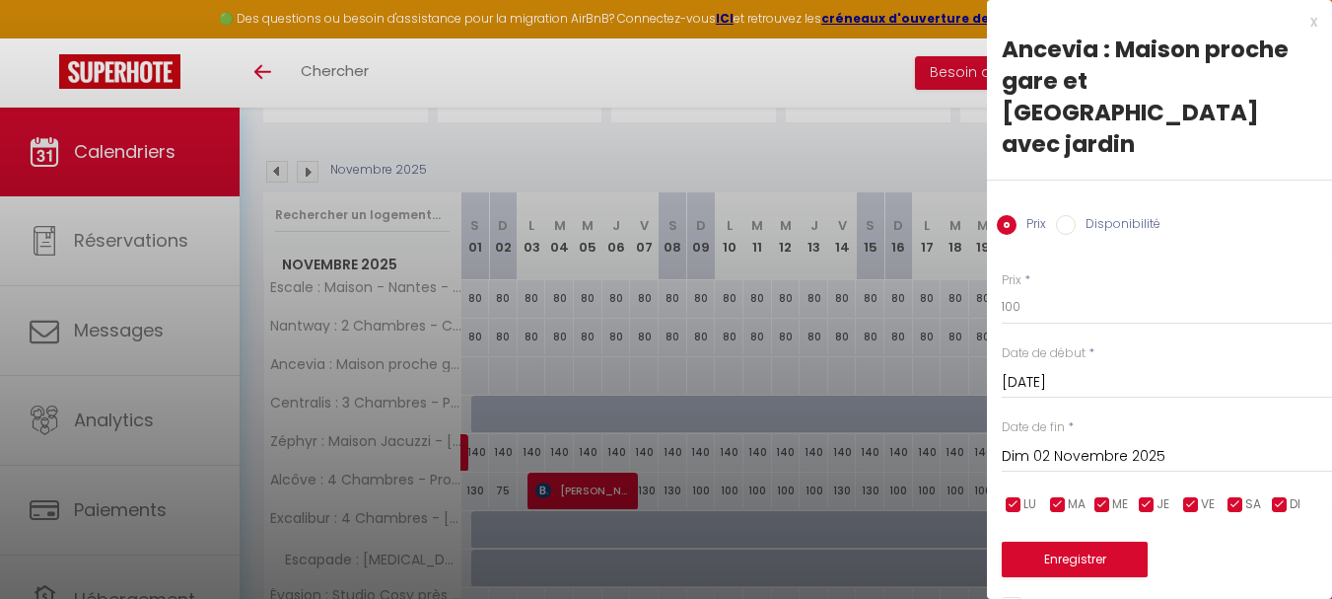
type input "Lun 01 Décembre 2025"
click at [1064, 541] on button "Enregistrer" at bounding box center [1075, 559] width 146 height 36
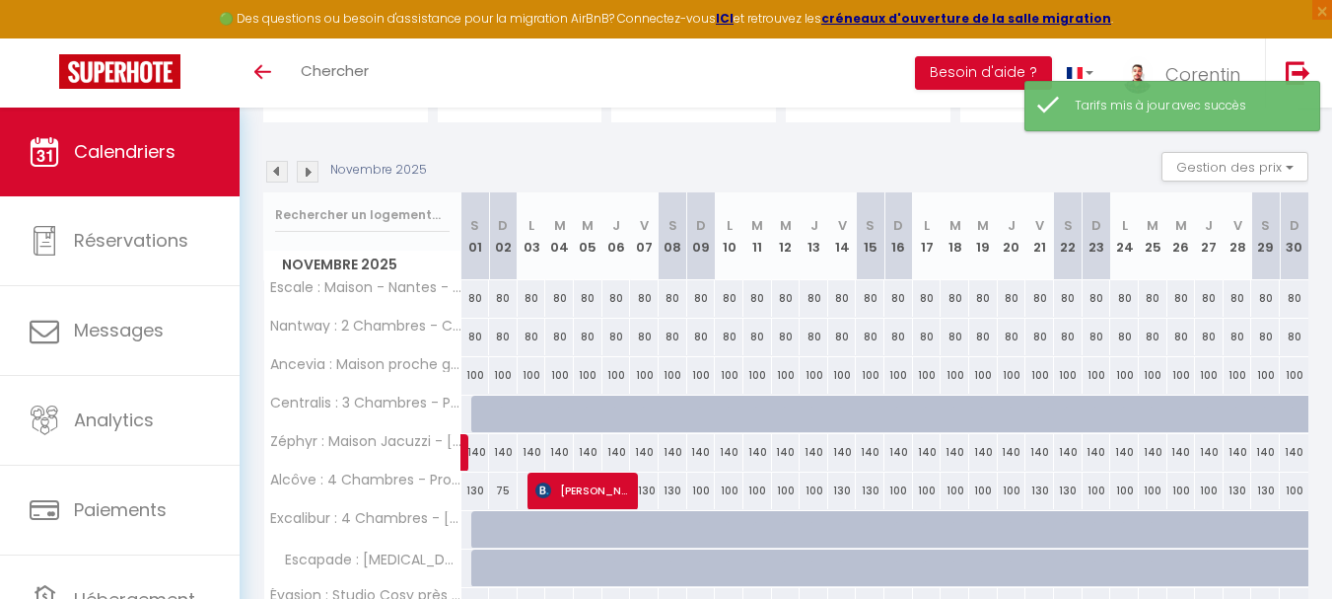
click at [479, 417] on div at bounding box center [485, 413] width 29 height 37
type input "60"
select select "1"
type input "[DATE]"
type input "Dim 02 Novembre 2025"
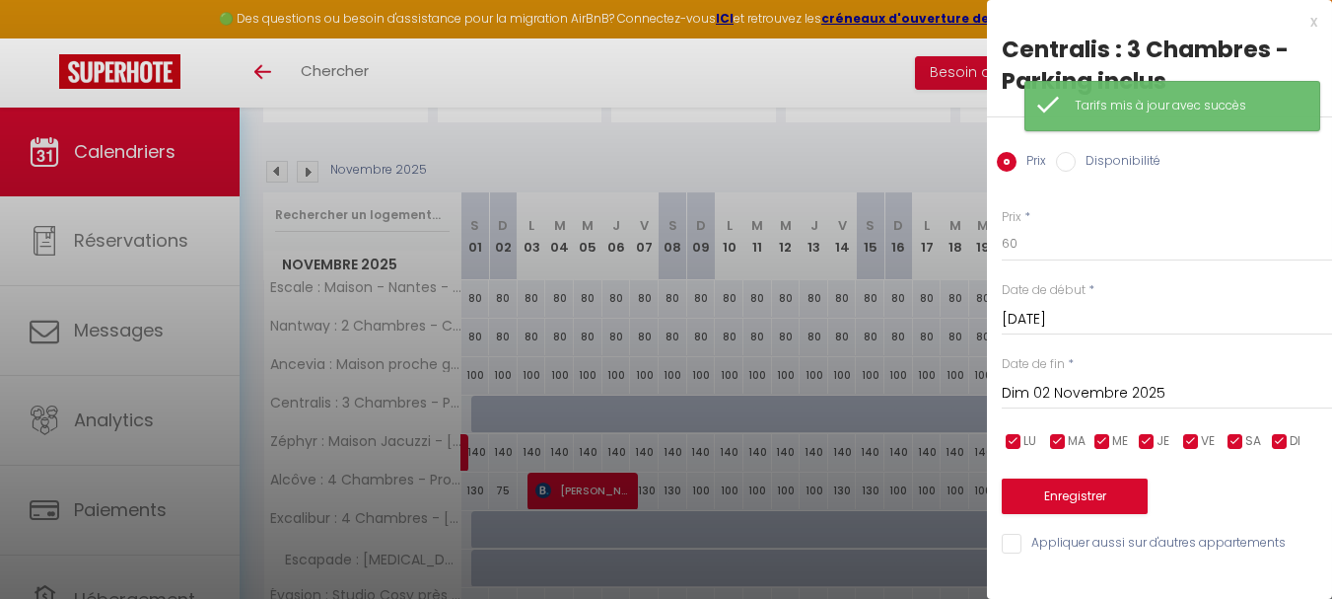
click at [1089, 154] on label "Disponibilité" at bounding box center [1118, 163] width 85 height 22
click at [1076, 154] on input "Disponibilité" at bounding box center [1066, 162] width 20 height 20
radio input "true"
radio input "false"
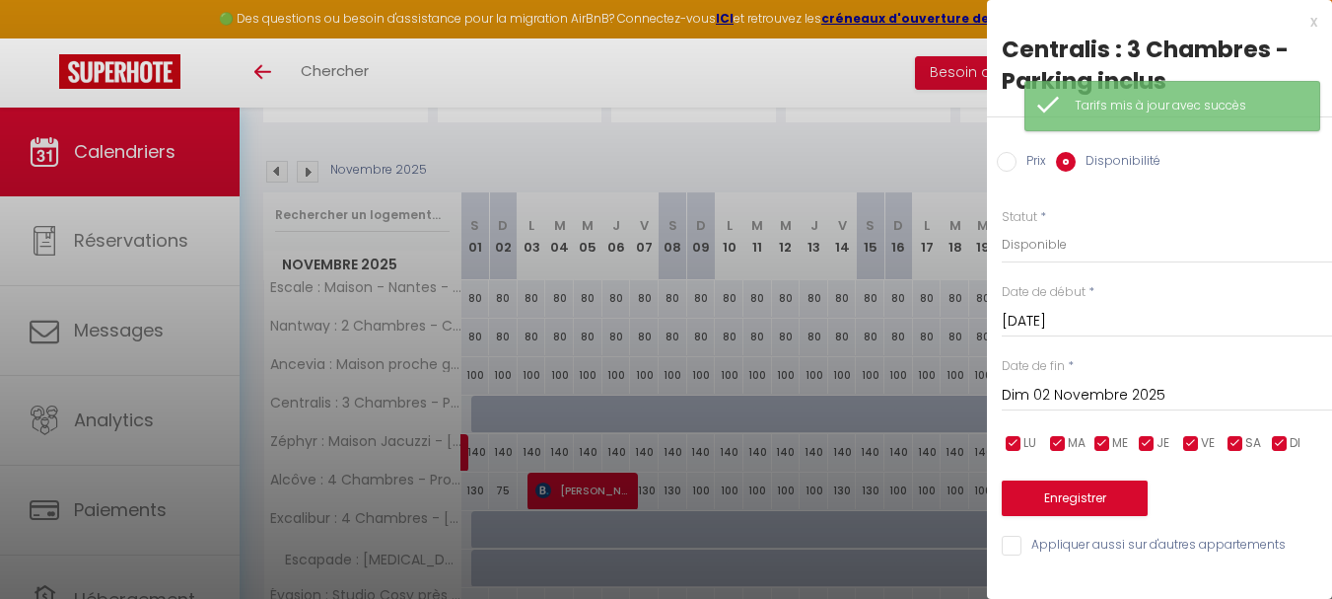
click at [1136, 405] on input "Dim 02 Novembre 2025" at bounding box center [1167, 396] width 330 height 26
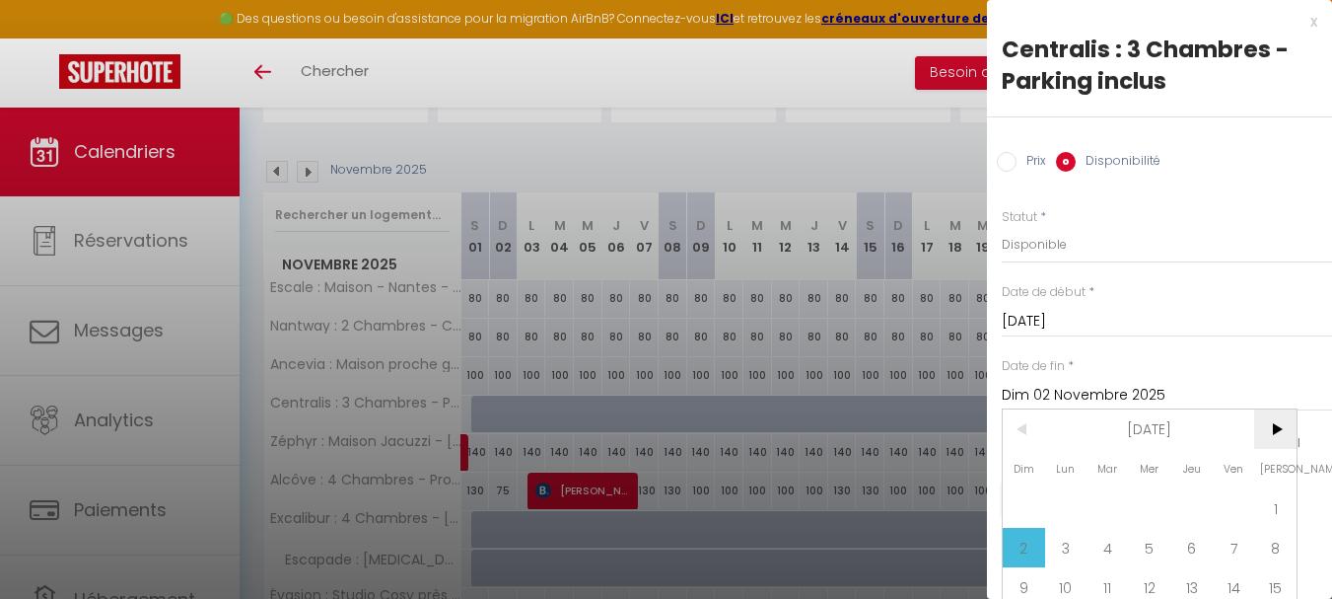
click at [1287, 431] on span ">" at bounding box center [1275, 428] width 42 height 39
click at [1060, 503] on span "1" at bounding box center [1066, 507] width 42 height 39
type input "Lun 01 Décembre 2025"
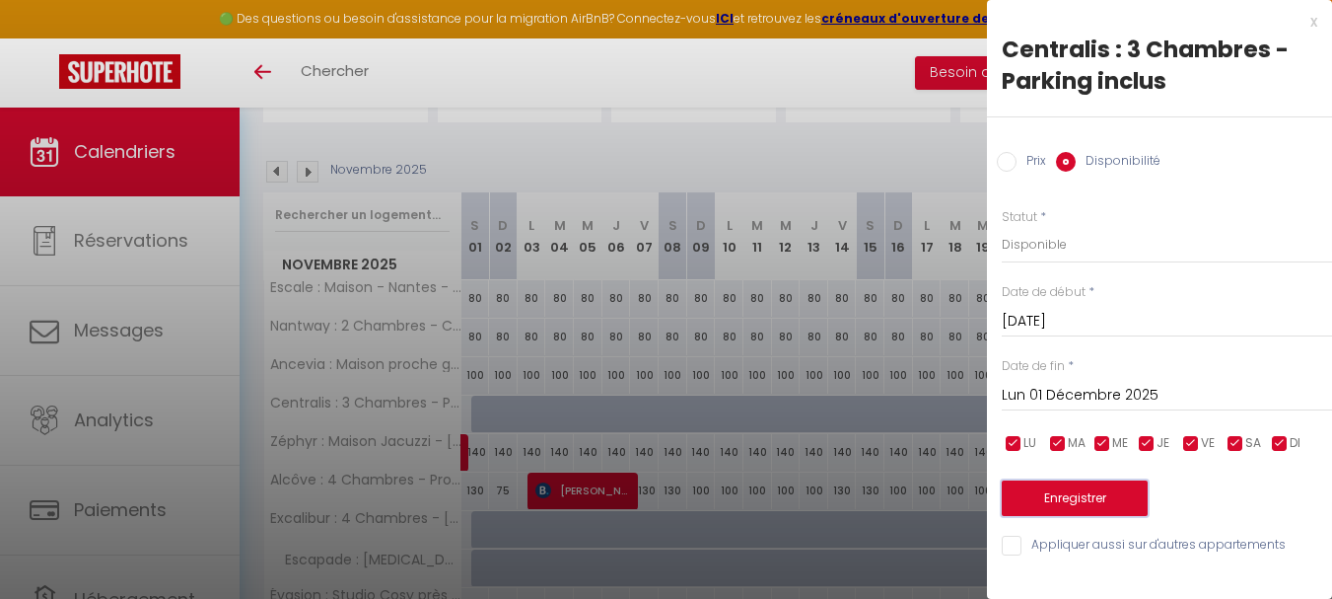
click at [1074, 490] on button "Enregistrer" at bounding box center [1075, 498] width 146 height 36
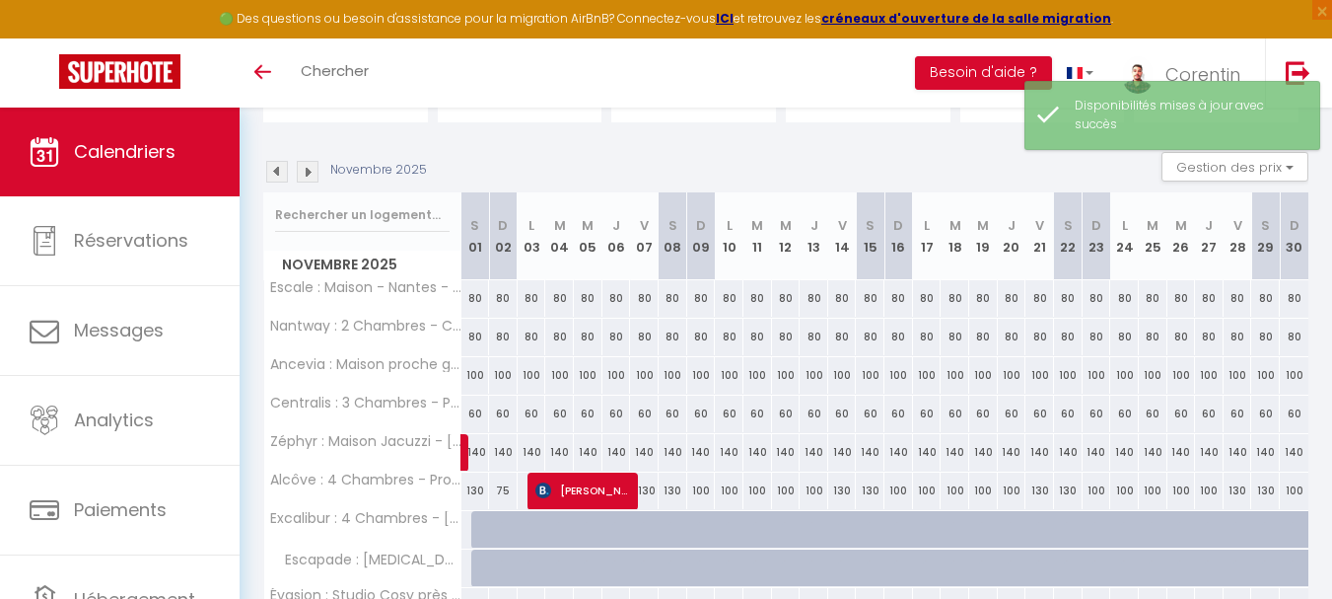
click at [281, 175] on img at bounding box center [277, 172] width 22 height 22
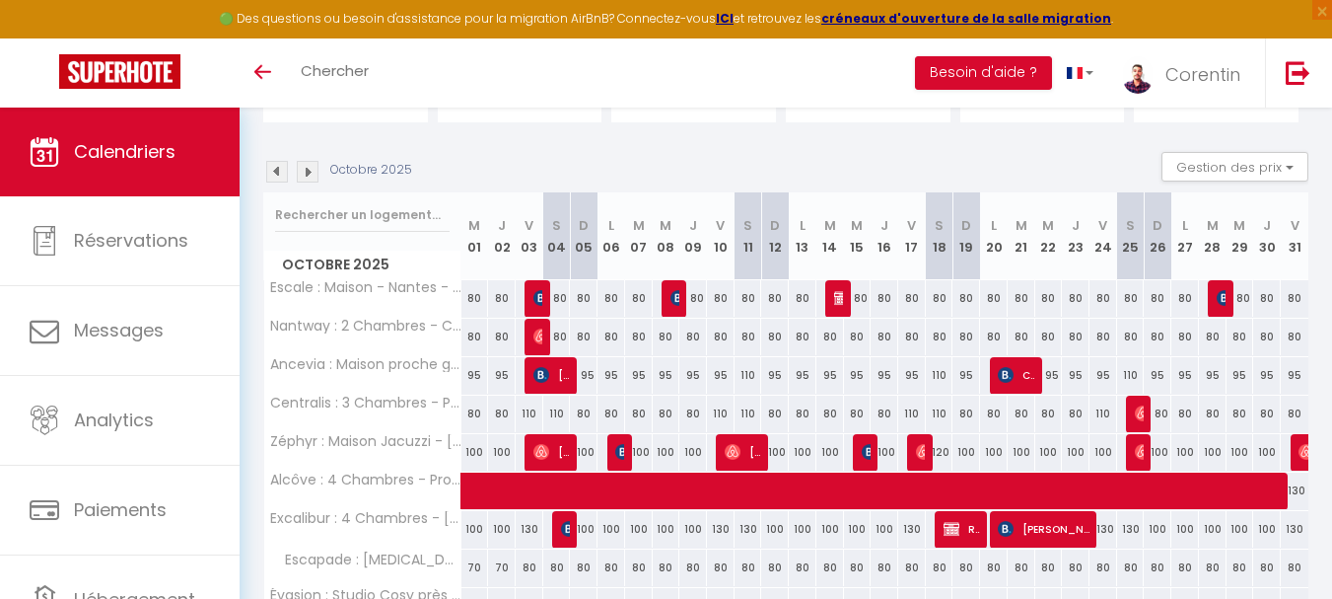
scroll to position [145, 0]
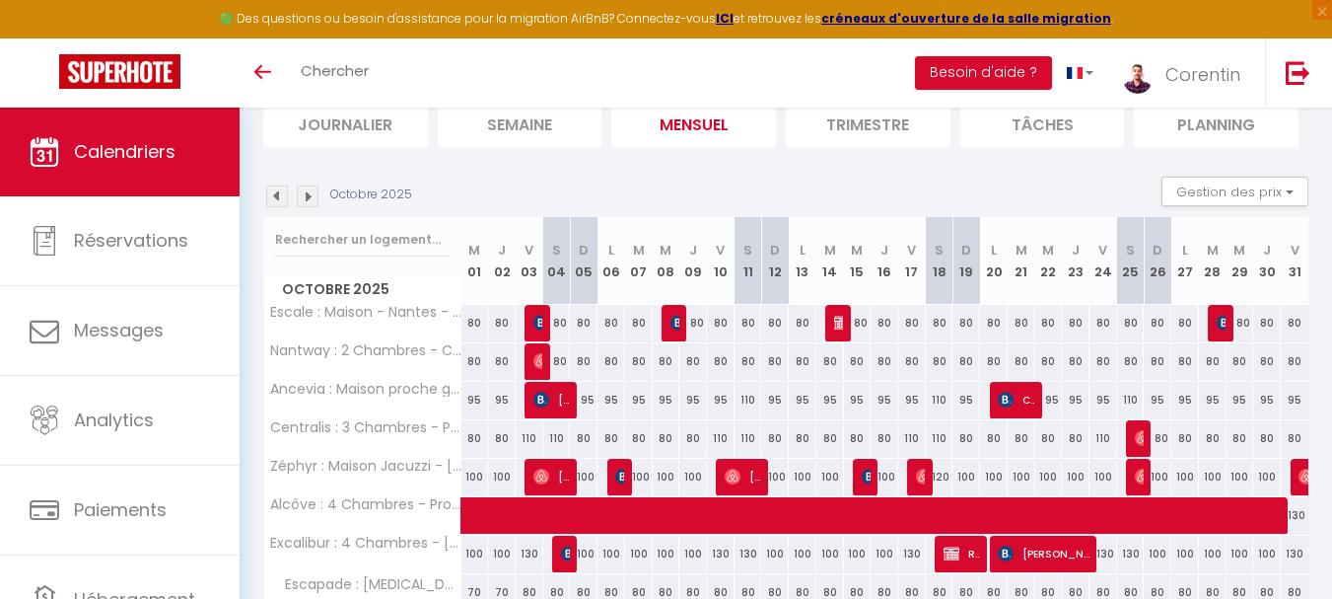
click at [315, 199] on img at bounding box center [308, 196] width 22 height 22
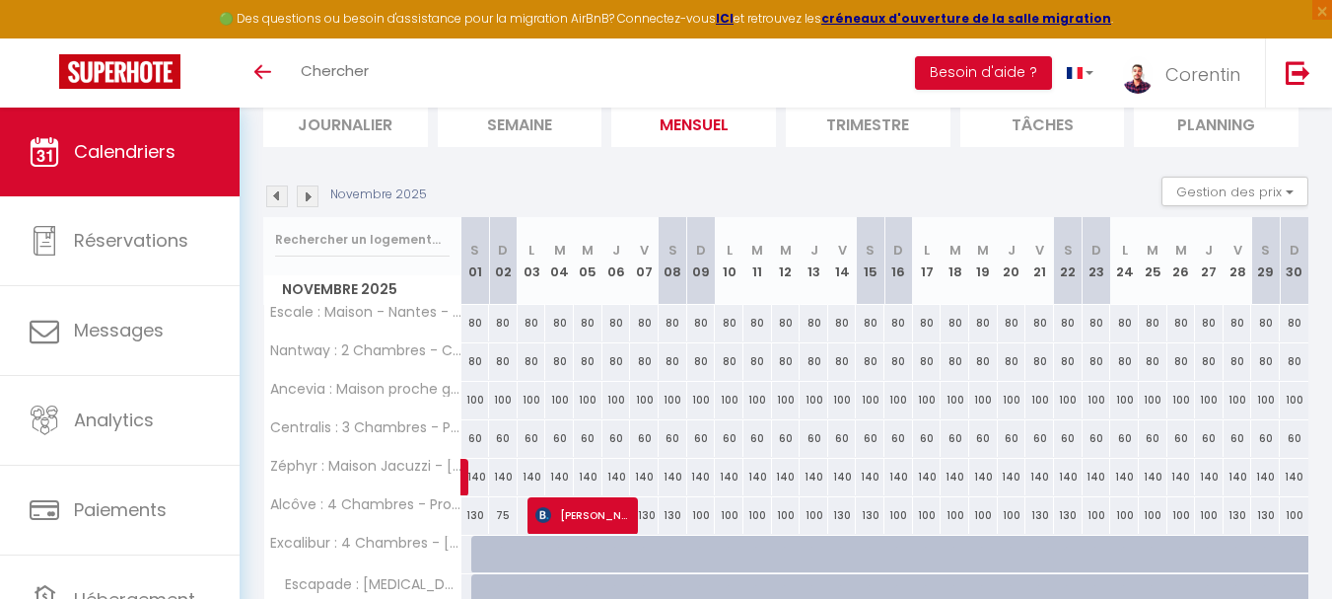
click at [473, 398] on div "100" at bounding box center [476, 400] width 29 height 36
type input "100"
select select "1"
type input "[DATE]"
type input "Dim 02 Novembre 2025"
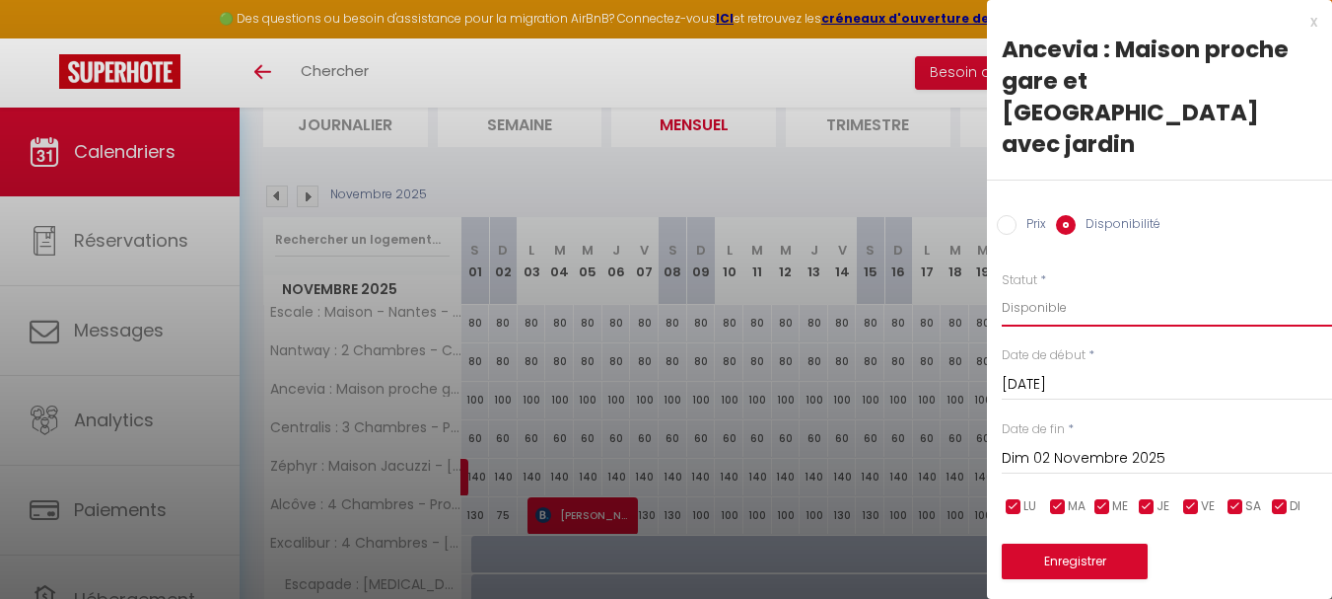
click at [1127, 289] on select "Disponible Indisponible" at bounding box center [1167, 307] width 330 height 37
click at [1042, 215] on label "Prix" at bounding box center [1032, 226] width 30 height 22
click at [1017, 215] on input "Prix" at bounding box center [1007, 225] width 20 height 20
radio input "true"
radio input "false"
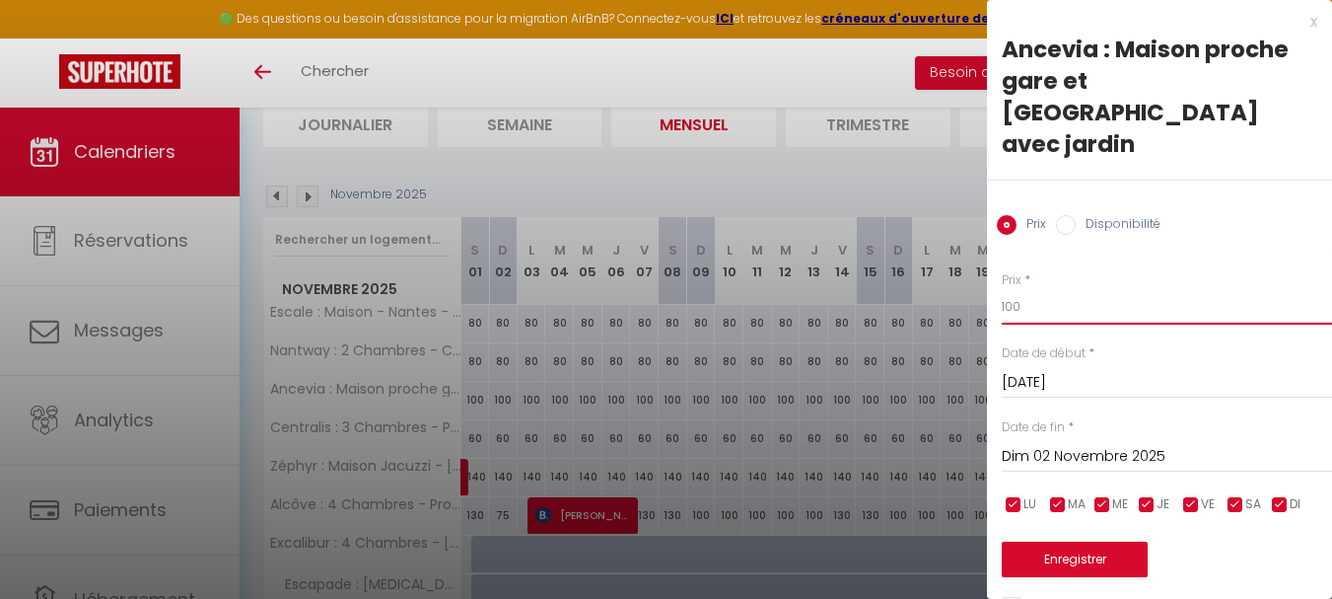
click at [1068, 289] on input "100" at bounding box center [1167, 307] width 330 height 36
click at [826, 358] on div at bounding box center [666, 299] width 1332 height 599
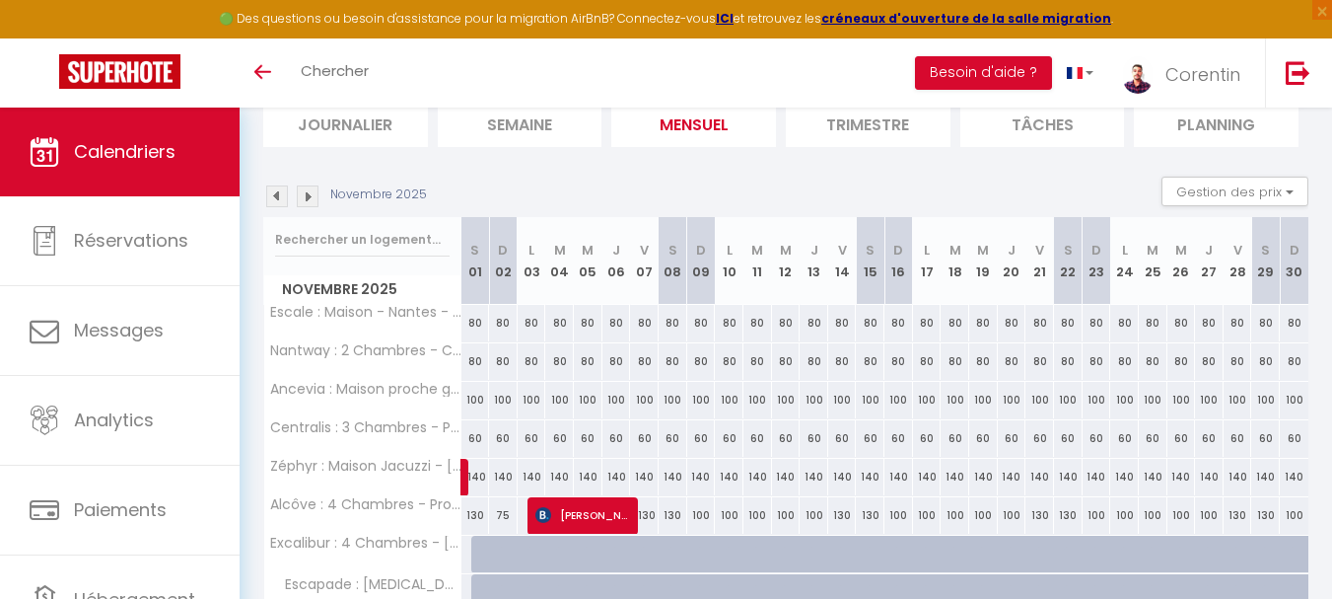
click at [275, 198] on img at bounding box center [277, 196] width 22 height 22
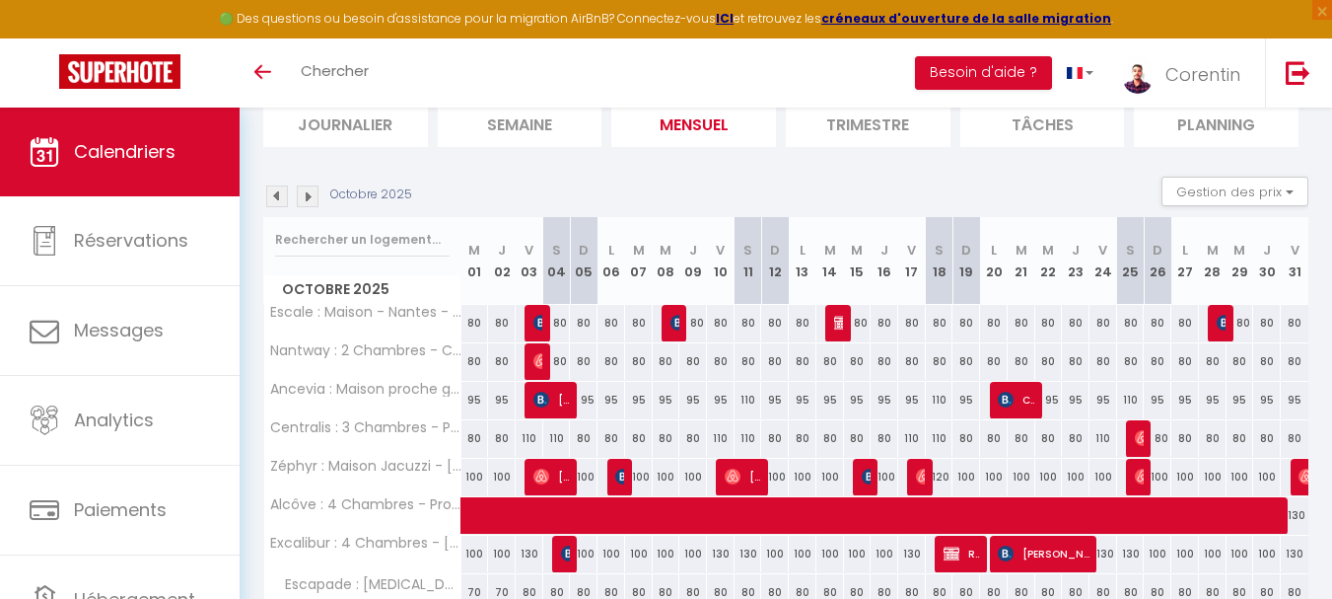
click at [309, 204] on img at bounding box center [308, 196] width 22 height 22
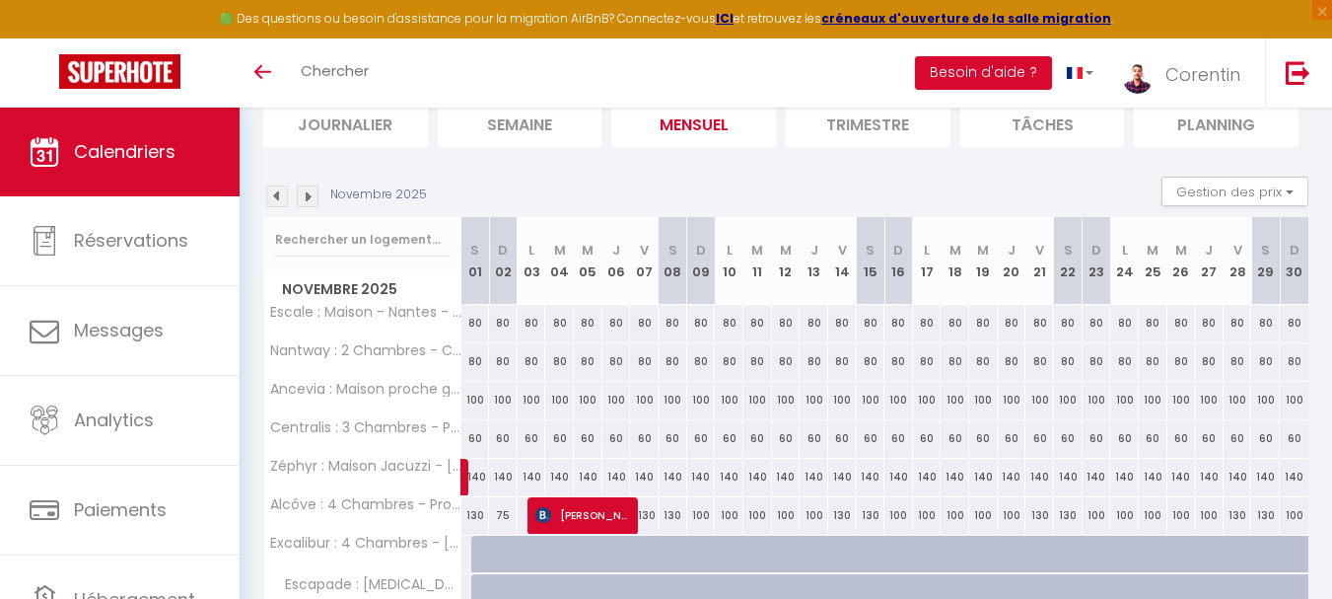
click at [269, 200] on img at bounding box center [277, 196] width 22 height 22
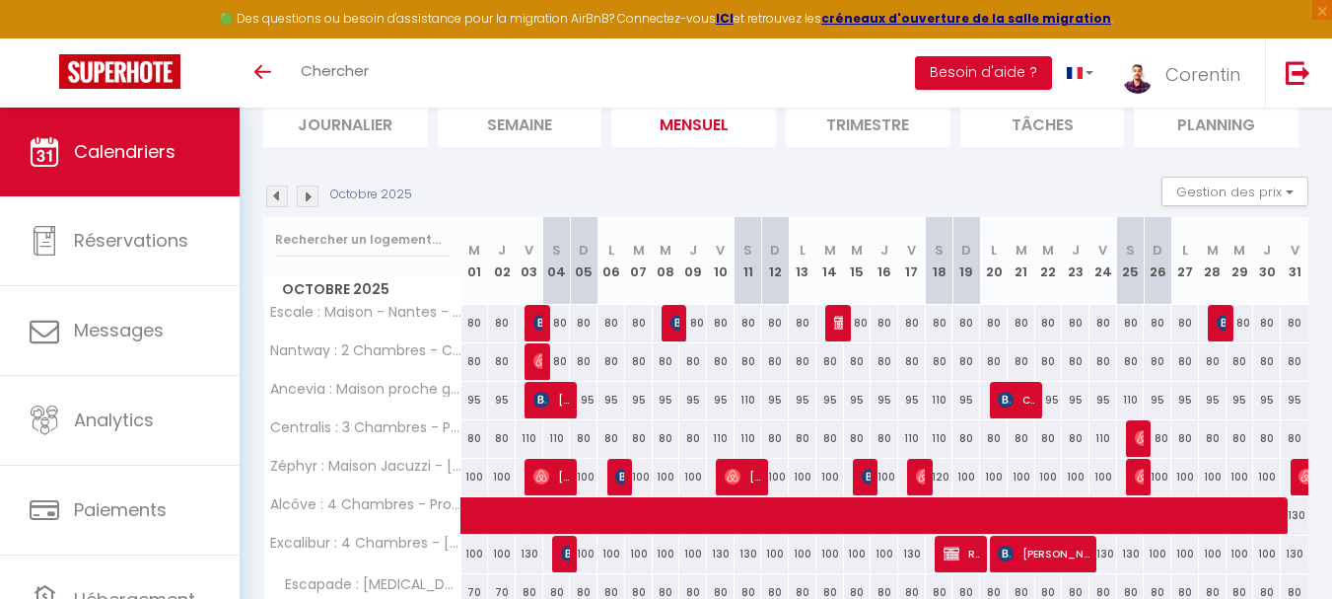
click at [469, 441] on div "80" at bounding box center [476, 438] width 28 height 36
type input "80"
type input "Mer 01 Octobre 2025"
type input "Jeu 02 Octobre 2025"
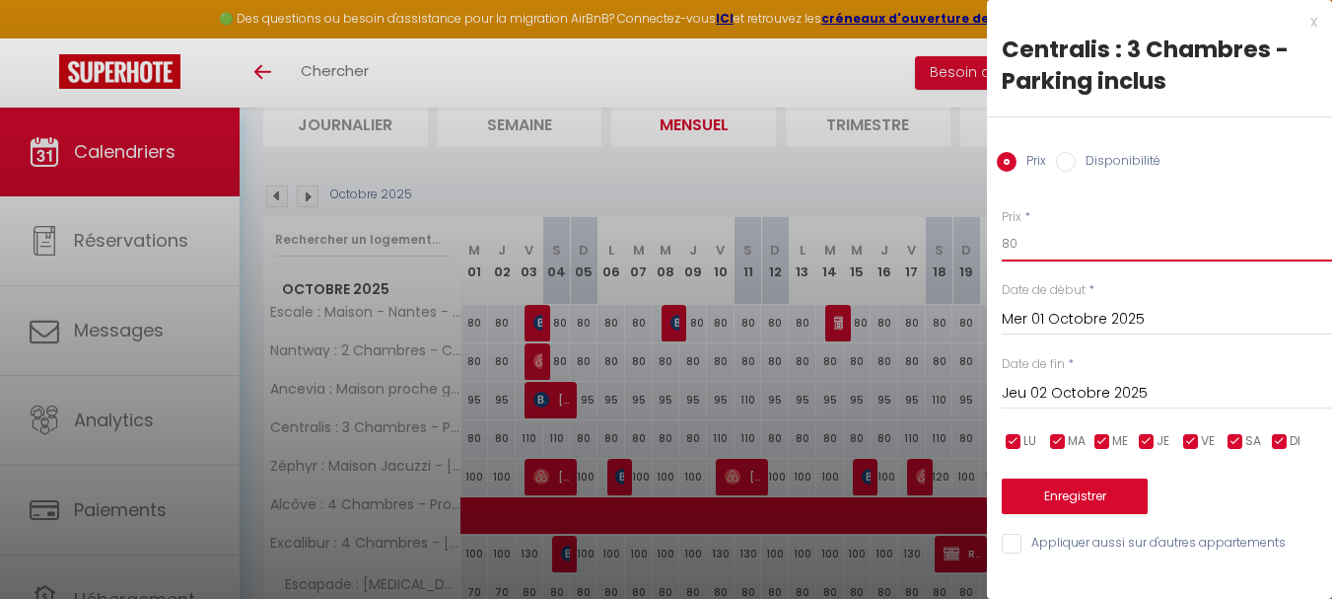
click at [1139, 247] on input "80" at bounding box center [1167, 244] width 330 height 36
type input "100"
click at [1170, 389] on input "Jeu 02 Octobre 2025" at bounding box center [1167, 394] width 330 height 26
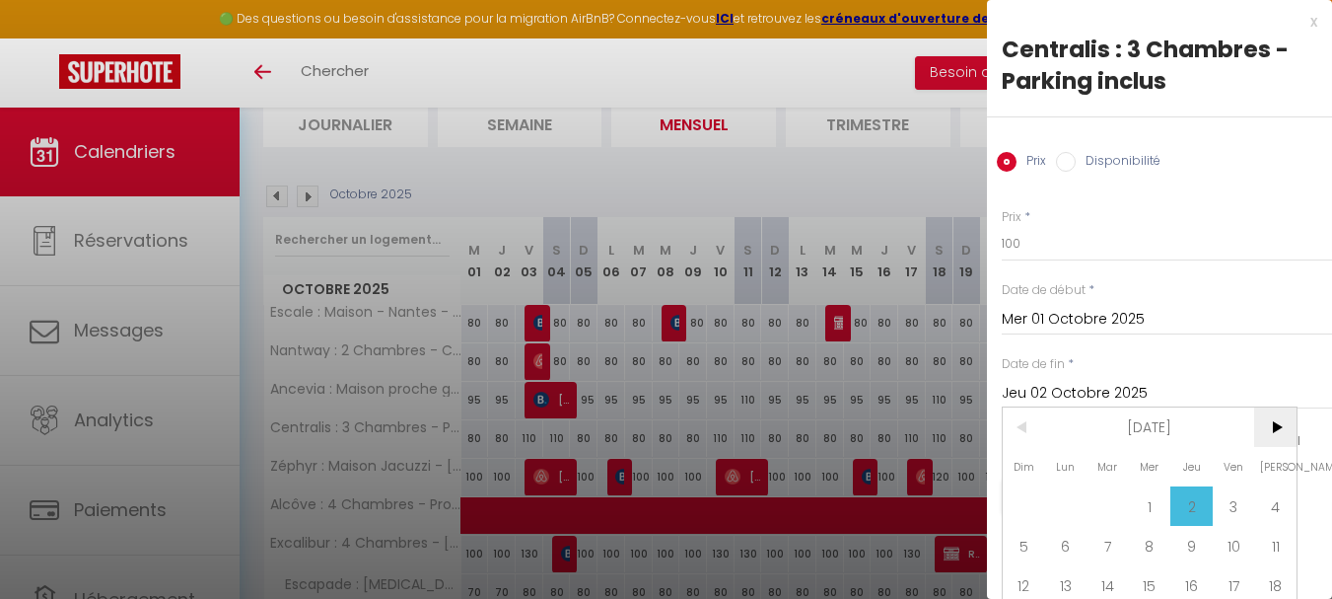
click at [1282, 426] on span ">" at bounding box center [1275, 426] width 42 height 39
click at [1273, 500] on span "1" at bounding box center [1275, 505] width 42 height 39
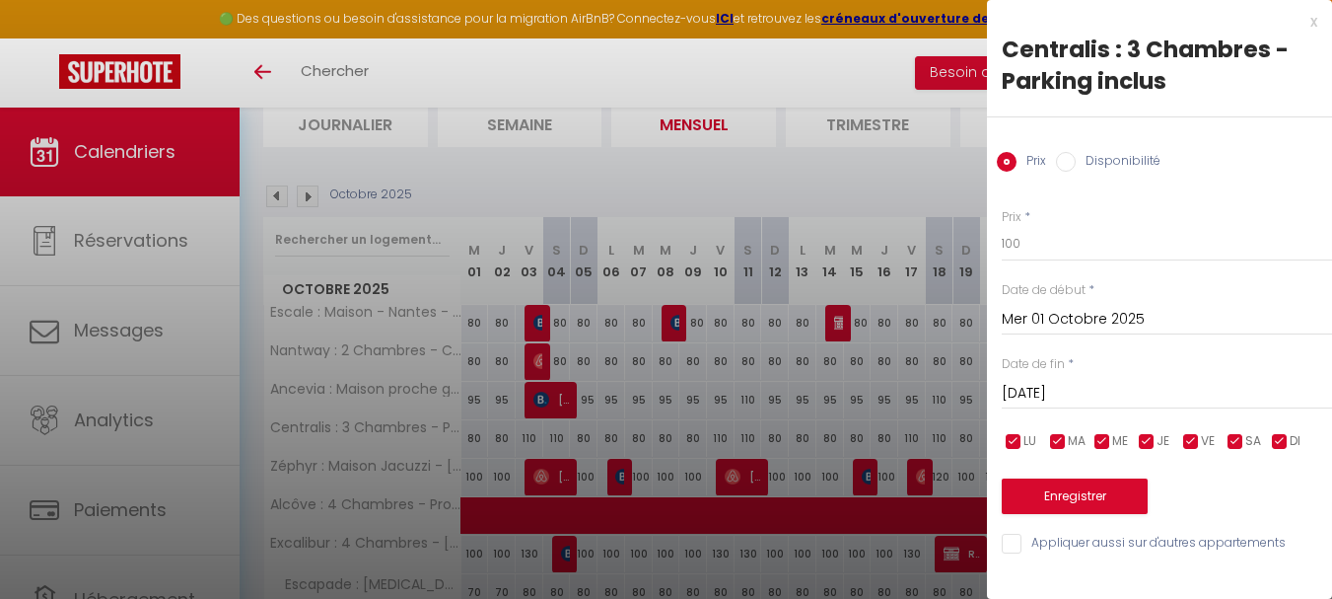
click at [1136, 382] on input "[DATE]" at bounding box center [1167, 394] width 330 height 26
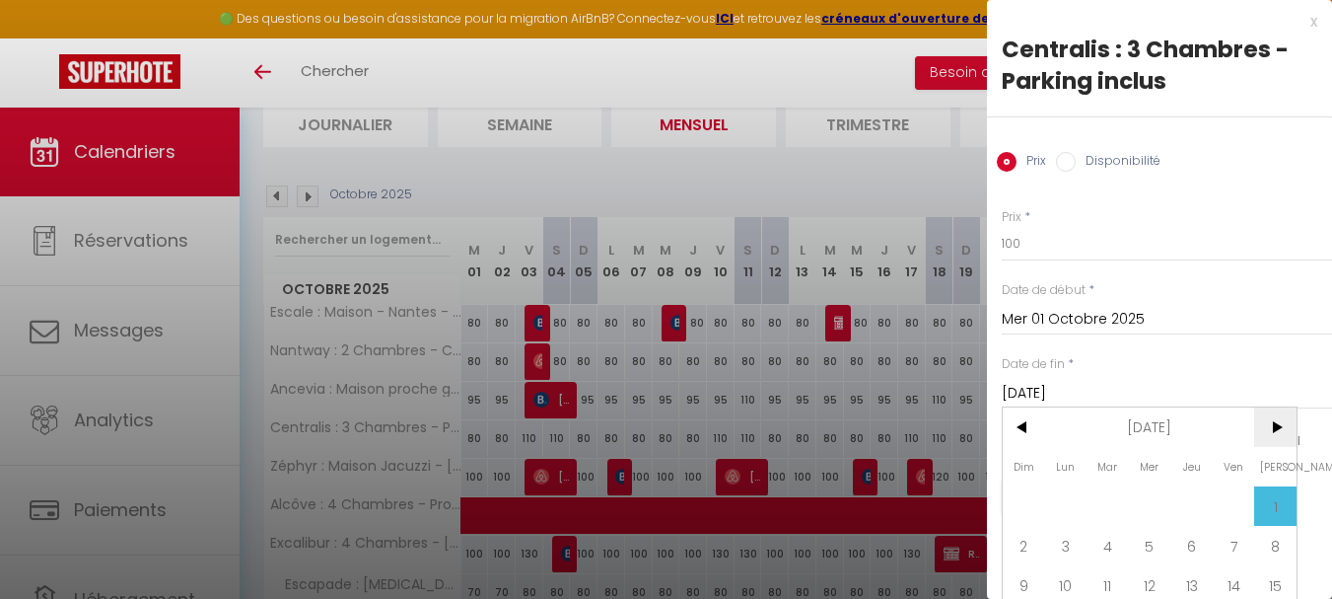
click at [1292, 428] on span ">" at bounding box center [1275, 426] width 42 height 39
click at [1079, 496] on span "1" at bounding box center [1066, 505] width 42 height 39
type input "Lun 01 Décembre 2025"
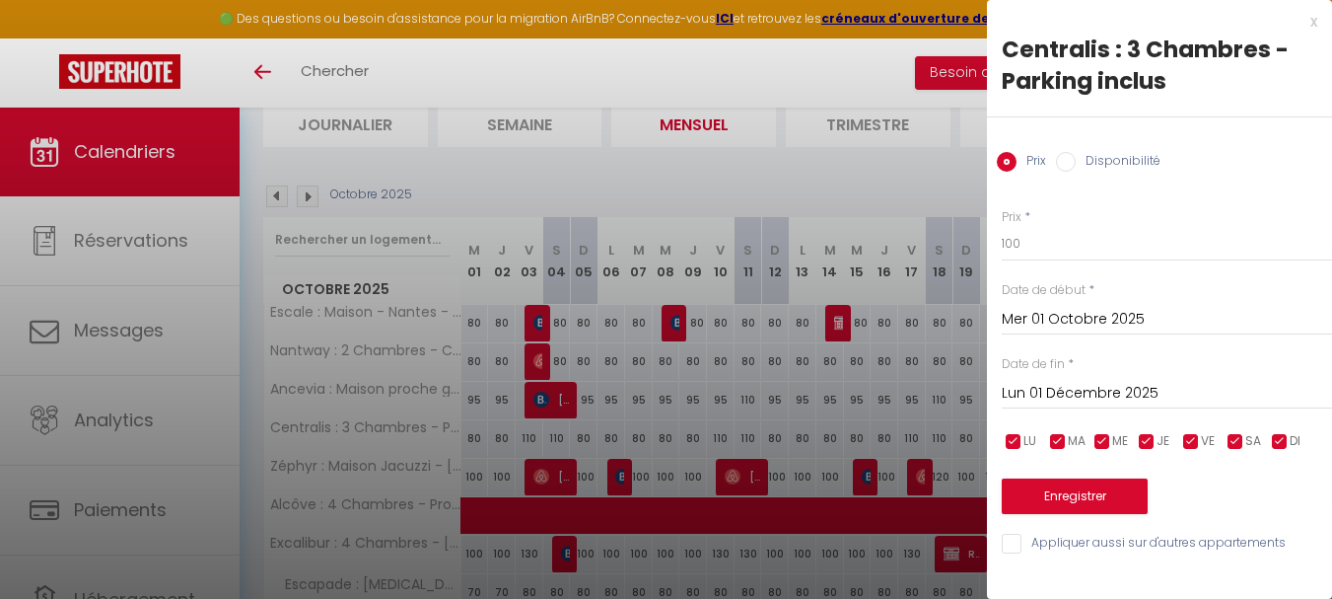
click at [1139, 446] on input "checkbox" at bounding box center [1147, 442] width 20 height 20
checkbox input "false"
click at [1094, 442] on input "checkbox" at bounding box center [1103, 442] width 20 height 20
checkbox input "false"
click at [1052, 449] on input "checkbox" at bounding box center [1058, 442] width 20 height 20
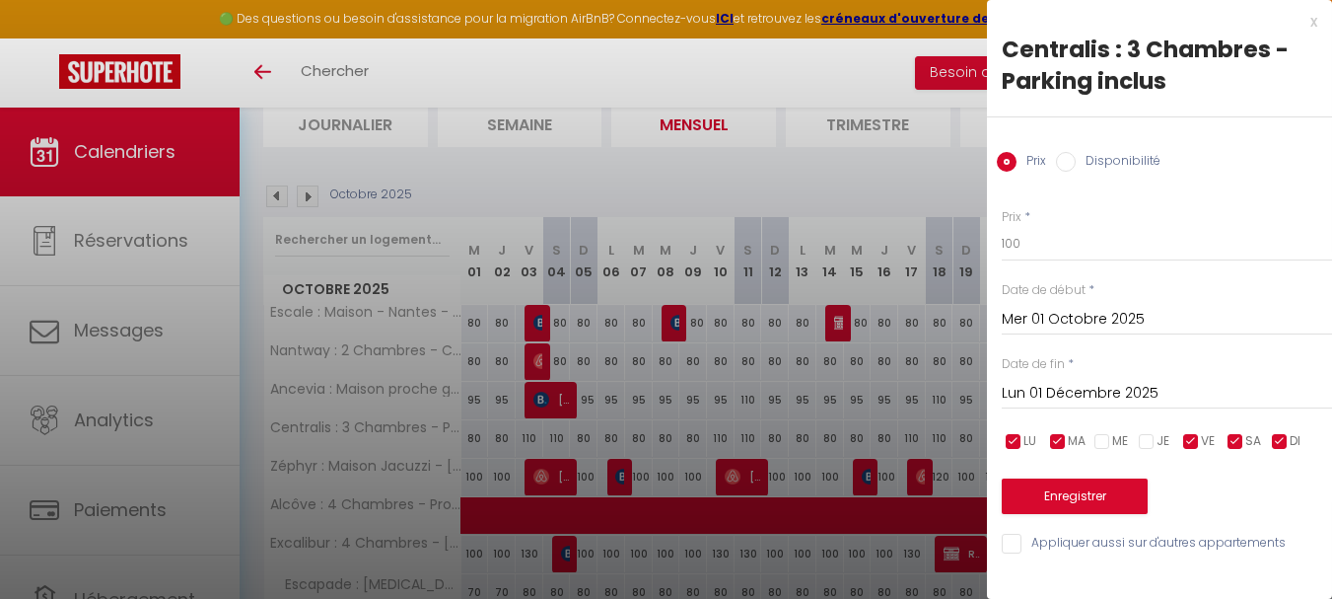
checkbox input "false"
click at [997, 440] on ul "LU MA ME JE VE SA DI" at bounding box center [999, 441] width 20 height 25
click at [1023, 446] on input "checkbox" at bounding box center [1014, 442] width 20 height 20
checkbox input "false"
click at [1277, 438] on input "checkbox" at bounding box center [1280, 442] width 20 height 20
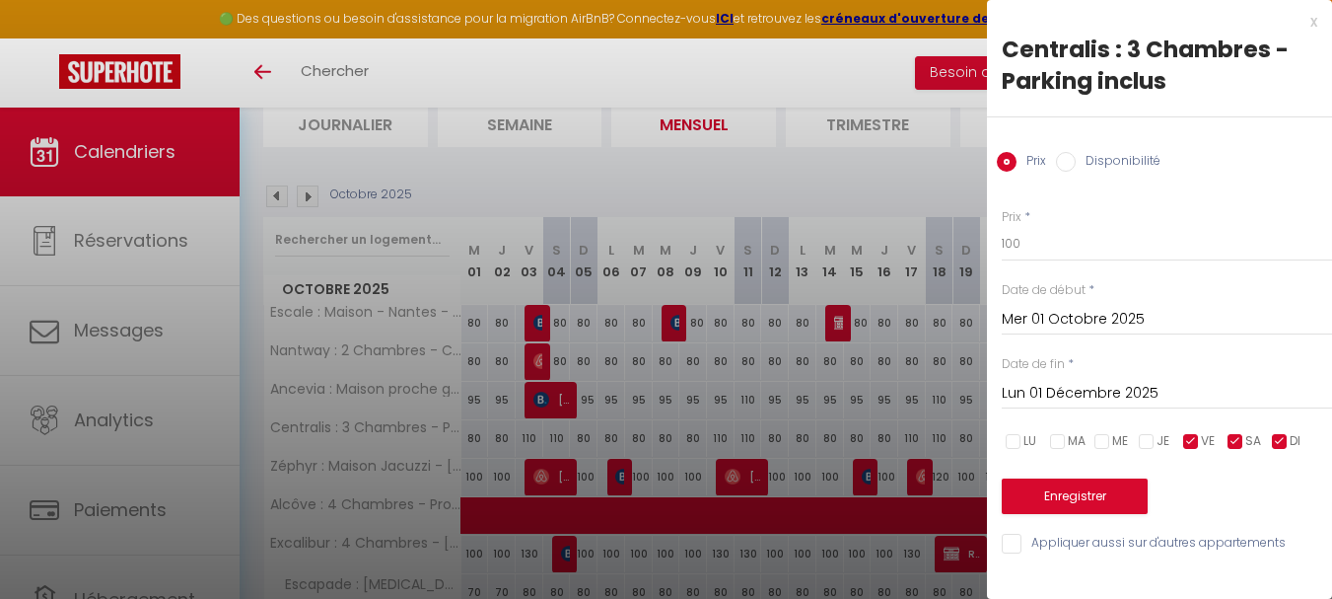
checkbox input "false"
click at [1090, 243] on input "100" at bounding box center [1167, 244] width 330 height 36
click at [1090, 487] on button "Enregistrer" at bounding box center [1075, 496] width 146 height 36
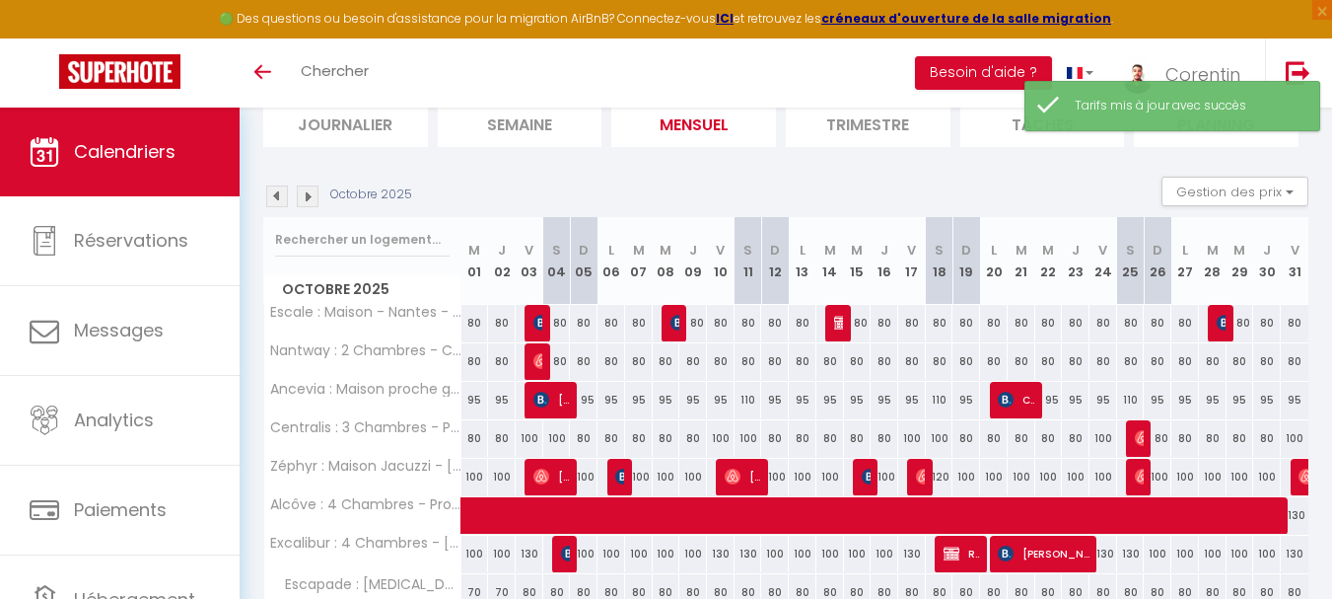
click at [305, 195] on img at bounding box center [308, 196] width 22 height 22
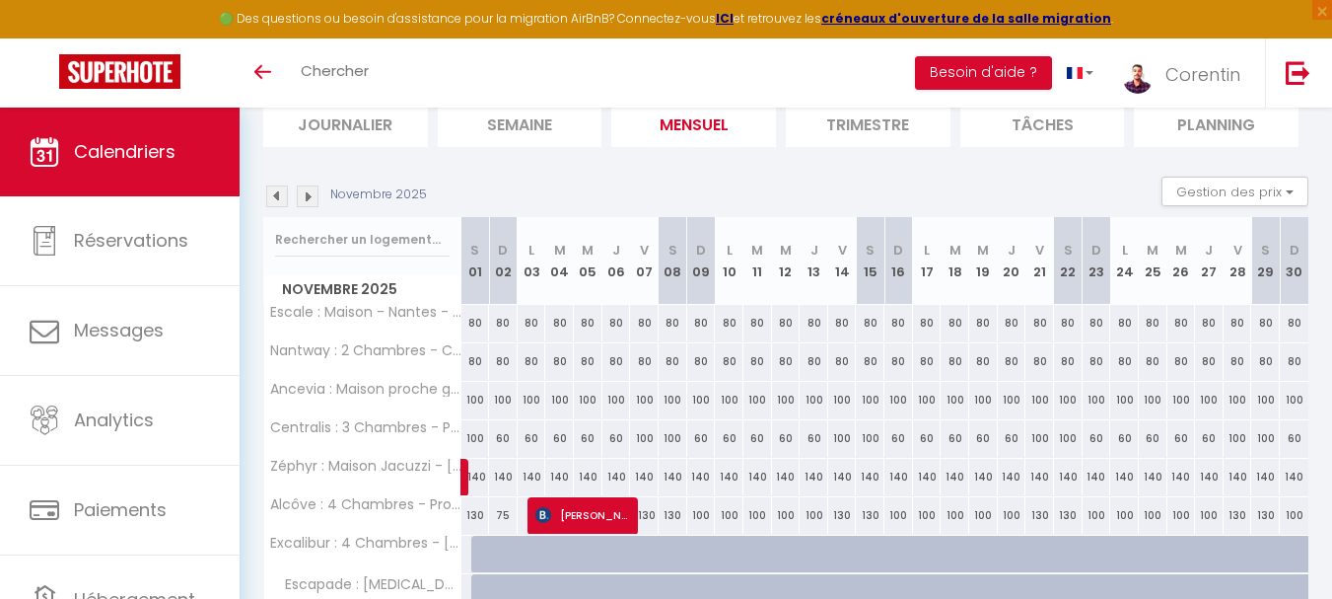
click at [278, 199] on img at bounding box center [277, 196] width 22 height 22
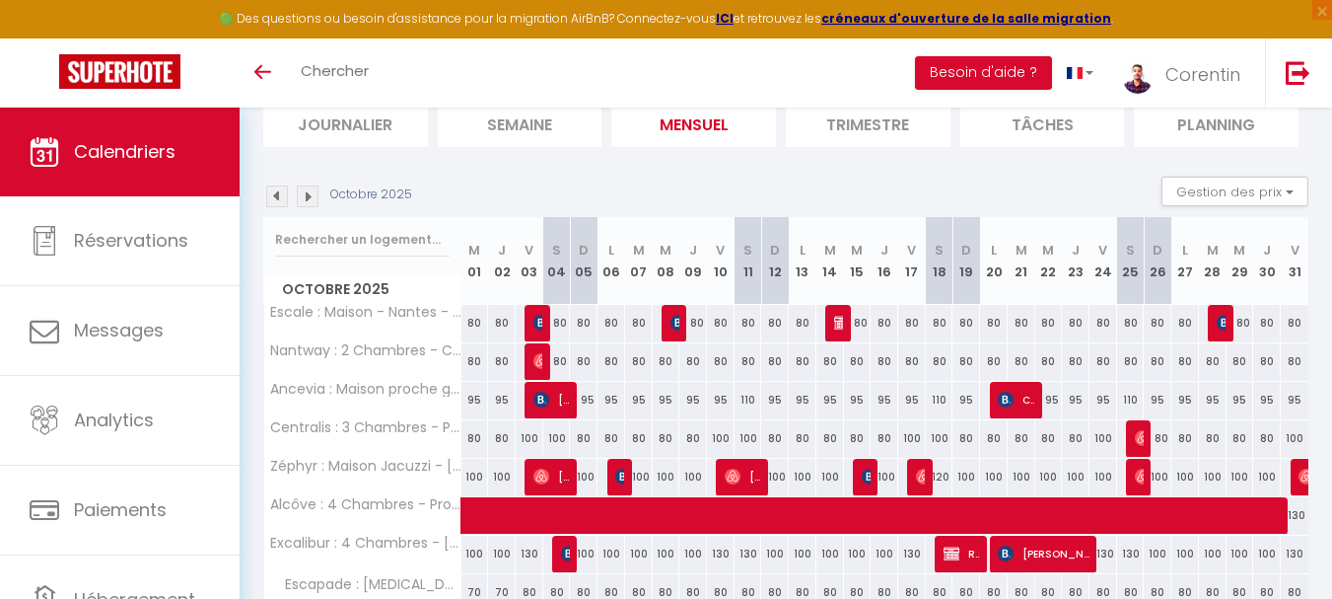
click at [299, 193] on img at bounding box center [308, 196] width 22 height 22
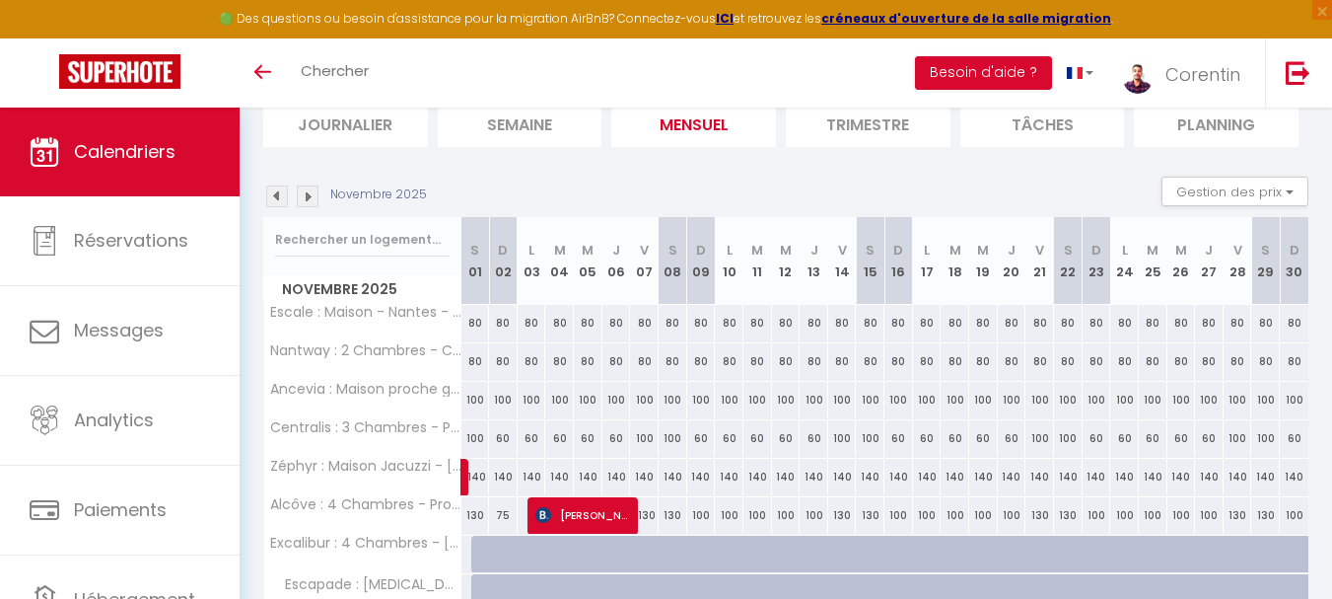
click at [504, 436] on div "60" at bounding box center [503, 438] width 29 height 36
type input "60"
type input "Dim 02 Novembre 2025"
type input "Lun 03 Novembre 2025"
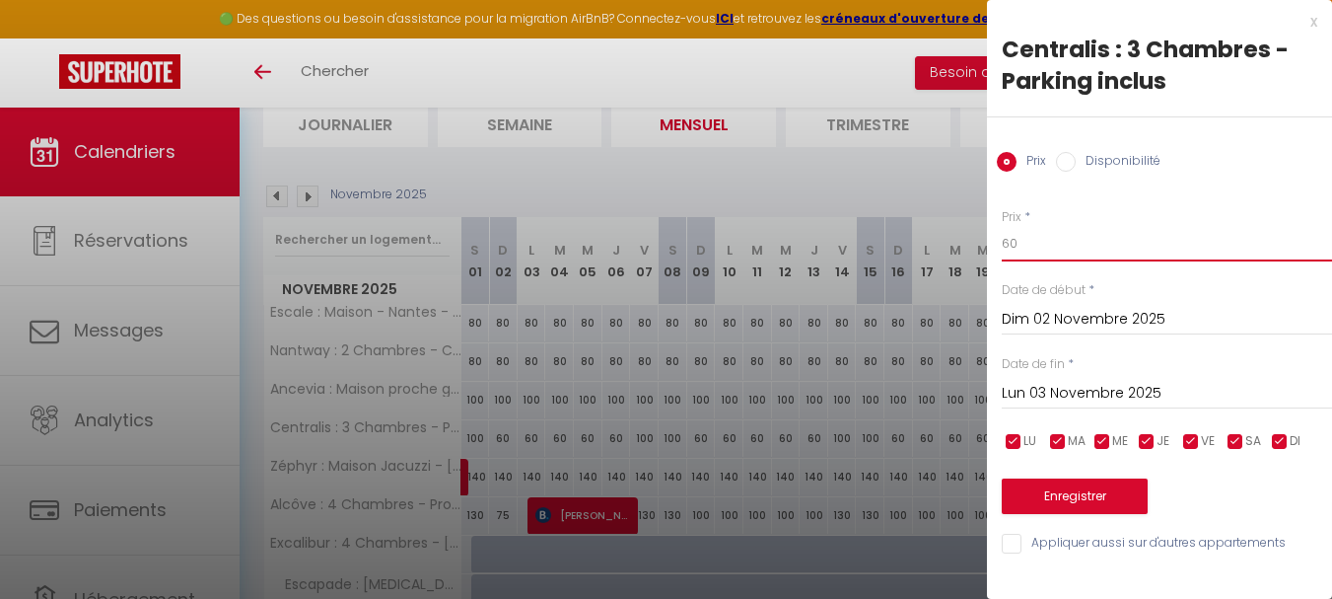
click at [1042, 246] on input "60" at bounding box center [1167, 244] width 330 height 36
type input "80"
click at [1281, 444] on input "checkbox" at bounding box center [1280, 442] width 20 height 20
checkbox input "false"
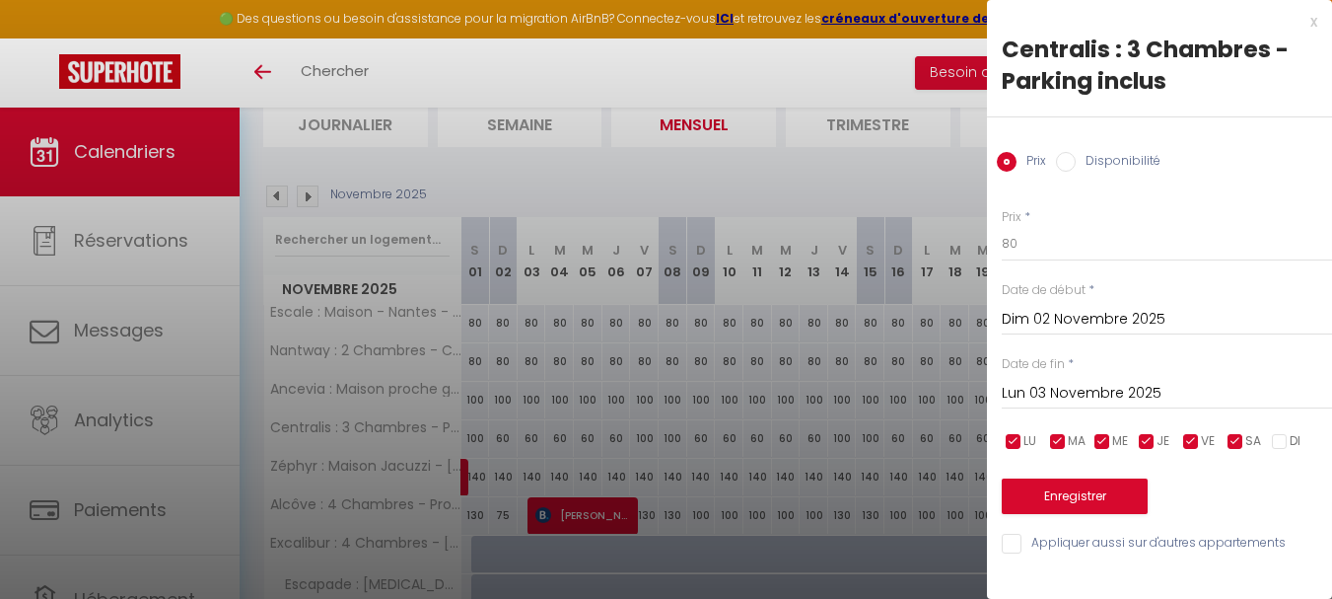
click at [1250, 444] on span "SA" at bounding box center [1254, 441] width 16 height 19
checkbox input "false"
click at [1204, 446] on span "VE" at bounding box center [1208, 441] width 14 height 19
checkbox input "false"
click at [1117, 390] on input "Lun 03 Novembre 2025" at bounding box center [1167, 394] width 330 height 26
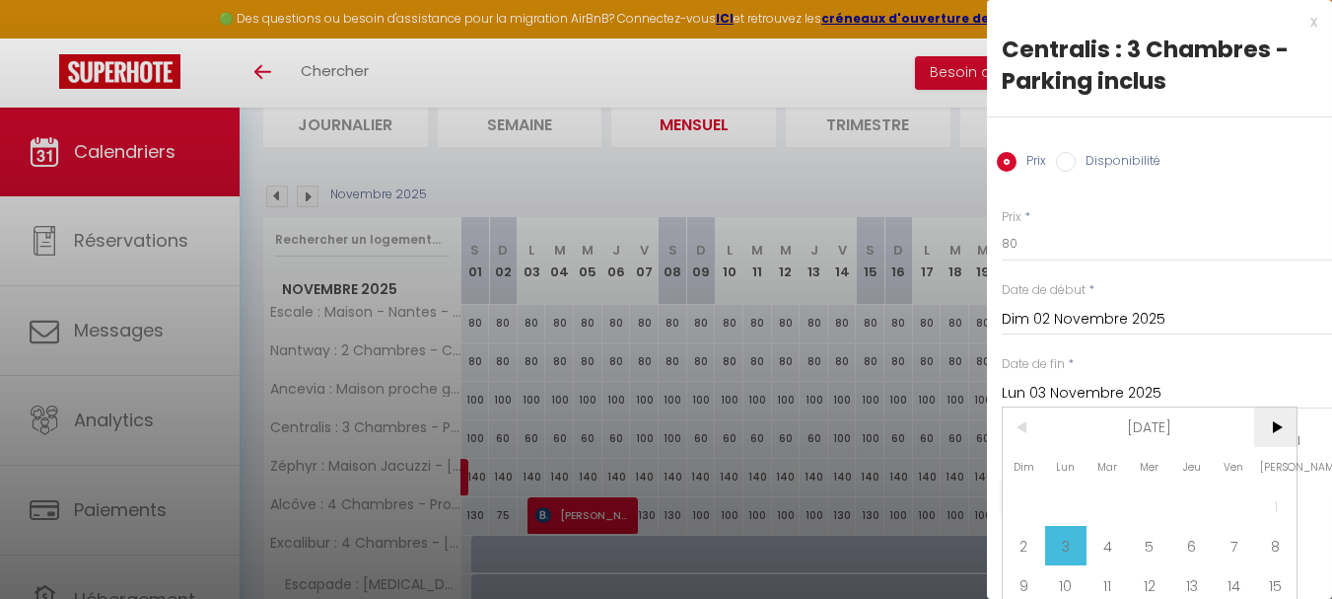
click at [1266, 433] on span ">" at bounding box center [1275, 426] width 42 height 39
click at [1065, 496] on span "1" at bounding box center [1066, 505] width 42 height 39
type input "Lun 01 Décembre 2025"
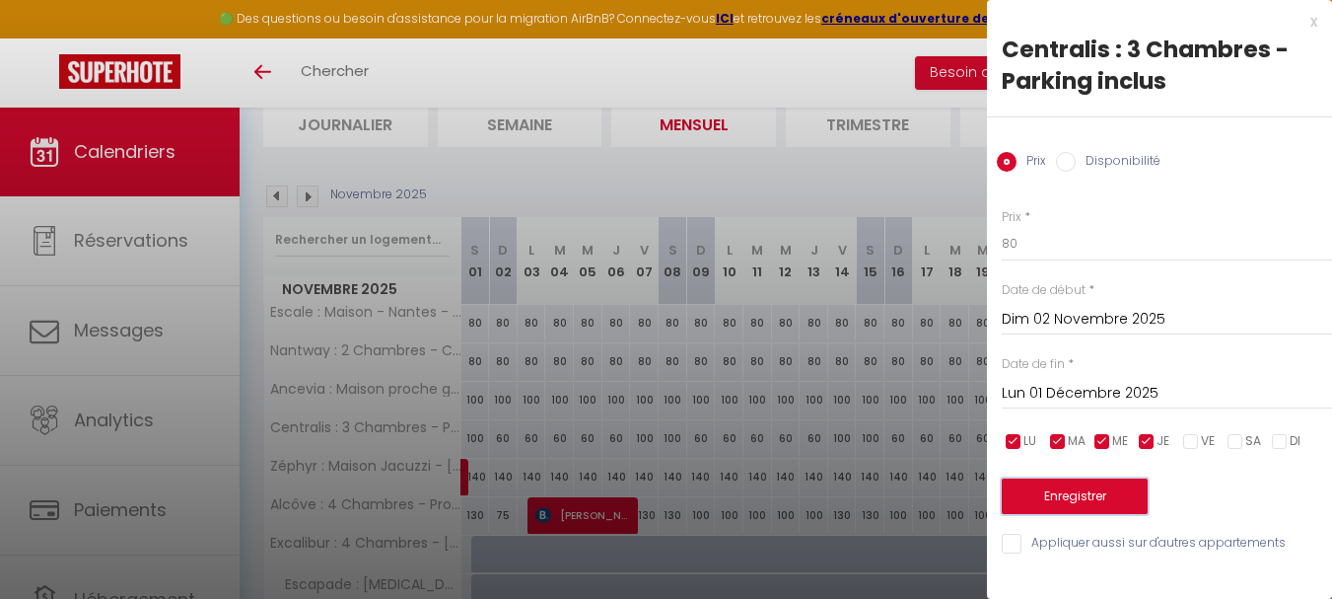
click at [1086, 498] on button "Enregistrer" at bounding box center [1075, 496] width 146 height 36
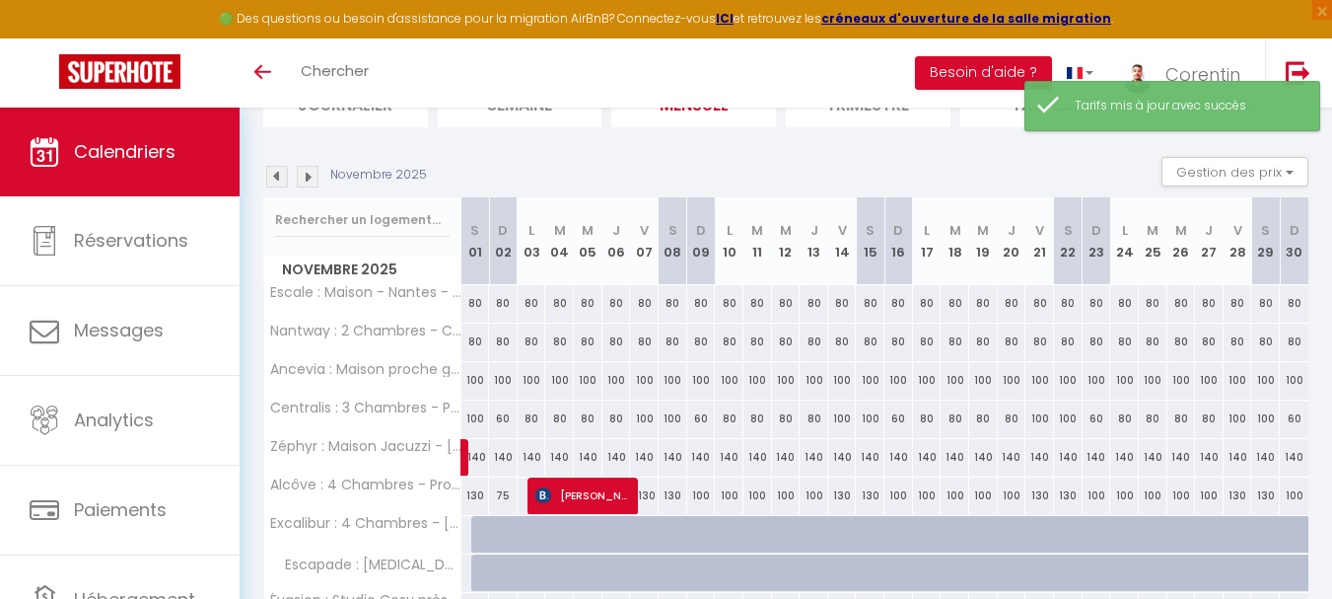
scroll to position [170, 0]
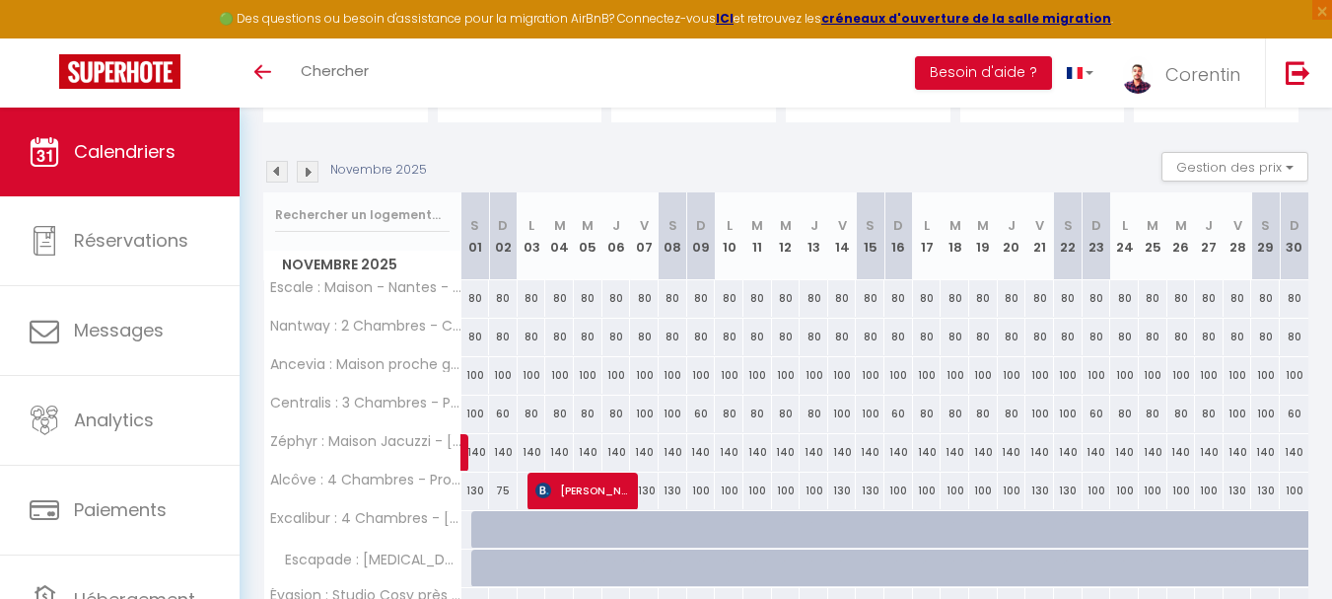
click at [498, 413] on div "60" at bounding box center [503, 413] width 29 height 36
type input "60"
type input "Dim 02 Novembre 2025"
type input "Lun 03 Novembre 2025"
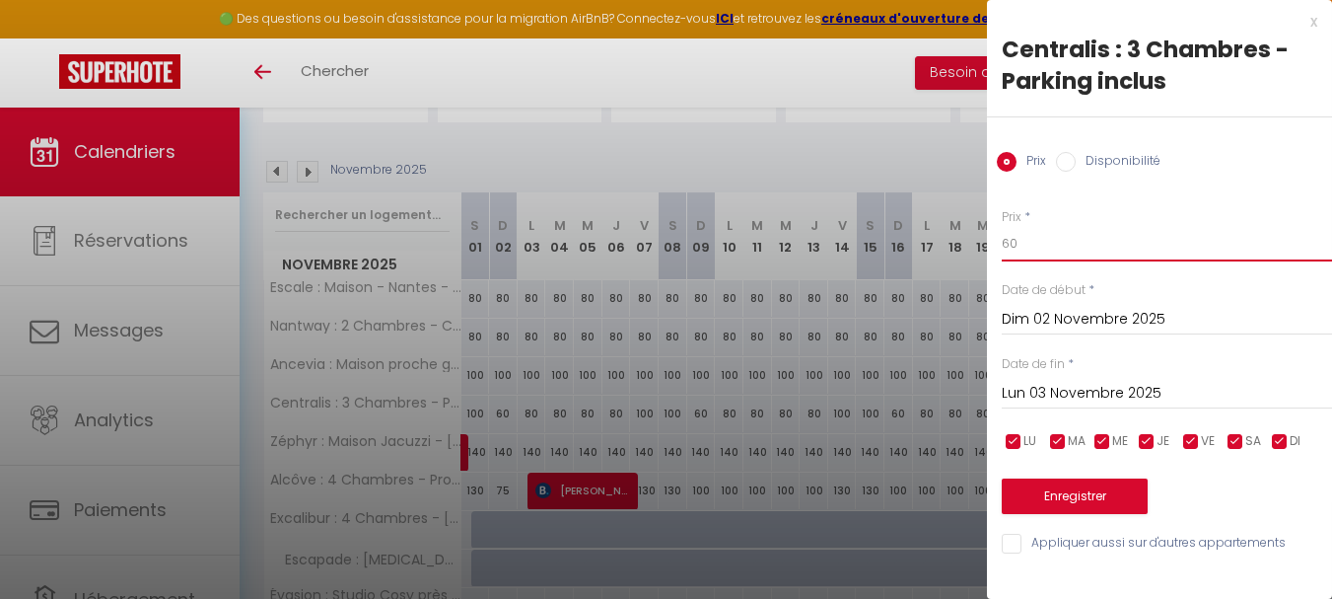
click at [1056, 247] on input "60" at bounding box center [1167, 244] width 330 height 36
type input "70"
click at [1053, 388] on input "Lun 03 Novembre 2025" at bounding box center [1167, 394] width 330 height 26
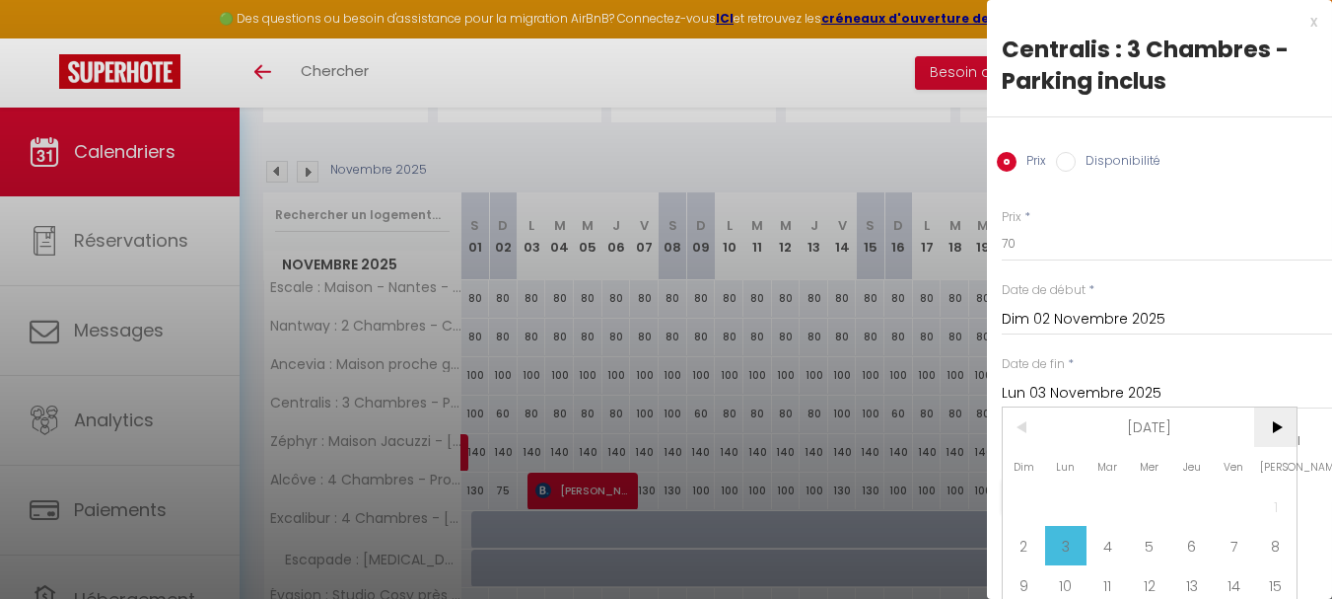
click at [1267, 424] on span ">" at bounding box center [1275, 426] width 42 height 39
click at [1068, 494] on span "1" at bounding box center [1066, 505] width 42 height 39
type input "Lun 01 Décembre 2025"
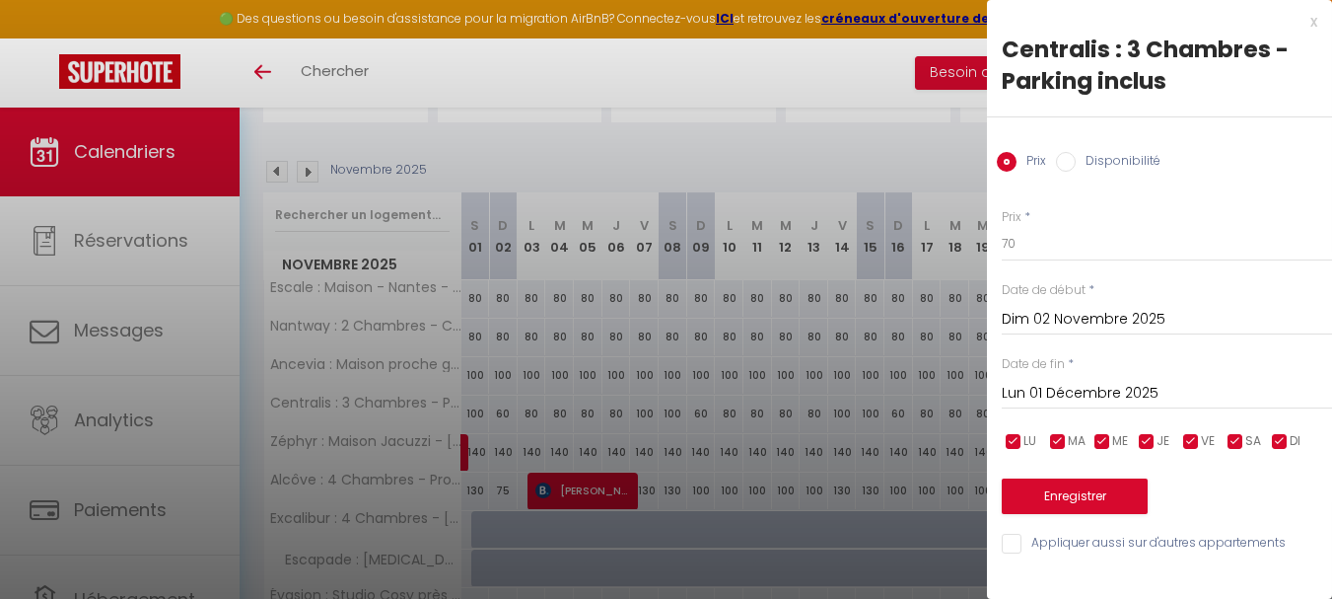
click at [1015, 442] on input "checkbox" at bounding box center [1014, 442] width 20 height 20
checkbox input "false"
click at [1062, 439] on input "checkbox" at bounding box center [1058, 442] width 20 height 20
checkbox input "false"
click at [1112, 439] on span "ME" at bounding box center [1120, 441] width 16 height 19
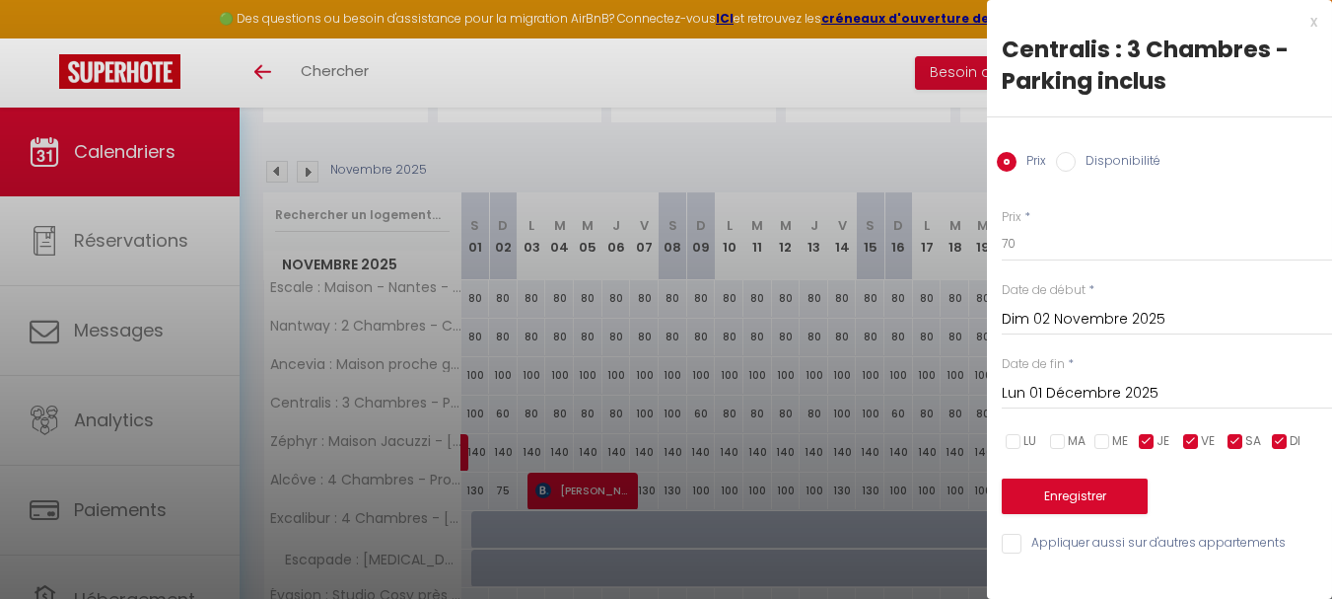
click at [1163, 439] on span "JE" at bounding box center [1163, 441] width 13 height 19
click at [1199, 438] on input "checkbox" at bounding box center [1191, 442] width 20 height 20
click at [1232, 435] on input "checkbox" at bounding box center [1236, 442] width 20 height 20
click at [1104, 505] on button "Enregistrer" at bounding box center [1075, 496] width 146 height 36
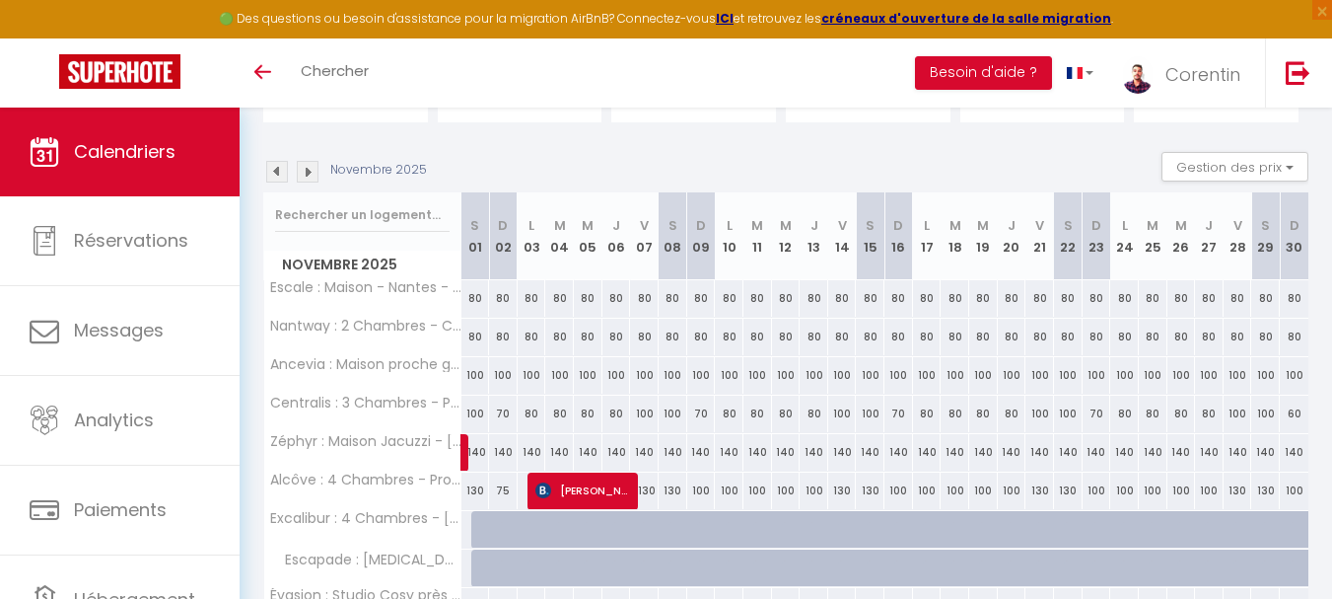
click at [280, 179] on img at bounding box center [277, 172] width 22 height 22
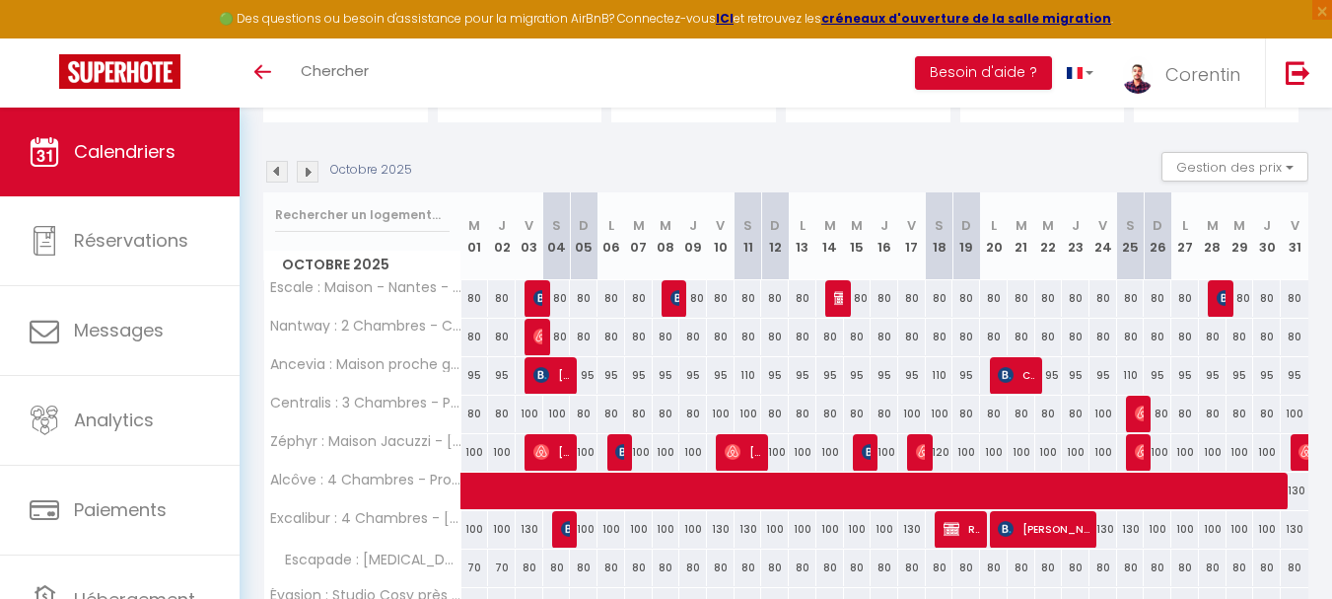
click at [312, 174] on img at bounding box center [308, 172] width 22 height 22
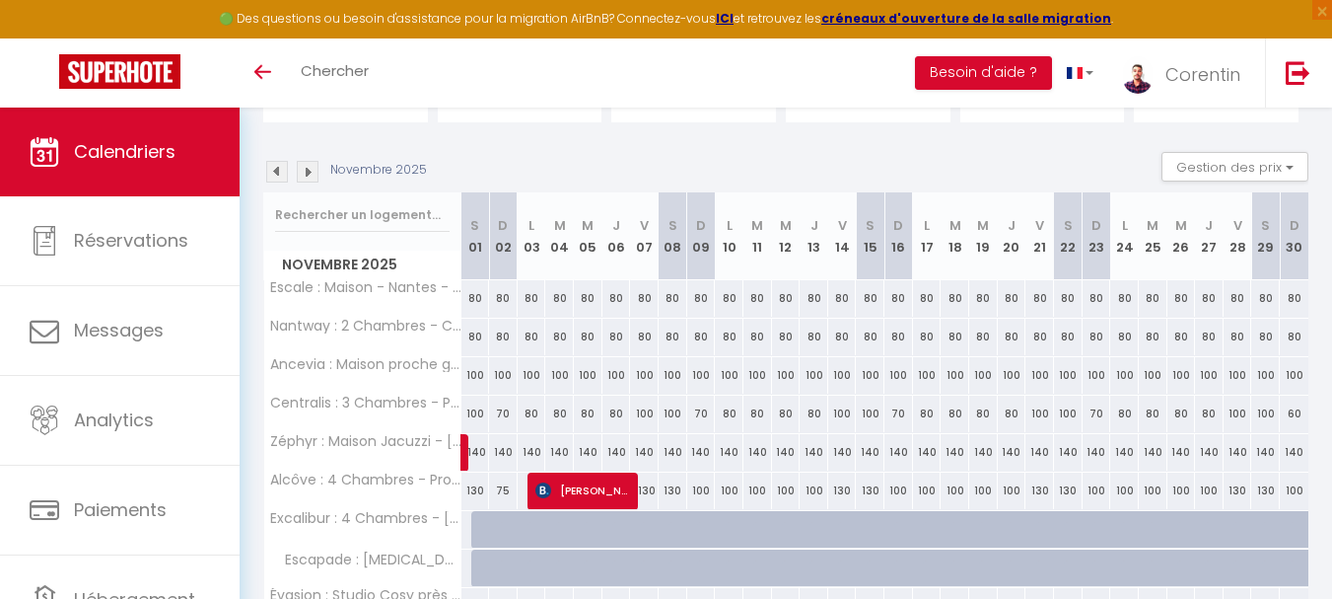
click at [496, 449] on div "140" at bounding box center [503, 452] width 29 height 36
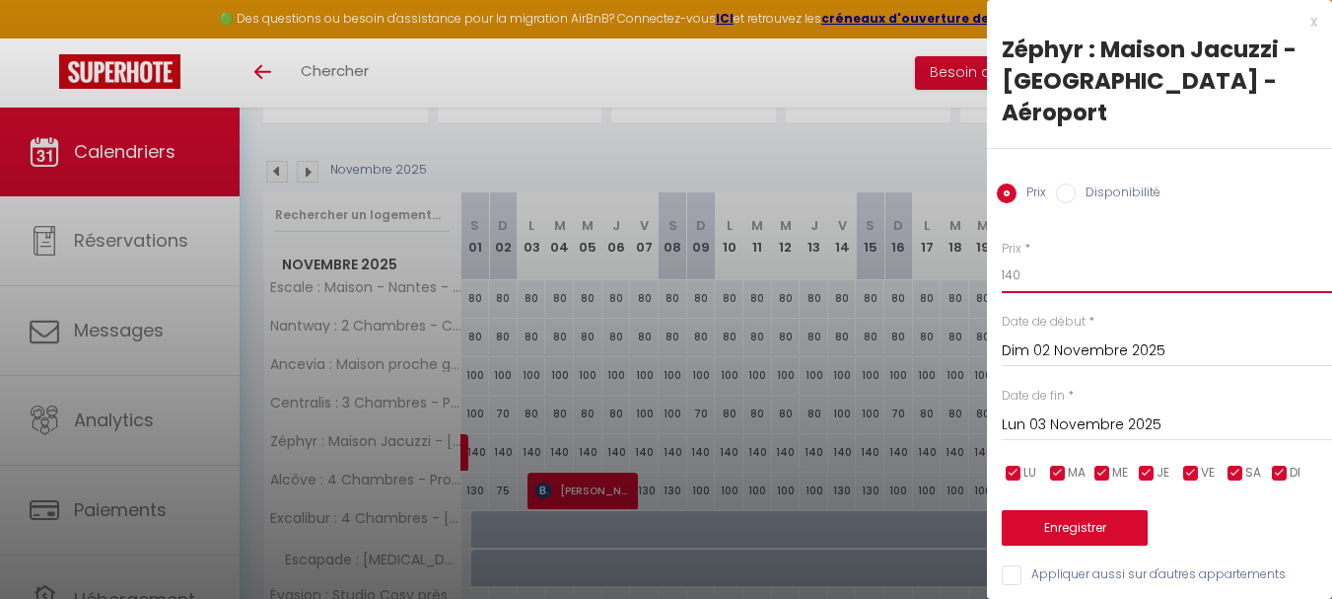
click at [1109, 257] on input "140" at bounding box center [1167, 275] width 330 height 36
click at [1088, 338] on input "Dim 02 Novembre 2025" at bounding box center [1167, 351] width 330 height 26
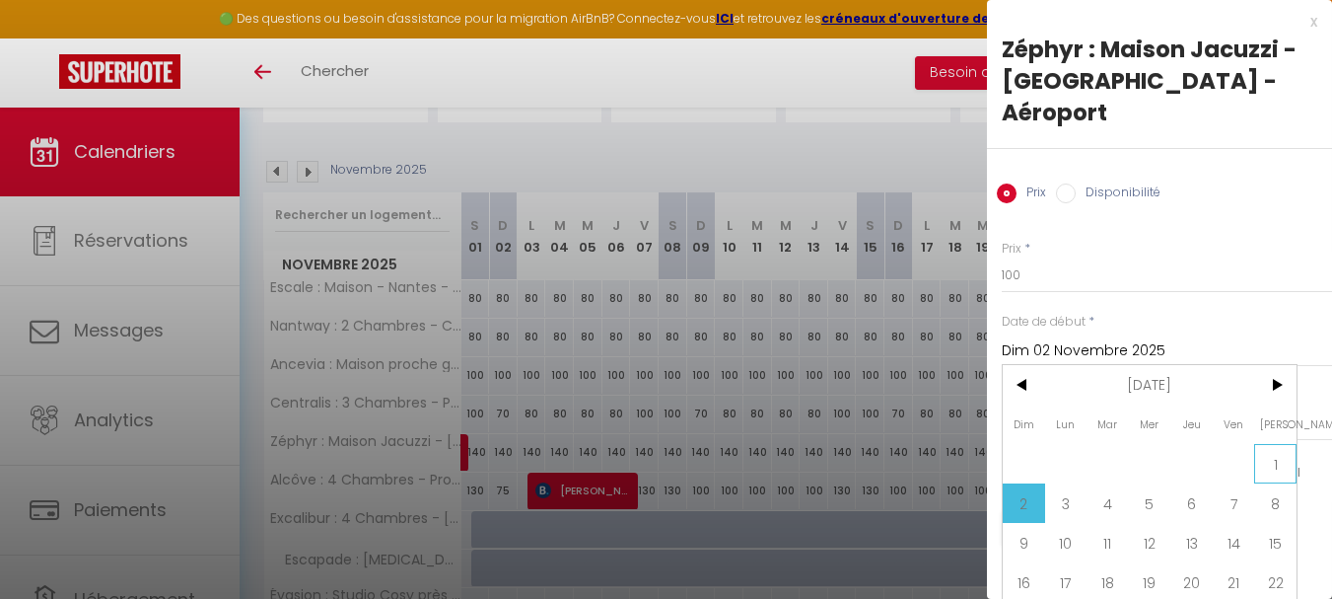
click at [1263, 444] on span "1" at bounding box center [1275, 463] width 42 height 39
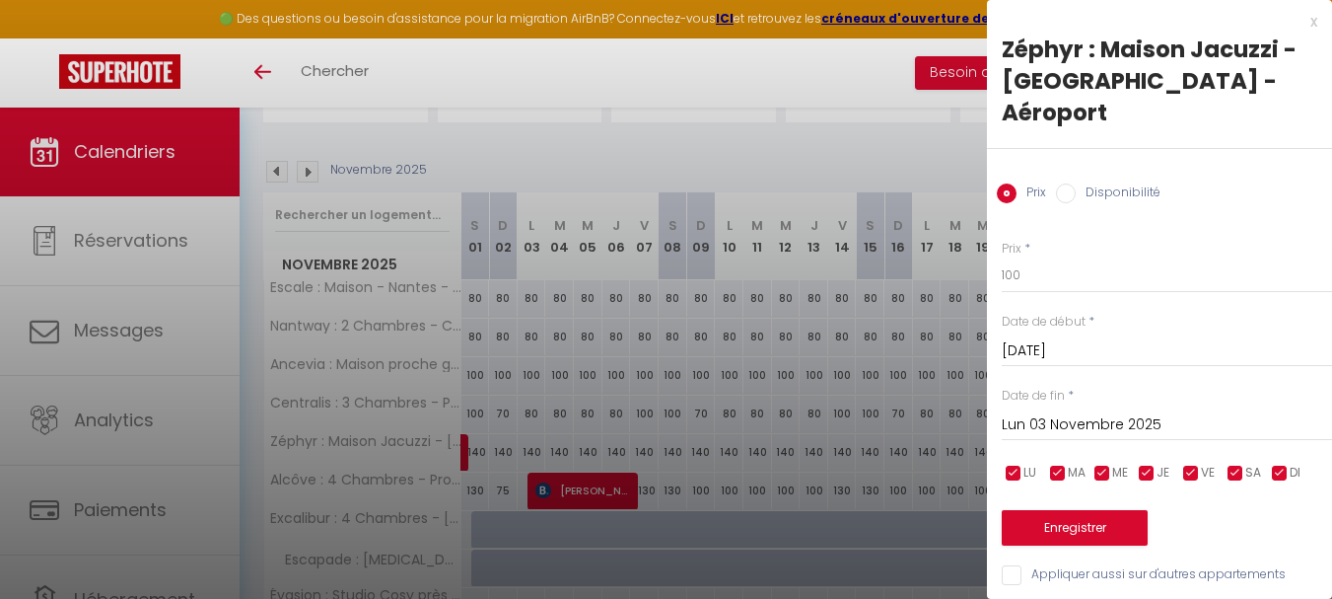
click at [1205, 412] on input "Lun 03 Novembre 2025" at bounding box center [1167, 425] width 330 height 26
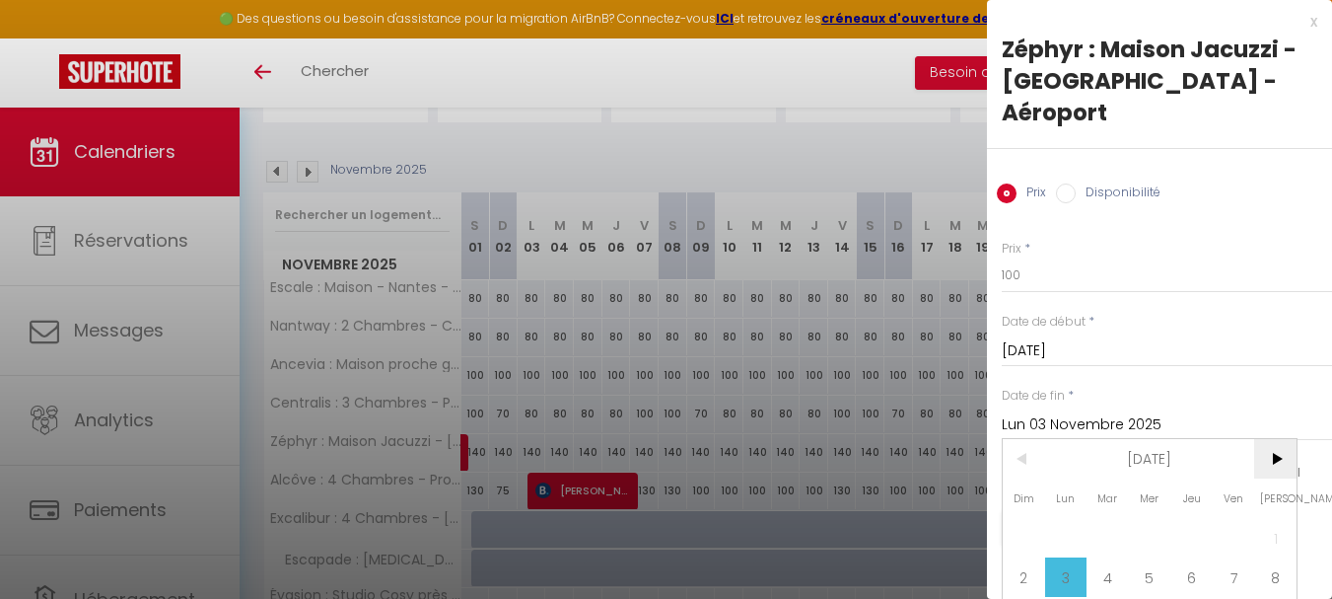
click at [1284, 439] on span ">" at bounding box center [1275, 458] width 42 height 39
click at [1047, 518] on span "1" at bounding box center [1066, 537] width 42 height 39
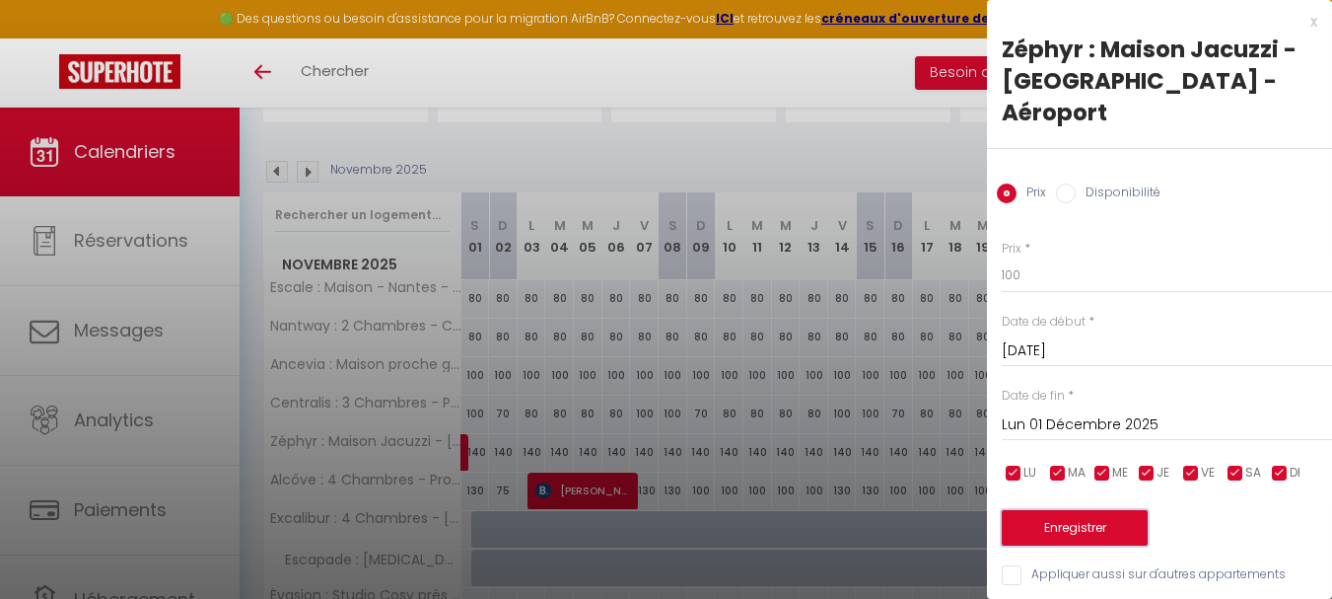
click at [1046, 510] on button "Enregistrer" at bounding box center [1075, 528] width 146 height 36
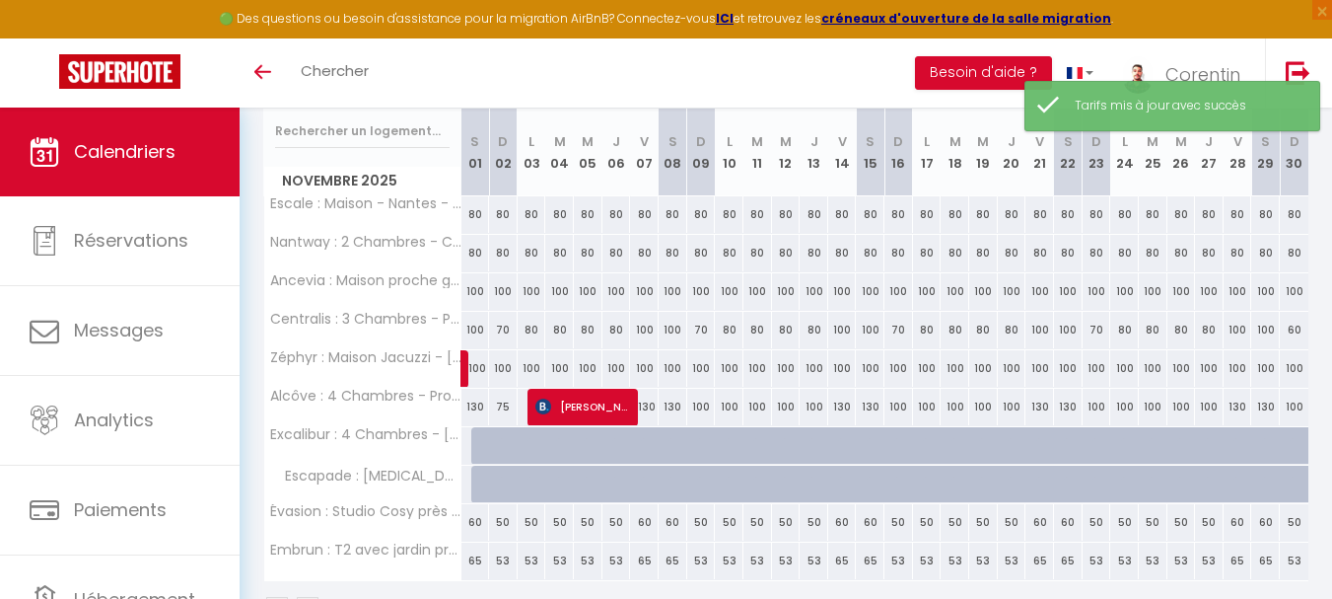
scroll to position [293, 0]
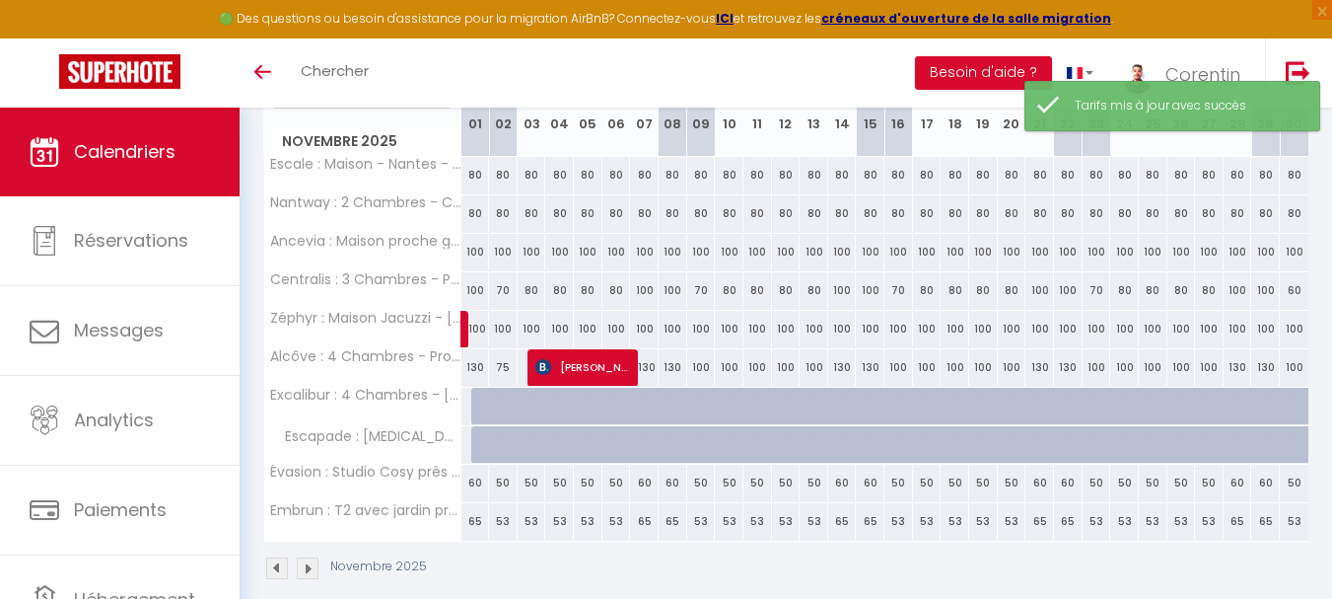
click at [480, 404] on div at bounding box center [485, 406] width 29 height 37
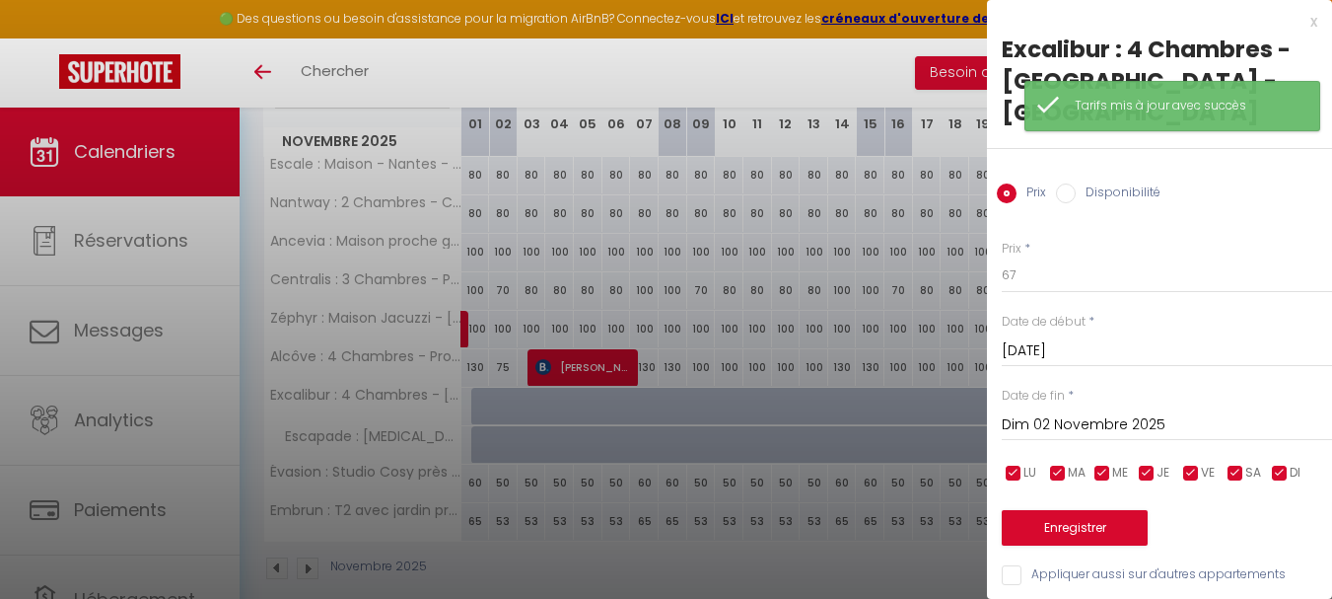
click at [480, 404] on div at bounding box center [666, 299] width 1332 height 599
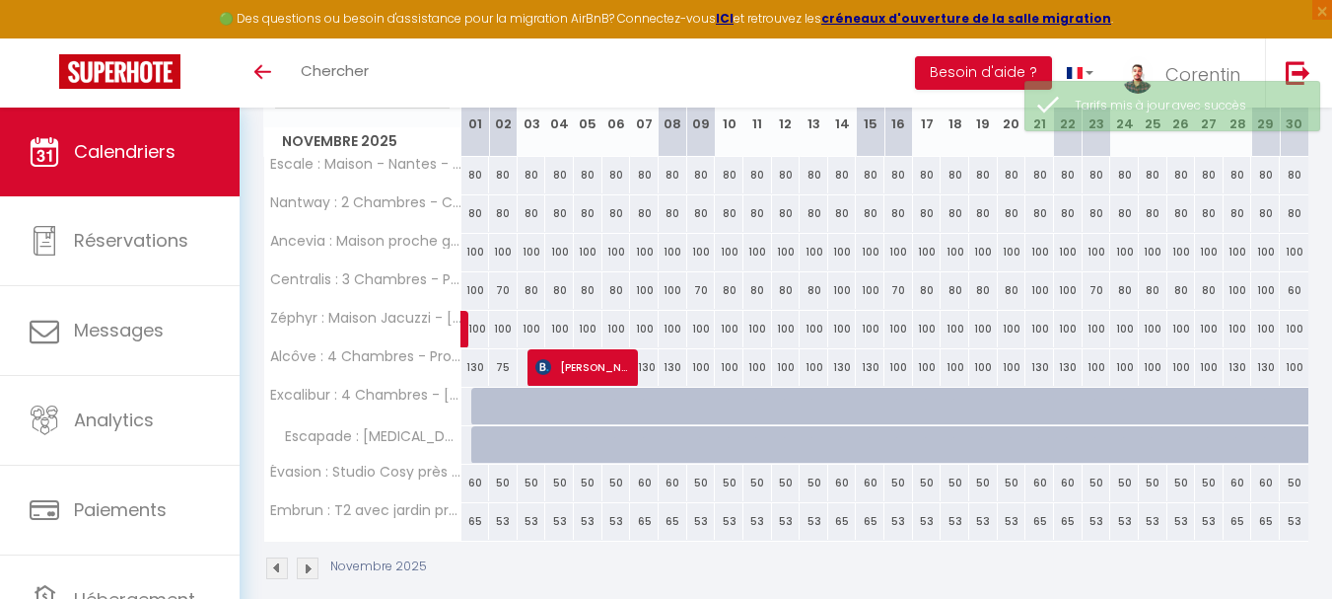
click at [480, 404] on div at bounding box center [485, 406] width 29 height 37
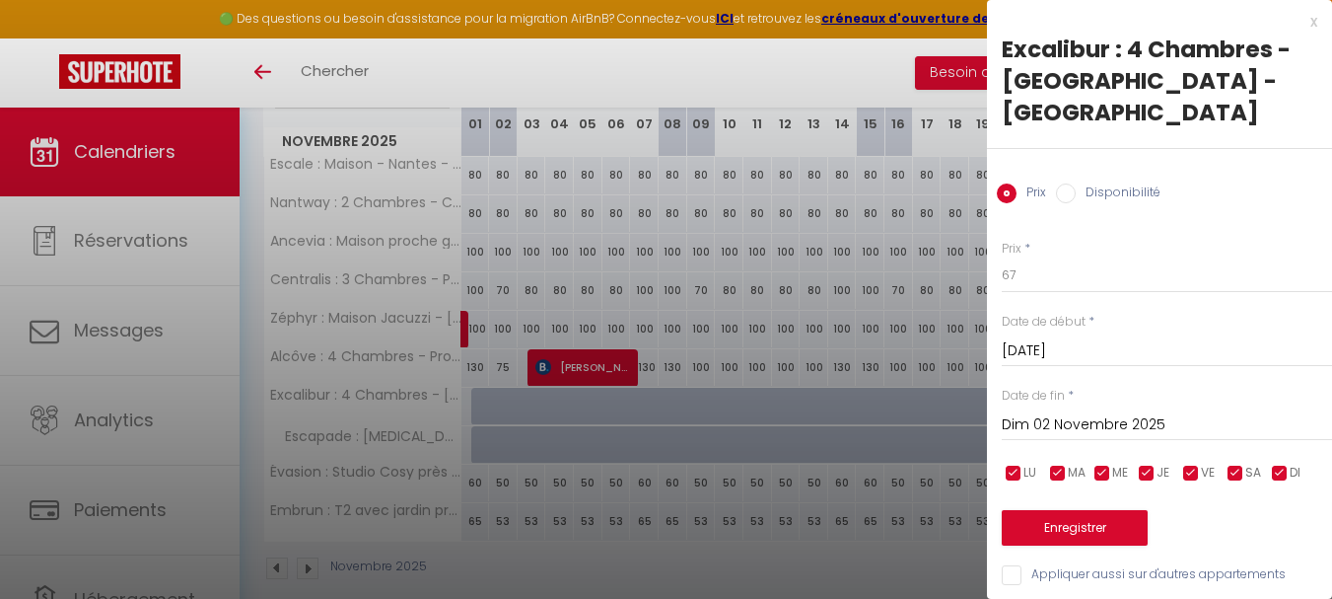
click at [1096, 183] on label "Disponibilité" at bounding box center [1118, 194] width 85 height 22
click at [1076, 183] on input "Disponibilité" at bounding box center [1066, 193] width 20 height 20
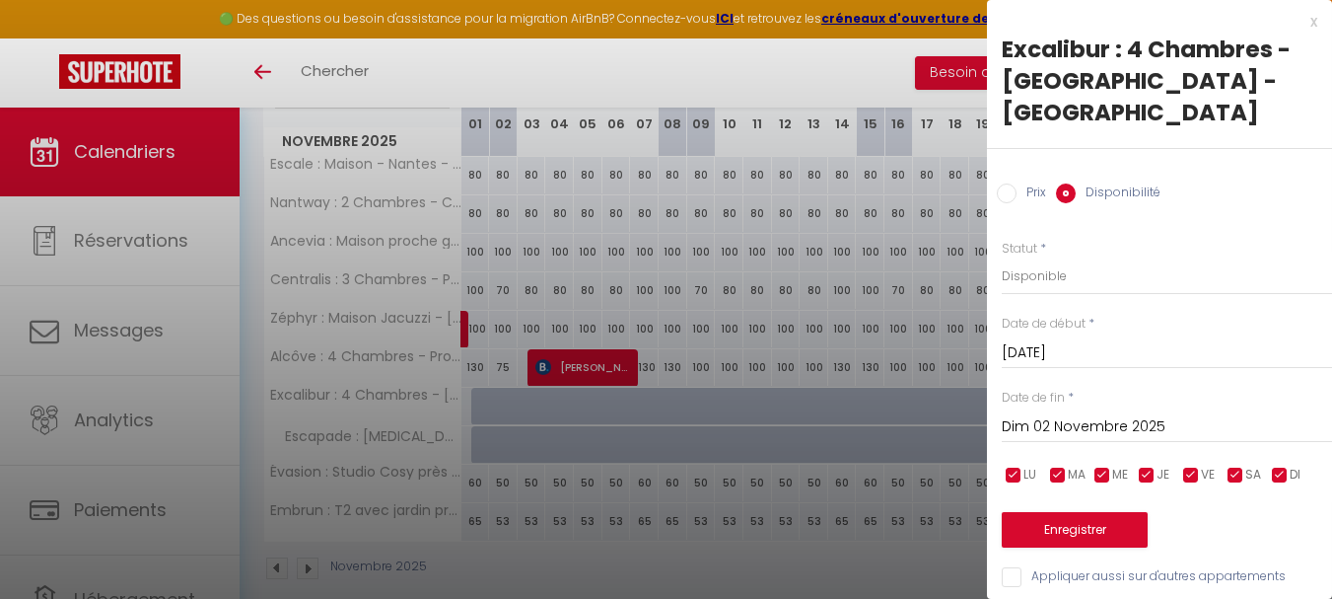
click at [1114, 414] on input "Dim 02 Novembre 2025" at bounding box center [1167, 427] width 330 height 26
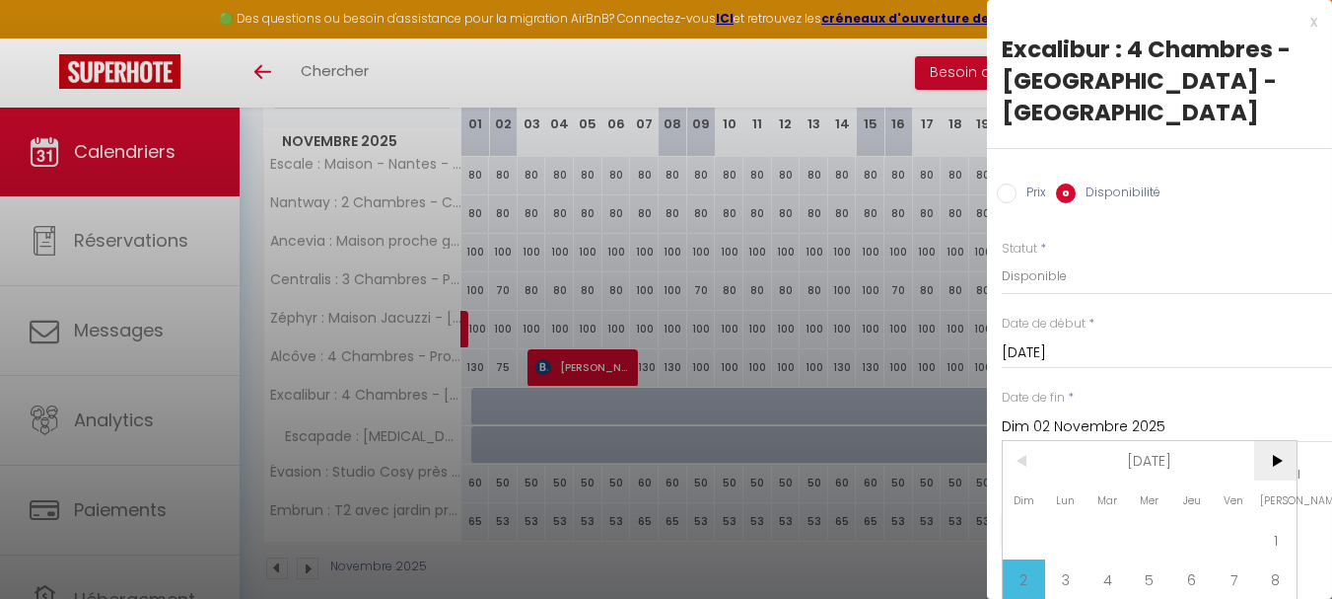
click at [1284, 441] on span ">" at bounding box center [1275, 460] width 42 height 39
click at [1069, 520] on span "1" at bounding box center [1066, 539] width 42 height 39
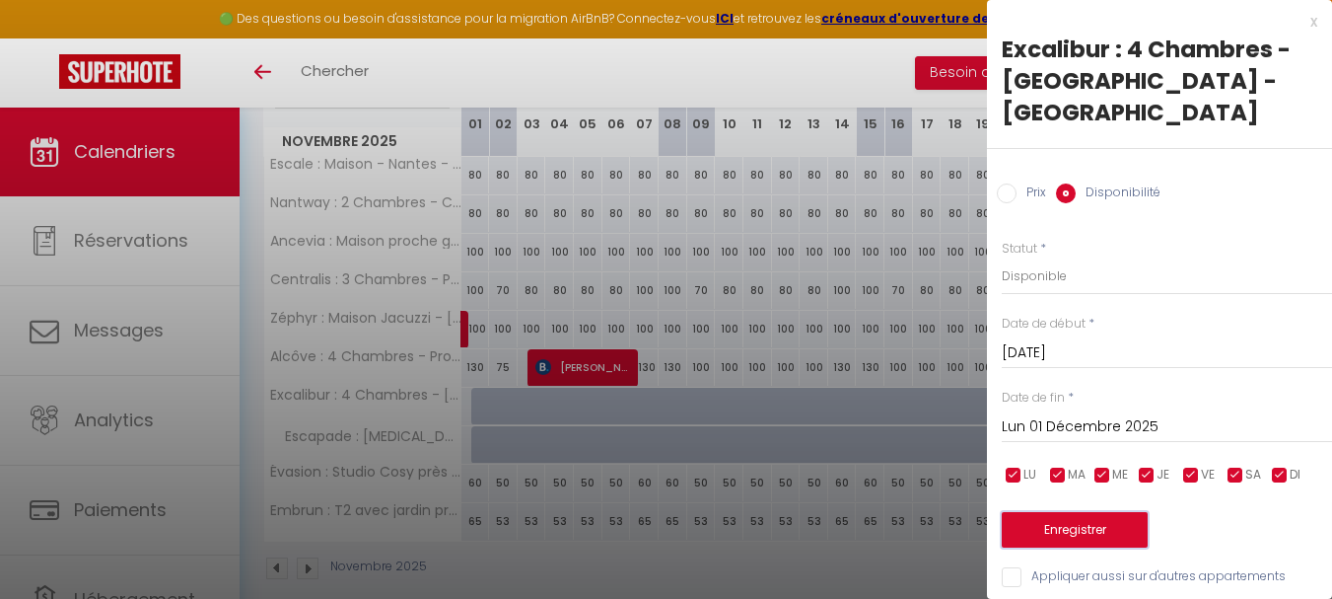
click at [1089, 512] on button "Enregistrer" at bounding box center [1075, 530] width 146 height 36
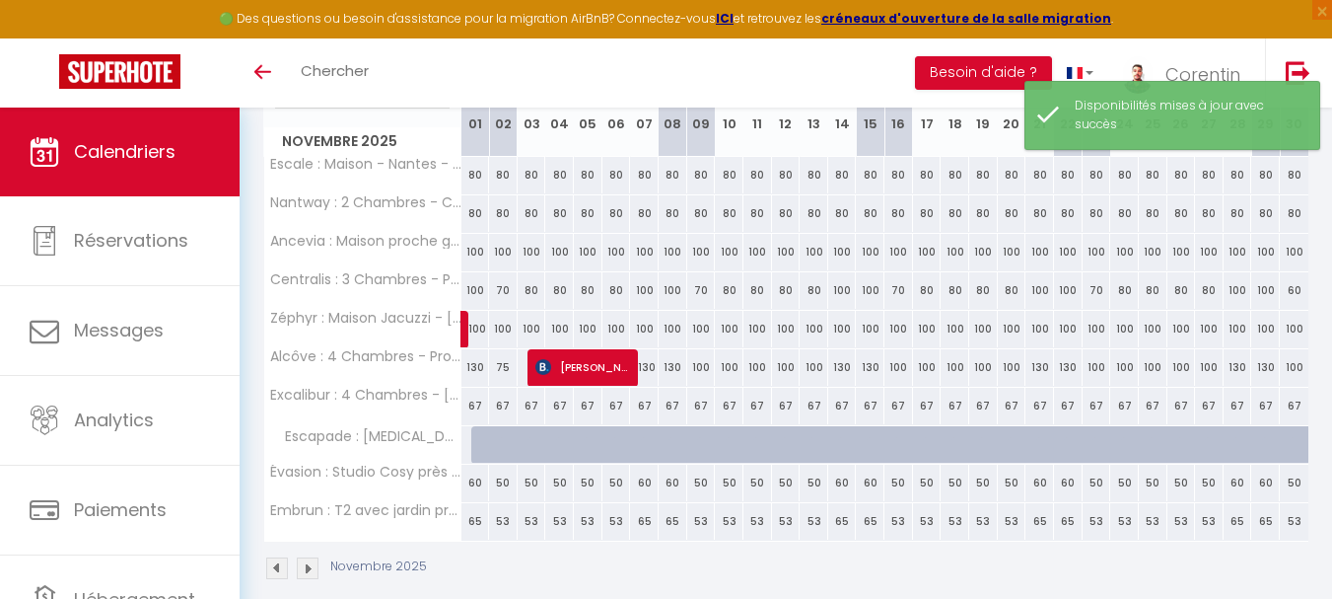
click at [475, 403] on div "67" at bounding box center [476, 406] width 29 height 36
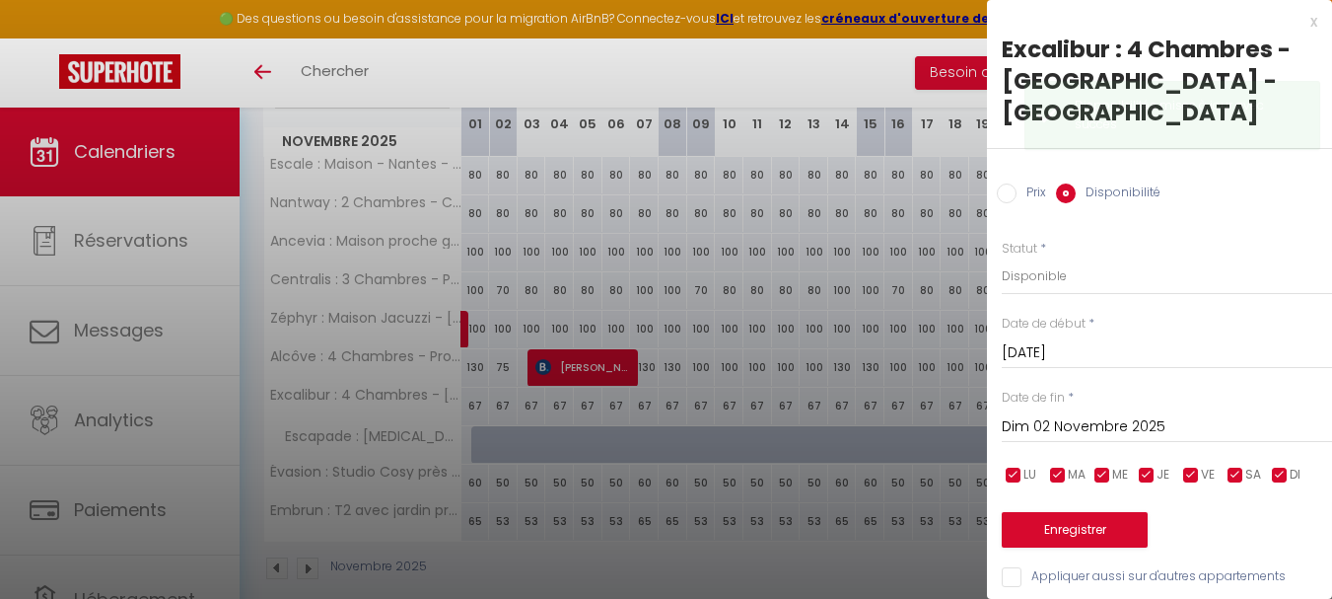
click at [1034, 183] on label "Prix" at bounding box center [1032, 194] width 30 height 22
click at [1017, 183] on input "Prix" at bounding box center [1007, 193] width 20 height 20
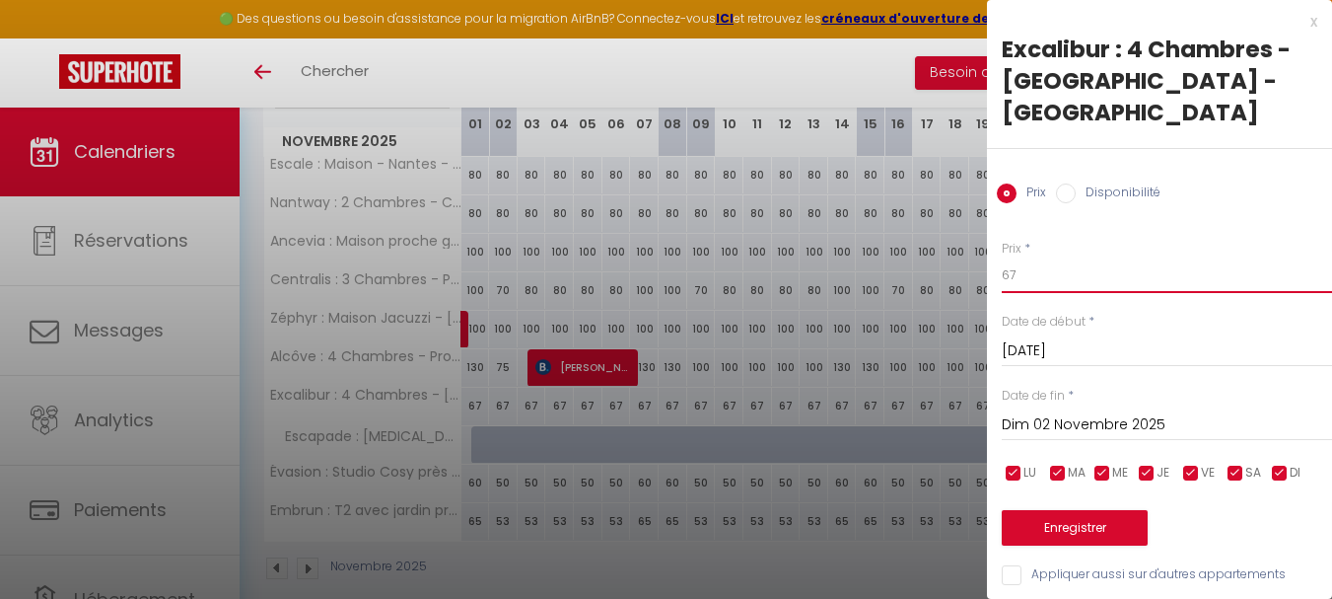
click at [1063, 257] on input "67" at bounding box center [1167, 275] width 330 height 36
click at [1149, 412] on input "Dim 02 Novembre 2025" at bounding box center [1167, 425] width 330 height 26
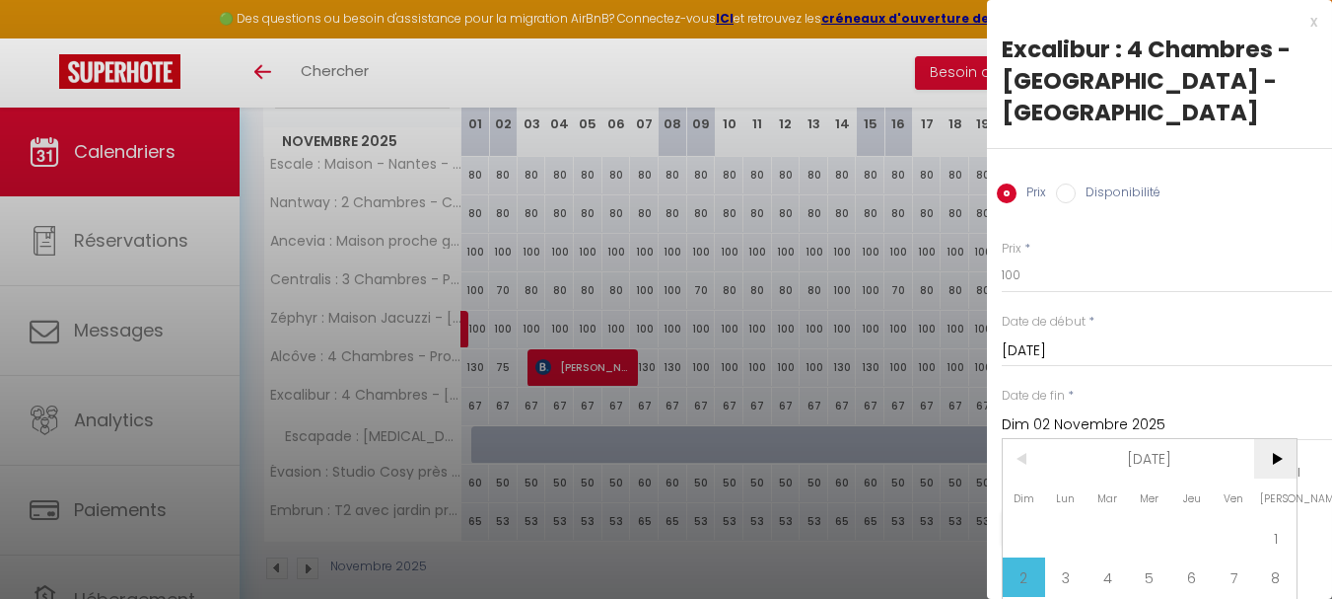
click at [1279, 439] on span ">" at bounding box center [1275, 458] width 42 height 39
click at [1064, 518] on span "1" at bounding box center [1066, 537] width 42 height 39
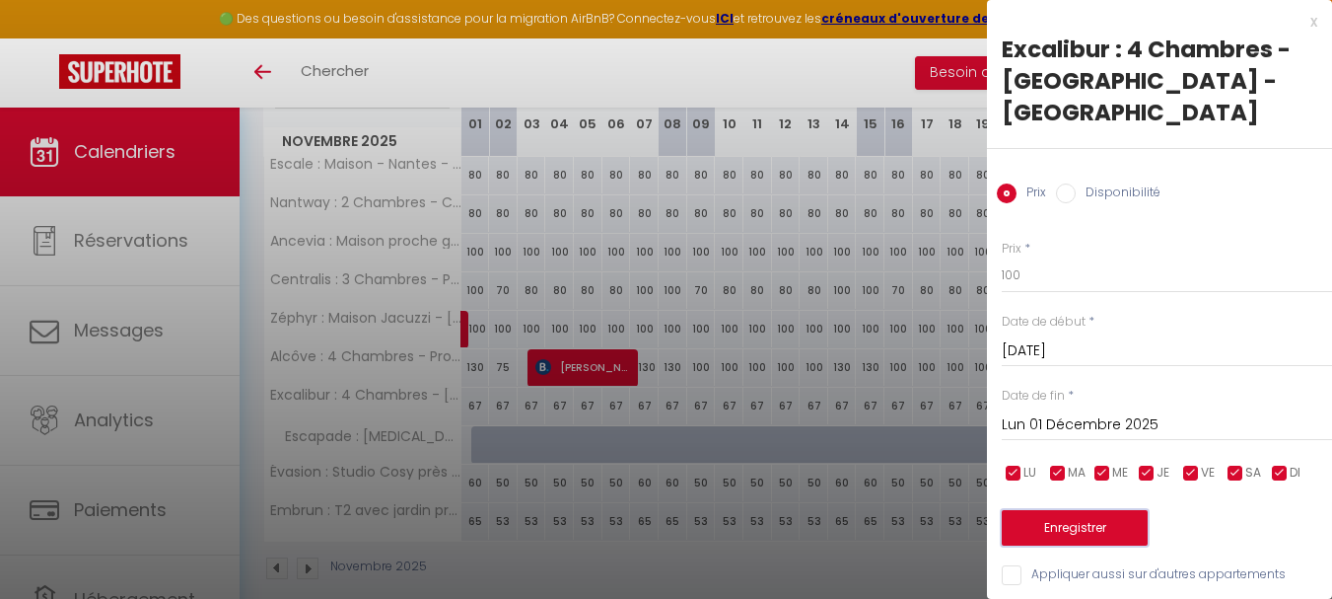
click at [1073, 510] on button "Enregistrer" at bounding box center [1075, 528] width 146 height 36
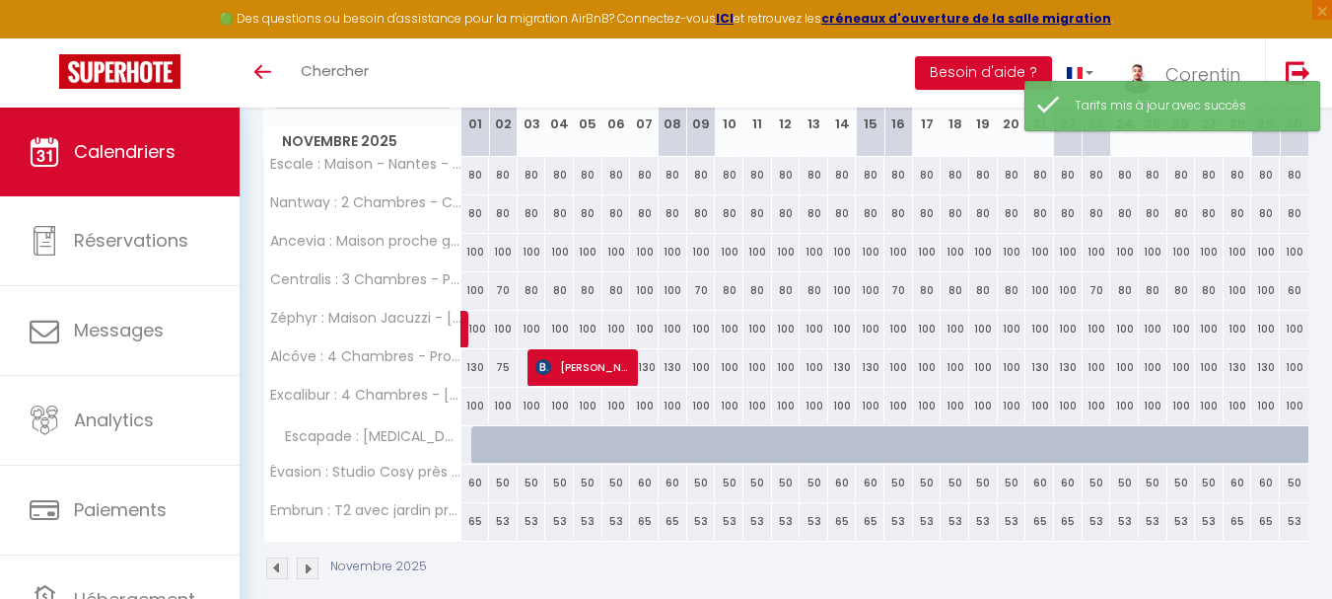
click at [469, 403] on div "100" at bounding box center [476, 406] width 29 height 36
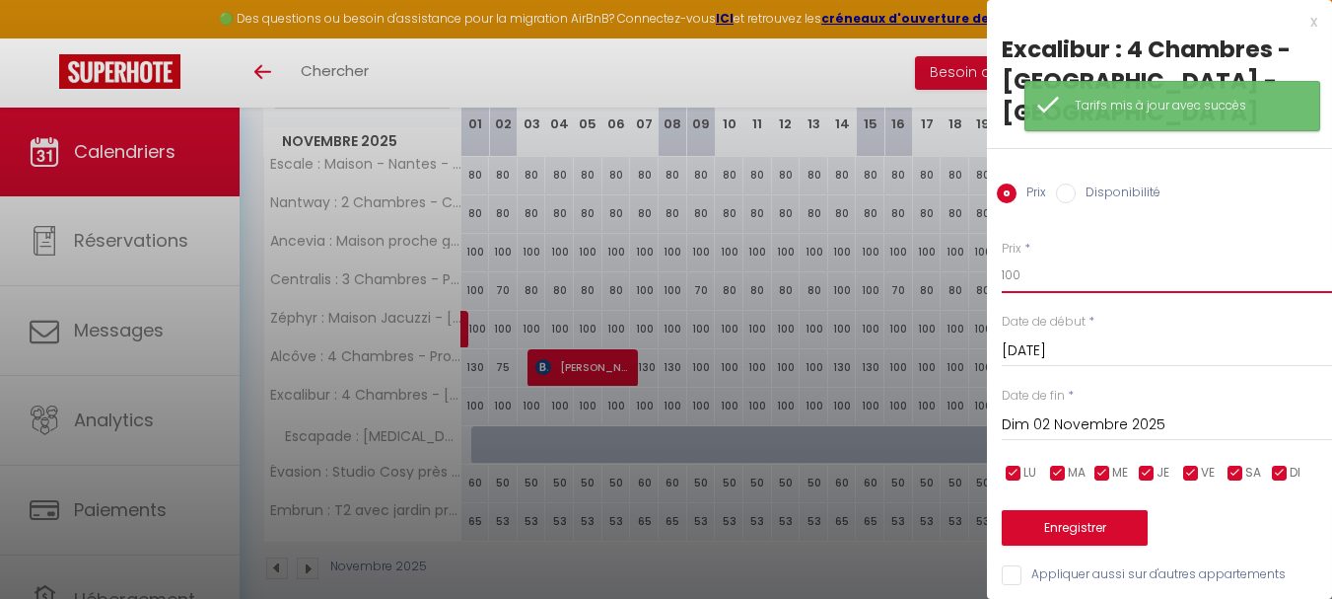
click at [1057, 257] on input "100" at bounding box center [1167, 275] width 330 height 36
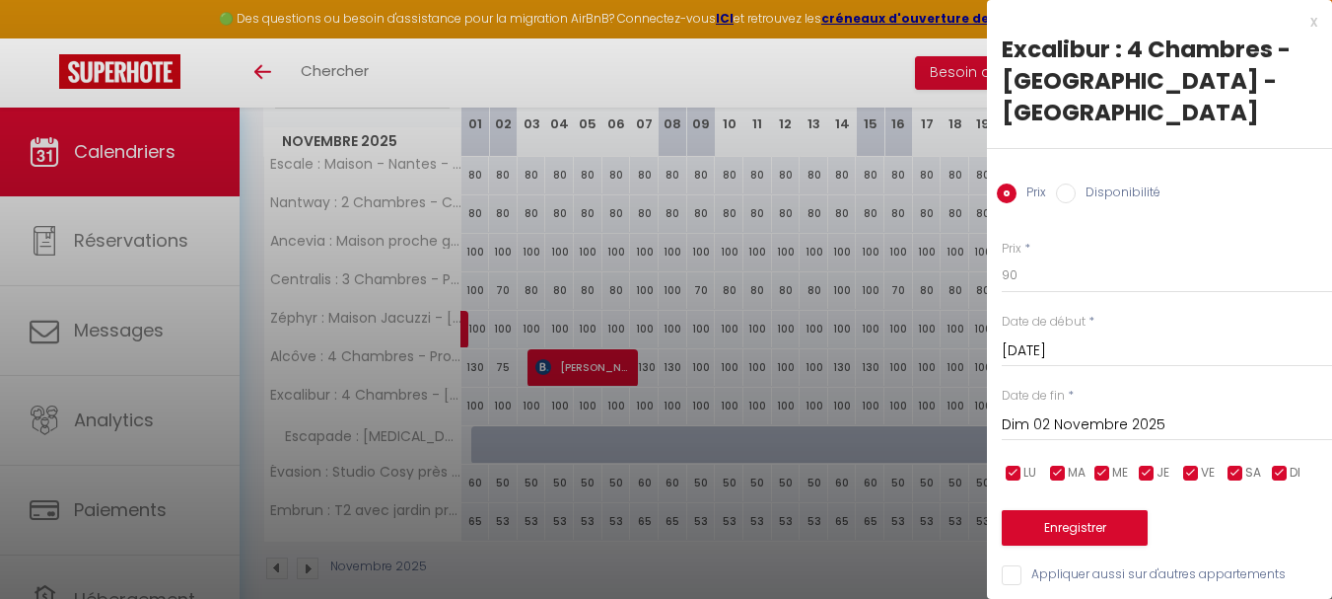
click at [1098, 412] on input "Dim 02 Novembre 2025" at bounding box center [1167, 425] width 330 height 26
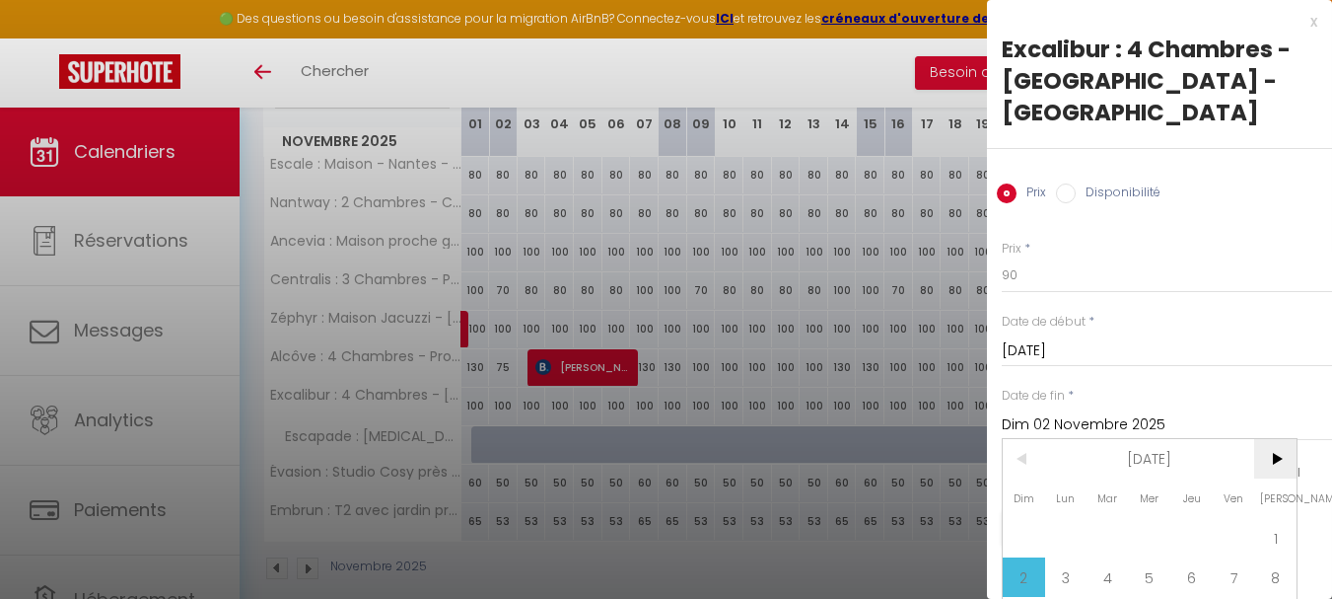
click at [1281, 439] on span ">" at bounding box center [1275, 458] width 42 height 39
click at [1085, 518] on span "1" at bounding box center [1066, 537] width 42 height 39
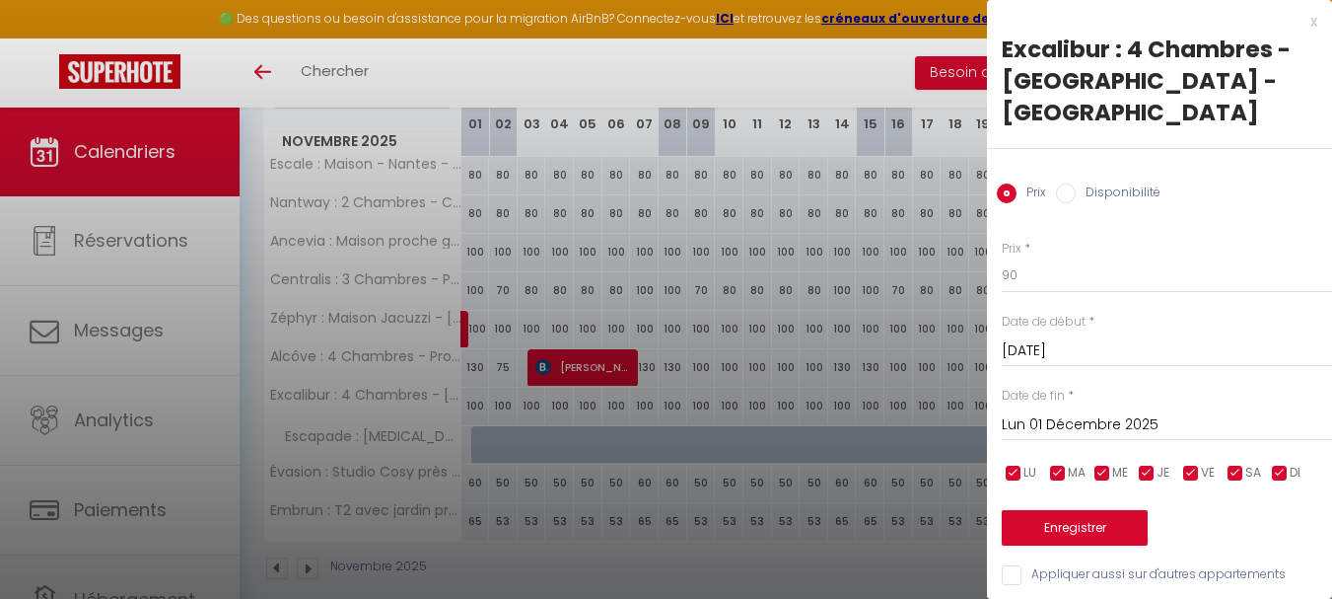
click at [1195, 464] on input "checkbox" at bounding box center [1191, 474] width 20 height 20
click at [1236, 464] on input "checkbox" at bounding box center [1236, 474] width 20 height 20
click at [1104, 510] on button "Enregistrer" at bounding box center [1075, 528] width 146 height 36
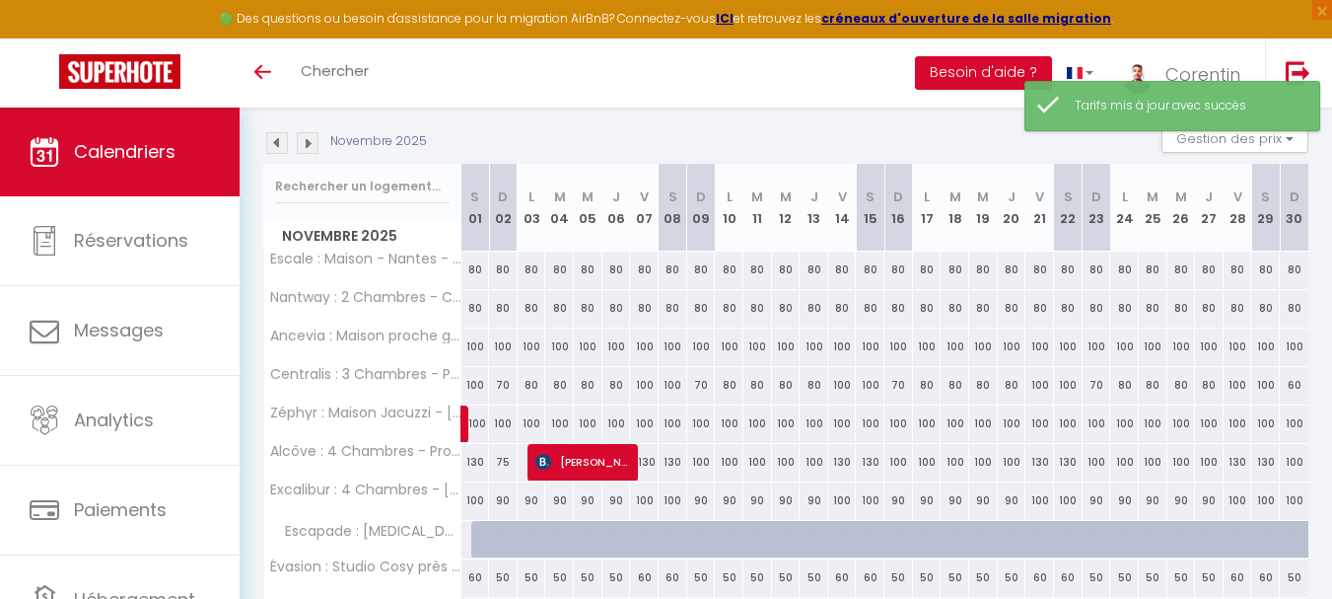
scroll to position [194, 0]
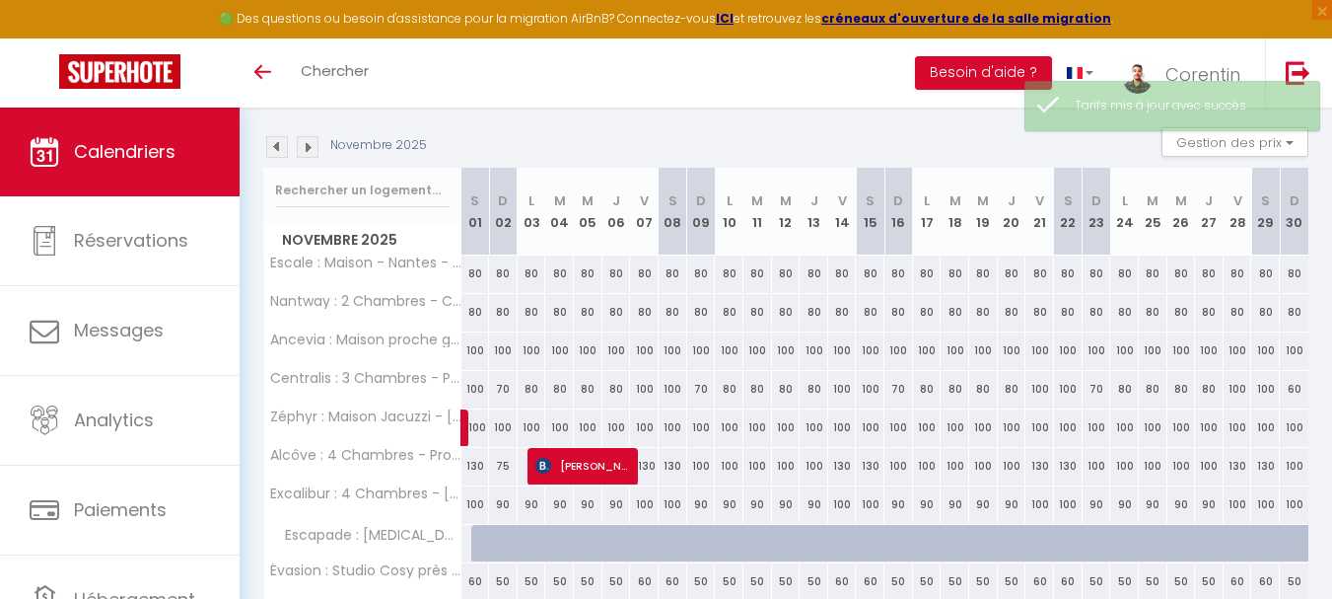
click at [270, 141] on img at bounding box center [277, 147] width 22 height 22
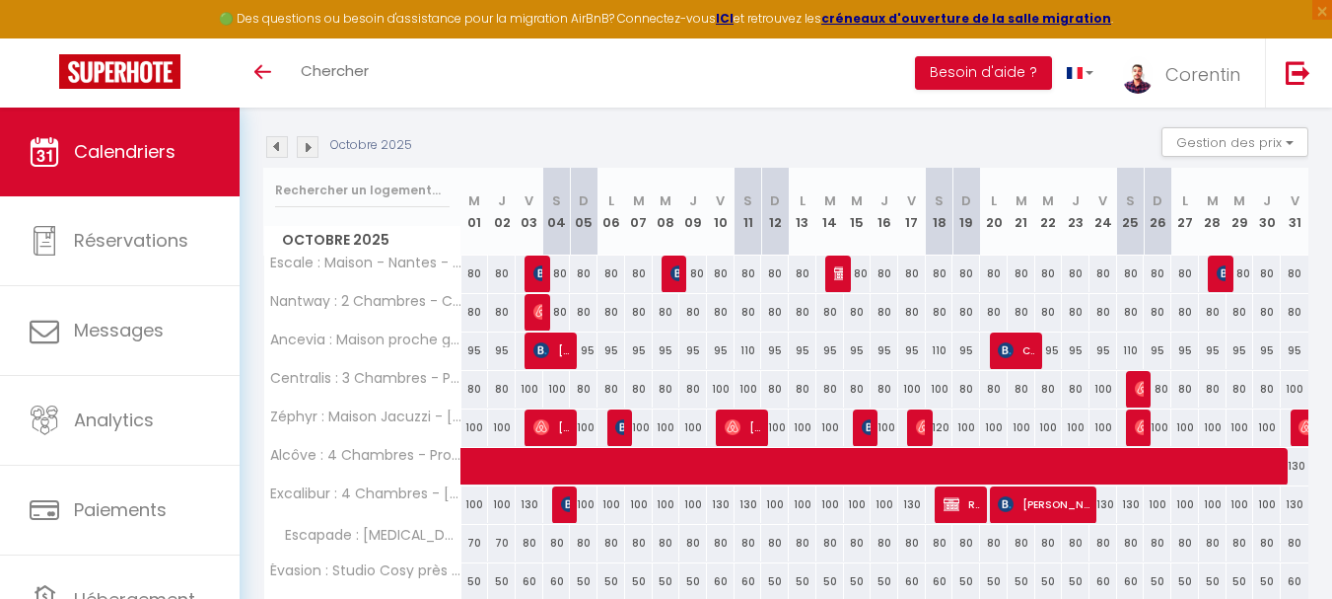
click at [766, 143] on div "Octobre 2025 Gestion des prix Nb Nuits minimum Règles Disponibilité" at bounding box center [785, 147] width 1045 height 40
click at [273, 147] on img at bounding box center [277, 147] width 22 height 22
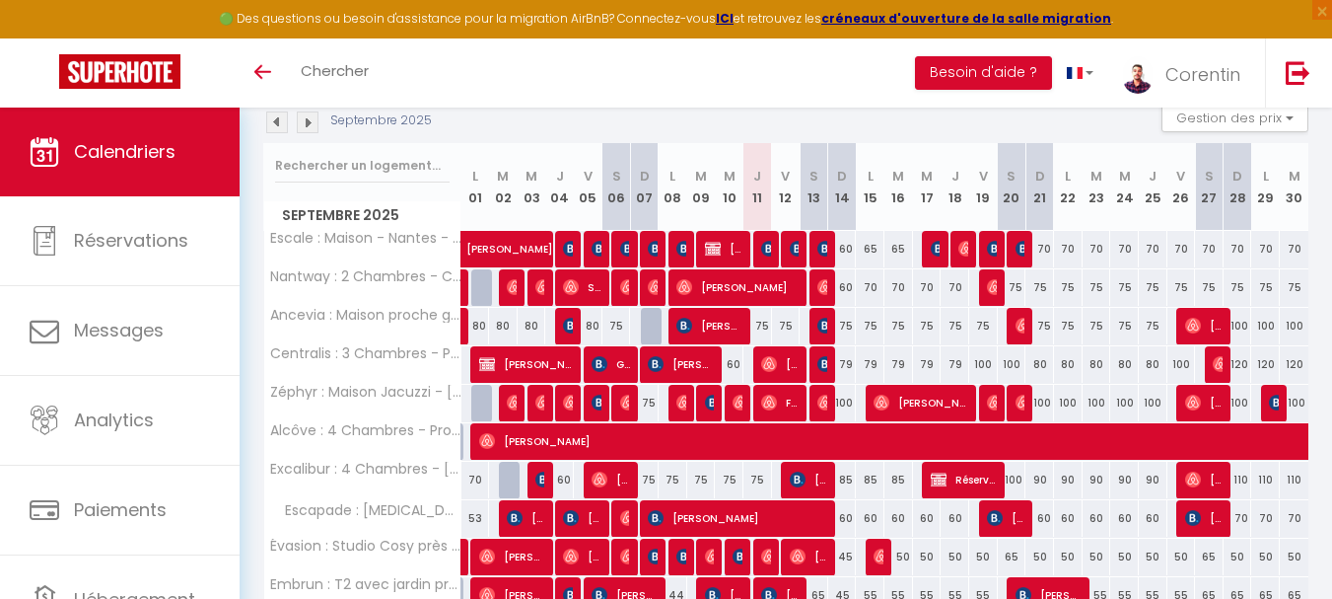
scroll to position [244, 0]
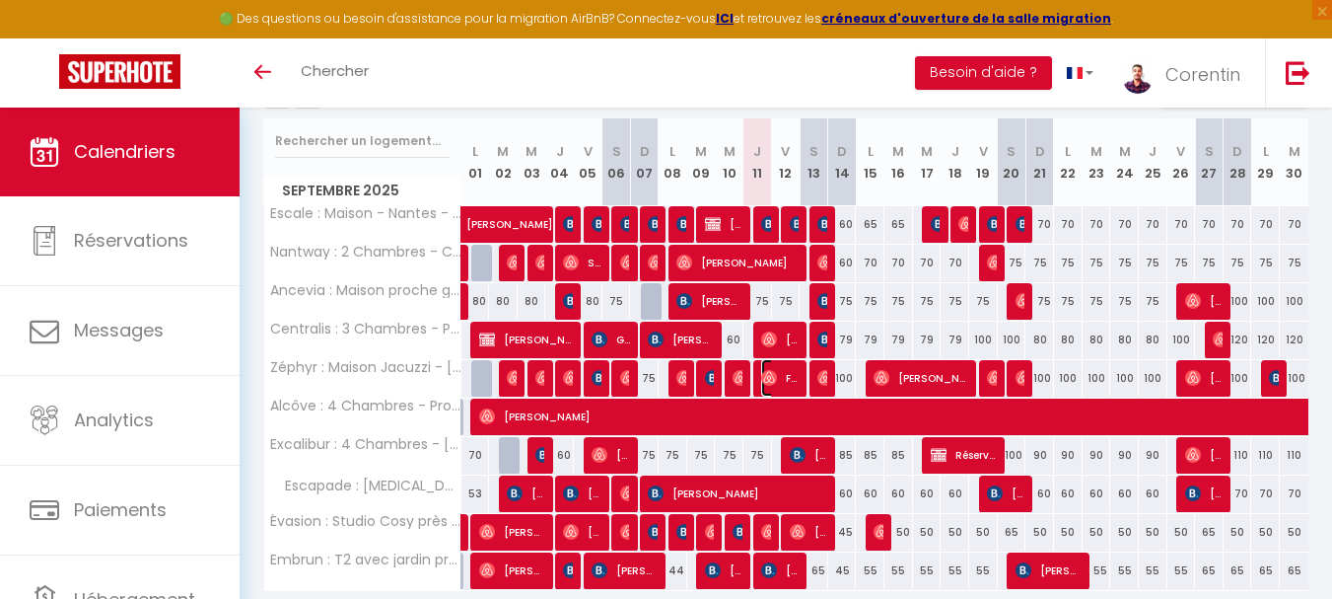
click at [773, 384] on img at bounding box center [769, 378] width 16 height 16
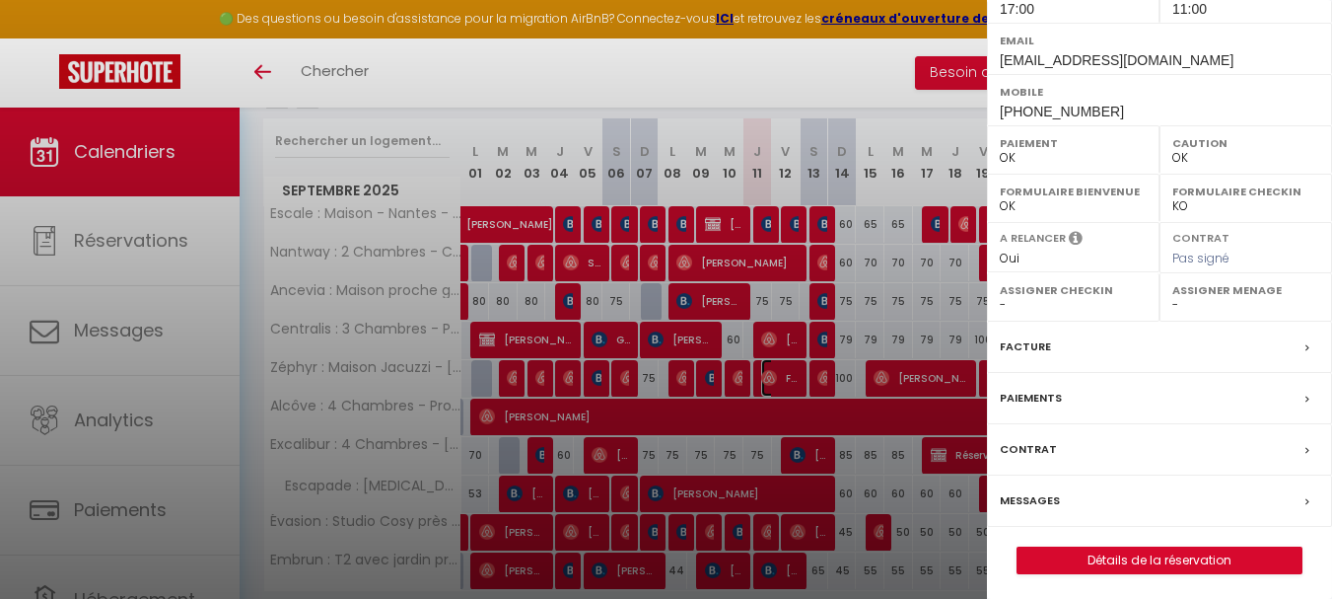
scroll to position [340, 0]
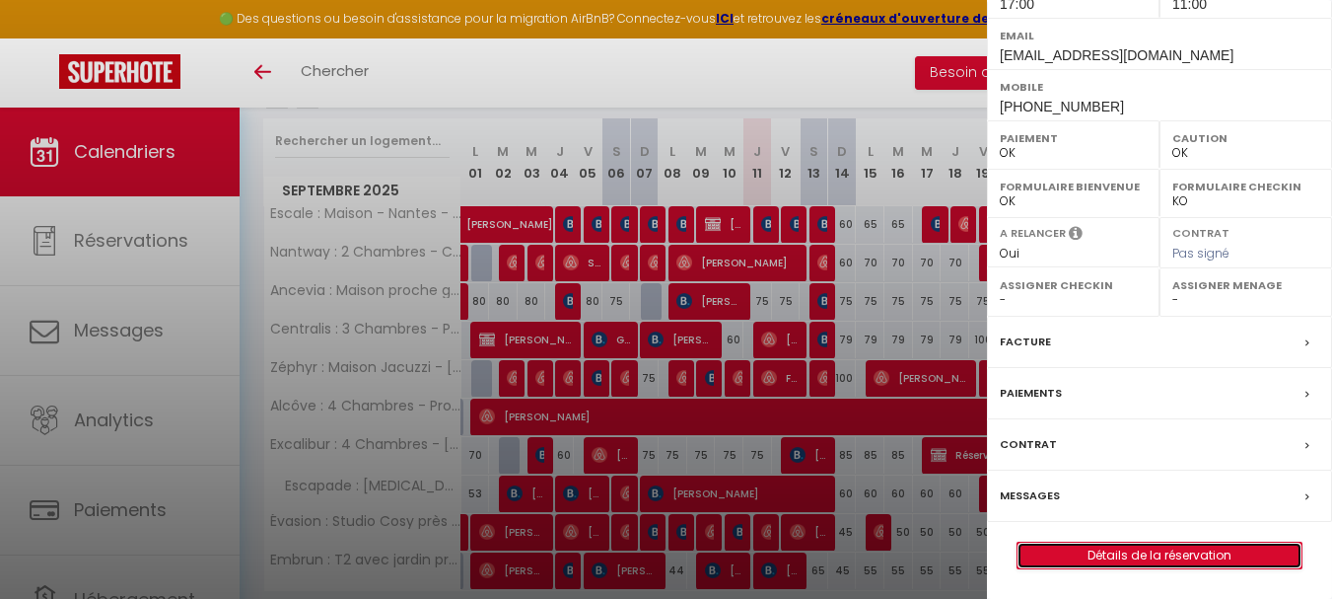
click at [1077, 549] on link "Détails de la réservation" at bounding box center [1160, 555] width 284 height 26
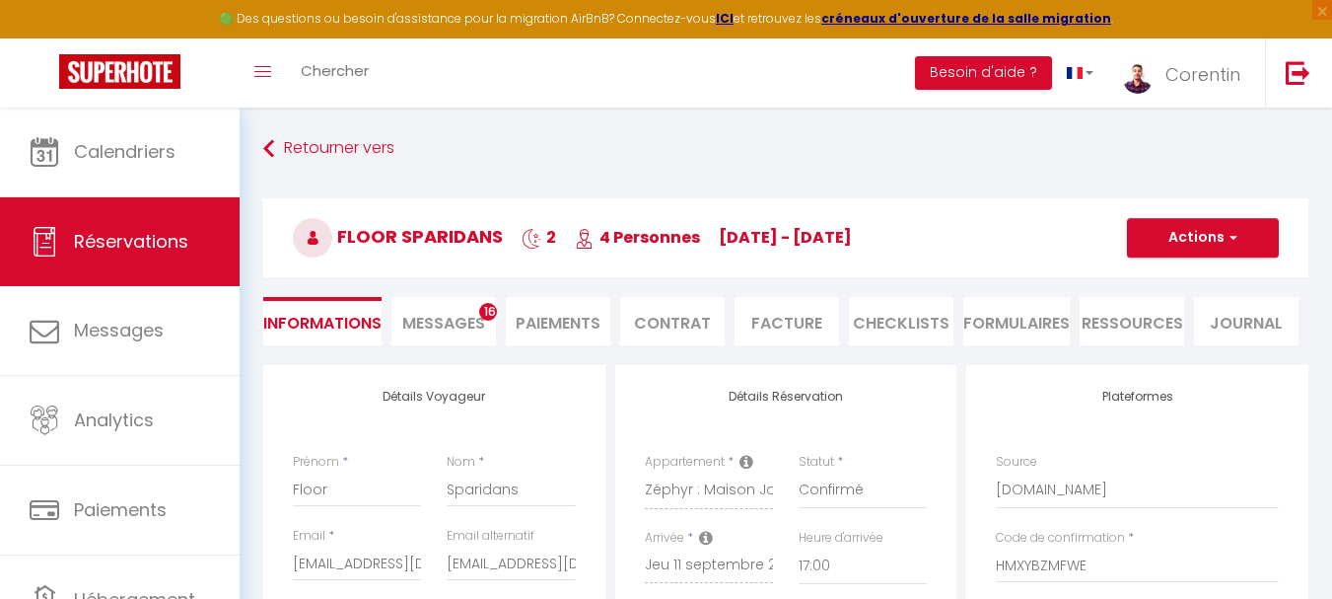
click at [466, 311] on li "Messages 16" at bounding box center [444, 321] width 105 height 48
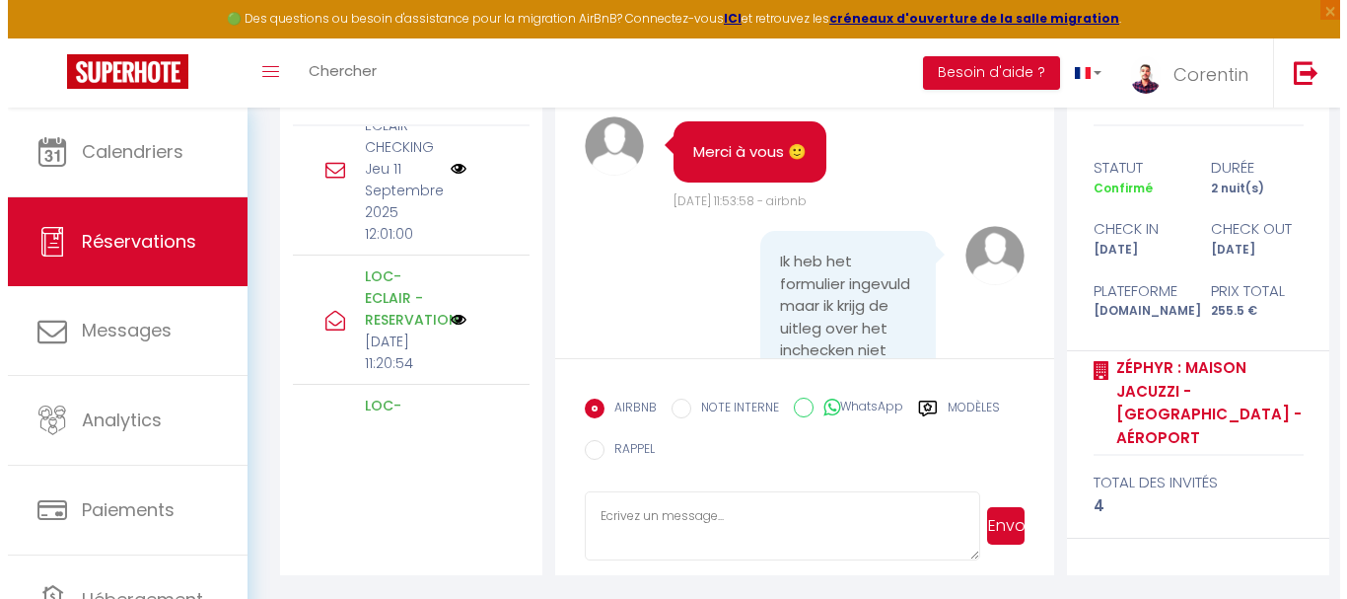
scroll to position [6799, 0]
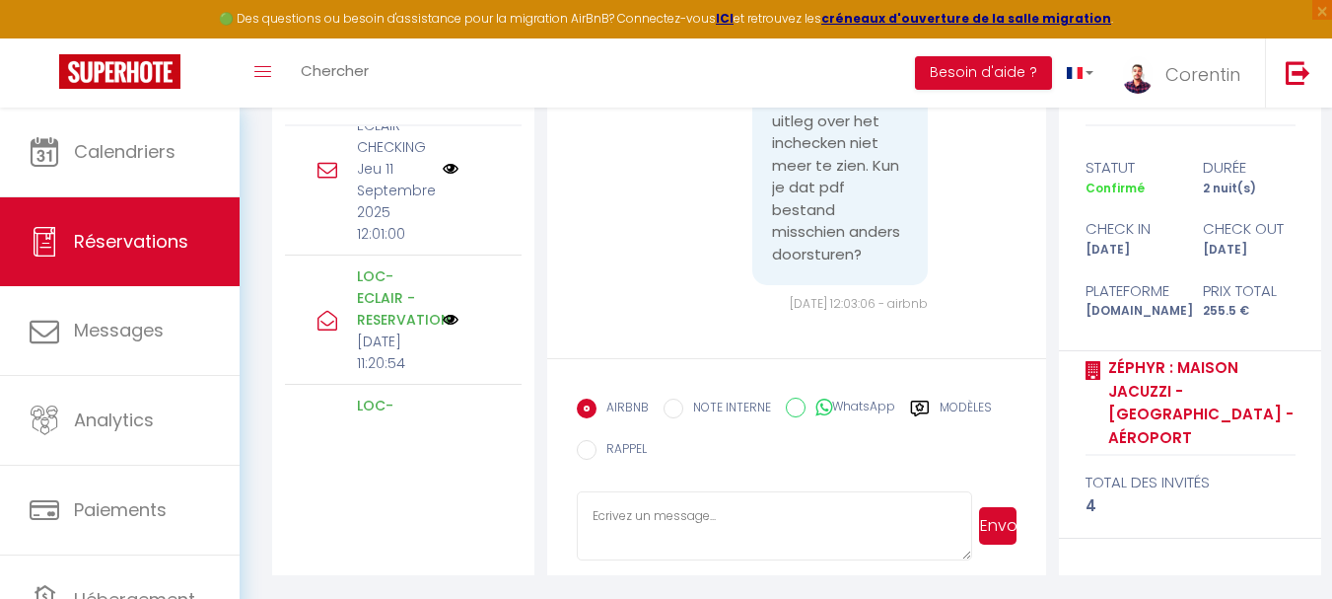
click at [443, 177] on img at bounding box center [451, 169] width 16 height 16
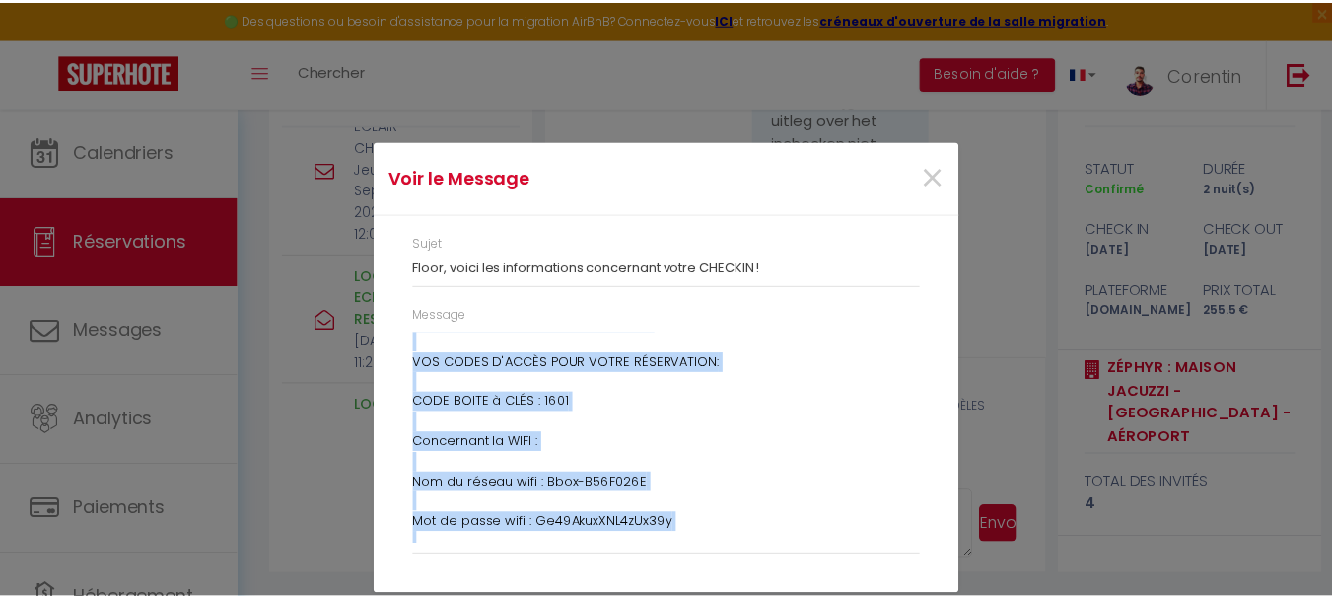
scroll to position [753, 0]
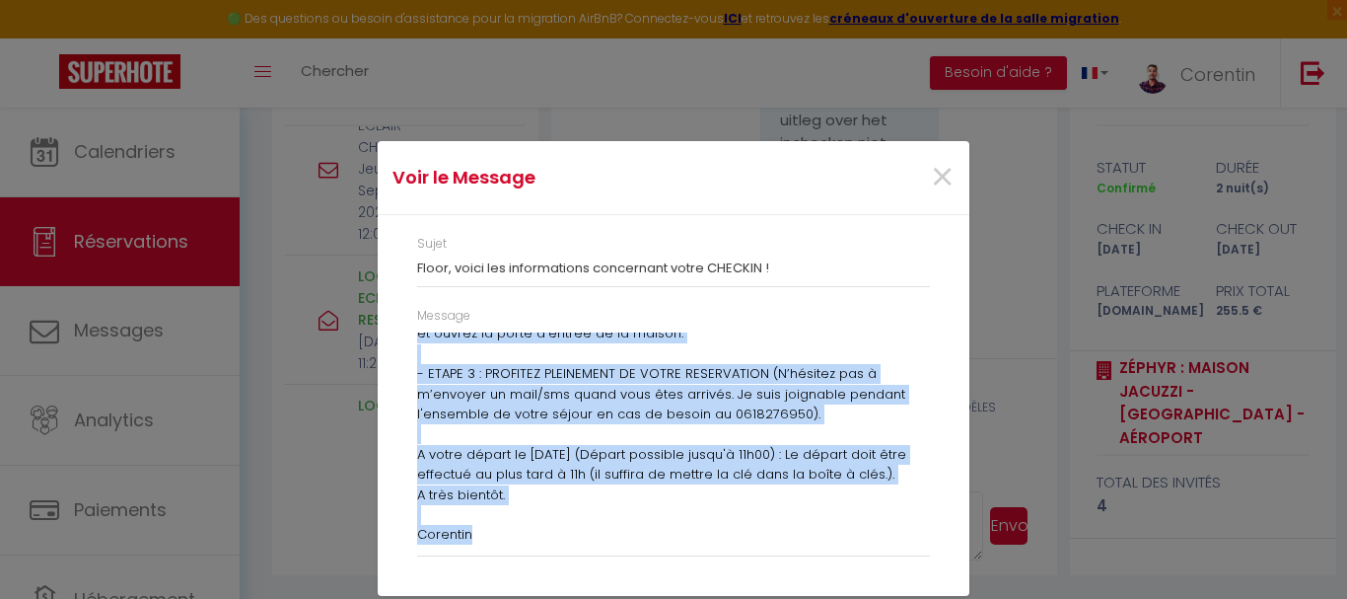
drag, startPoint x: 417, startPoint y: 341, endPoint x: 888, endPoint y: 572, distance: 524.0
click at [888, 572] on div "Message Bienvenue à Bouguenais ! Floor, je suis ravi de vous accueillir dans mo…" at bounding box center [673, 441] width 538 height 269
copy div "Loremipsu d Sitametcon ! Adipi, el sedd eius te inci utlaboreet dolo mag aliqua…"
click at [946, 177] on span "×" at bounding box center [942, 177] width 25 height 59
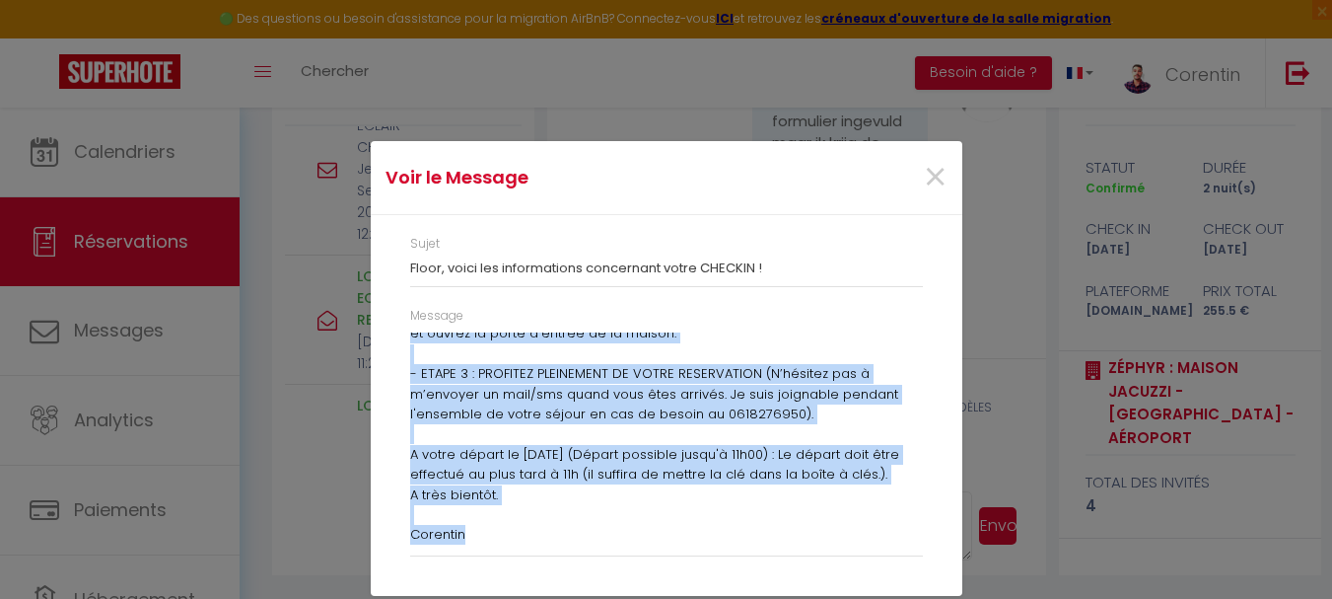
scroll to position [6799, 0]
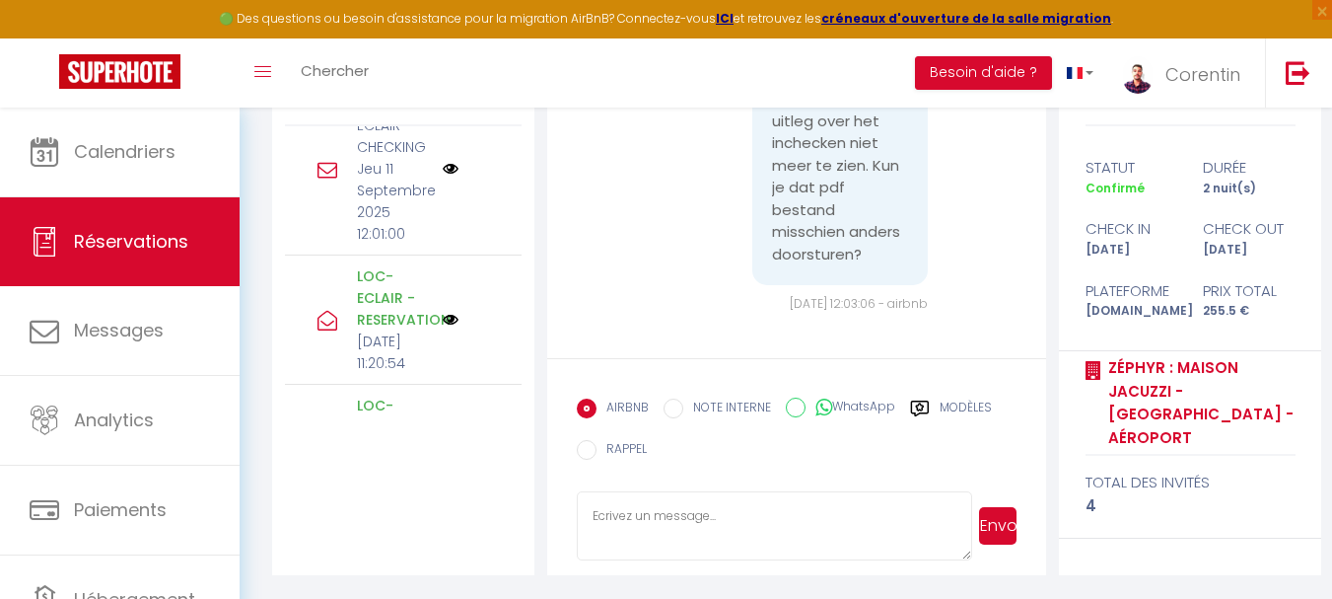
click at [753, 531] on textarea at bounding box center [774, 525] width 395 height 69
paste textarea "Loremipsu d Sitametcon ! Adipi, el sedd eius te inci utlaboreet dolo mag aliqua…"
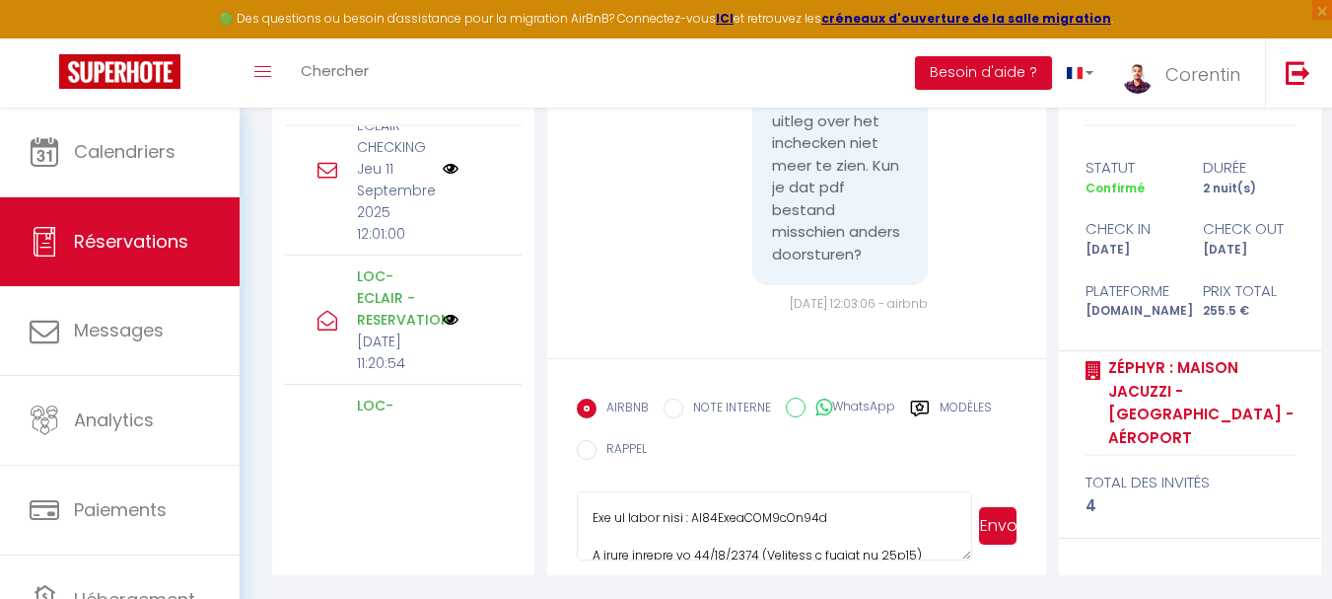
click at [887, 549] on textarea at bounding box center [774, 525] width 395 height 69
click at [995, 522] on button "Envoyer" at bounding box center [997, 525] width 37 height 37
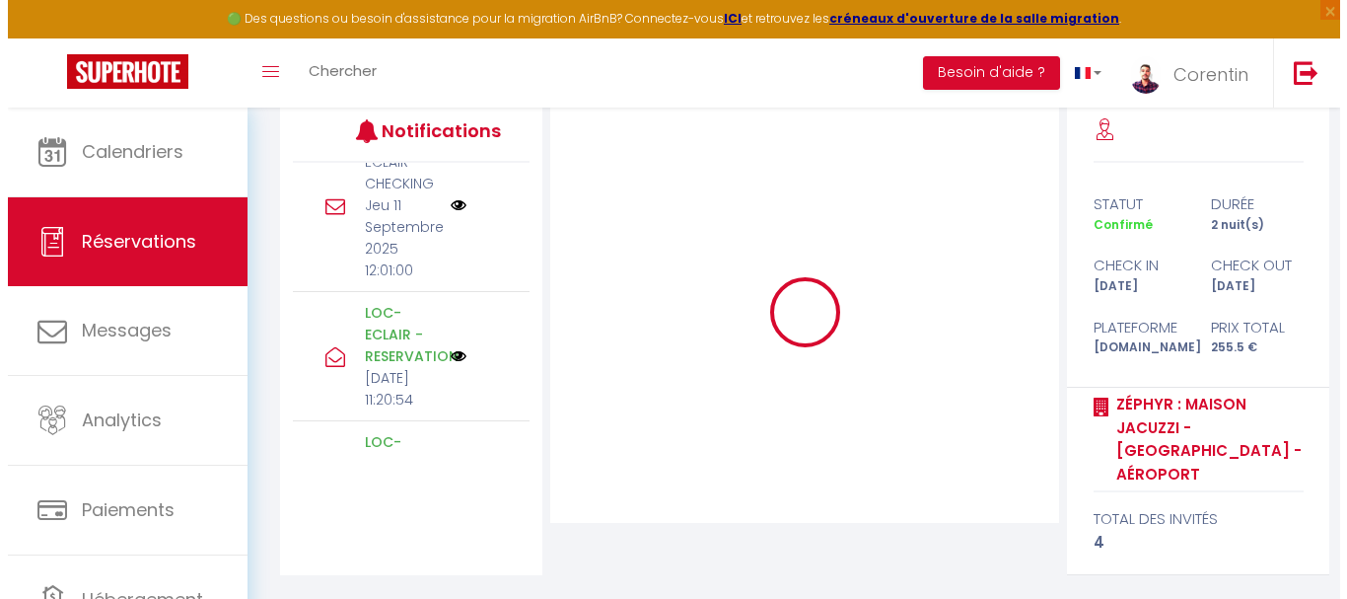
scroll to position [240, 0]
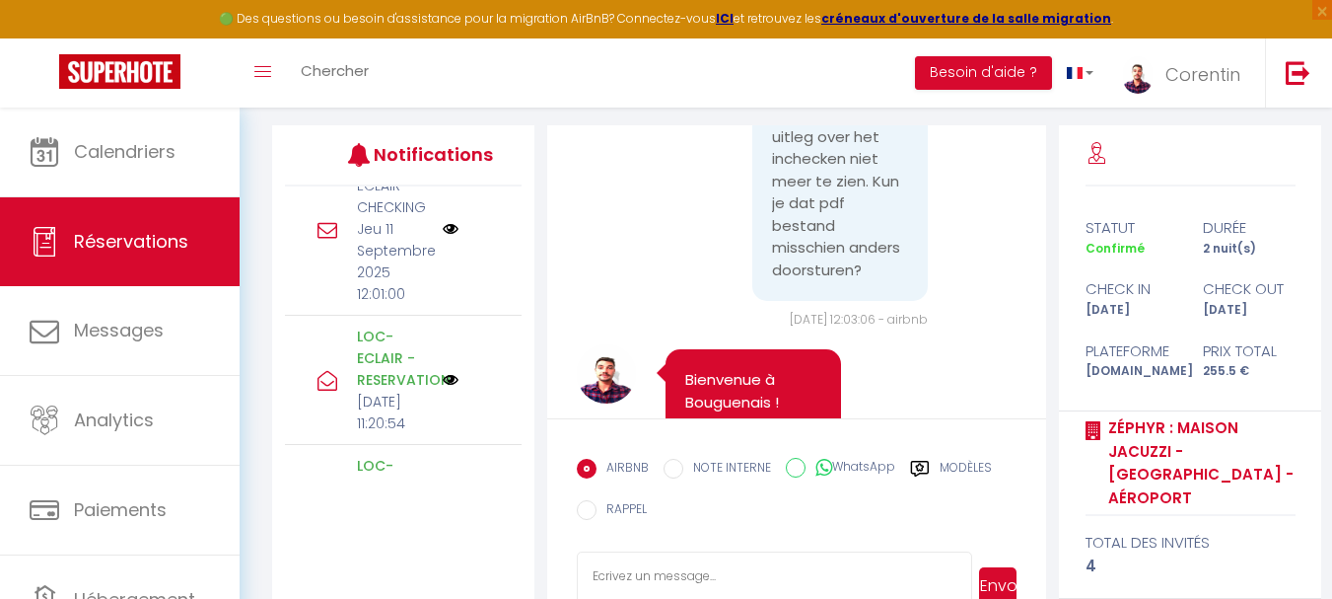
click at [463, 237] on div at bounding box center [472, 229] width 59 height 16
click at [443, 237] on img at bounding box center [451, 229] width 16 height 16
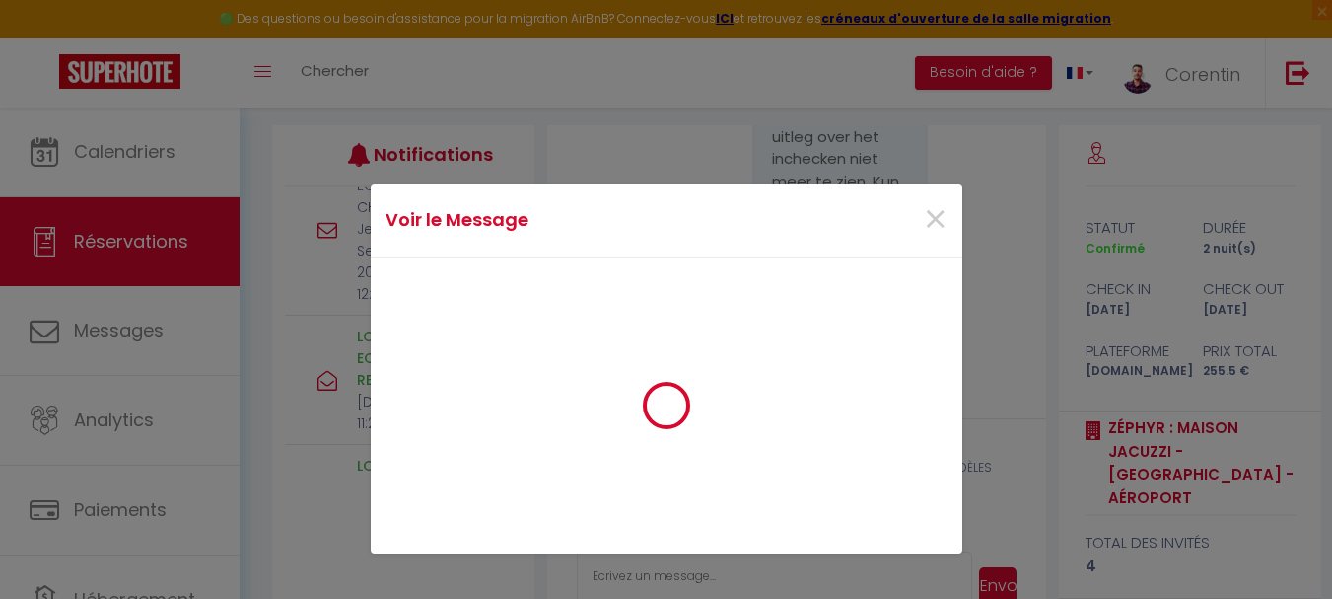
scroll to position [6733, 0]
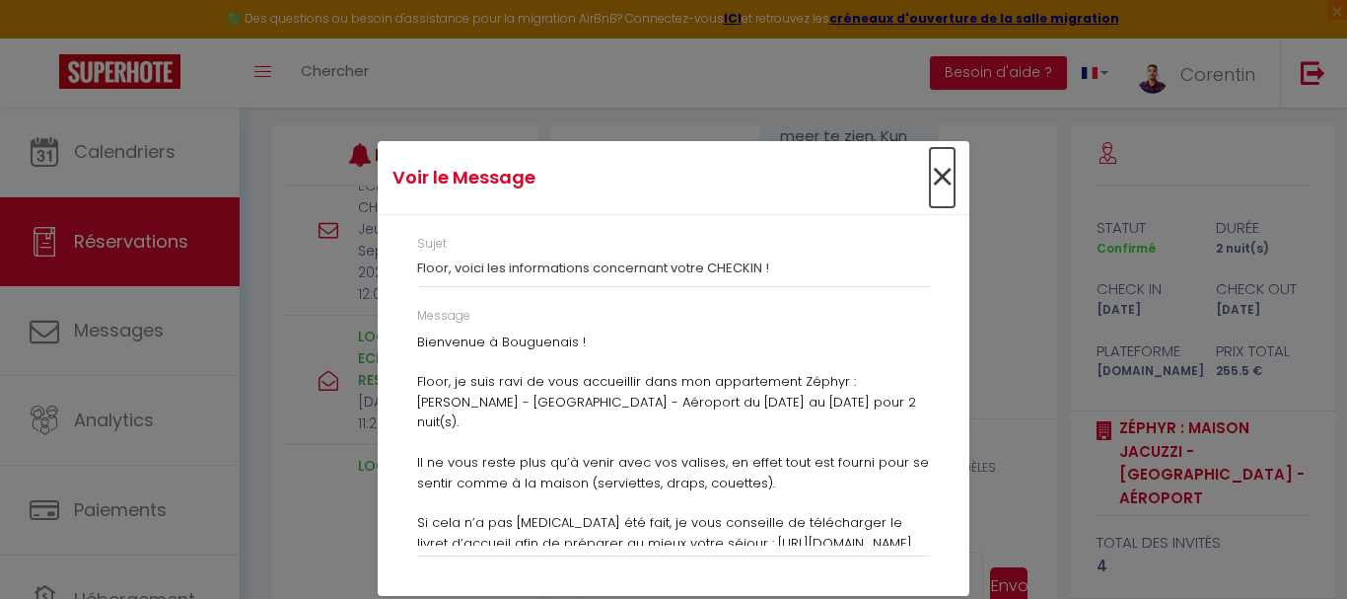
click at [934, 177] on span "×" at bounding box center [942, 177] width 25 height 59
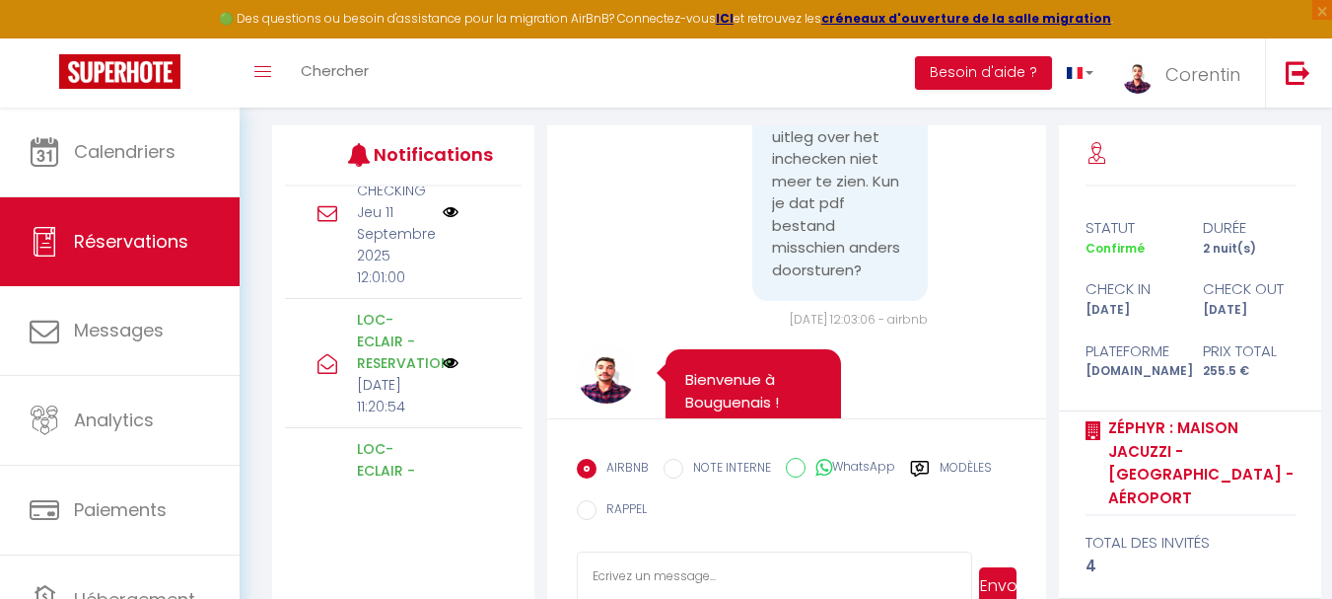
scroll to position [419, 0]
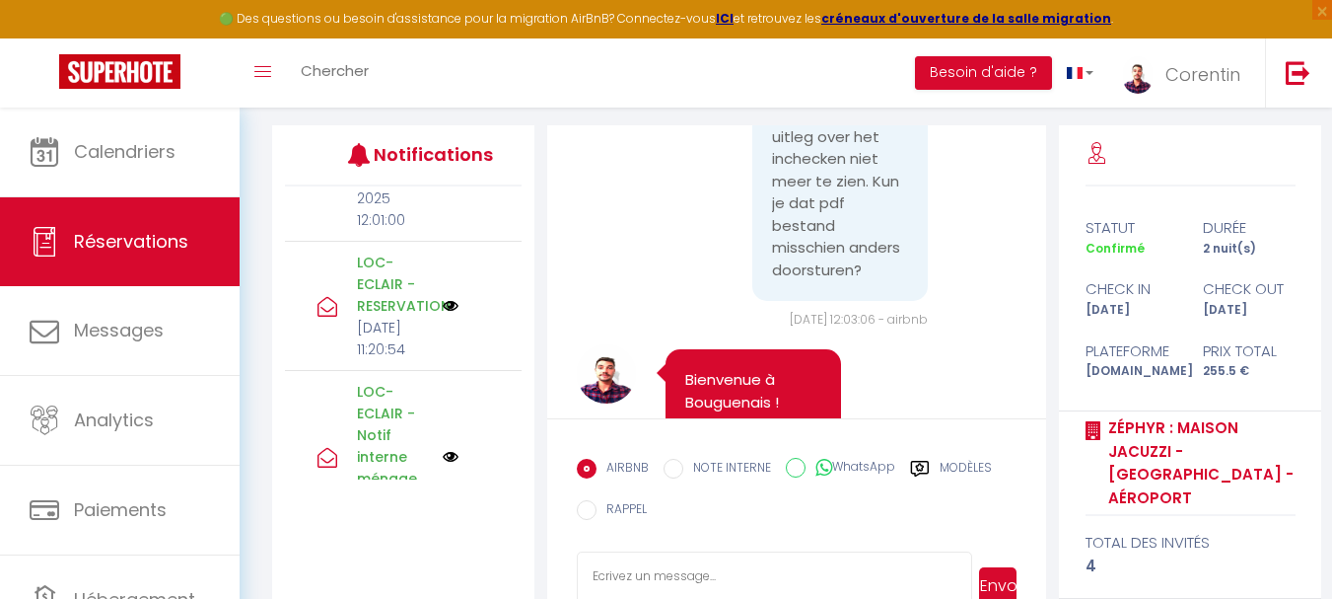
click at [468, 242] on div "LOC-ECLAIR - CHECKING [DATE] 12:01:00" at bounding box center [403, 155] width 237 height 173
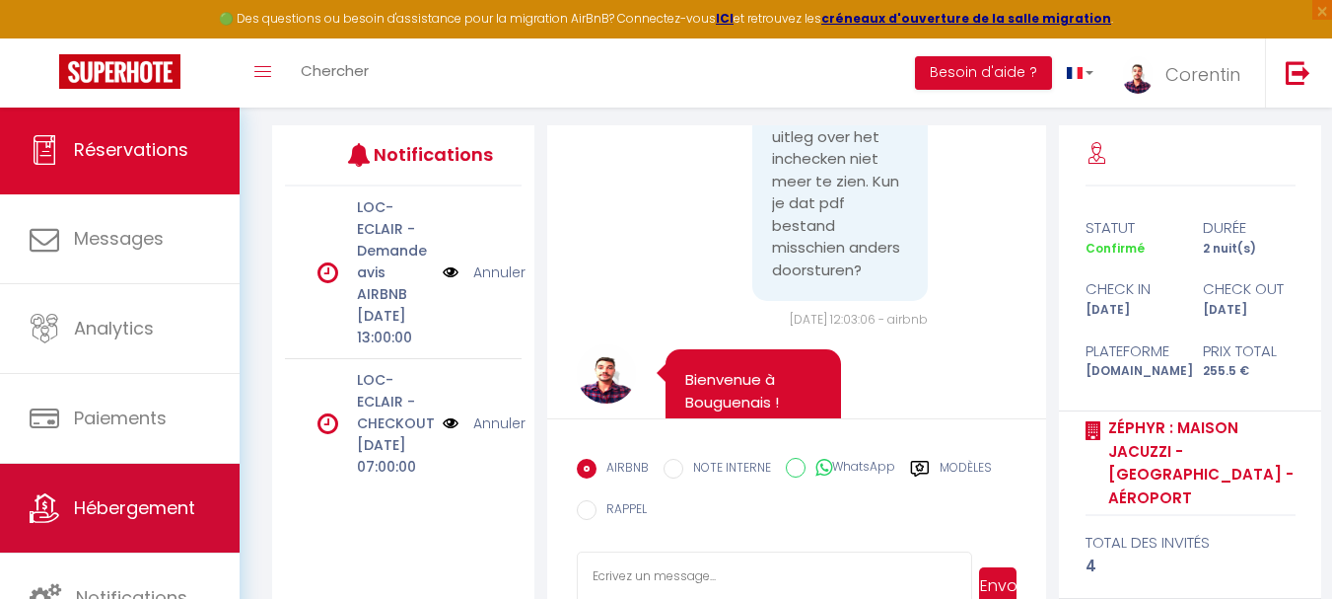
scroll to position [94, 0]
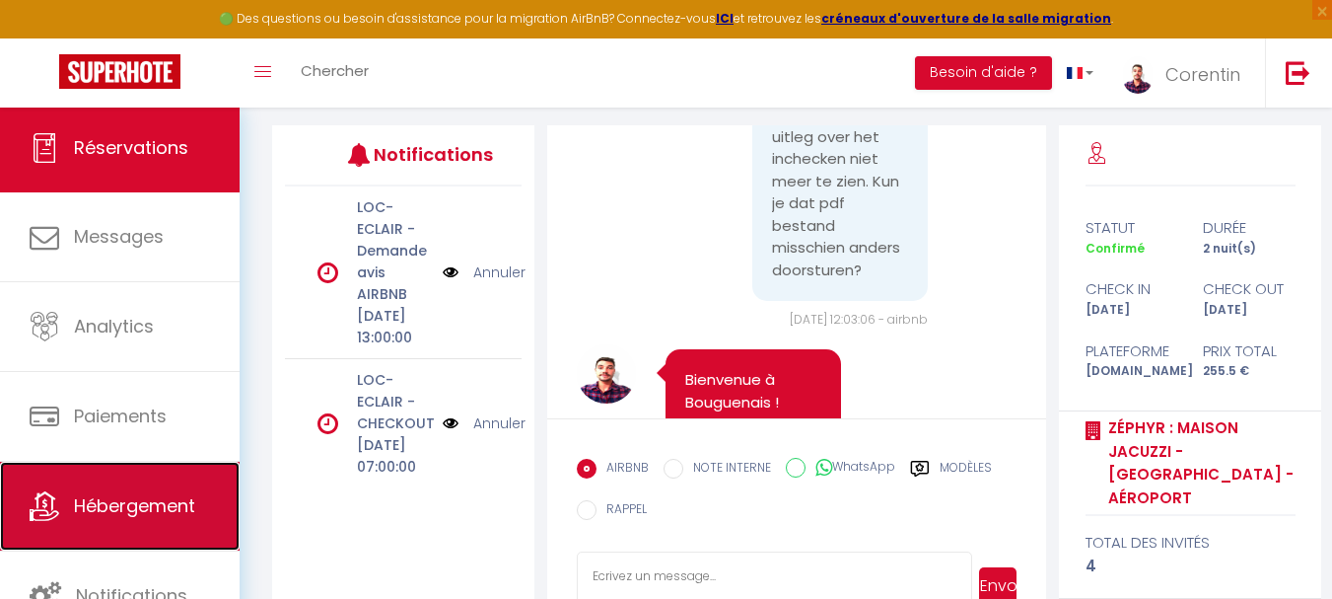
click at [152, 524] on link "Hébergement" at bounding box center [120, 506] width 240 height 89
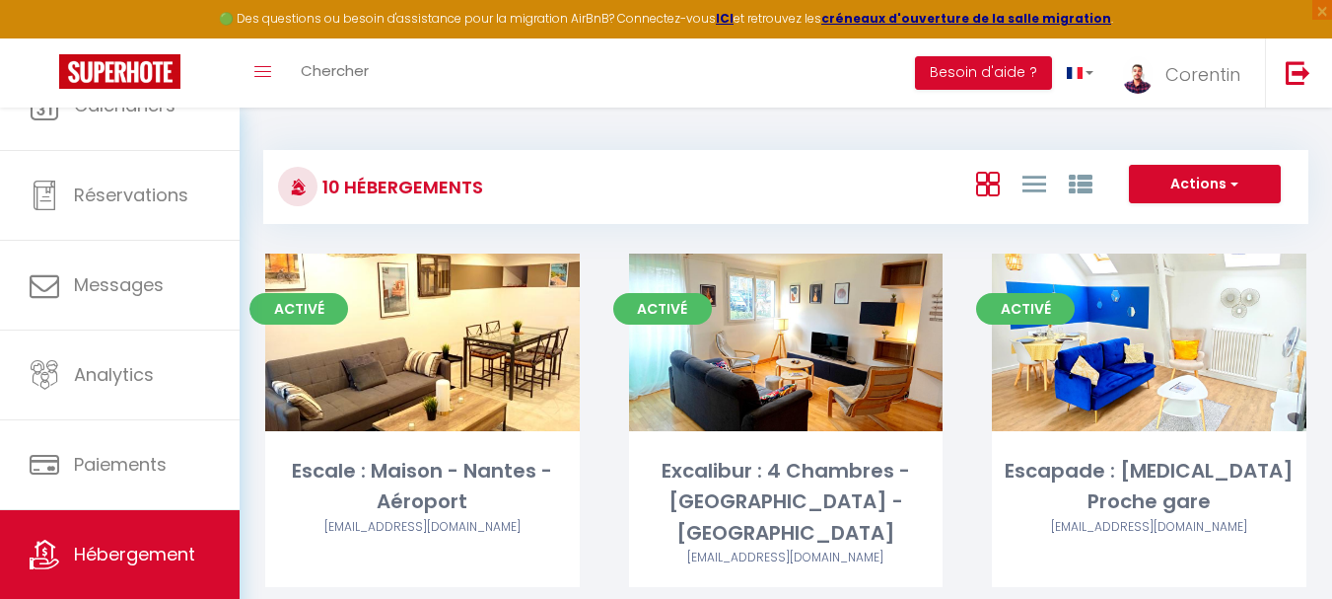
scroll to position [94, 0]
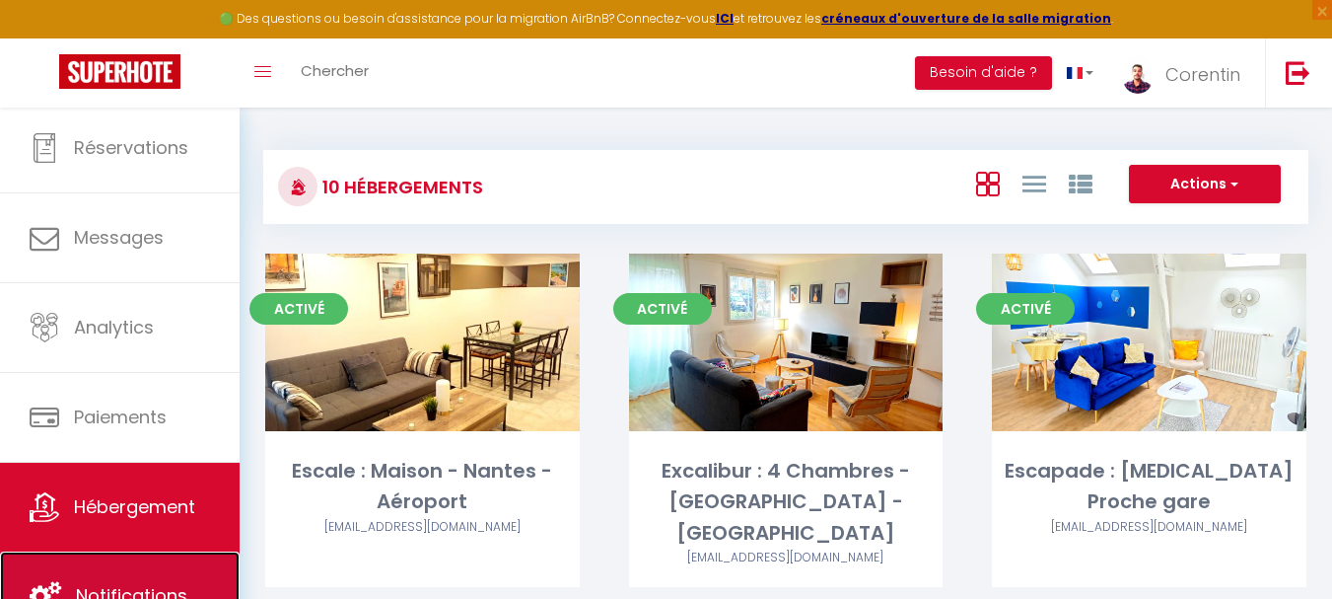
click at [195, 582] on link "Notifications" at bounding box center [120, 595] width 240 height 89
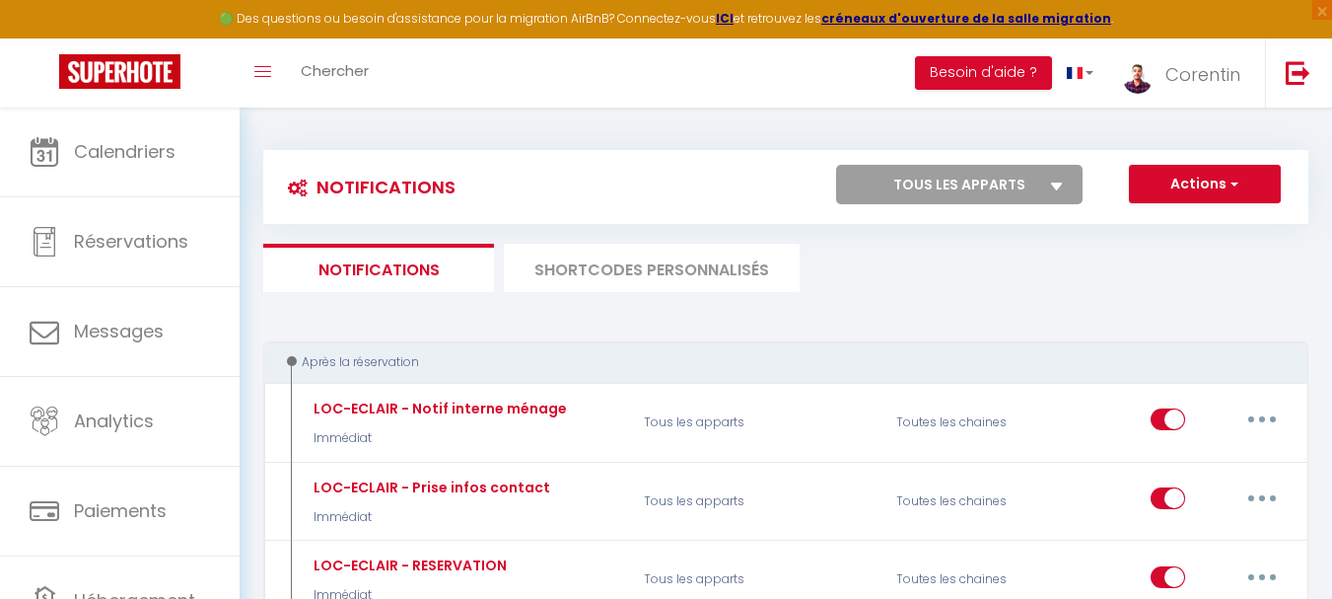
click at [656, 282] on li "SHORTCODES PERSONNALISÉS" at bounding box center [652, 268] width 296 height 48
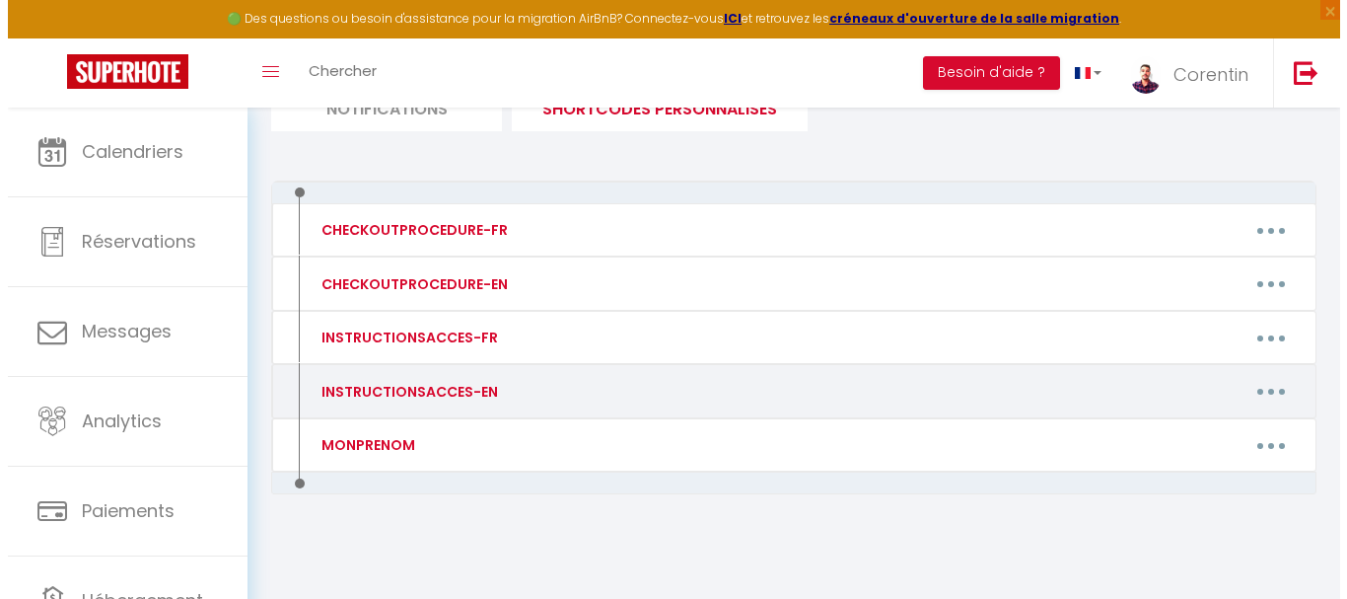
scroll to position [163, 0]
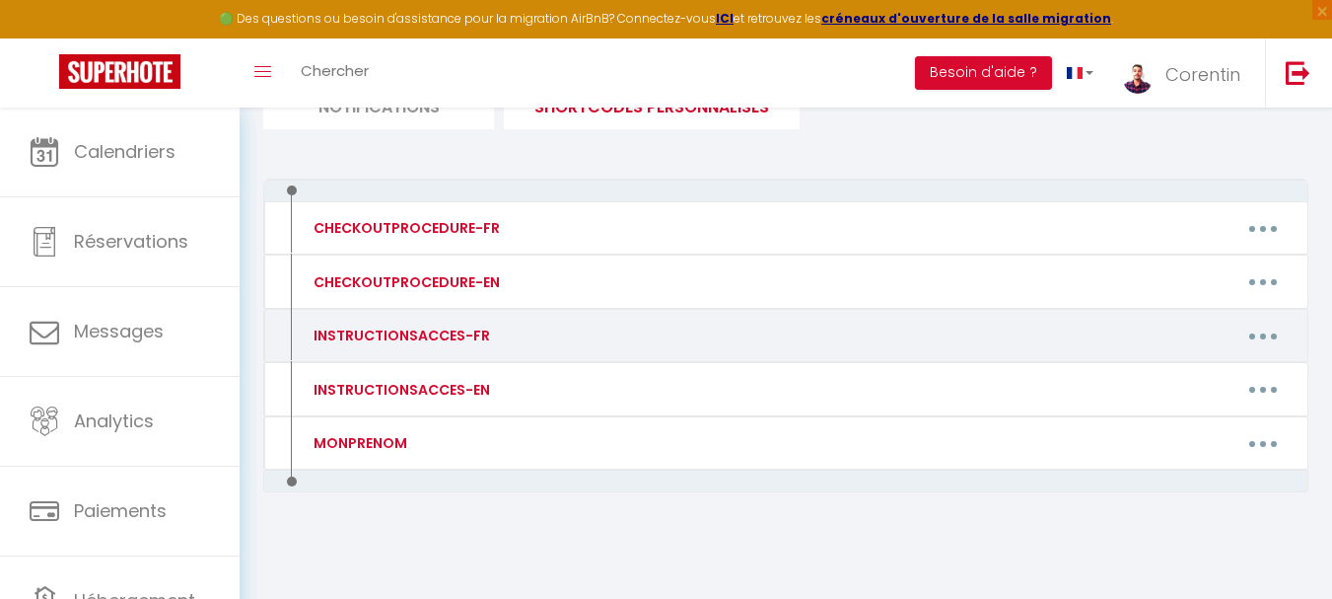
click at [1278, 339] on button "button" at bounding box center [1263, 336] width 55 height 32
click at [1216, 379] on link "Editer" at bounding box center [1212, 381] width 146 height 34
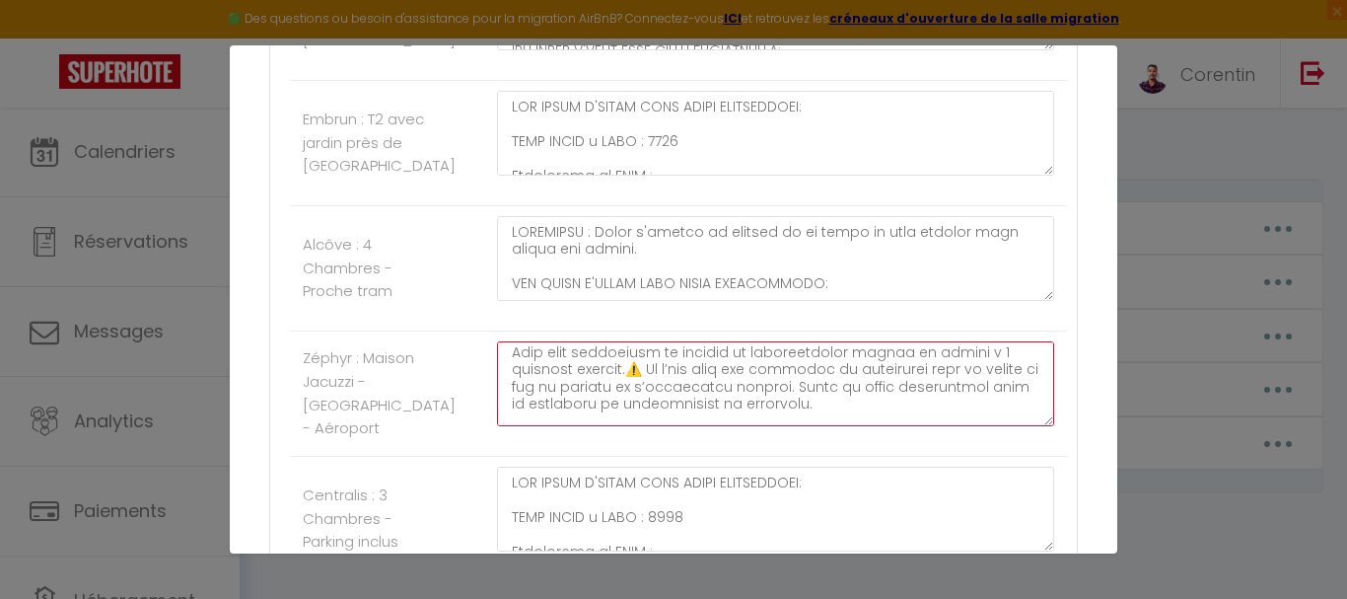
scroll to position [0, 0]
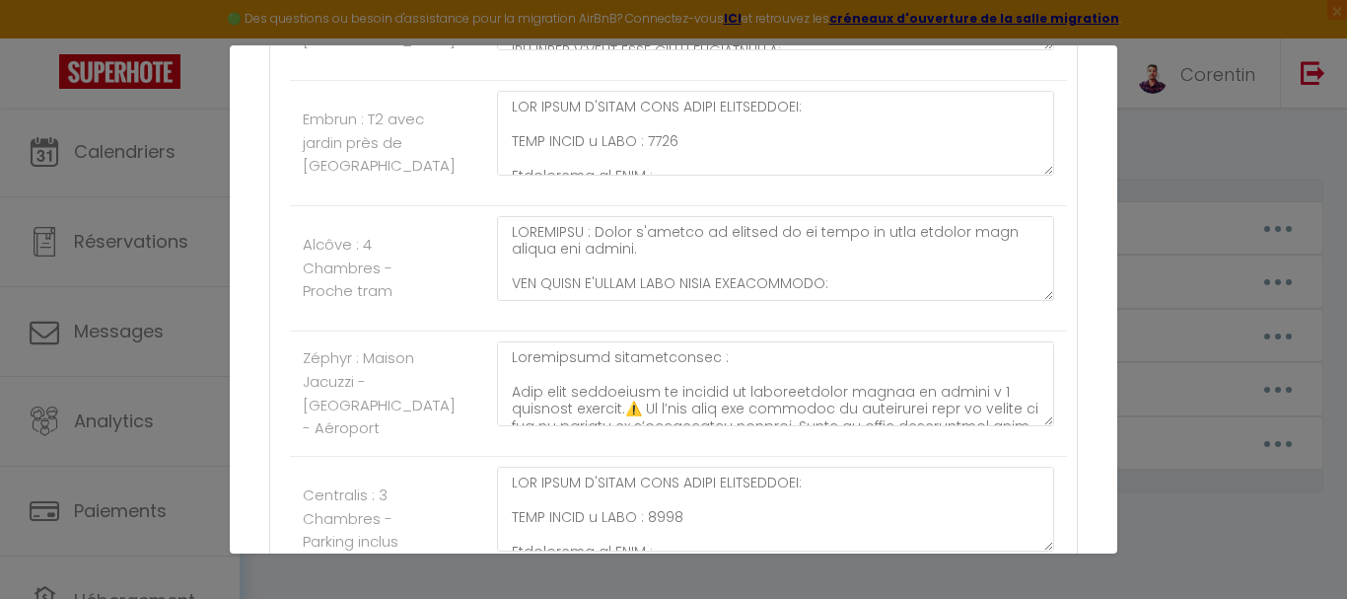
click at [197, 258] on div "Mettre à jour le code court personnalisé × Nom * INSTRUCTIONSACCES-FR Contenu *…" at bounding box center [673, 299] width 1347 height 599
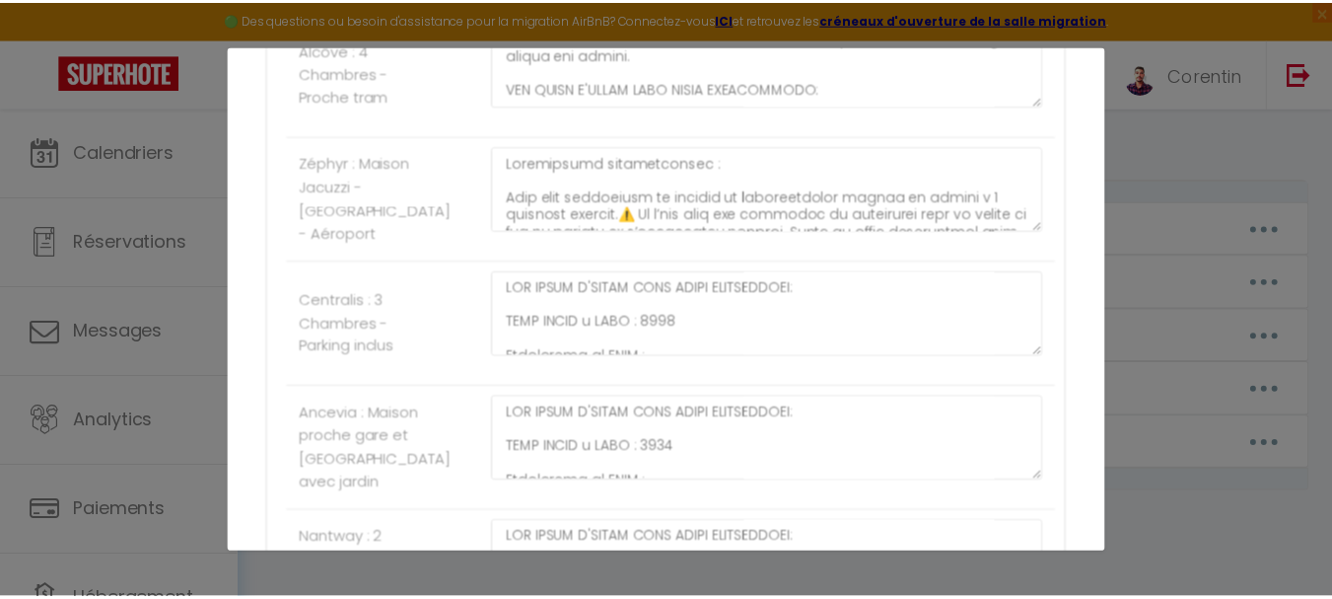
scroll to position [1377, 0]
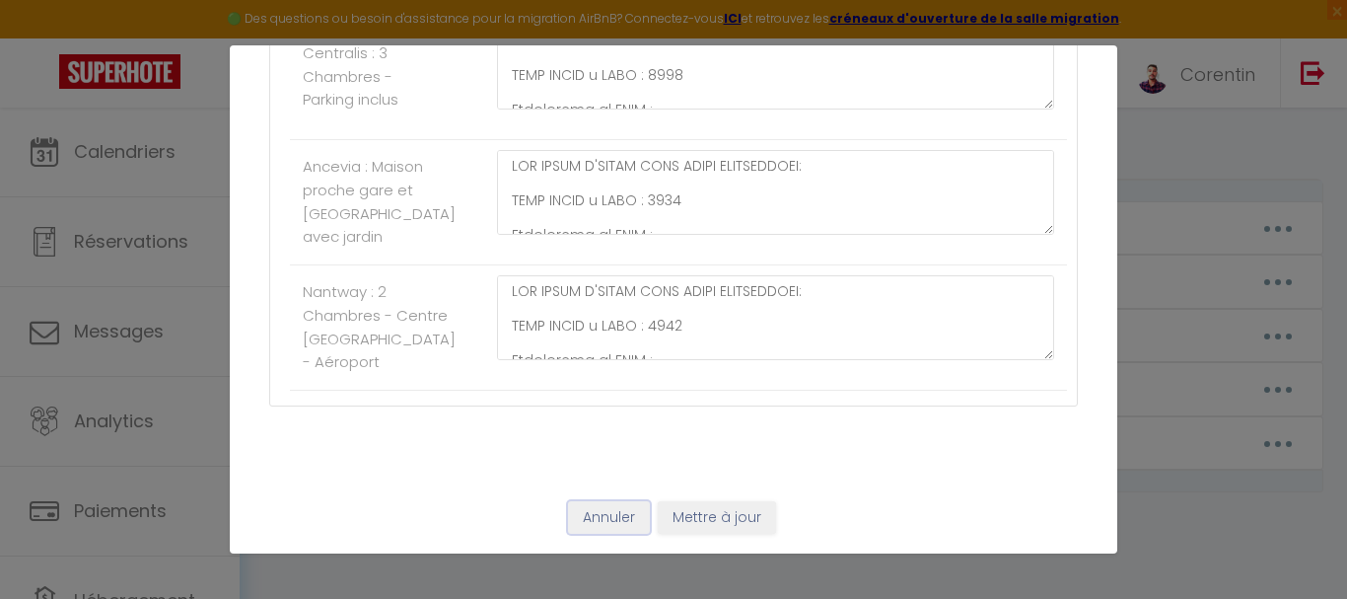
click at [601, 518] on button "Annuler" at bounding box center [609, 518] width 82 height 34
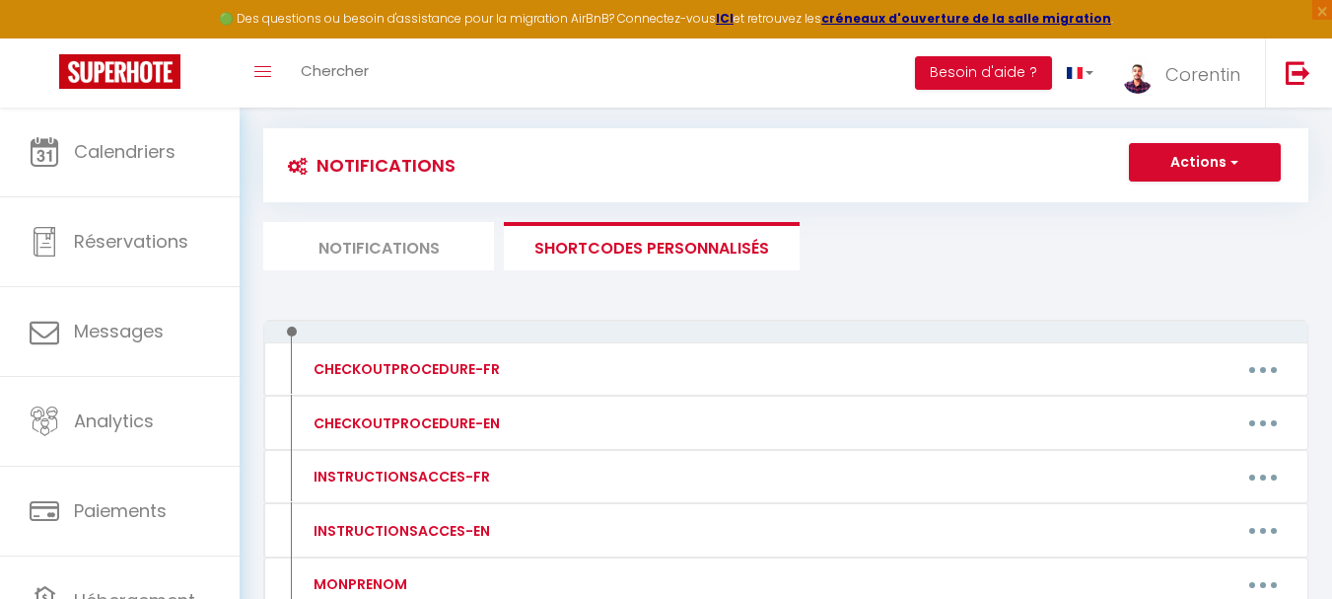
scroll to position [0, 0]
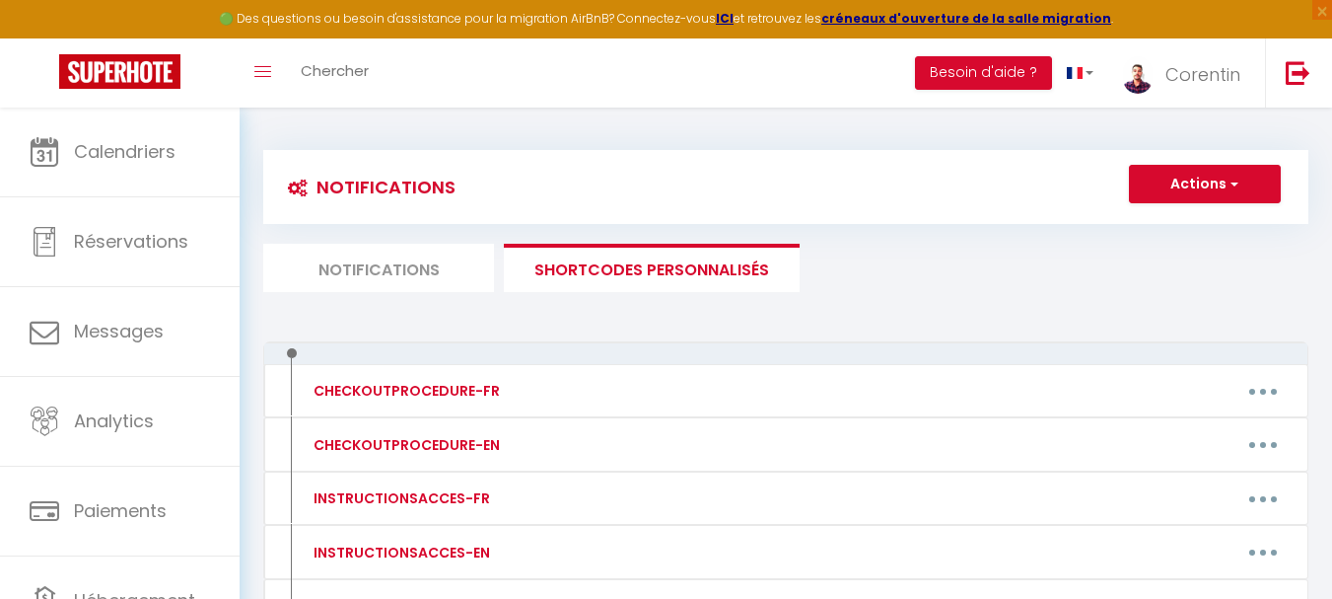
click at [636, 331] on div "Notifications Actions Nouvelle Notification Exporter Importer Tous les apparts …" at bounding box center [785, 434] width 1045 height 607
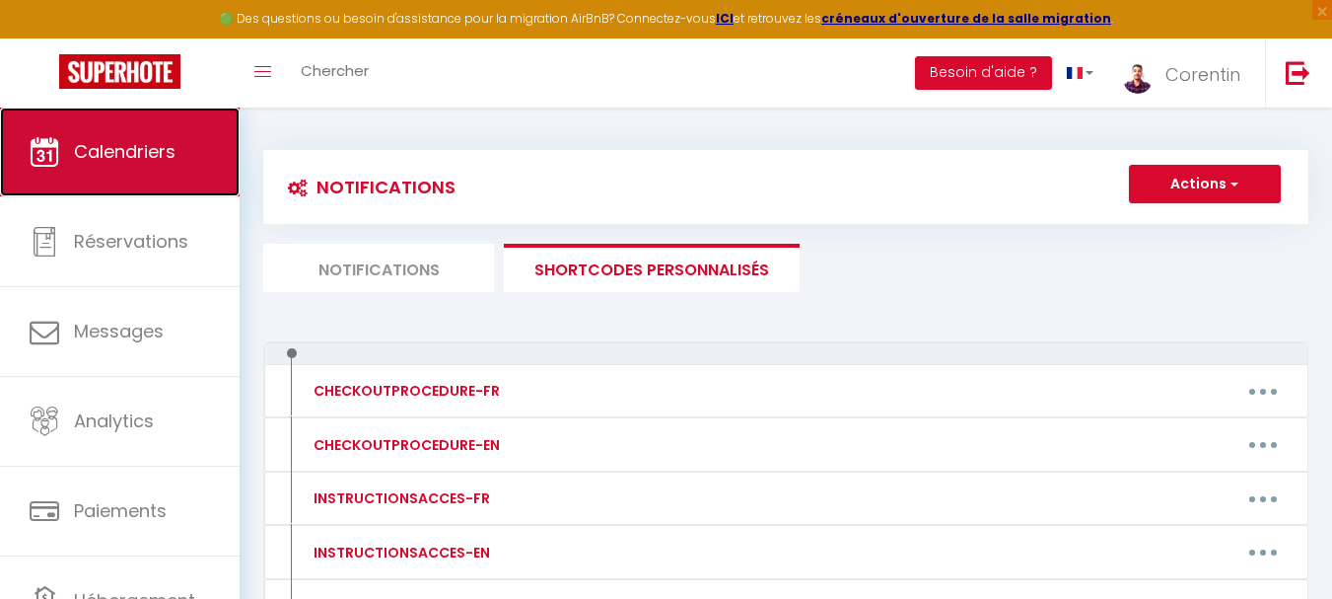
click at [176, 126] on link "Calendriers" at bounding box center [120, 151] width 240 height 89
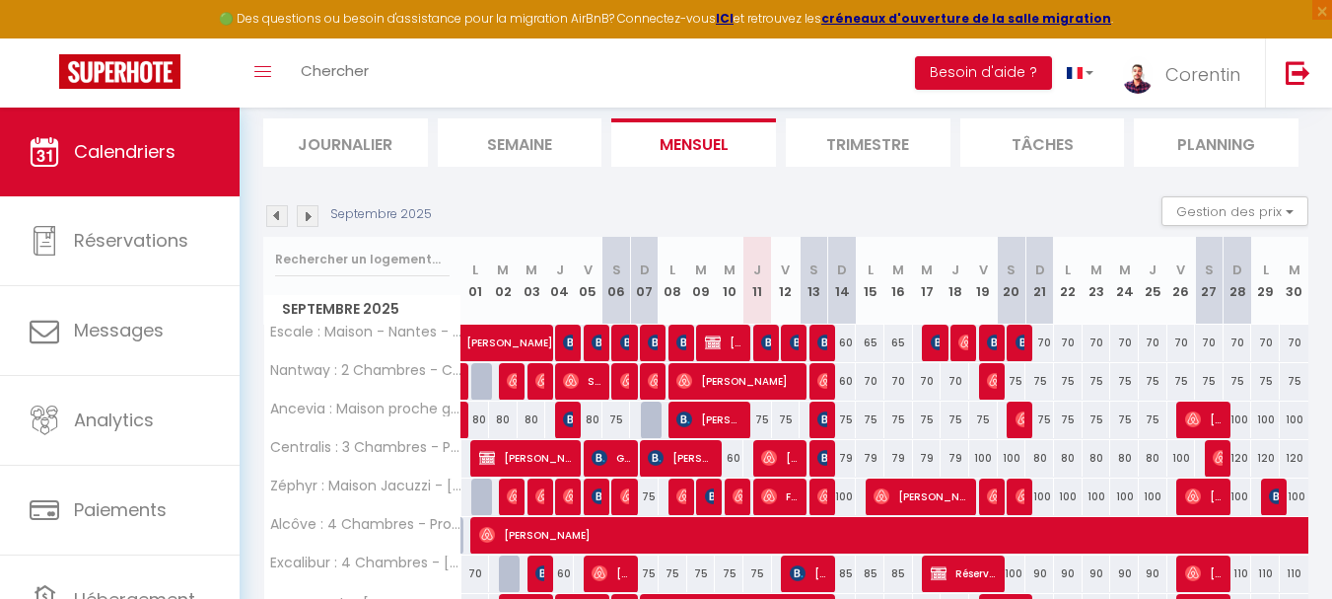
scroll to position [96, 0]
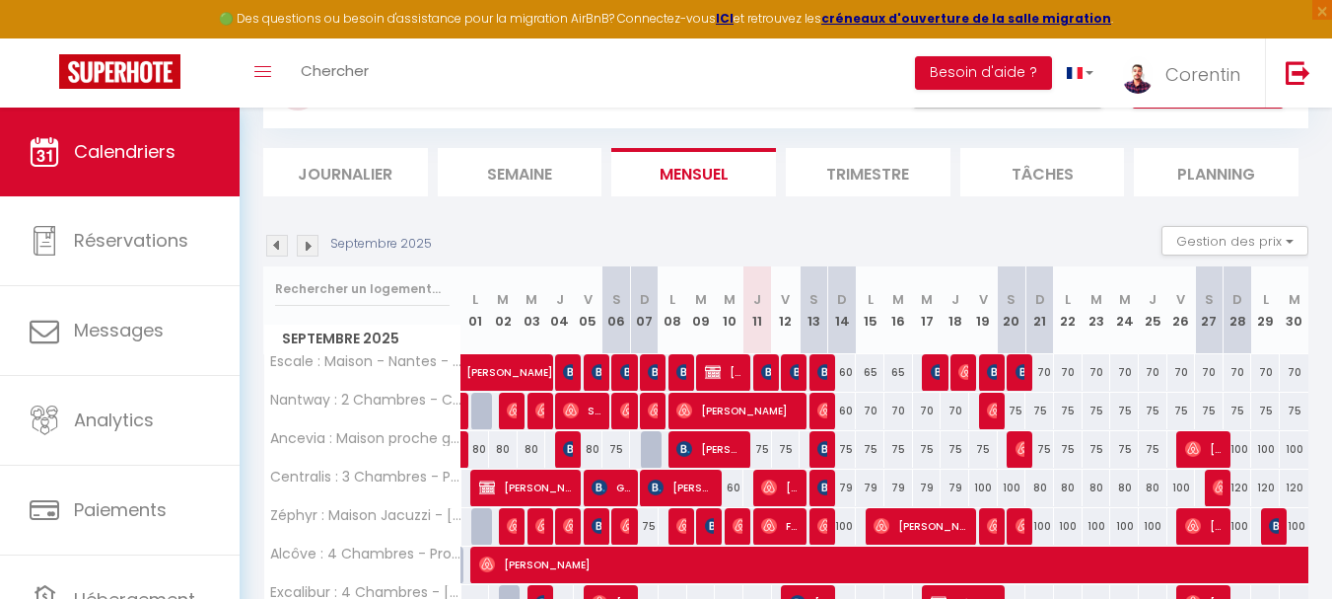
click at [280, 245] on img at bounding box center [277, 246] width 22 height 22
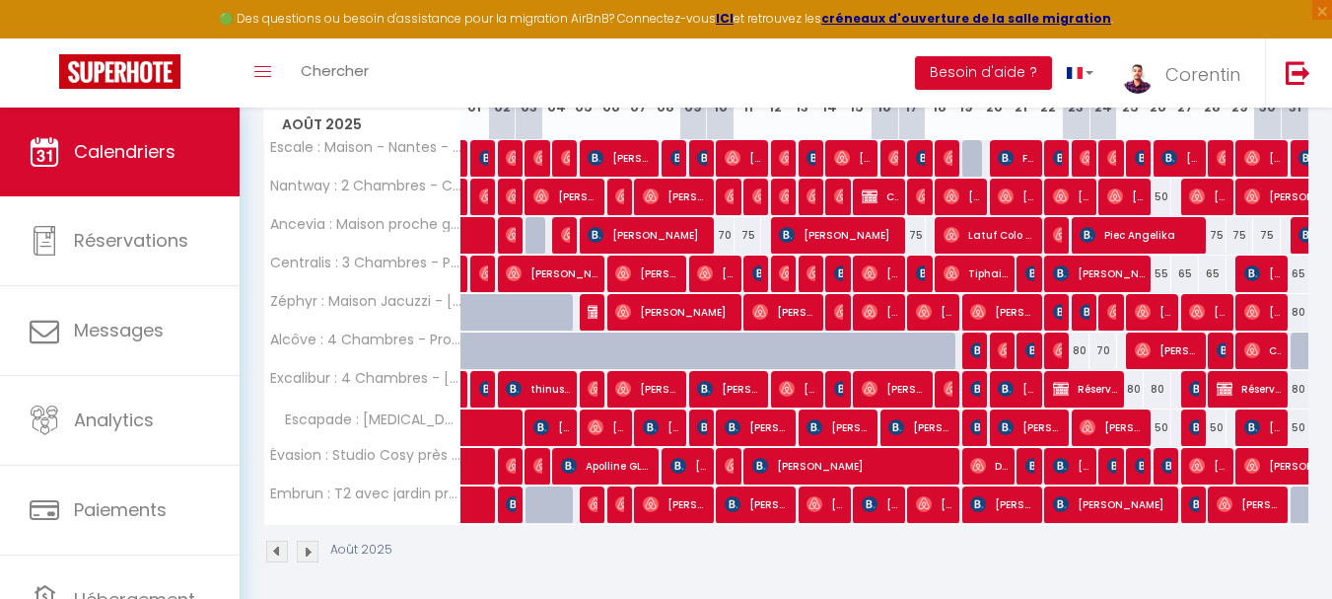
scroll to position [318, 0]
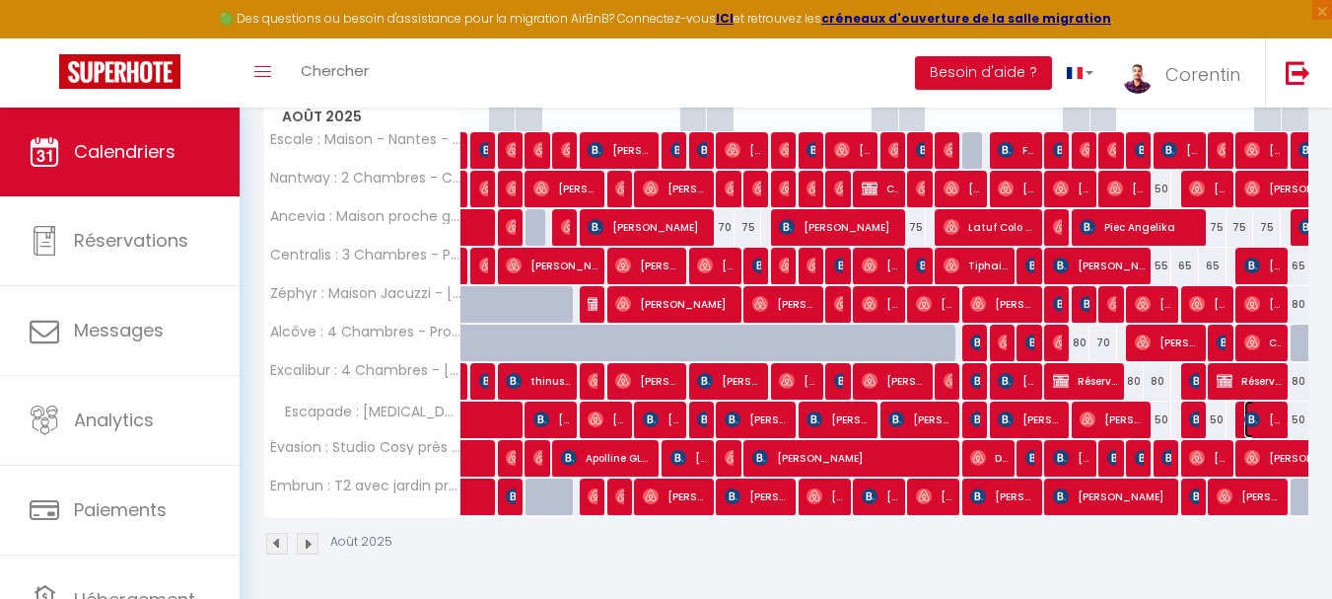
click at [1276, 422] on span "[MEDICAL_DATA][PERSON_NAME]" at bounding box center [1263, 418] width 36 height 37
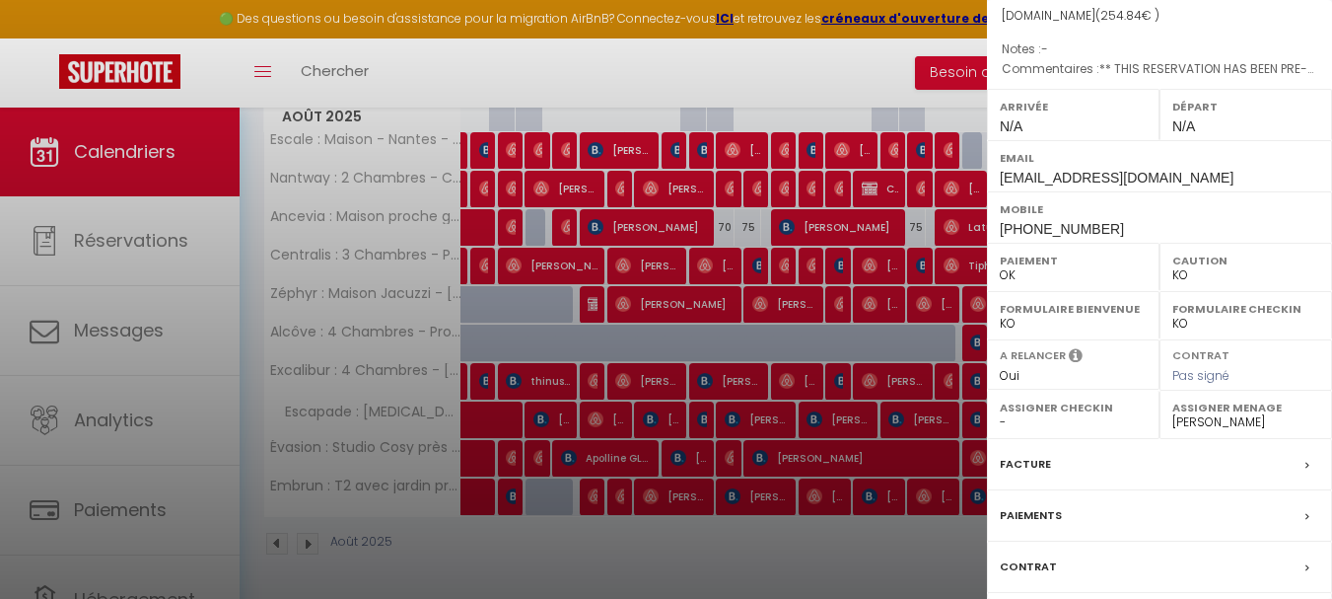
scroll to position [321, 0]
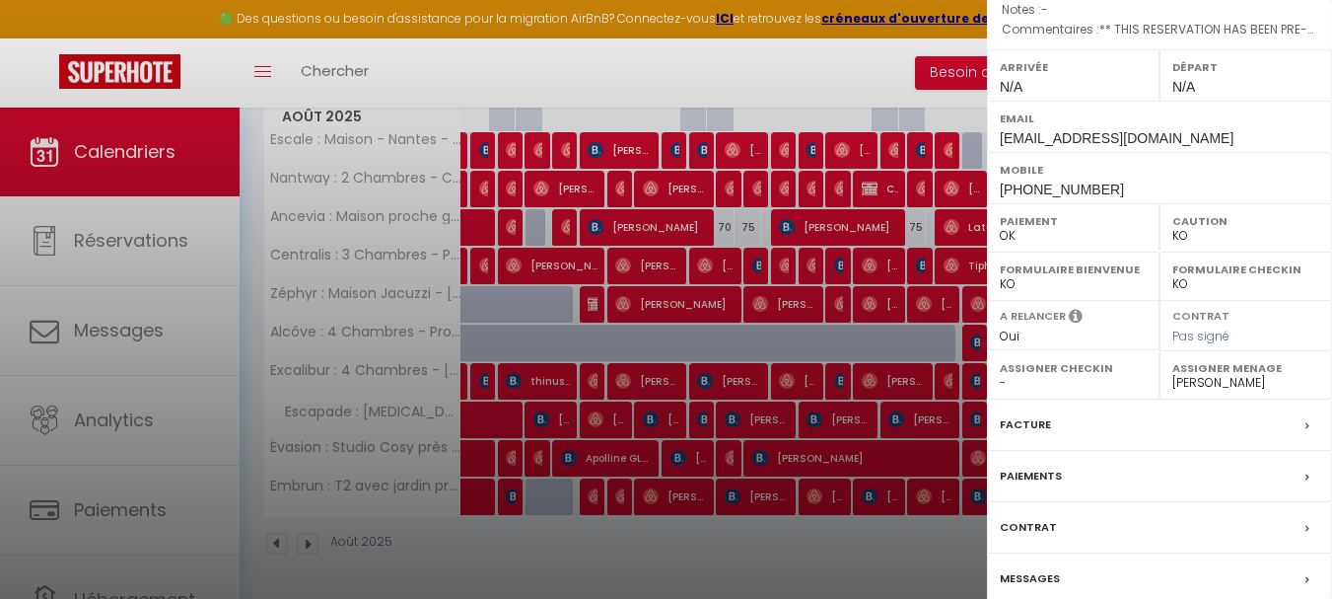
click at [1074, 399] on div "Facture" at bounding box center [1159, 424] width 345 height 51
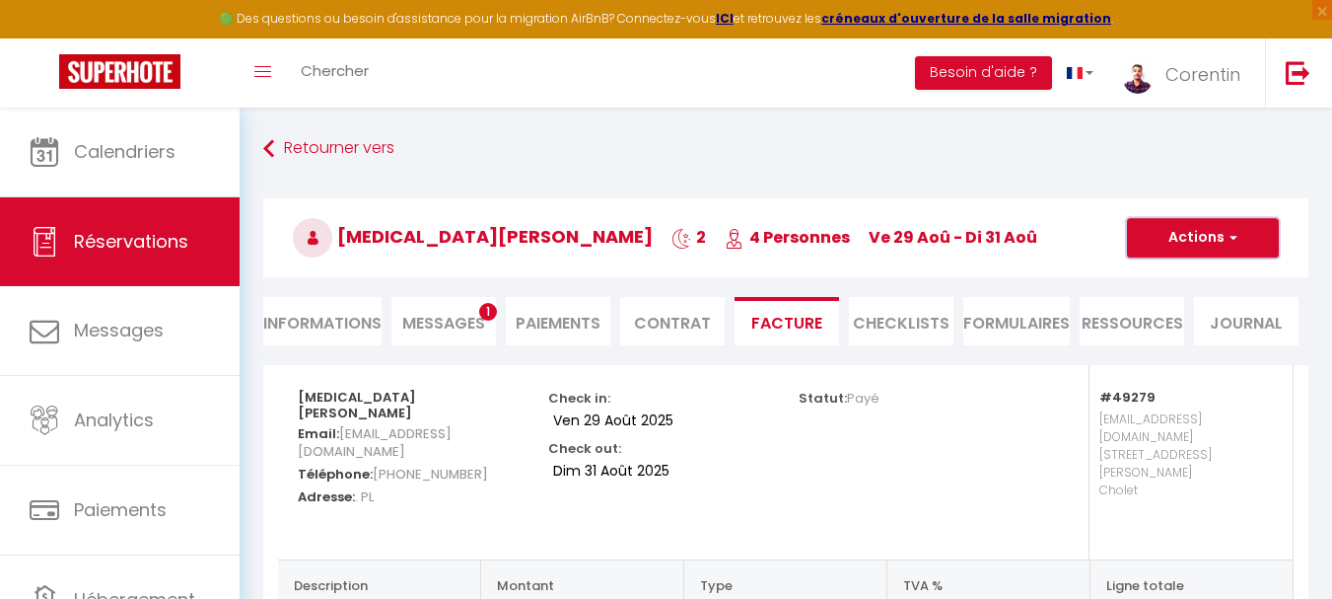
click at [1205, 246] on button "Actions" at bounding box center [1203, 237] width 152 height 39
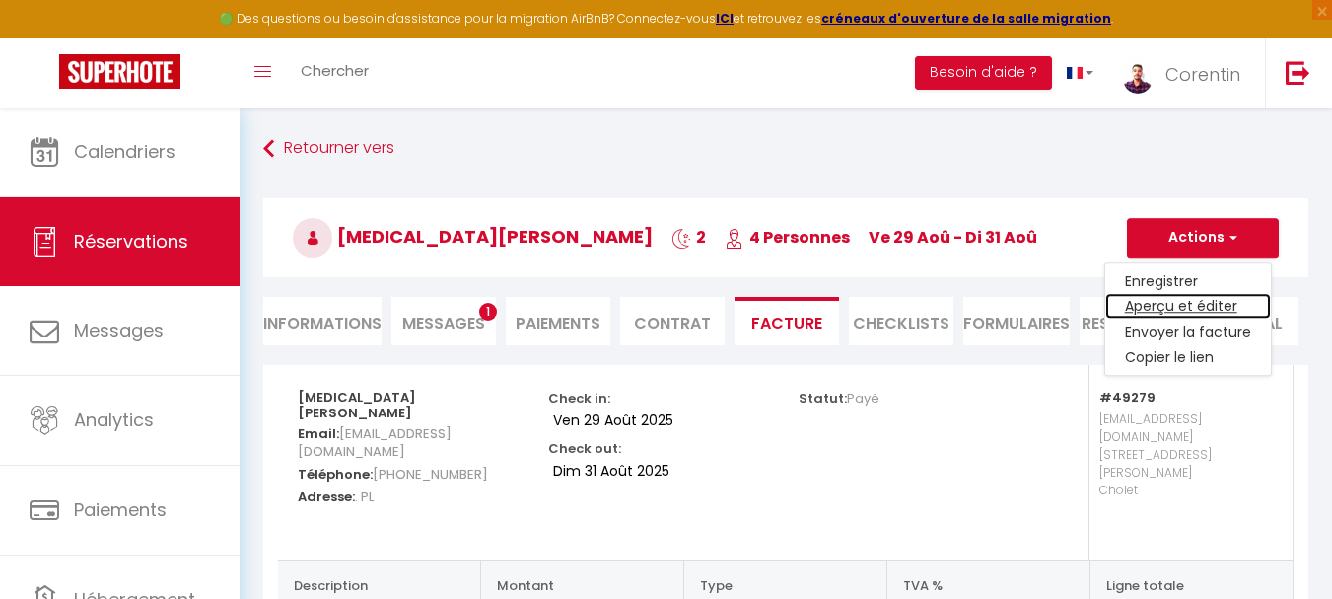
click at [1158, 306] on link "Aperçu et éditer" at bounding box center [1189, 307] width 166 height 26
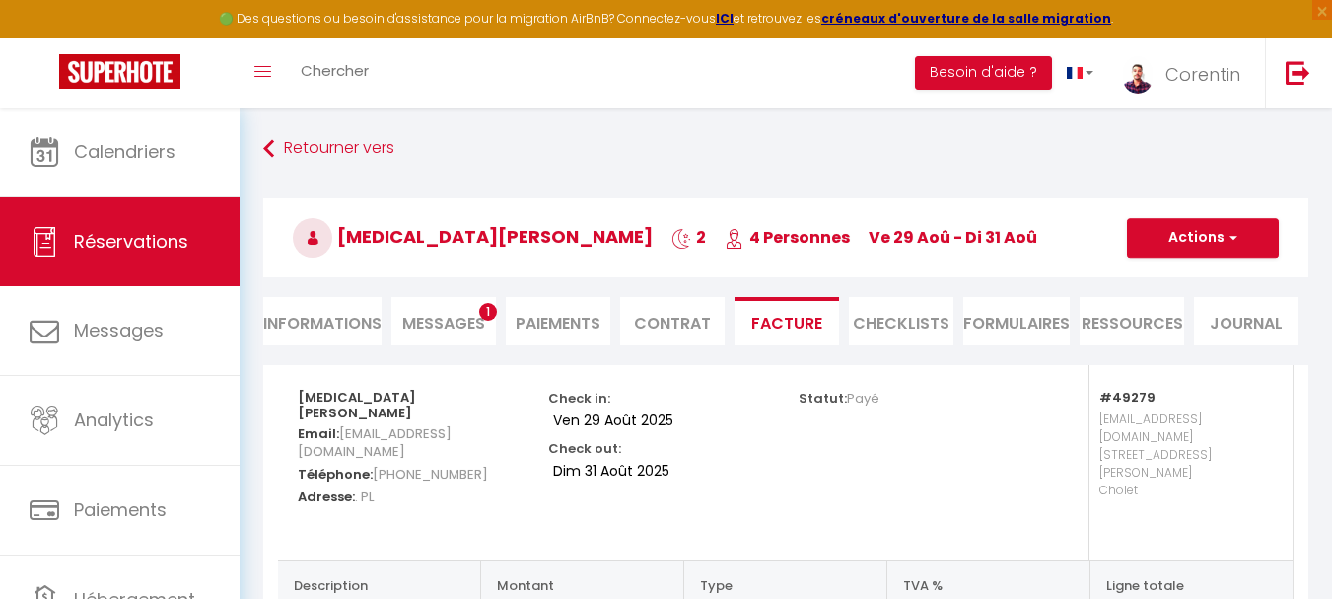
click at [468, 329] on span "Messages" at bounding box center [443, 323] width 83 height 23
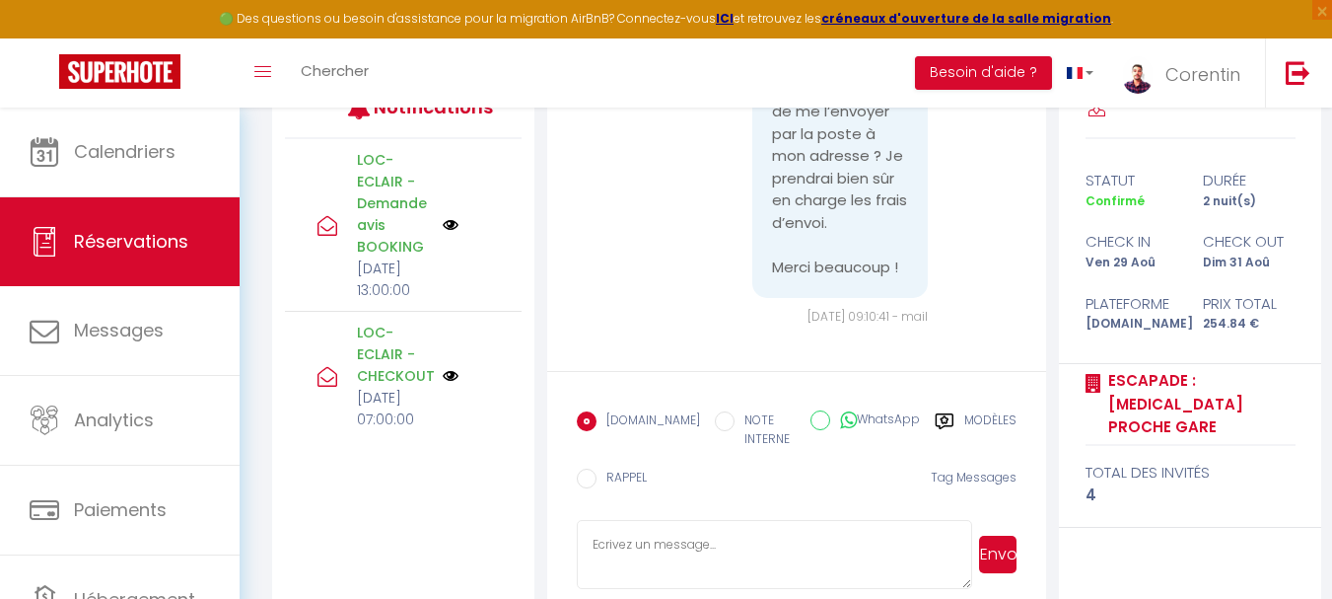
scroll to position [316, 0]
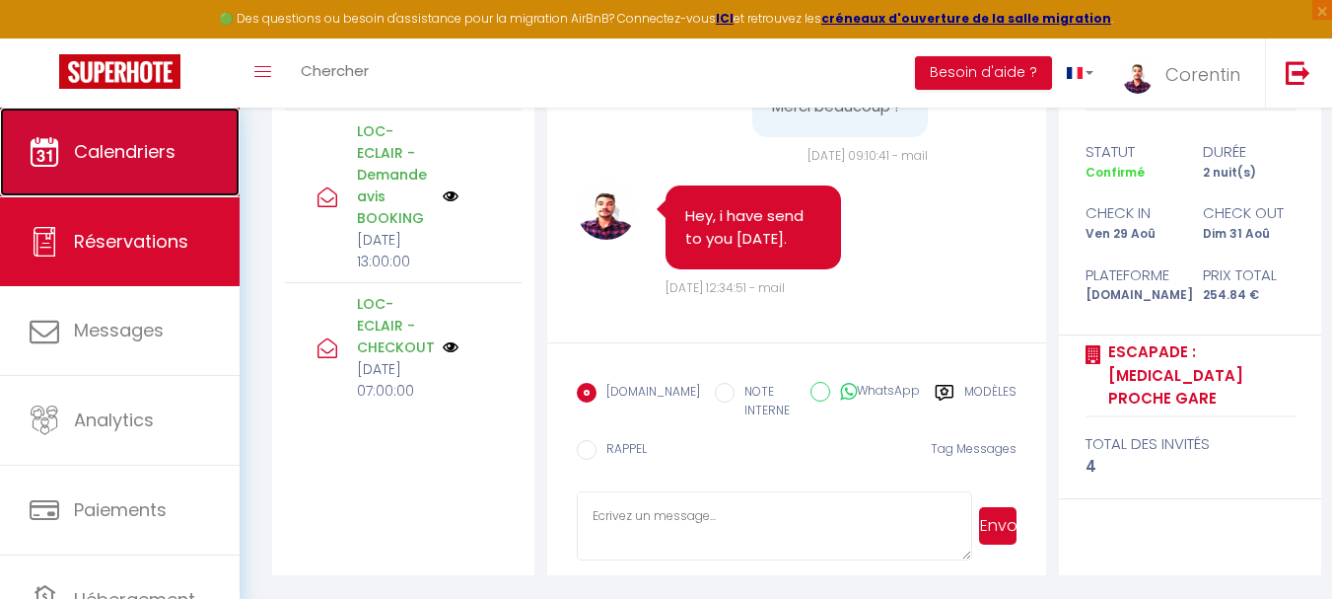
click at [157, 133] on link "Calendriers" at bounding box center [120, 151] width 240 height 89
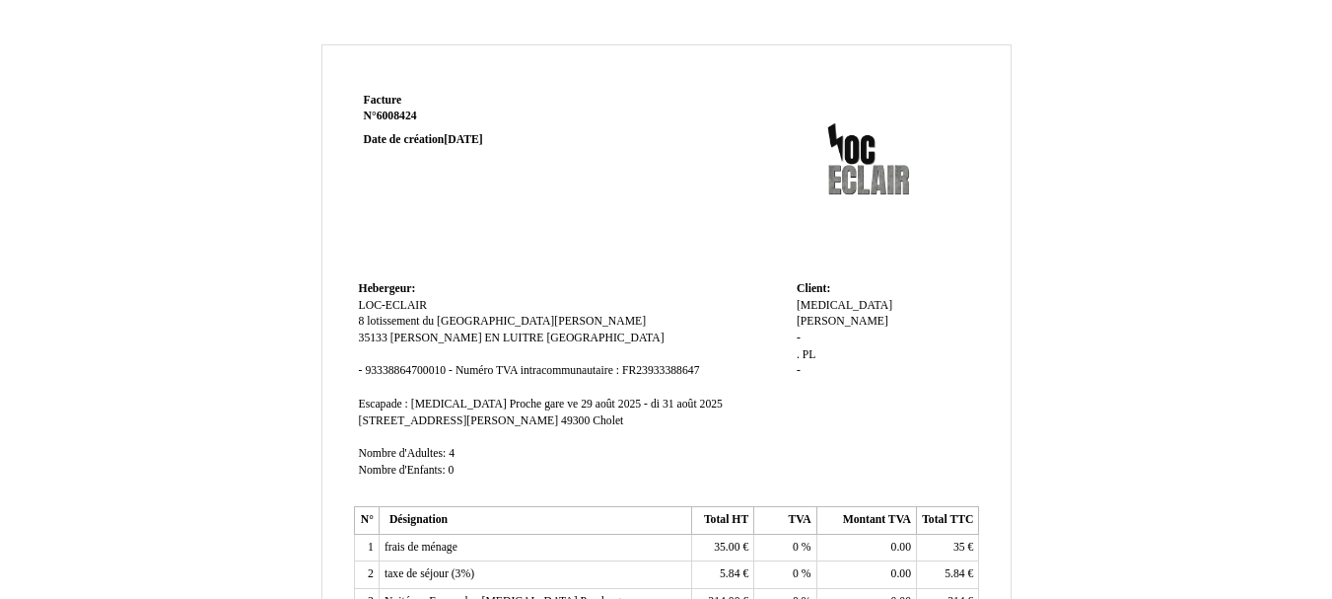
click at [362, 371] on span "-" at bounding box center [361, 370] width 4 height 13
click at [667, 285] on td "Hebergeur: [GEOGRAPHIC_DATA]: LOC-ECLAIR LOC-ECLAIR 8 lotissement du haut [PERS…" at bounding box center [573, 388] width 438 height 225
click at [813, 304] on span "[MEDICAL_DATA]" at bounding box center [845, 305] width 96 height 13
drag, startPoint x: 855, startPoint y: 309, endPoint x: 754, endPoint y: 310, distance: 100.6
click at [754, 310] on tr "Hebergeur: Hebergeur: LOC-ECLAIR LOC-ECLAIR 8 lotissement du haut [PERSON_NAME]…" at bounding box center [667, 388] width 626 height 225
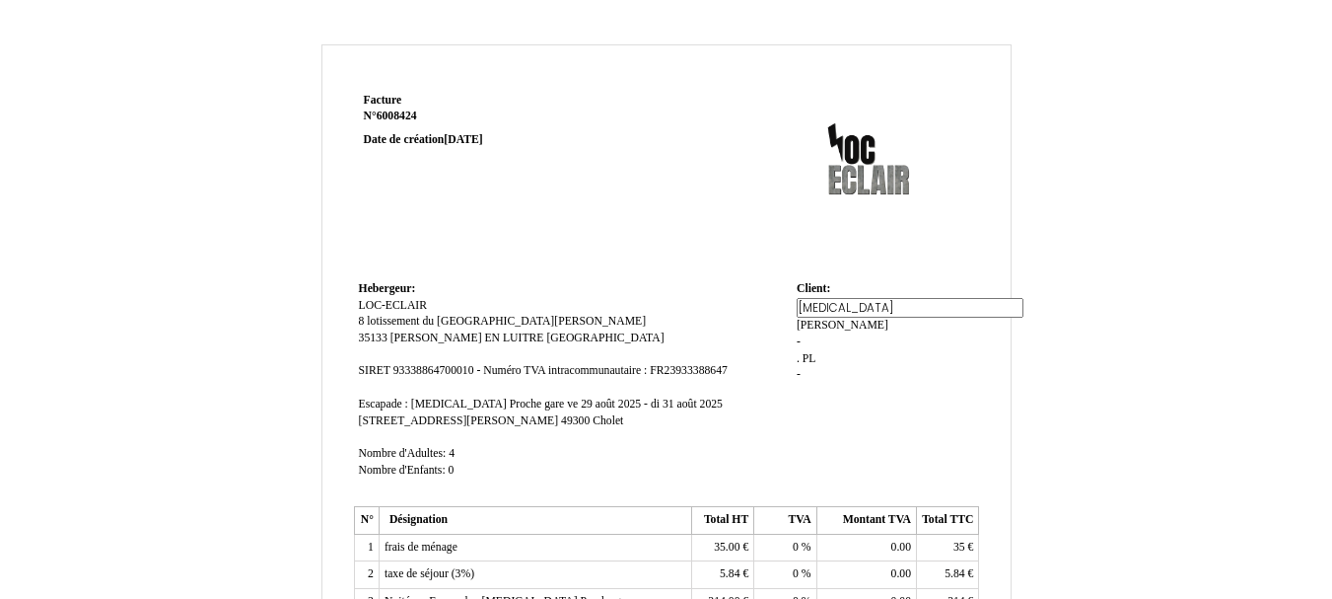
click at [870, 347] on div "[MEDICAL_DATA][PERSON_NAME][MEDICAL_DATA] [PERSON_NAME] - . . PL PL -" at bounding box center [886, 349] width 178 height 103
click at [870, 315] on span "[PERSON_NAME]" at bounding box center [843, 321] width 92 height 13
click at [871, 351] on div "[MEDICAL_DATA][PERSON_NAME][MEDICAL_DATA] [PERSON_NAME] - . . PL PL -" at bounding box center [886, 349] width 178 height 103
click at [838, 316] on div "Nikita Nikita Miasnykov Miasnykov - . . PL PL -" at bounding box center [886, 347] width 178 height 99
click at [798, 331] on span "-" at bounding box center [799, 337] width 4 height 13
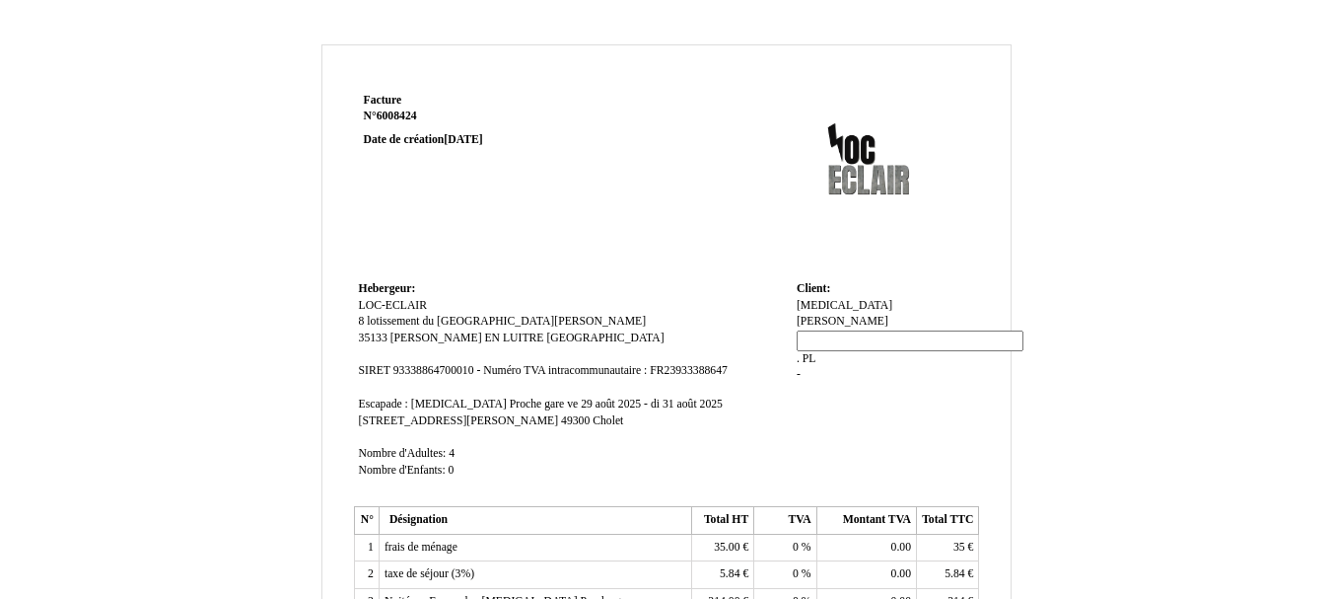
click at [845, 315] on span "[PERSON_NAME]" at bounding box center [843, 321] width 92 height 13
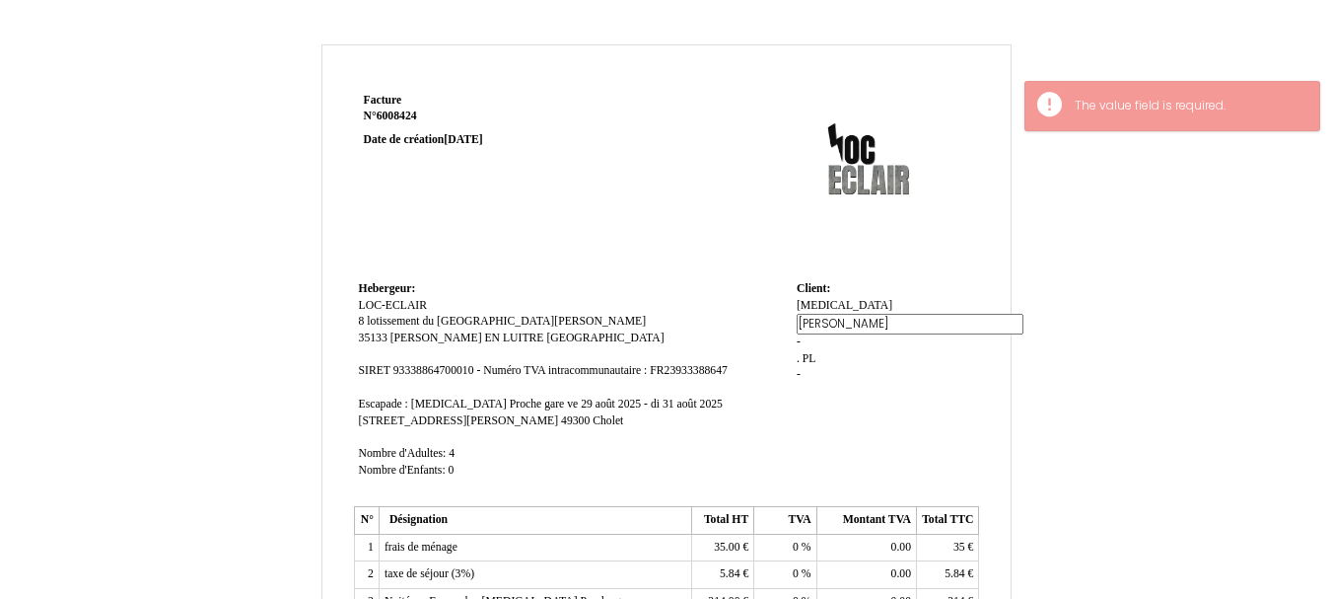
click at [795, 308] on td "Client: Client: Nikita Nikita Miasnykov Miasnykov - . . PL PL -" at bounding box center [885, 388] width 187 height 225
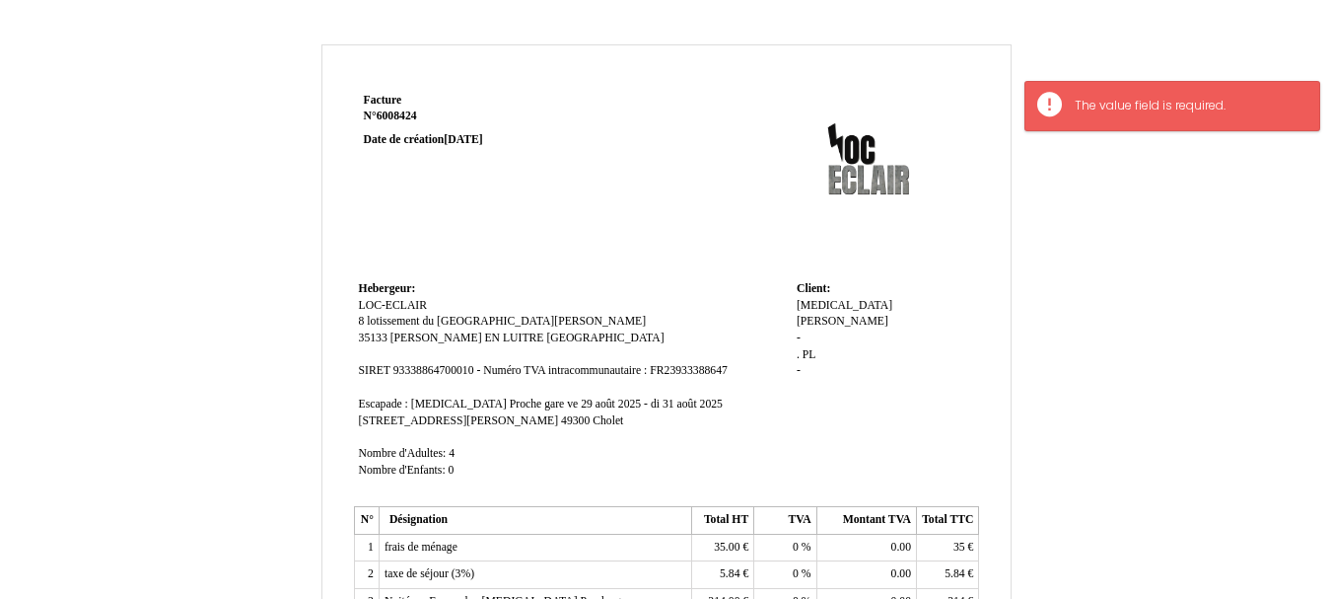
click at [805, 306] on span "[MEDICAL_DATA]" at bounding box center [845, 305] width 96 height 13
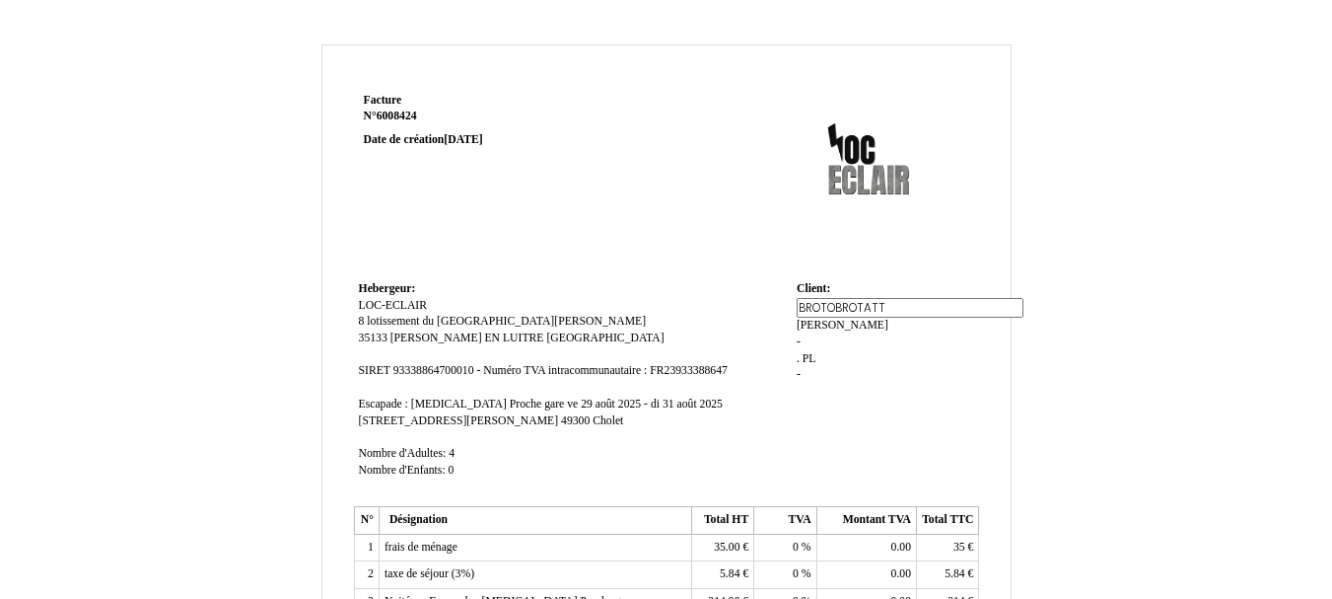
type input "BROTOBROTATT"
click at [872, 404] on td "Client: Client: Nikita Nikita Miasnykov Miasnykov - . . PL PL -" at bounding box center [885, 388] width 187 height 225
click at [889, 315] on span "[PERSON_NAME]" at bounding box center [843, 321] width 92 height 13
click at [878, 323] on input "[PERSON_NAME]" at bounding box center [910, 324] width 227 height 21
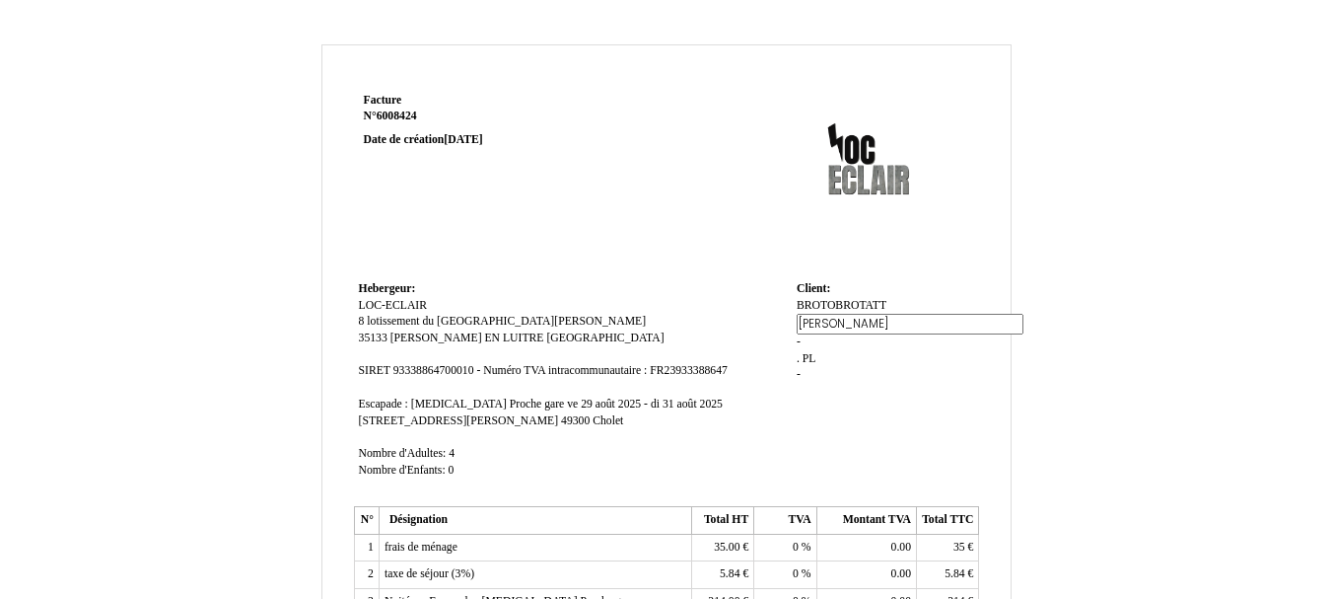
click at [878, 323] on input "[PERSON_NAME]" at bounding box center [910, 324] width 227 height 21
click at [903, 291] on td "Client: Client: BROTOBROTATT BROTOBROTATT SP. SP. - . . PL PL -" at bounding box center [885, 388] width 187 height 225
click at [910, 306] on div "BROTOBROTATT BROTOBROTATT SP. SP. - . . PL PL -" at bounding box center [886, 339] width 178 height 83
click at [901, 307] on span "SP." at bounding box center [897, 305] width 15 height 13
click at [889, 321] on input "SP." at bounding box center [910, 324] width 227 height 21
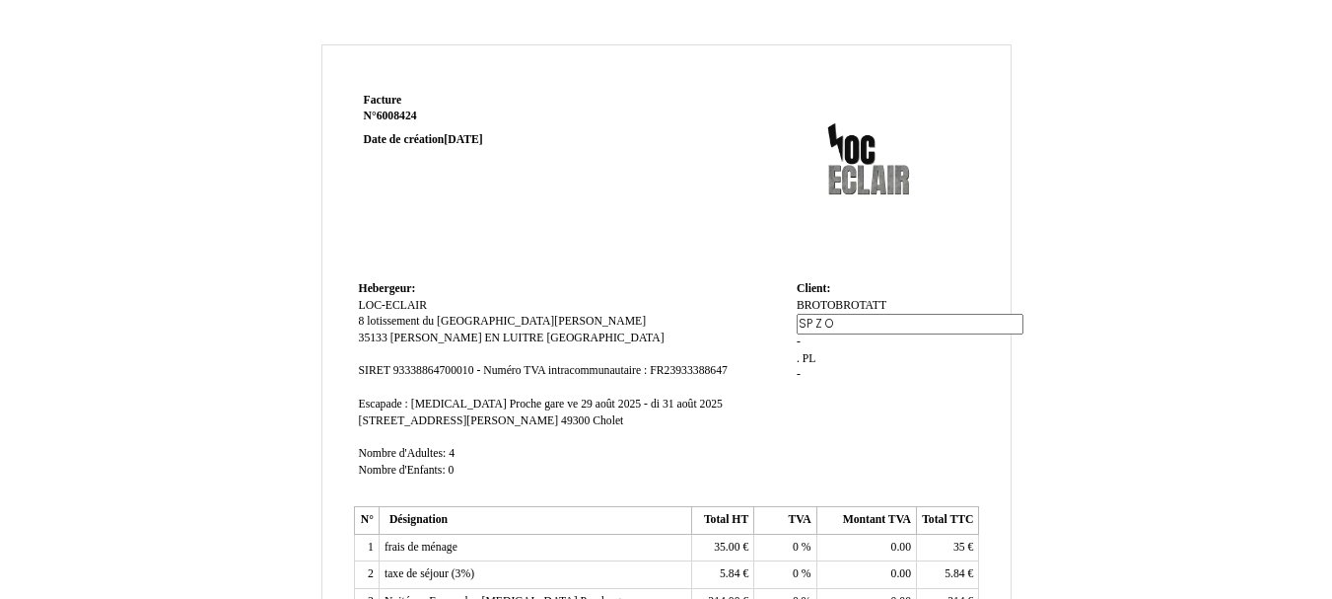
type input "SP Z O O"
click at [792, 467] on td "Client: Client: BROTOBROTATT BROTOBROTATT SP. SP. - . . PL PL -" at bounding box center [885, 388] width 187 height 225
click at [801, 321] on div "BROTOBROTATT BROTOBROTATT SP Z O O SP Z O O - . . PL PL -" at bounding box center [886, 339] width 178 height 83
click at [798, 321] on span "-" at bounding box center [799, 321] width 4 height 13
click at [822, 401] on td "Client: Client: BROTOBROTATT BROTOBROTATT SP Z O O SP Z O O - . . PL PL -" at bounding box center [885, 388] width 187 height 225
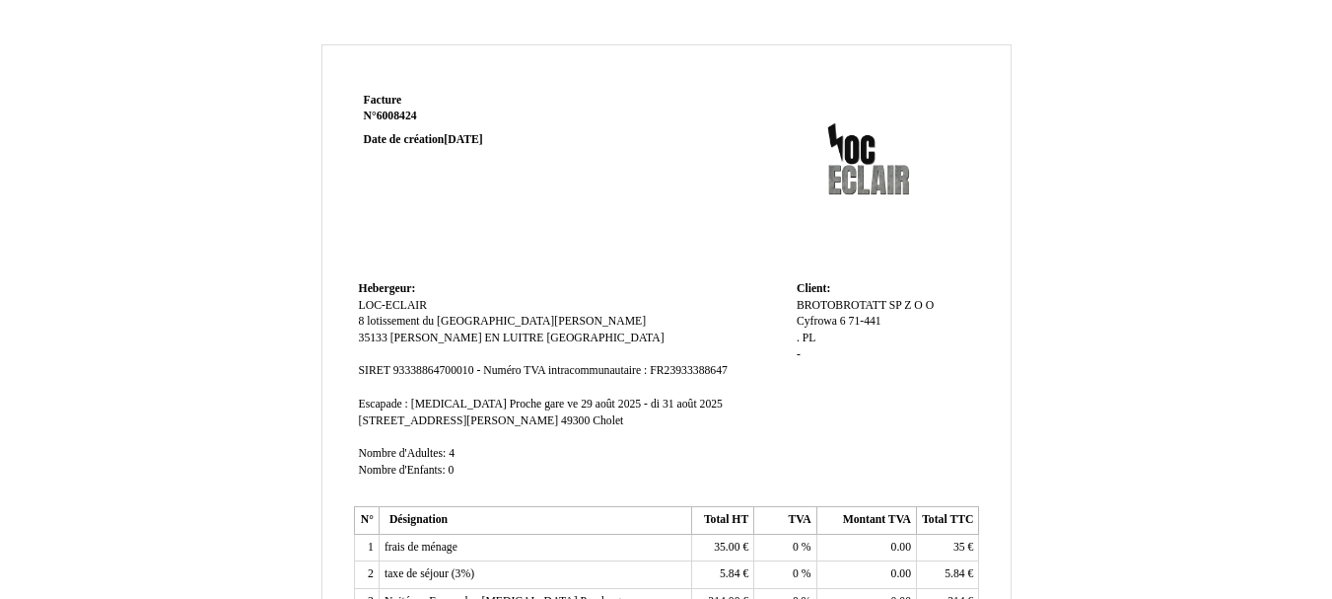
drag, startPoint x: 801, startPoint y: 339, endPoint x: 813, endPoint y: 411, distance: 73.0
click at [813, 411] on td "Client: Client: BROTOBROTATT BROTOBROTATT SP Z O O SP Z O O Cyfrowa 6 71-441 Cy…" at bounding box center [885, 388] width 187 height 225
click at [886, 322] on div "BROTOBROTATT BROTOBROTATT SP Z O O SP Z O O Cyfrowa 6 71-441 Cyfrowa 6 71-441 .…" at bounding box center [886, 339] width 178 height 83
click at [878, 319] on span "Cyfrowa 6 71-441" at bounding box center [839, 321] width 85 height 13
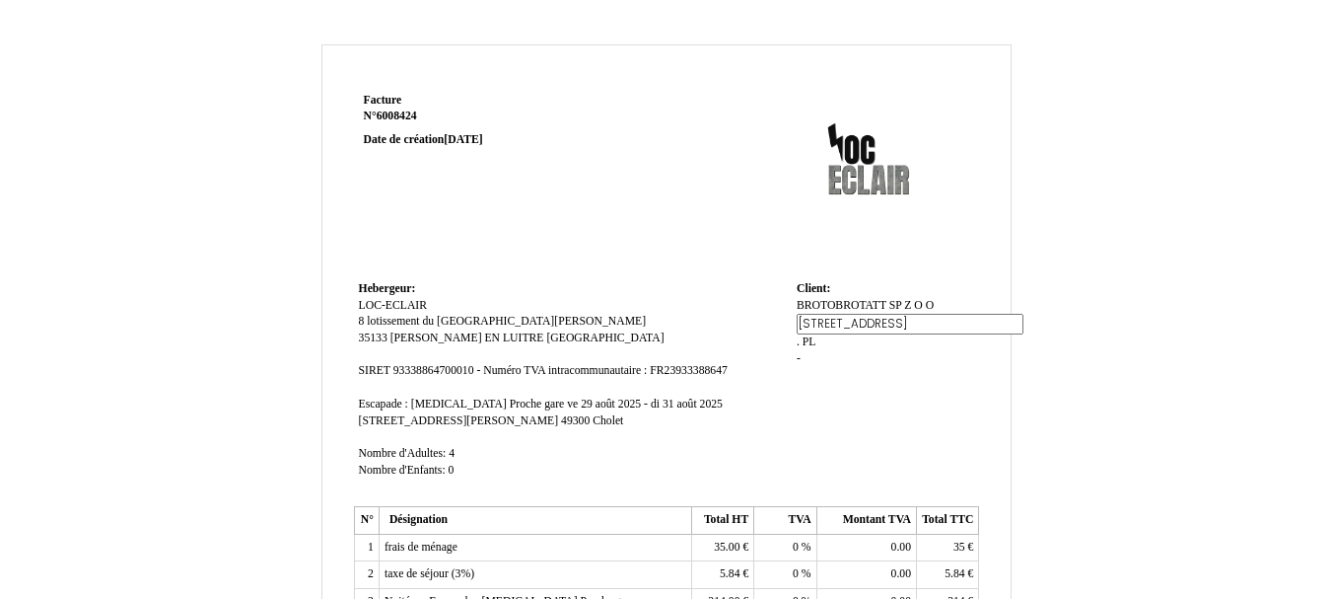
type input "Cyfrowa 6 71-441 SZCZECIN"
click at [834, 394] on td "Client: Client: BROTOBROTATT BROTOBROTATT SP Z O O SP Z O O Cyfrowa 6 71-441 Cy…" at bounding box center [885, 388] width 187 height 225
click at [807, 340] on span "PL" at bounding box center [810, 337] width 14 height 13
drag, startPoint x: 821, startPoint y: 342, endPoint x: 777, endPoint y: 337, distance: 43.7
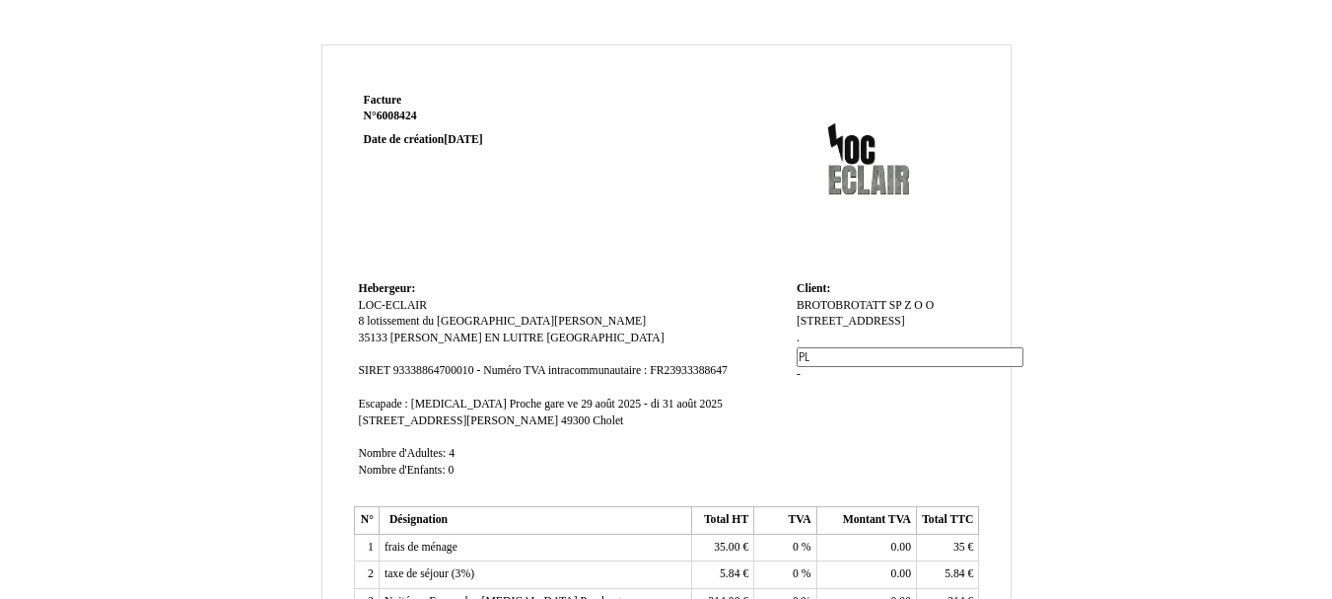
click at [777, 337] on tr "Hebergeur: Hebergeur: LOC-ECLAIR LOC-ECLAIR 8 lotissement du haut bourg 8 lotis…" at bounding box center [667, 388] width 626 height 225
click at [811, 347] on input "PL" at bounding box center [910, 357] width 227 height 21
click at [800, 342] on span "." at bounding box center [798, 337] width 3 height 13
type input "VAT"
click at [829, 400] on td "Client: Client: BROTOBROTATT BROTOBROTATT SP Z O O SP Z O O Cyfrowa 6 71-441 SZ…" at bounding box center [885, 388] width 187 height 225
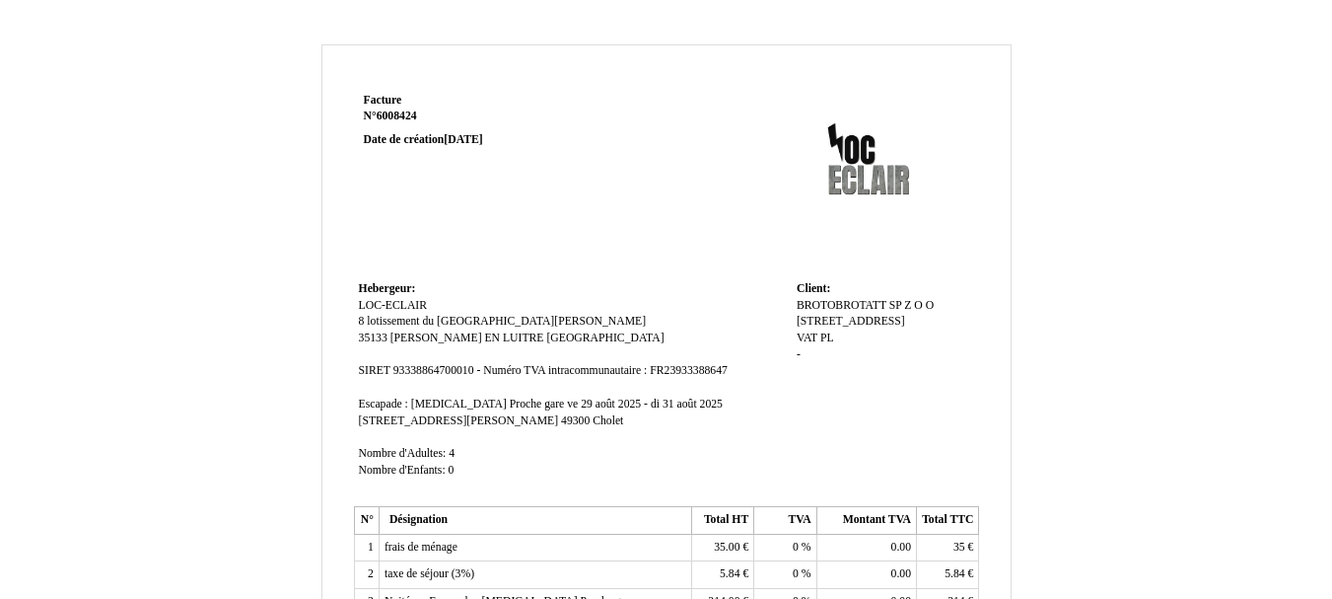
click at [828, 339] on span "PL" at bounding box center [828, 337] width 14 height 13
type input "L"
type input "PL8522671602"
click at [851, 364] on div "BROTOBROTATT BROTOBROTATT SP Z O O SP Z O O Cyfrowa 6 71-441 SZCZECIN Cyfrowa 6…" at bounding box center [886, 349] width 178 height 103
click at [801, 351] on div "BROTOBROTATT BROTOBROTATT SP Z O O SP Z O O Cyfrowa 6 71-441 SZCZECIN Cyfrowa 6…" at bounding box center [886, 339] width 178 height 83
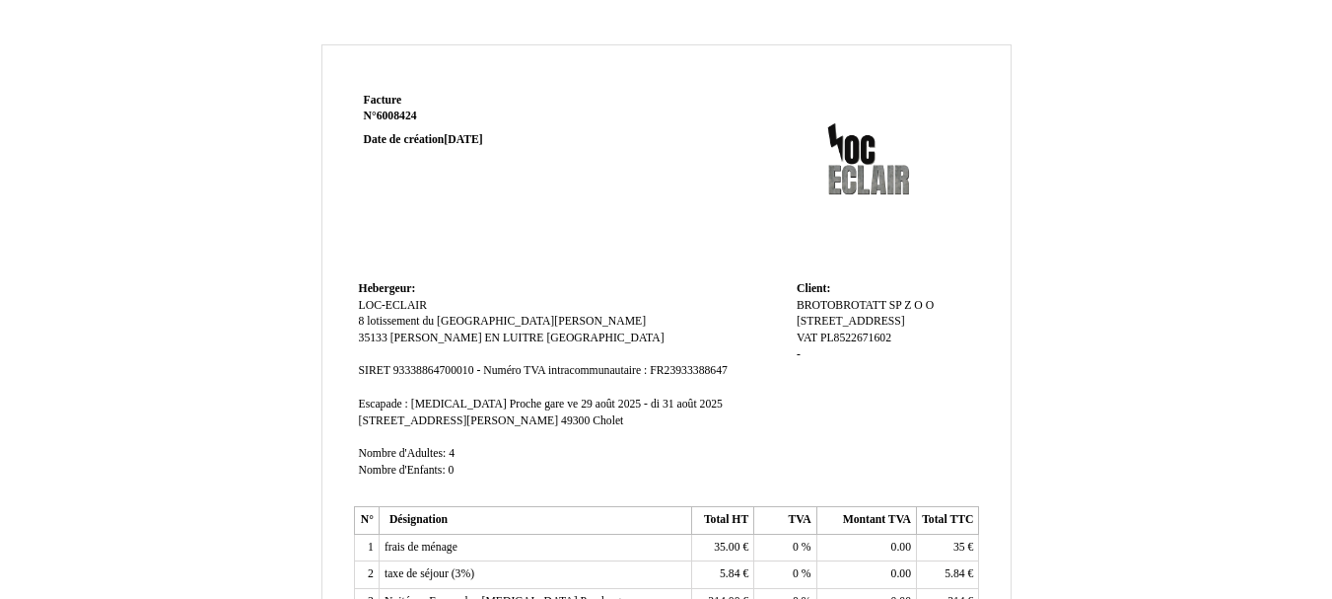
click at [802, 354] on div "BROTOBROTATT BROTOBROTATT SP Z O O SP Z O O Cyfrowa 6 71-441 SZCZECIN Cyfrowa 6…" at bounding box center [886, 339] width 178 height 83
click at [799, 354] on span "-" at bounding box center [799, 354] width 4 height 13
click at [821, 358] on input at bounding box center [910, 357] width 227 height 21
click at [705, 354] on td "Hebergeur: Hebergeur: LOC-ECLAIR LOC-ECLAIR 8 lotissement du haut bourg 8 lotis…" at bounding box center [573, 388] width 438 height 225
click at [834, 354] on span "POLOGNE" at bounding box center [855, 354] width 117 height 13
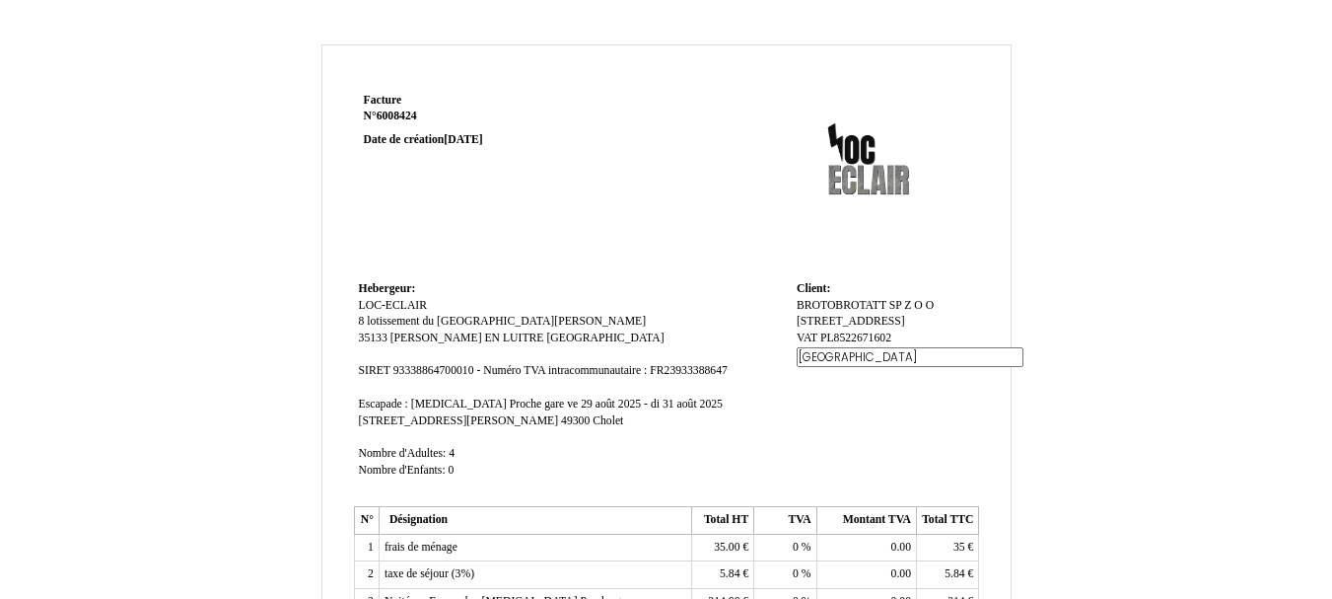
click at [834, 354] on input "POLOGNE" at bounding box center [910, 357] width 227 height 21
type input "[MEDICAL_DATA][PERSON_NAME]"
click at [809, 423] on td "Client: Client: BROTOBROTATT BROTOBROTATT SP Z O O SP Z O O Cyfrowa 6 71-441 SZ…" at bounding box center [885, 388] width 187 height 225
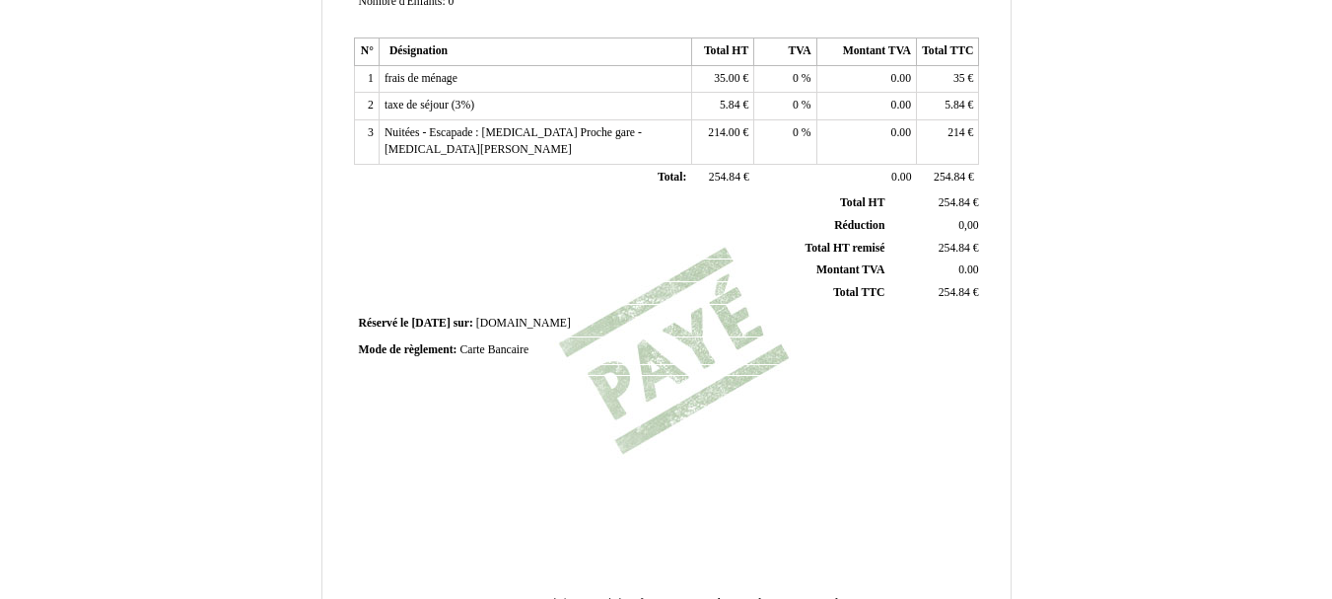
scroll to position [592, 0]
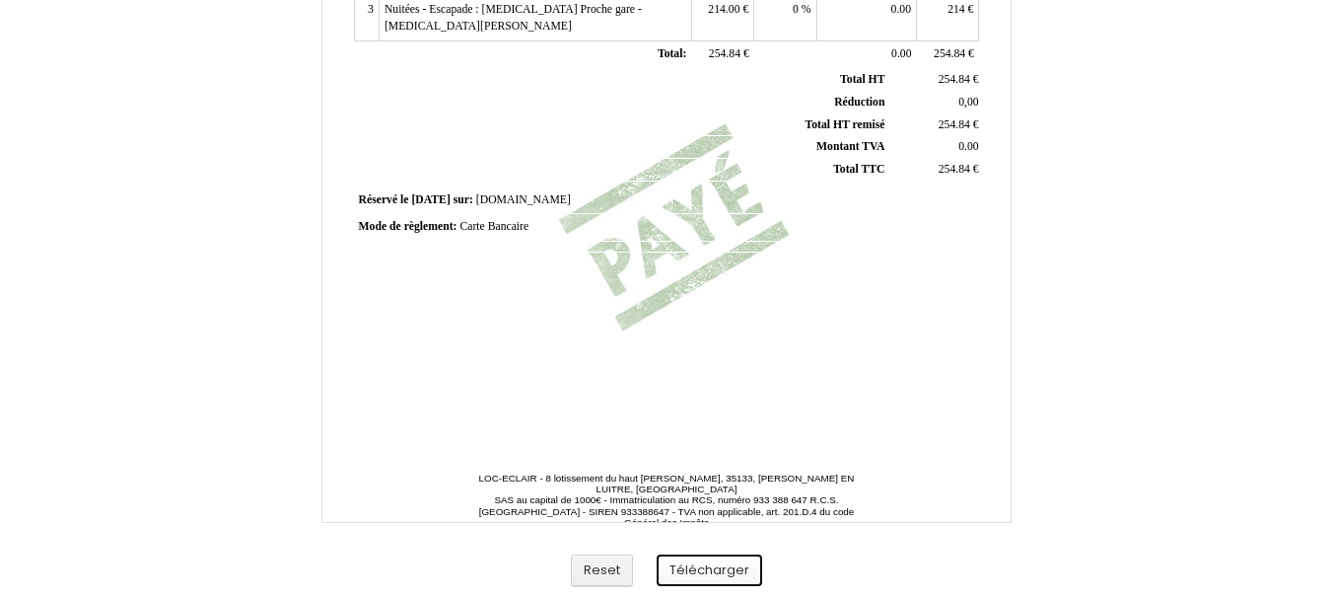
click at [711, 580] on button "Télécharger" at bounding box center [710, 570] width 106 height 33
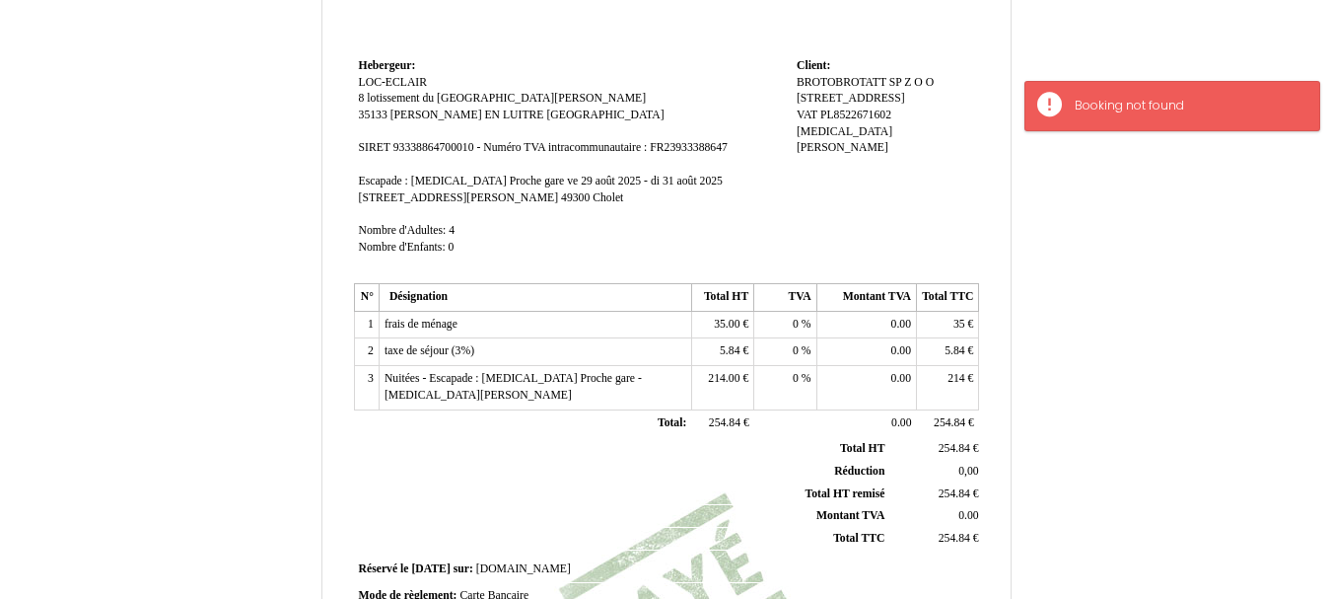
scroll to position [222, 0]
click at [593, 197] on span "Cholet" at bounding box center [608, 198] width 31 height 13
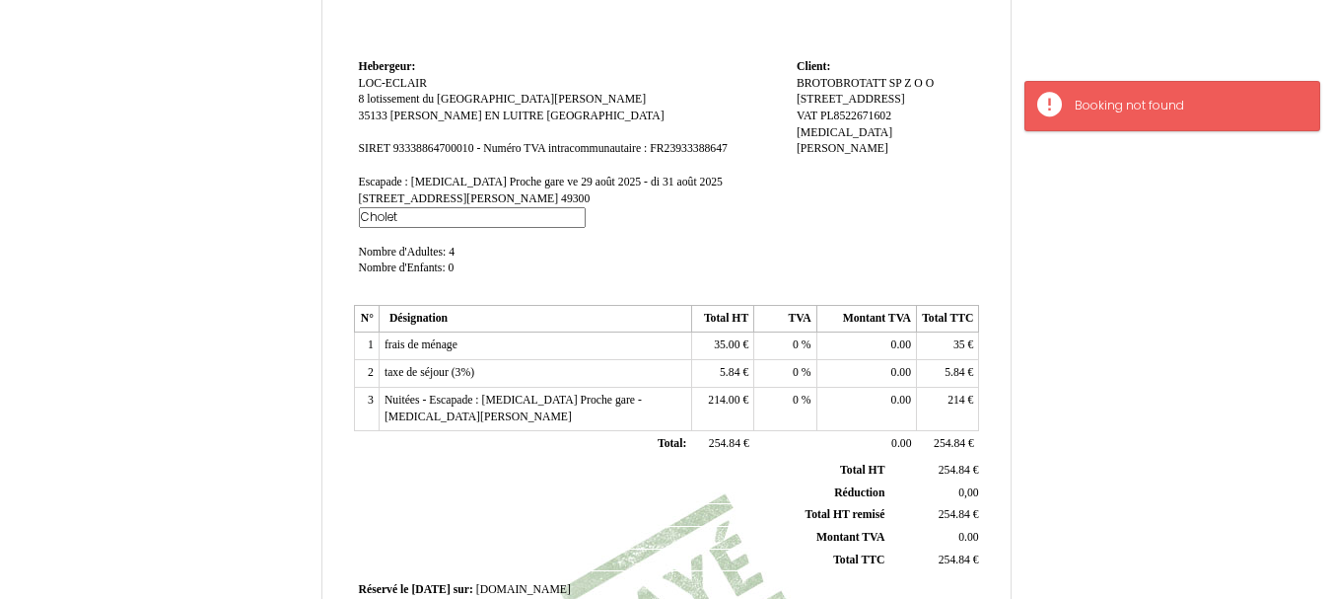
click at [763, 226] on td "Hebergeur: Hebergeur: LOC-ECLAIR LOC-ECLAIR 8 lotissement du haut bourg 8 lotis…" at bounding box center [573, 176] width 438 height 245
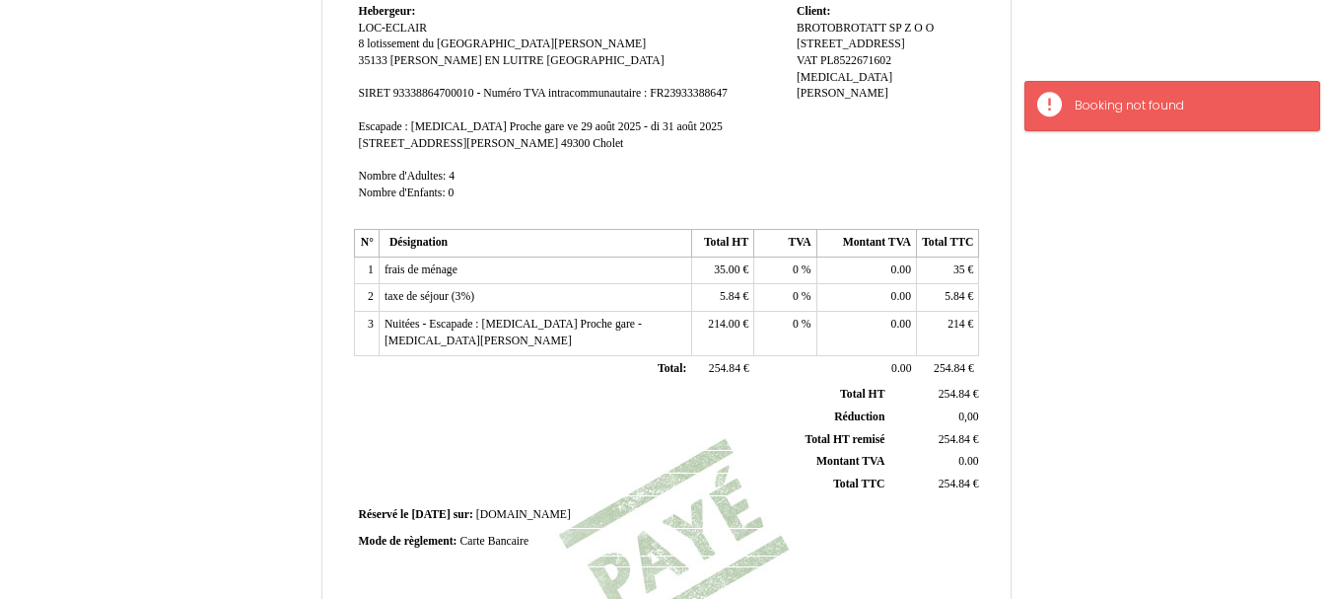
scroll to position [592, 0]
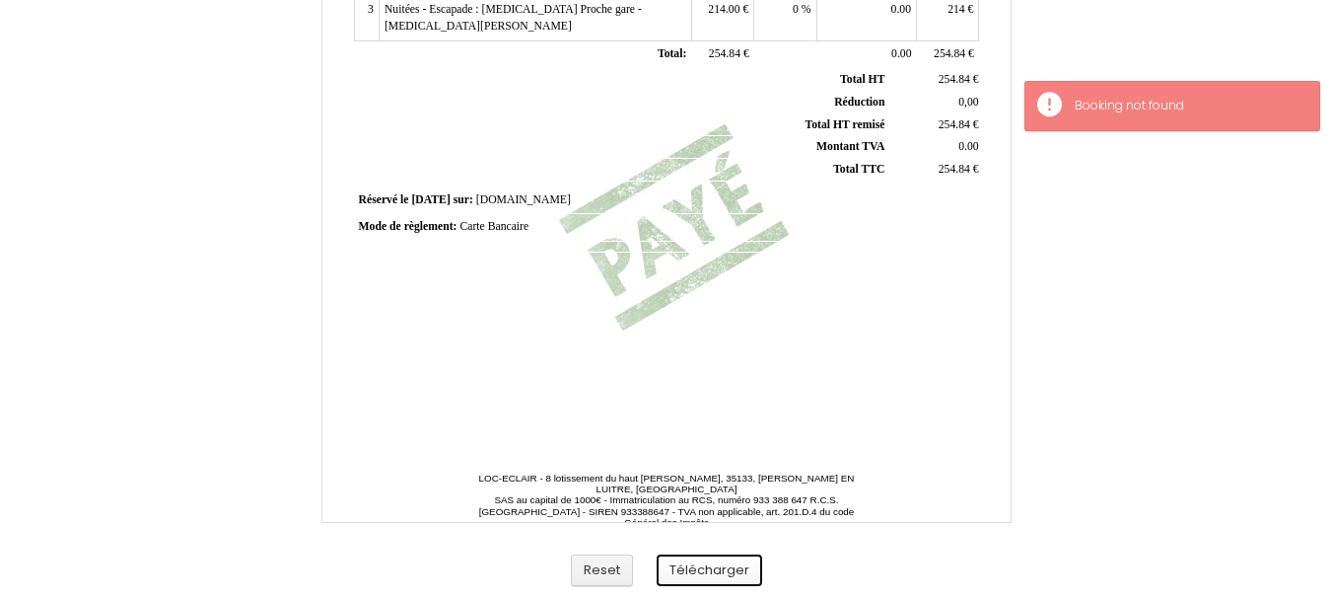
click at [722, 567] on button "Télécharger" at bounding box center [710, 570] width 106 height 33
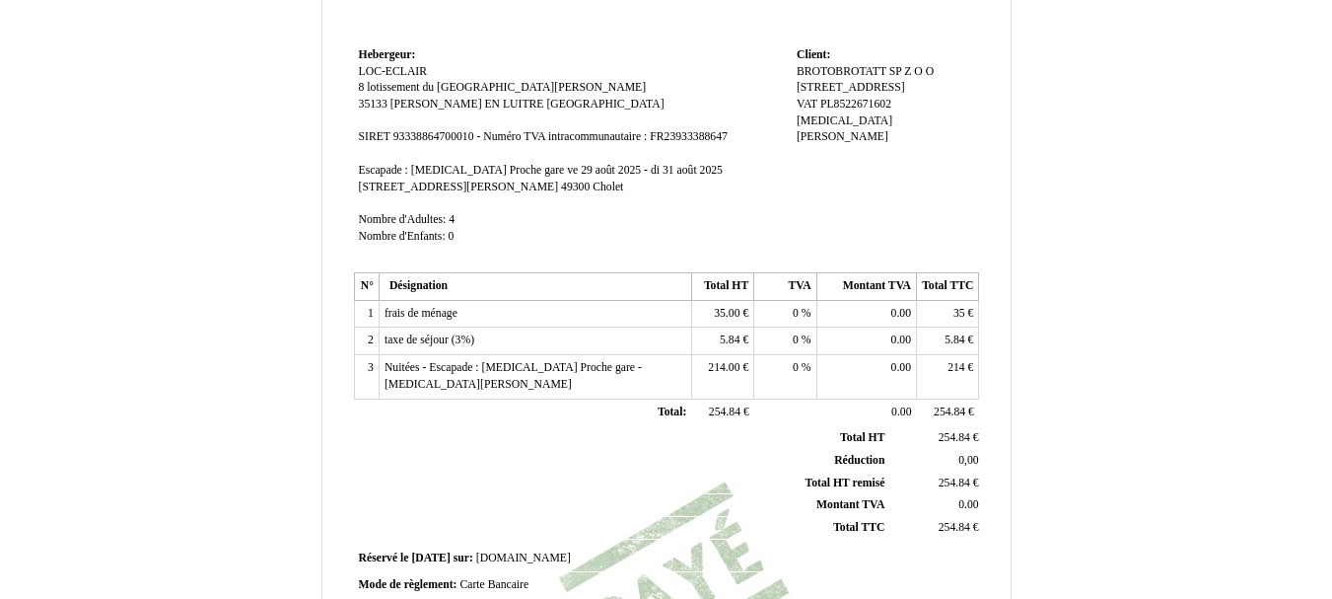
scroll to position [148, 0]
